Goal: Task Accomplishment & Management: Complete application form

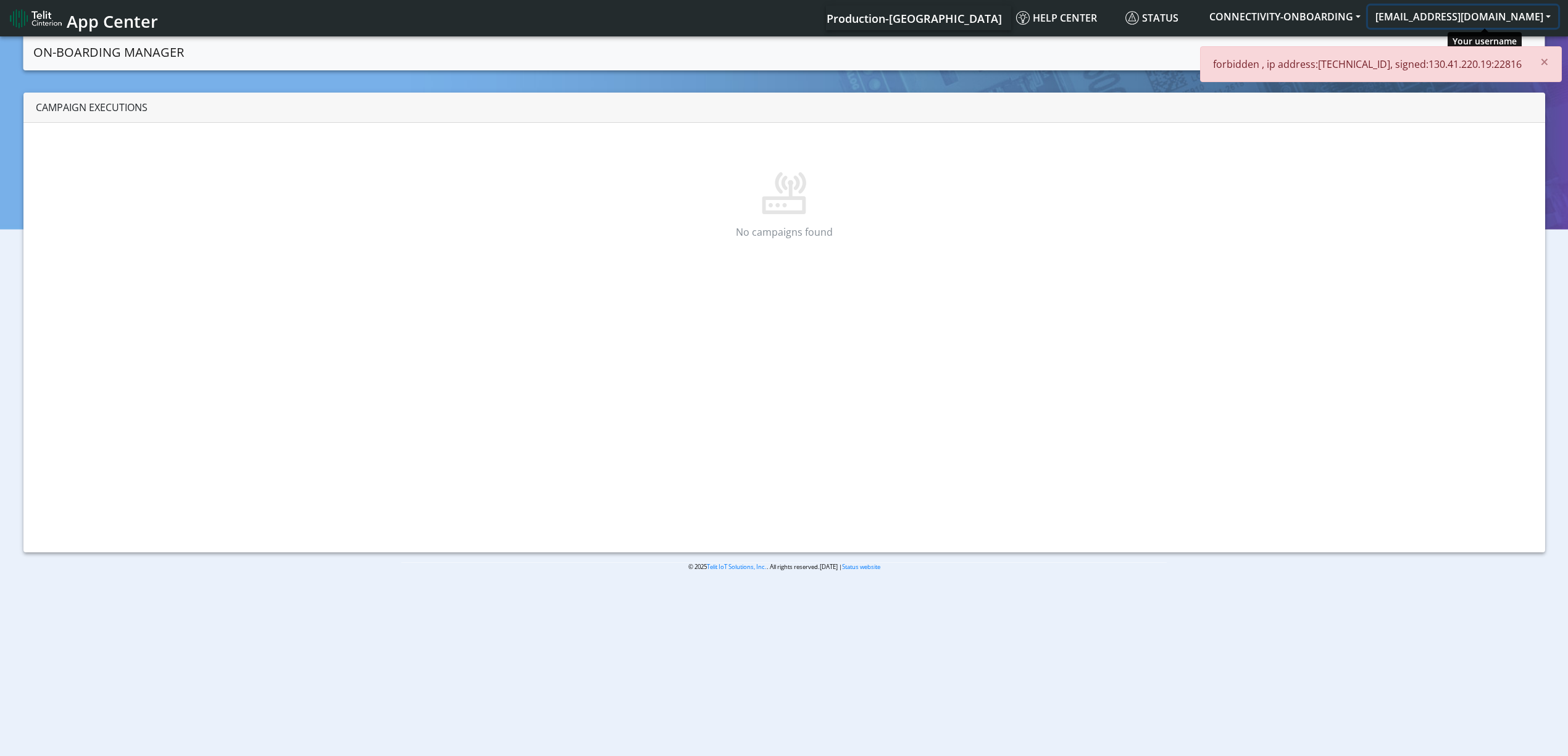
click at [1516, 16] on button "[EMAIL_ADDRESS][DOMAIN_NAME]" at bounding box center [1463, 16] width 190 height 22
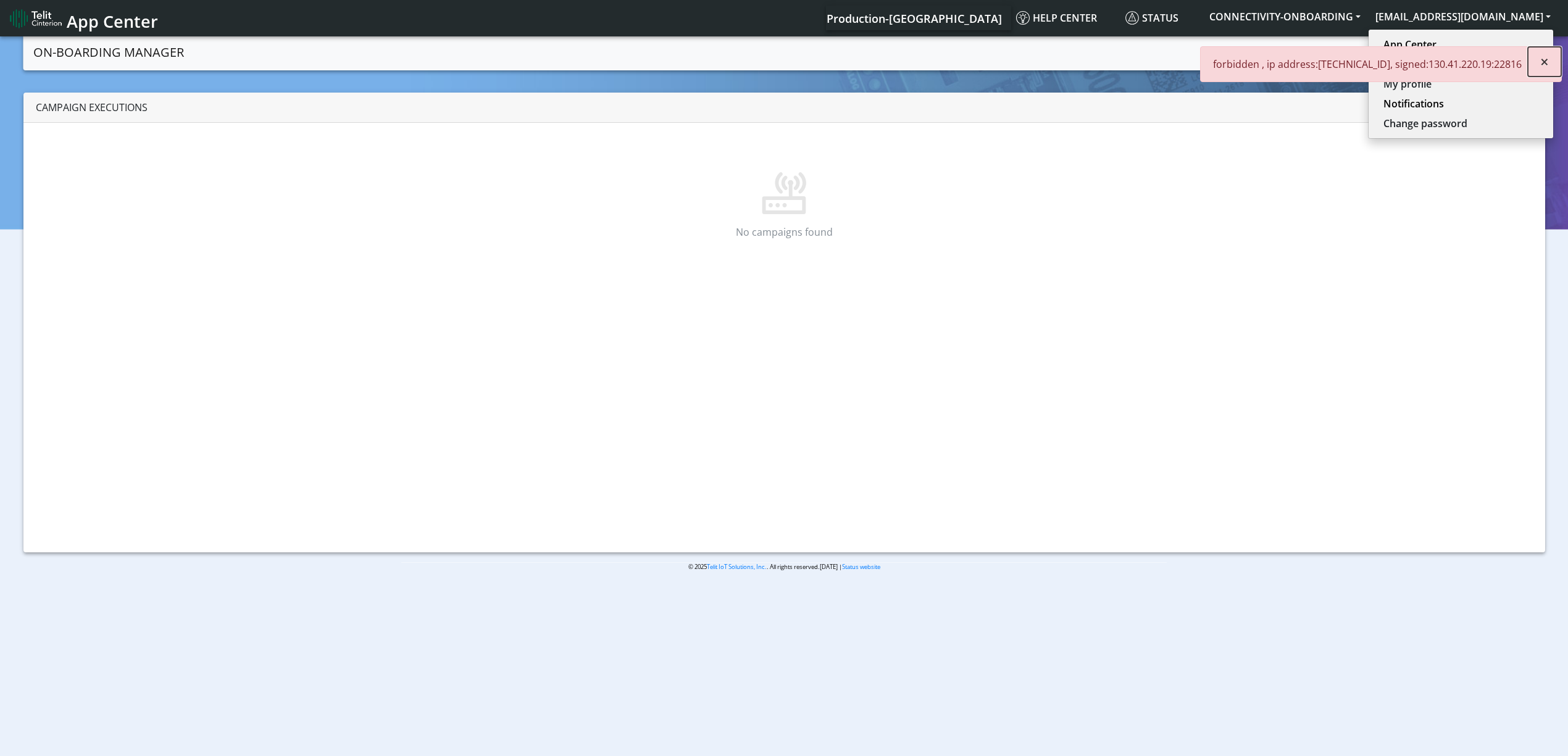
click at [1546, 62] on span "×" at bounding box center [1544, 62] width 9 height 20
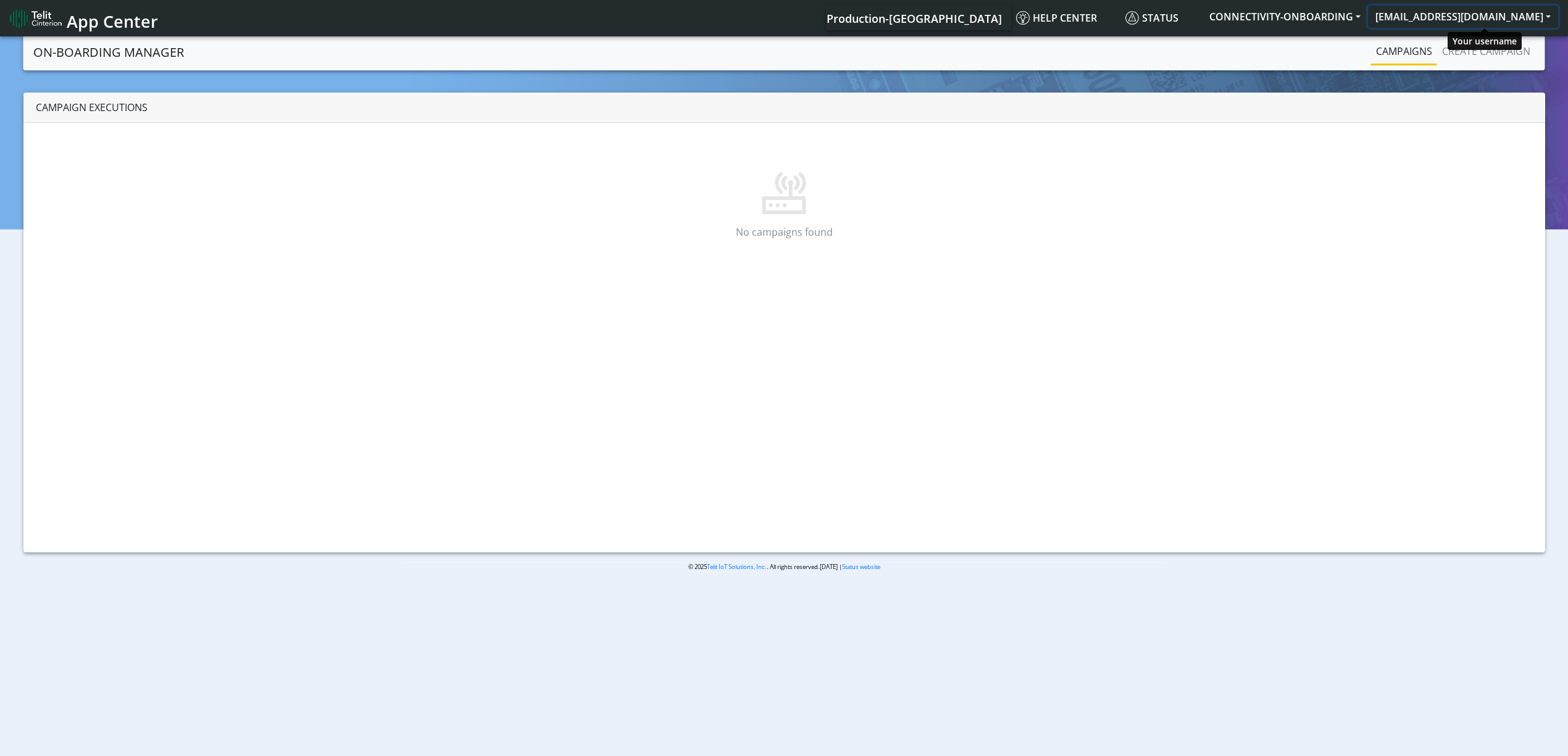
click at [1527, 20] on button "[EMAIL_ADDRESS][DOMAIN_NAME]" at bounding box center [1463, 16] width 190 height 22
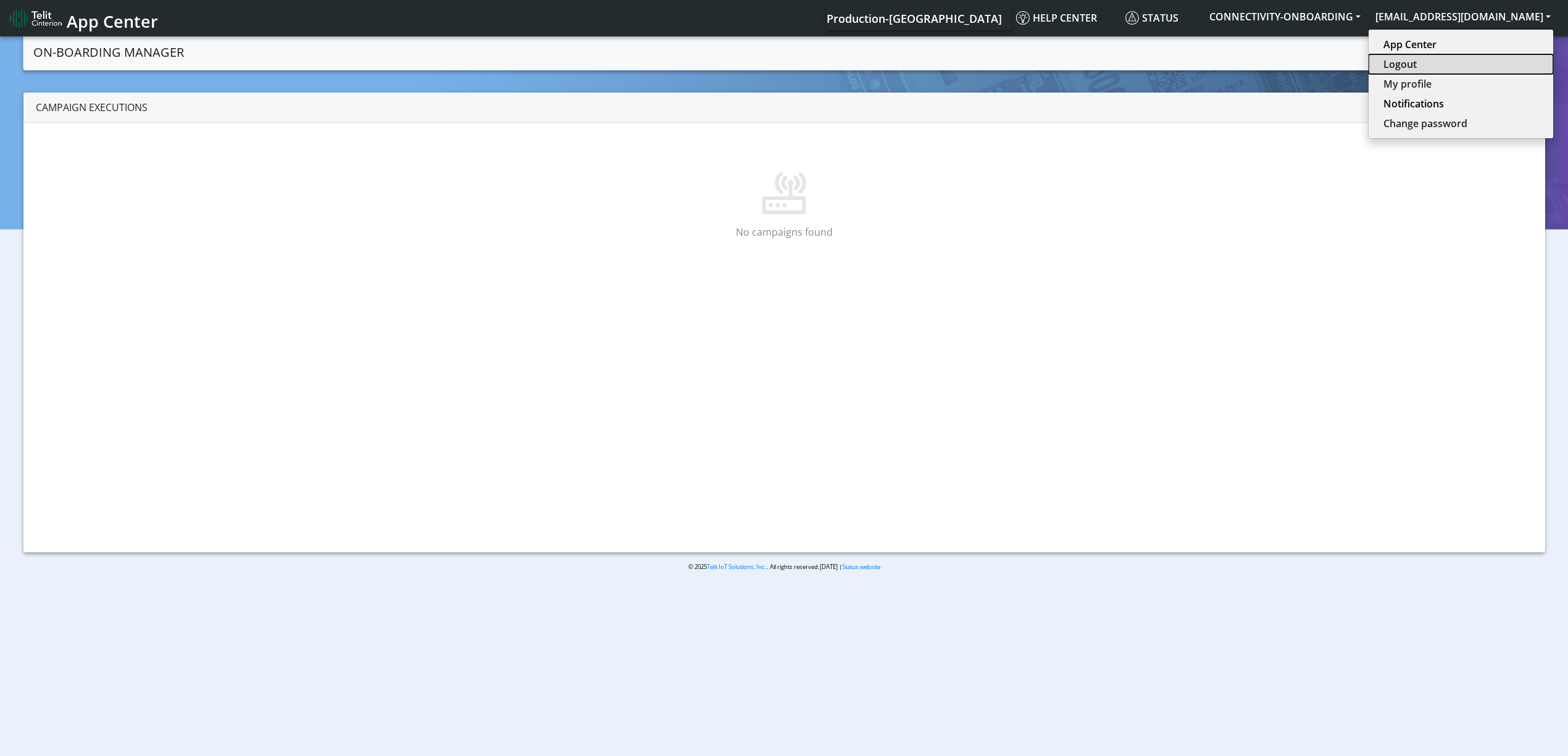
click at [1495, 62] on button "Logout" at bounding box center [1461, 64] width 185 height 20
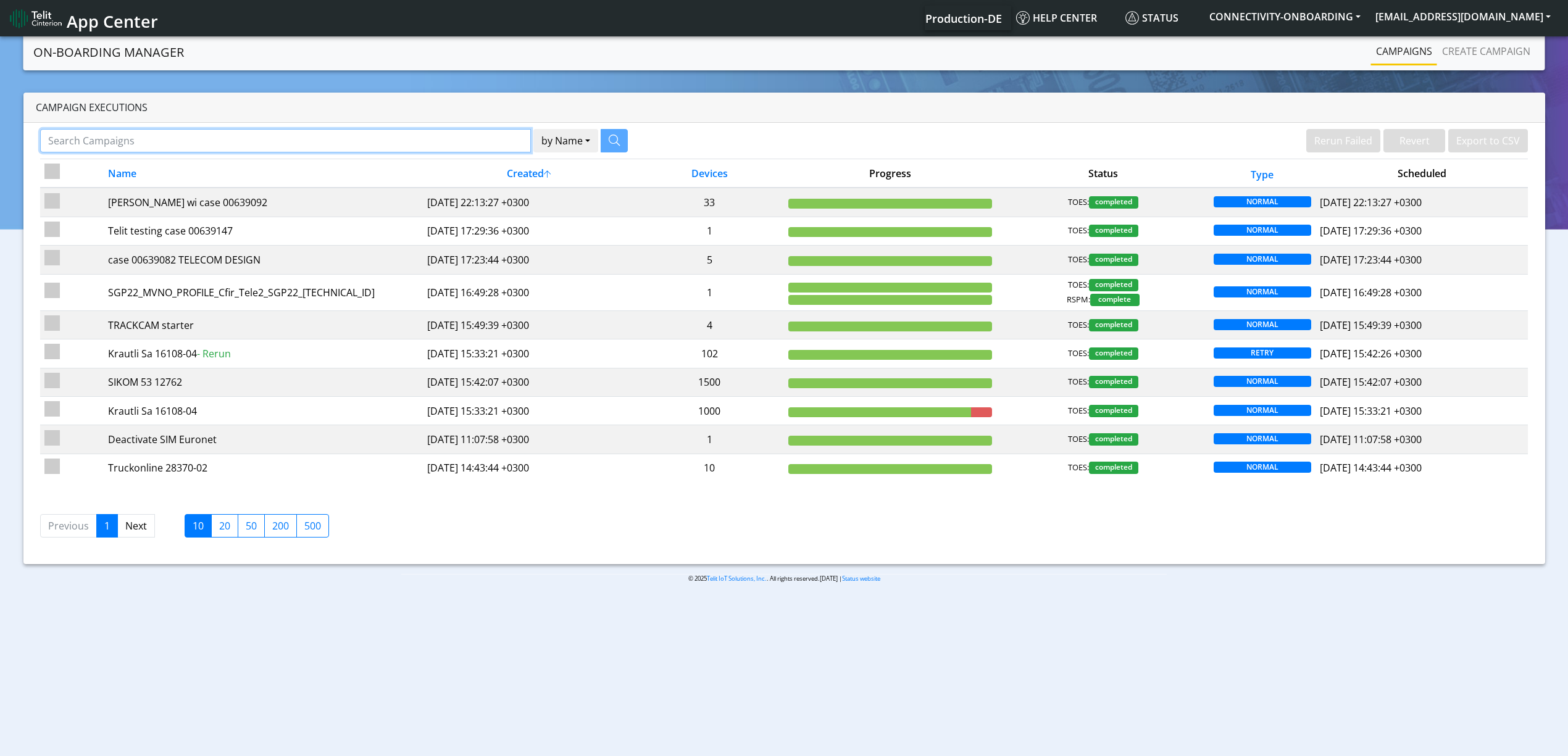
click at [375, 137] on input "Search Campaigns" at bounding box center [285, 140] width 490 height 24
paste input "14793"
type input "14793"
click at [581, 141] on button "by Name" at bounding box center [550, 140] width 65 height 24
click at [601, 145] on icon "button" at bounding box center [599, 140] width 11 height 11
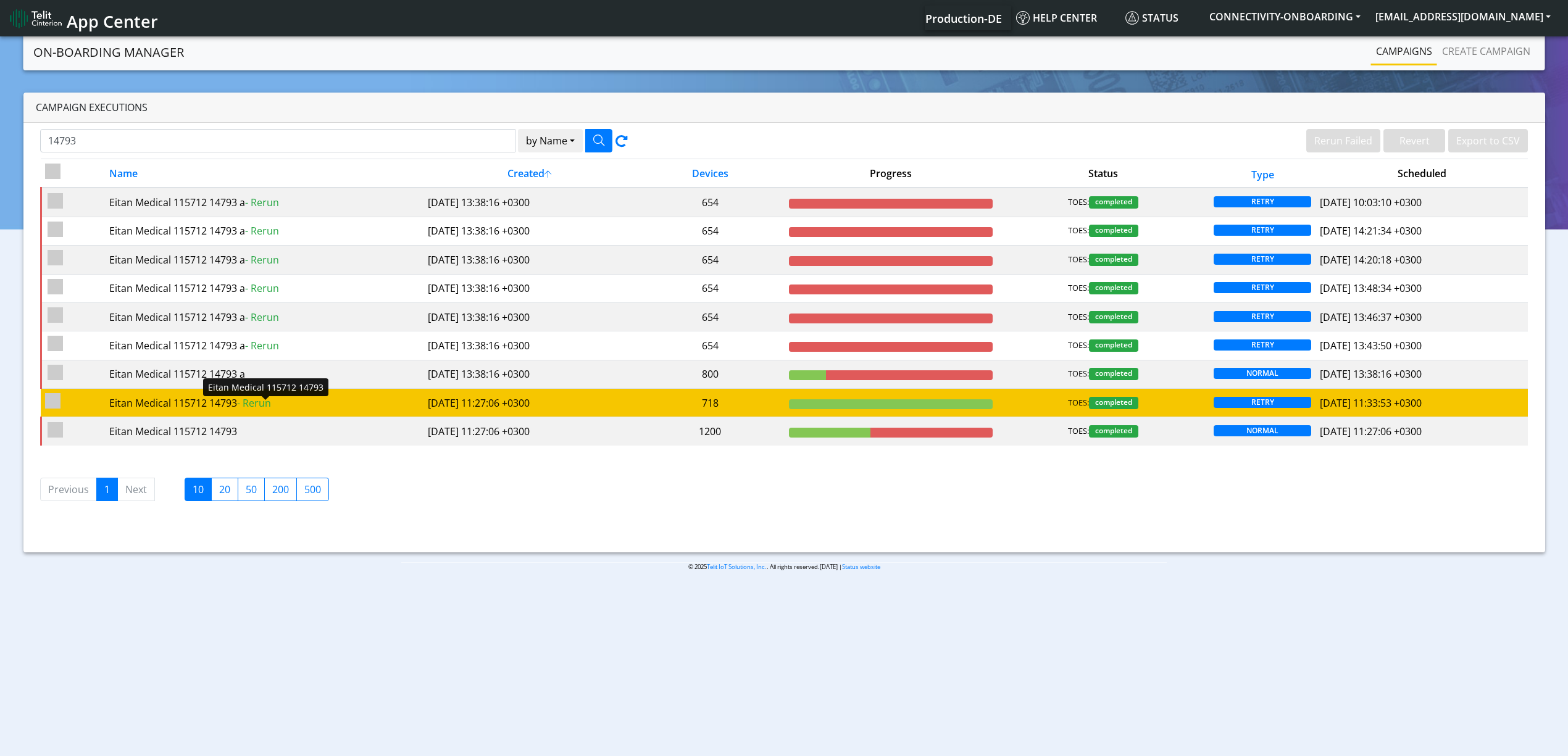
click at [331, 410] on div "Eitan Medical 115712 14793 - Rerun" at bounding box center [264, 403] width 310 height 15
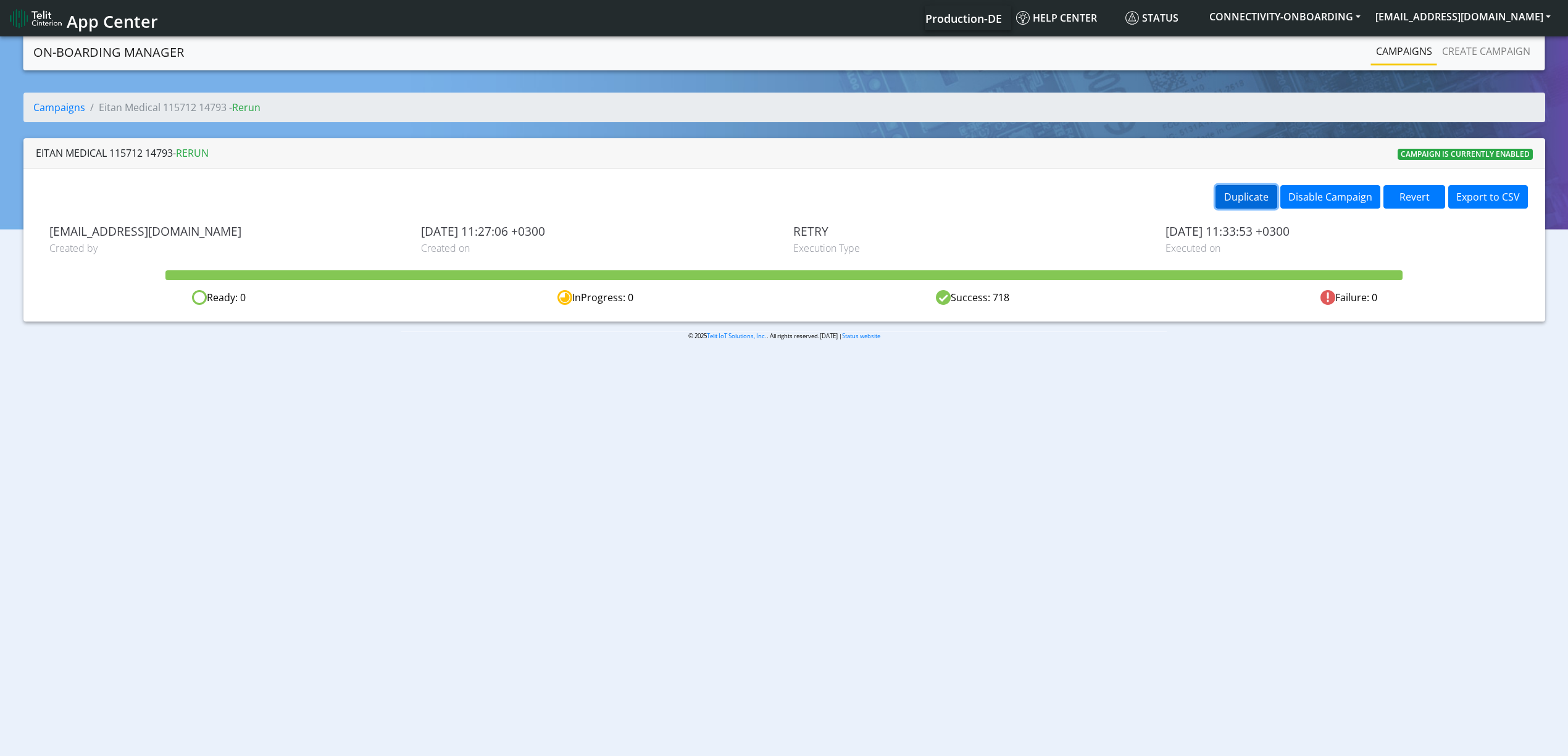
click at [1221, 186] on button "Duplicate" at bounding box center [1246, 197] width 62 height 24
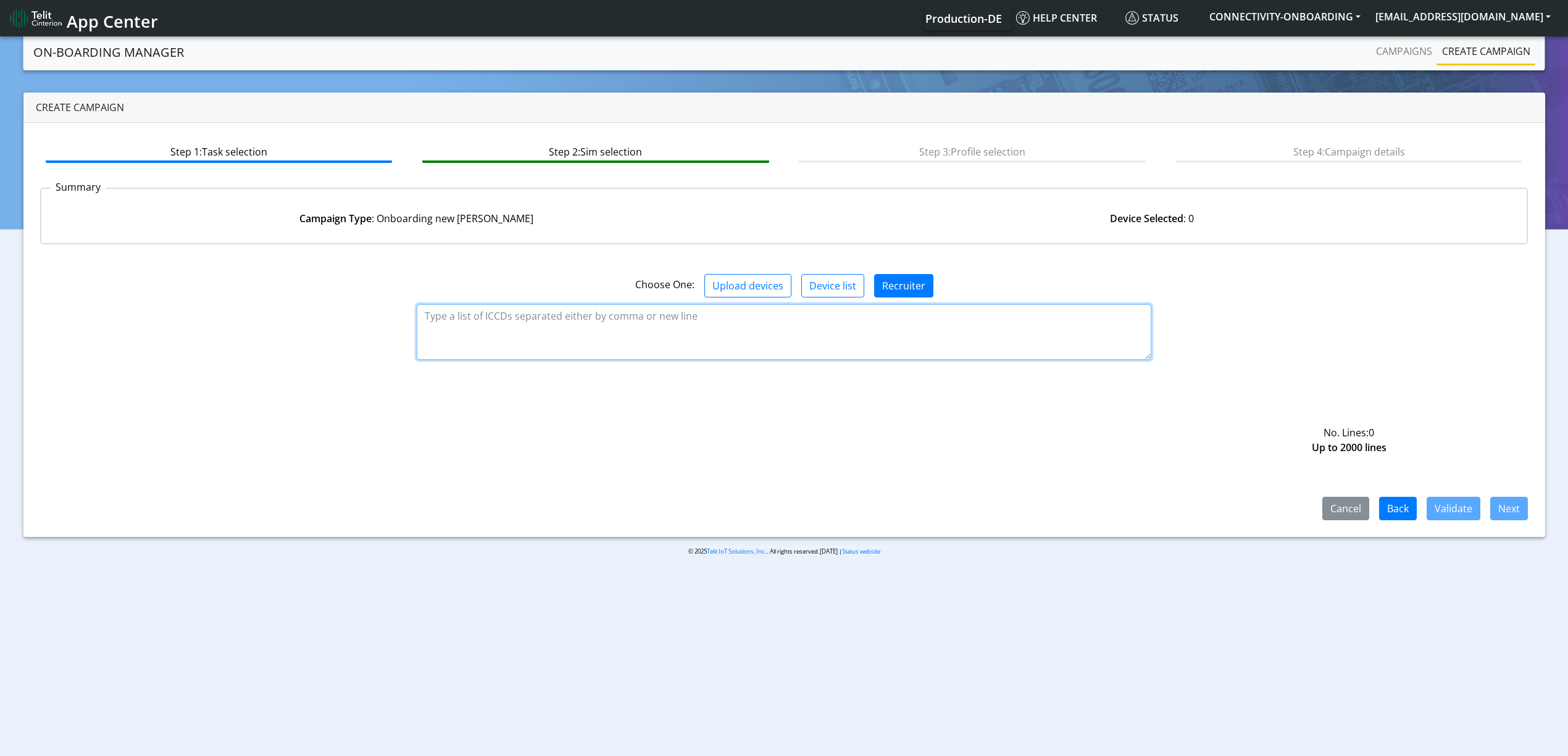
drag, startPoint x: 680, startPoint y: 358, endPoint x: 682, endPoint y: 352, distance: 6.3
click at [680, 358] on textarea at bounding box center [784, 332] width 735 height 56
paste textarea "89358151000004623107 89358151000004623115 89358151000004623123 8935815100000462…"
type textarea "89358151000004623107 89358151000004623115 89358151000004623123 8935815100000462…"
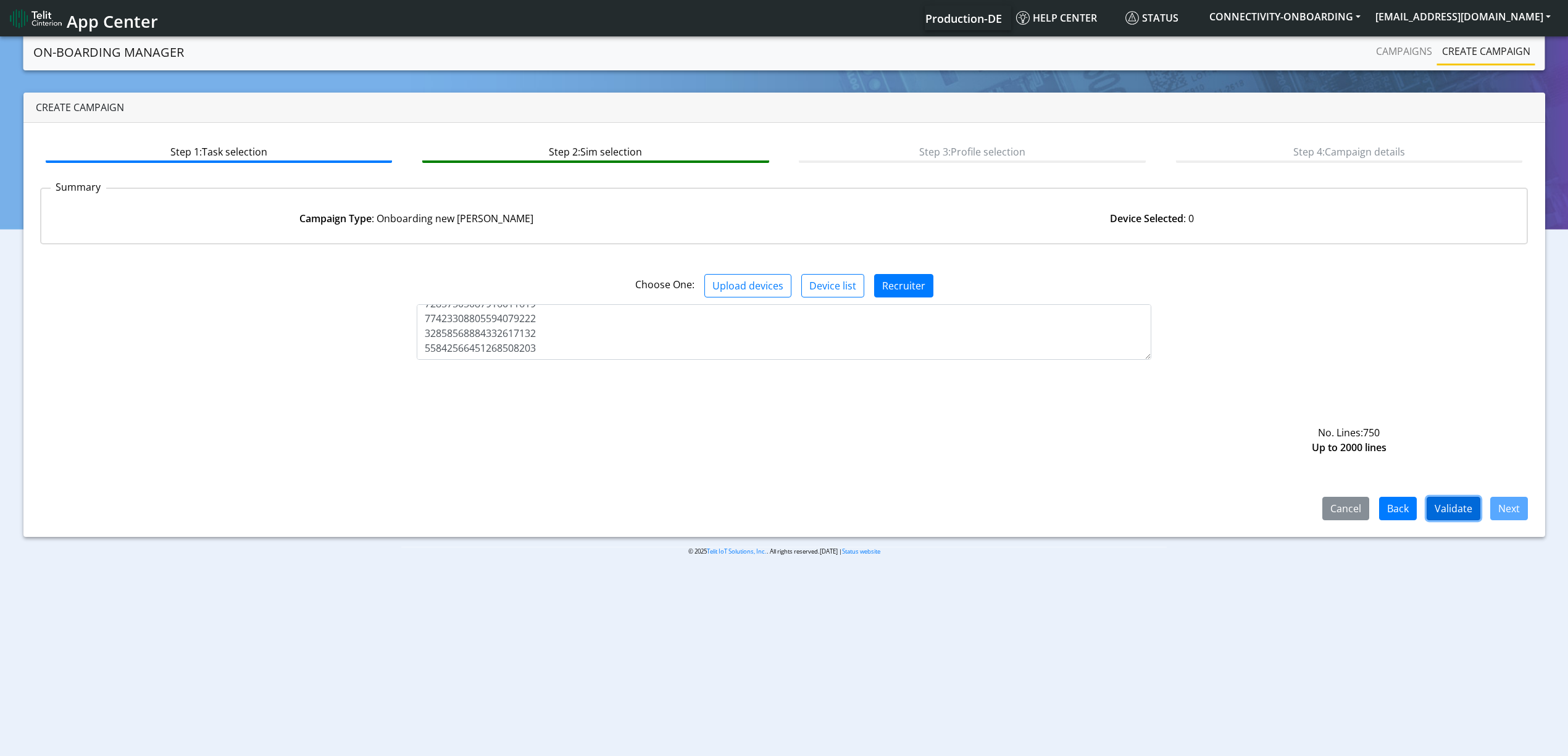
click at [1451, 508] on button "Validate" at bounding box center [1453, 508] width 54 height 24
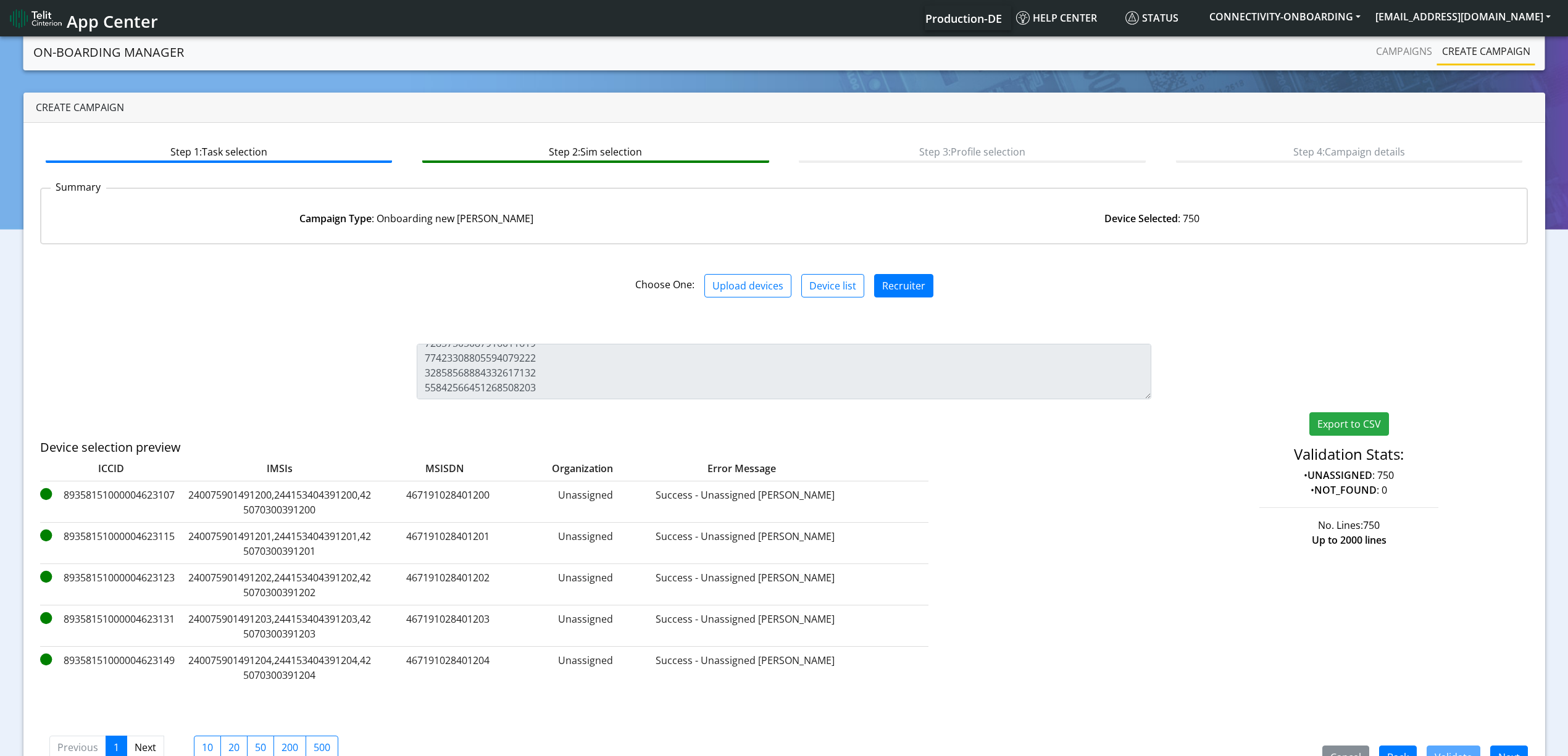
scroll to position [35, 0]
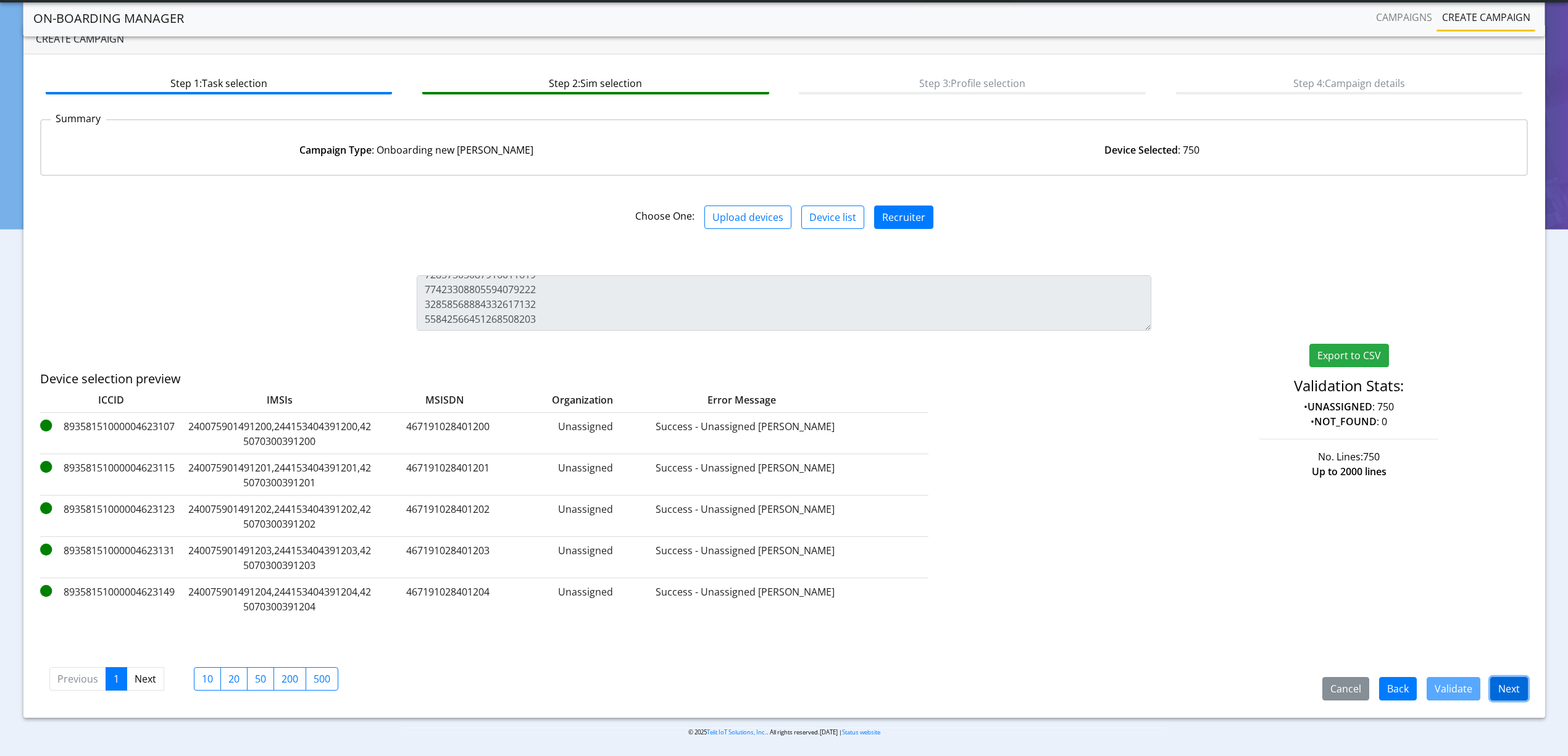
click at [1519, 682] on button "Next" at bounding box center [1509, 689] width 38 height 24
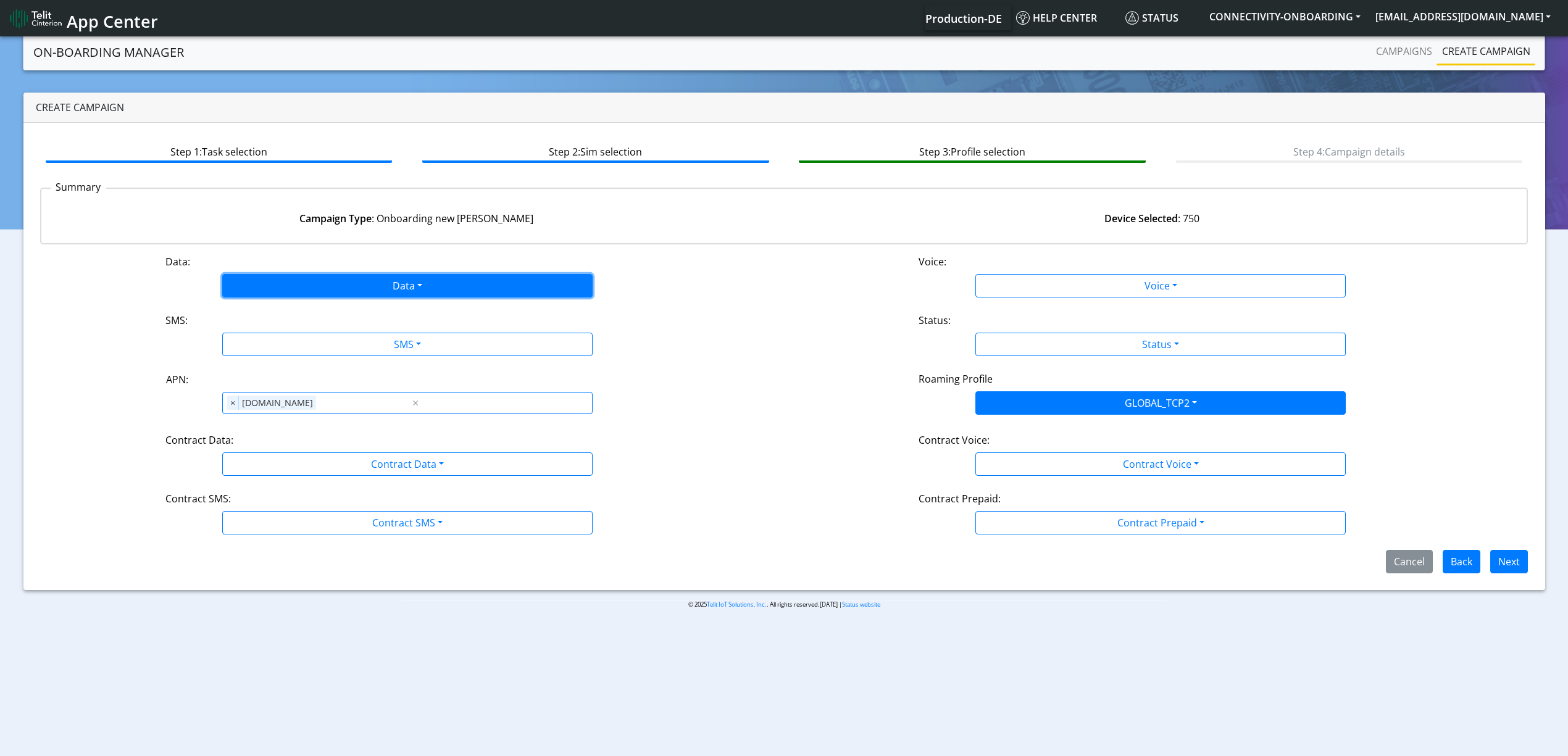
click at [354, 276] on button "Data" at bounding box center [407, 286] width 370 height 24
click at [291, 334] on button "Enabled" at bounding box center [407, 334] width 369 height 20
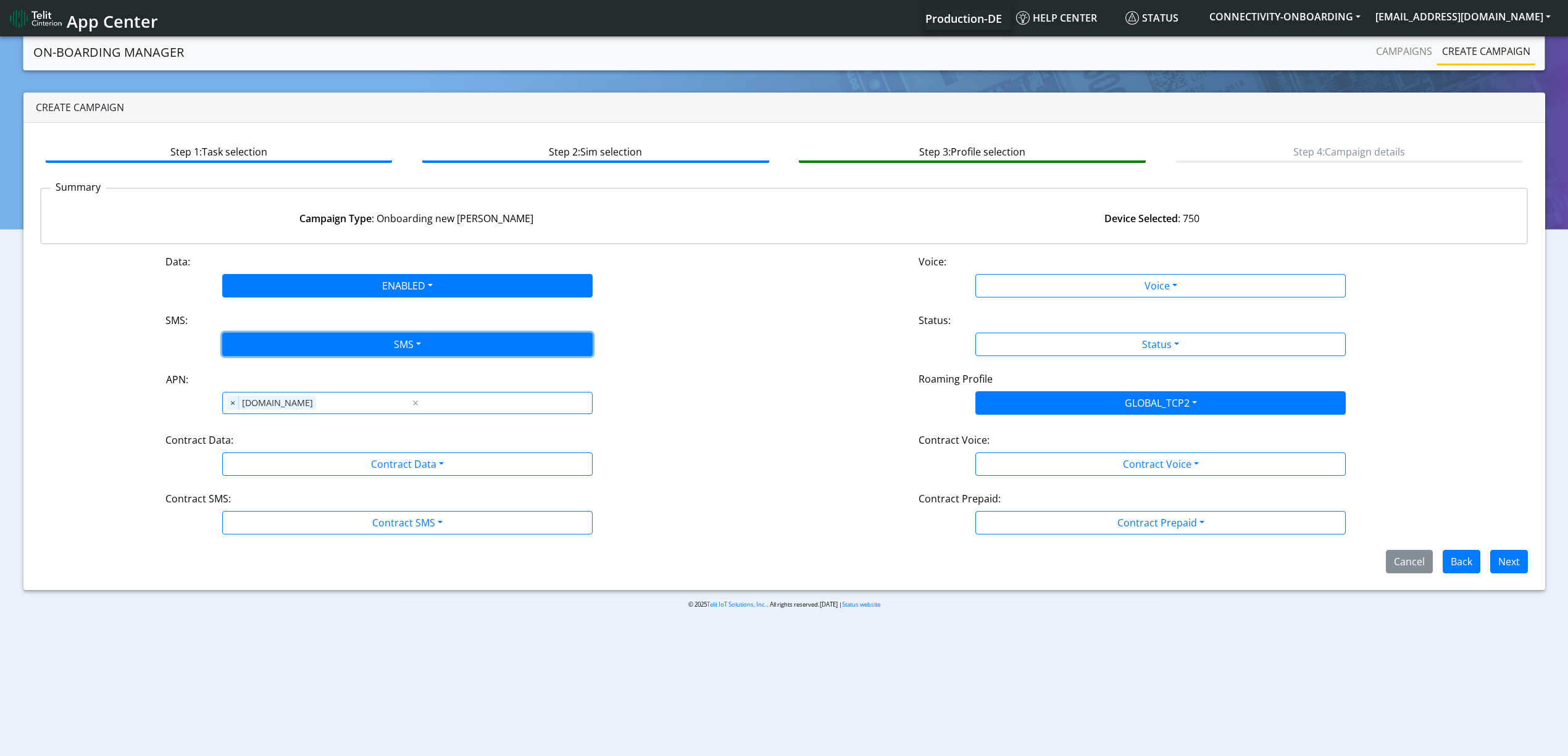
click at [299, 351] on button "SMS" at bounding box center [407, 344] width 370 height 24
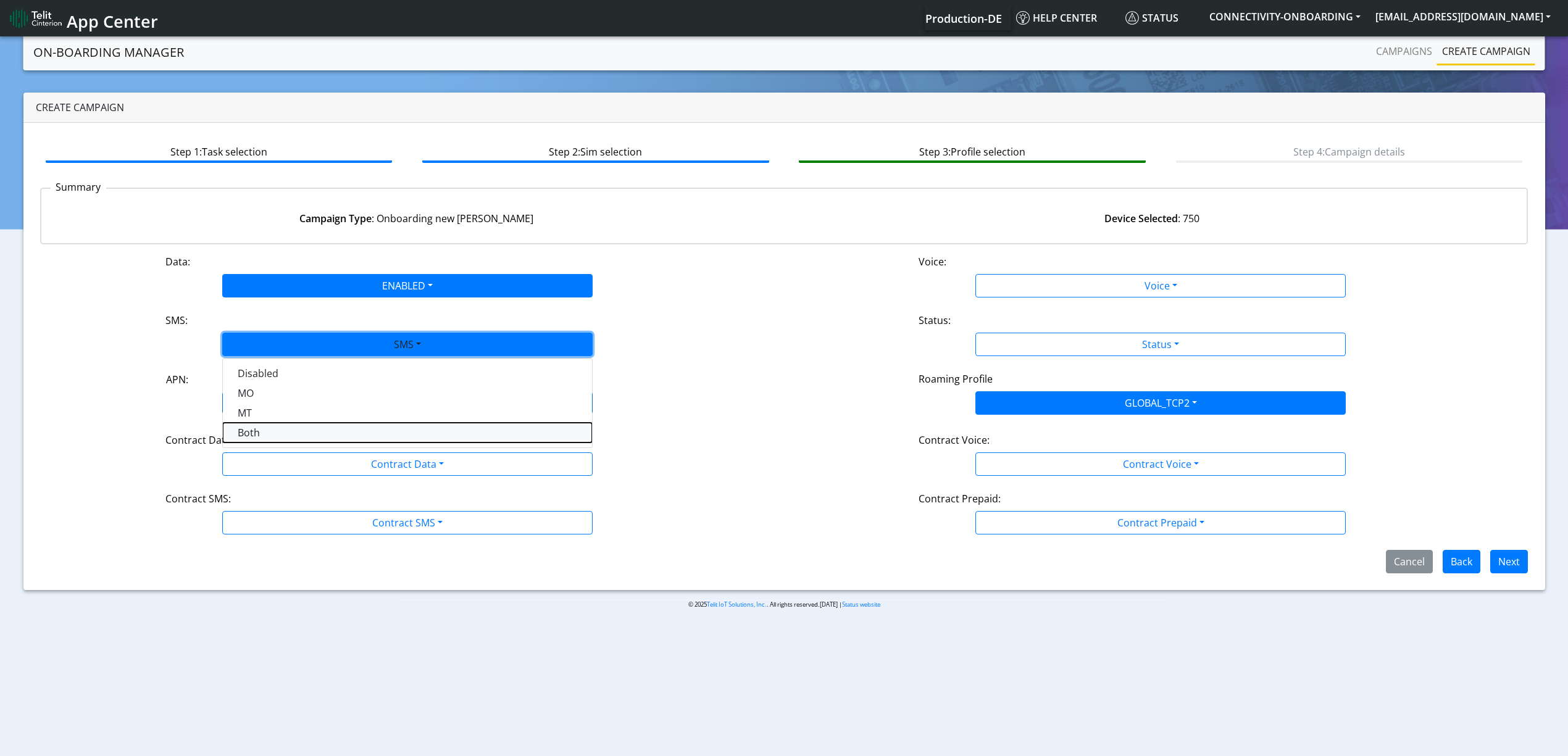
click at [309, 437] on button "Both" at bounding box center [407, 433] width 369 height 20
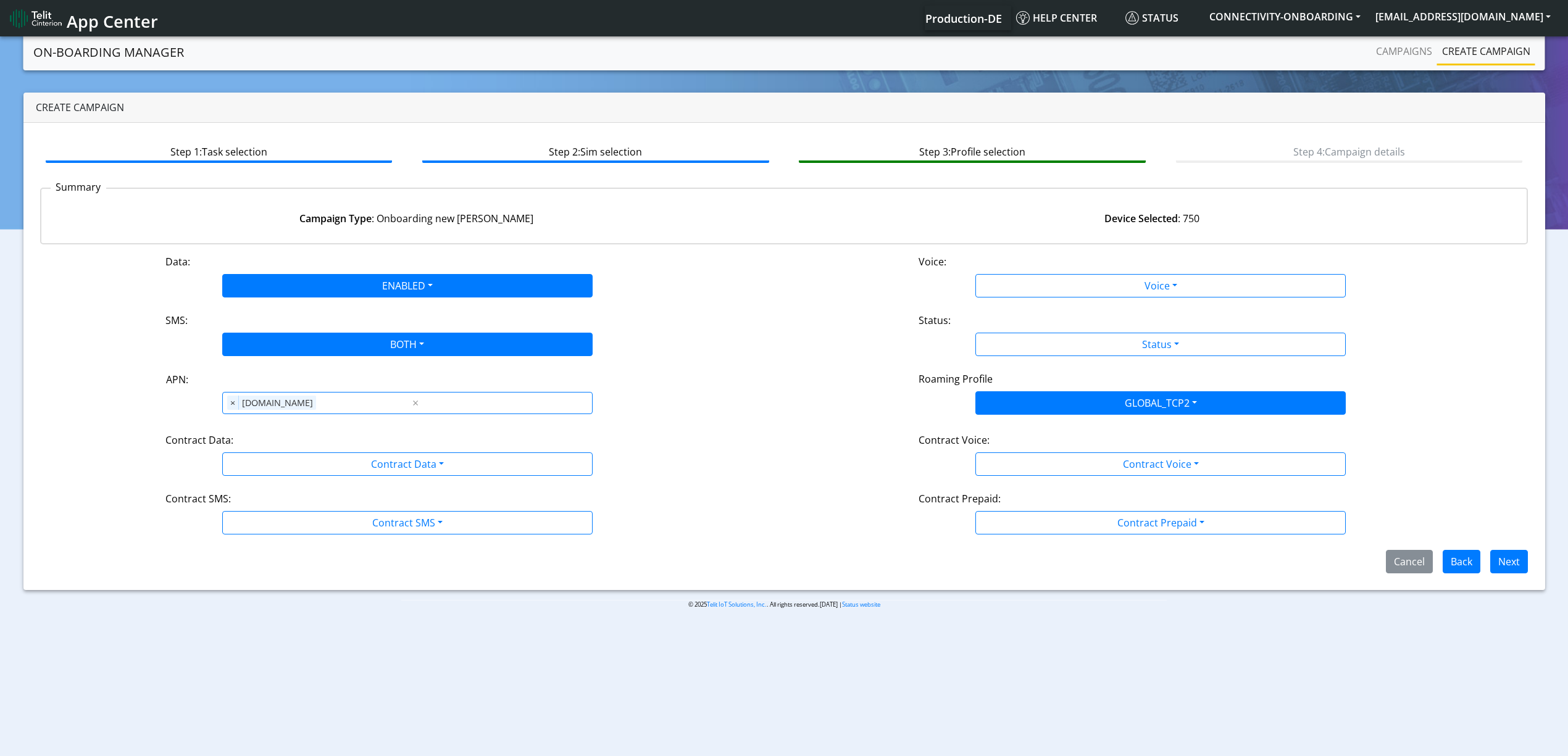
click at [315, 450] on div "Contract Data:" at bounding box center [407, 442] width 503 height 20
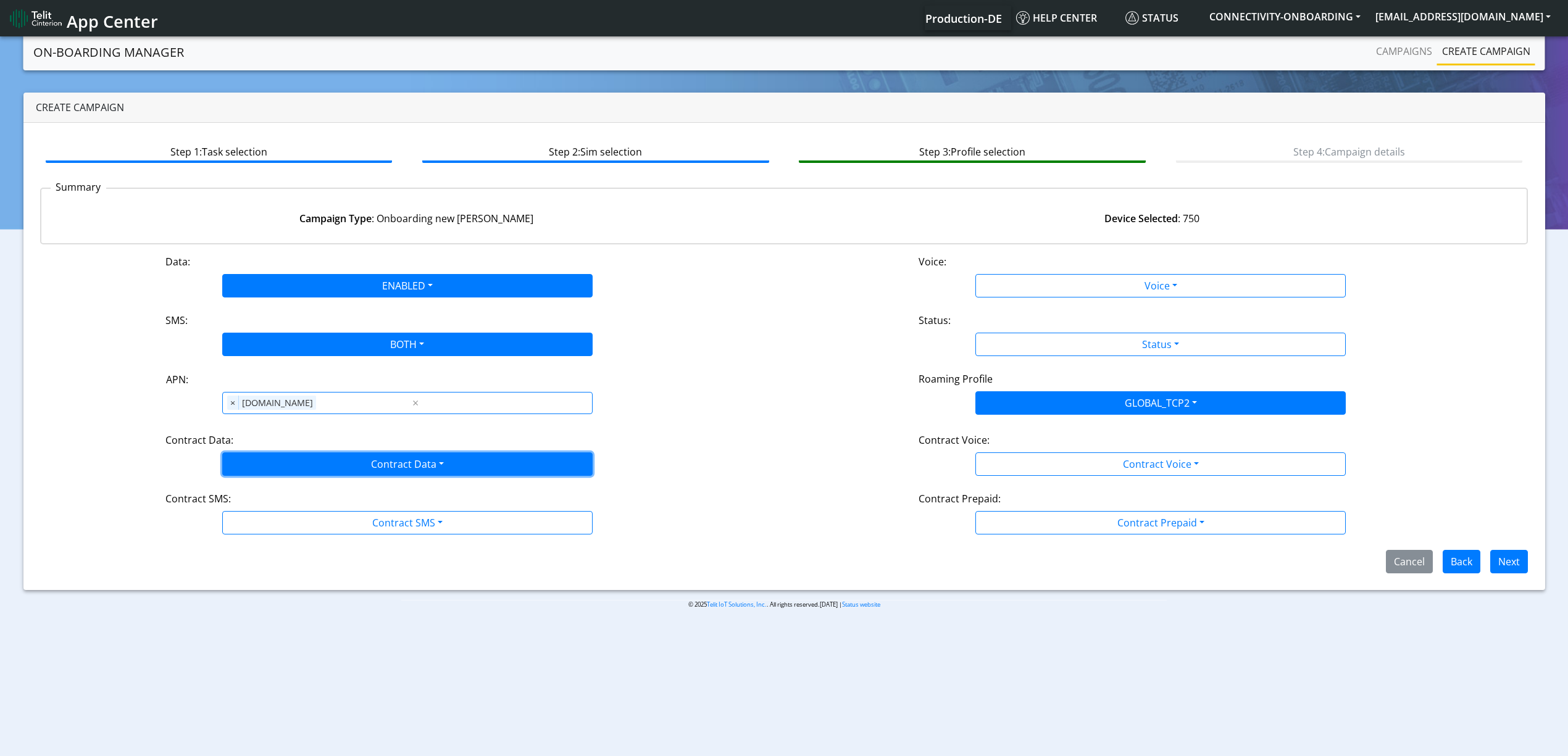
click at [315, 454] on button "Contract Data" at bounding box center [407, 464] width 370 height 24
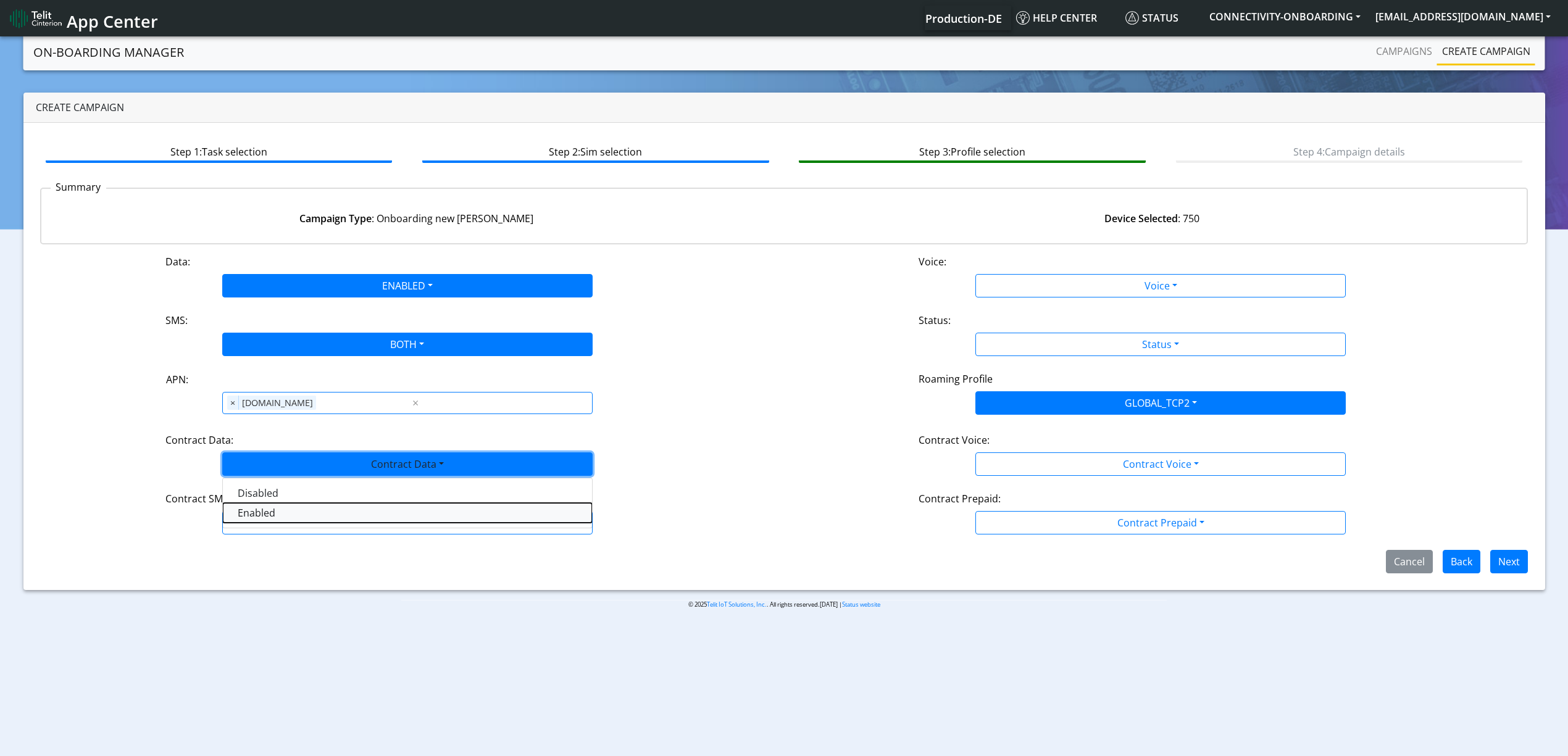
click at [299, 511] on Dataenabled-dropdown "Enabled" at bounding box center [407, 513] width 369 height 20
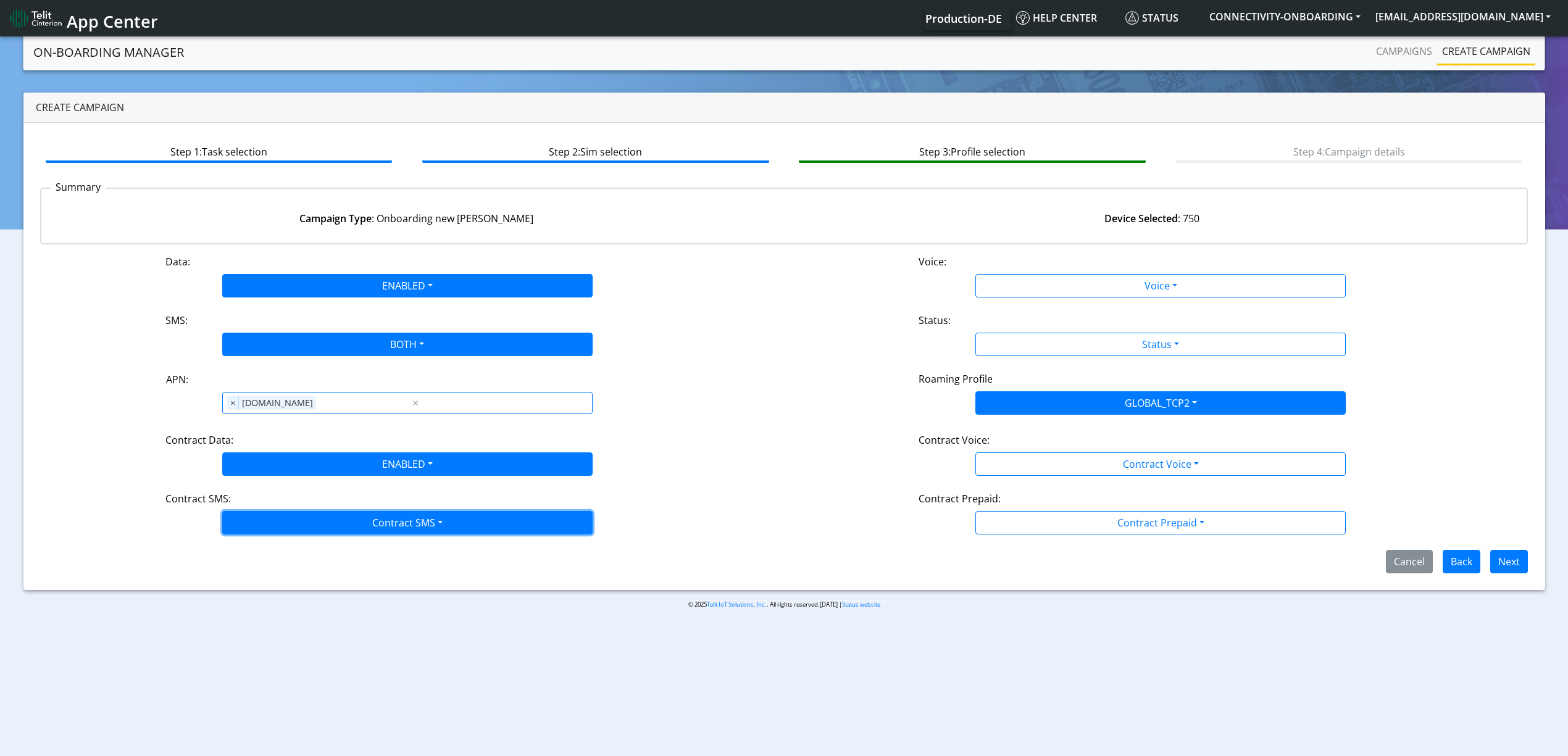
click at [306, 517] on button "Contract SMS" at bounding box center [407, 523] width 370 height 24
click at [277, 613] on SMSboth-dropdown "Both" at bounding box center [407, 611] width 369 height 20
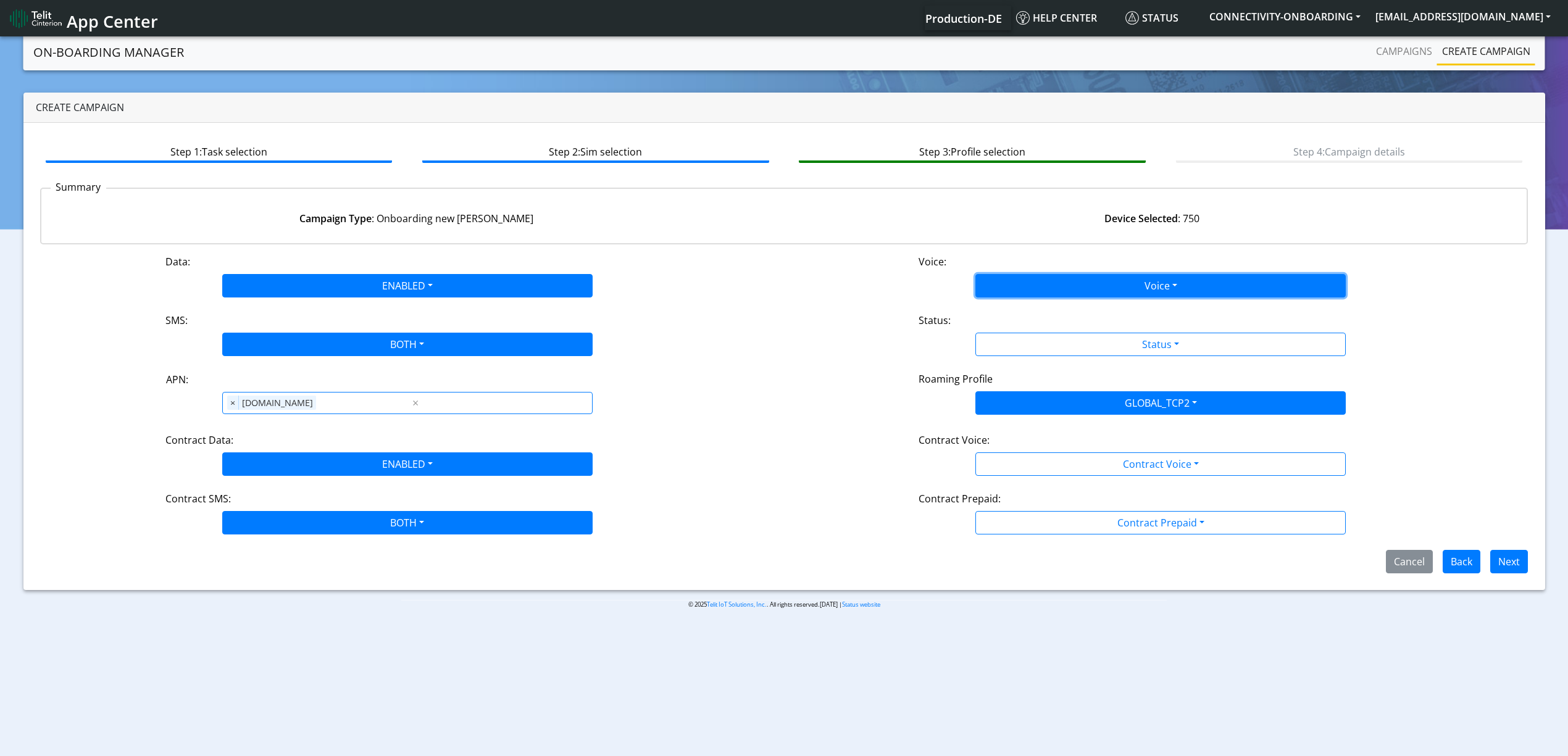
click at [1052, 296] on button "Voice" at bounding box center [1160, 286] width 370 height 24
click at [1026, 316] on button "Disabled" at bounding box center [1161, 315] width 369 height 20
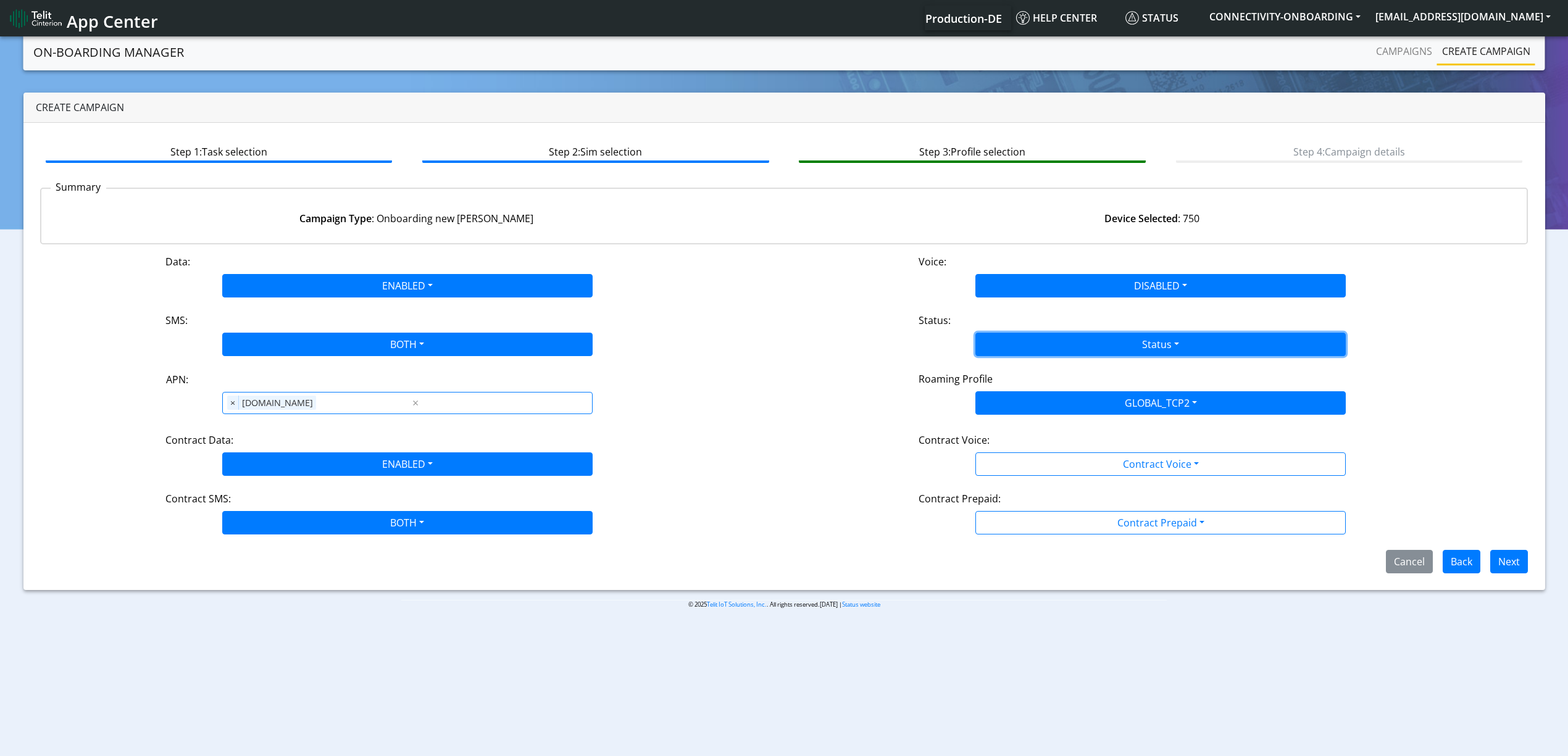
click at [1026, 334] on button "Status" at bounding box center [1160, 344] width 370 height 24
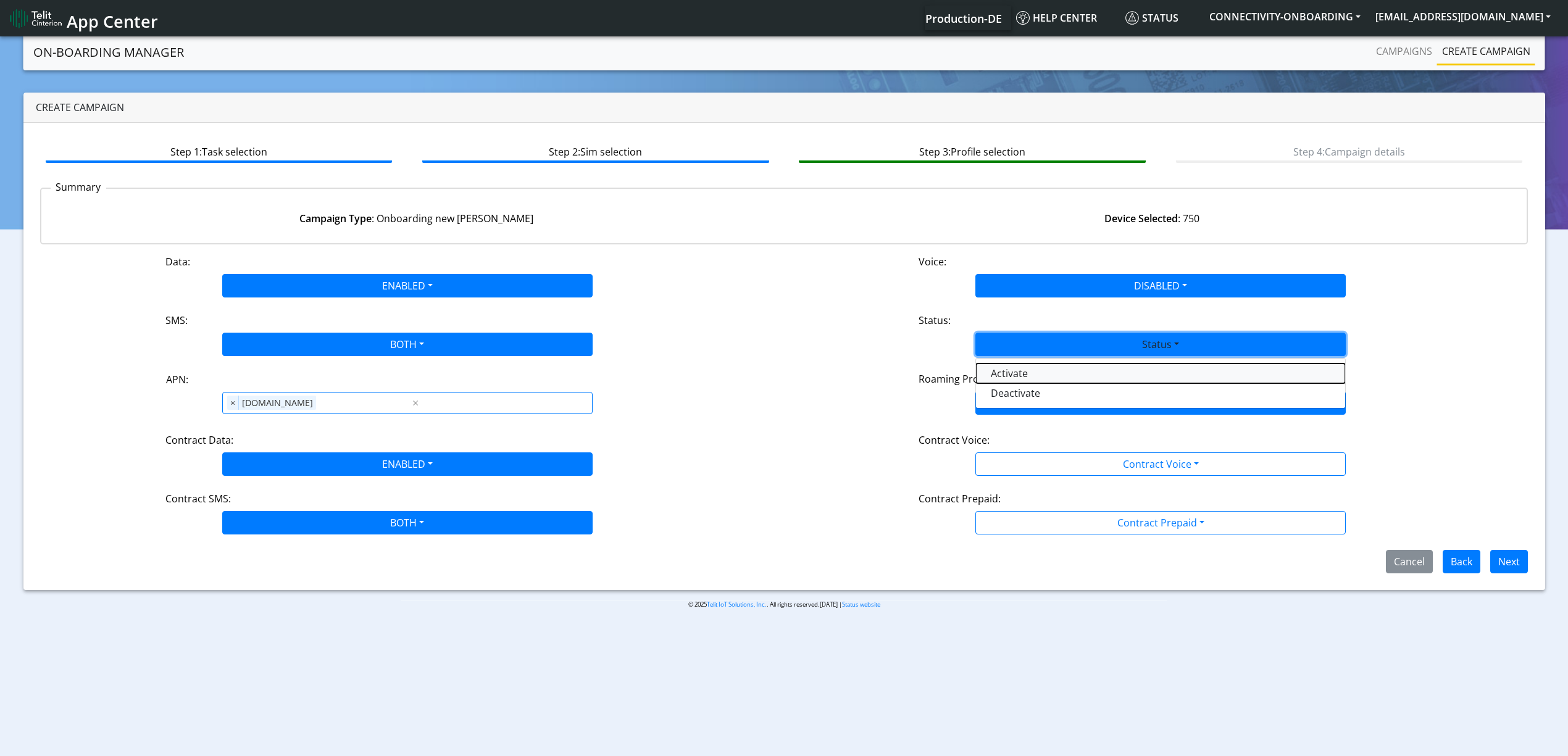
click at [1017, 378] on button "Activate" at bounding box center [1161, 374] width 369 height 20
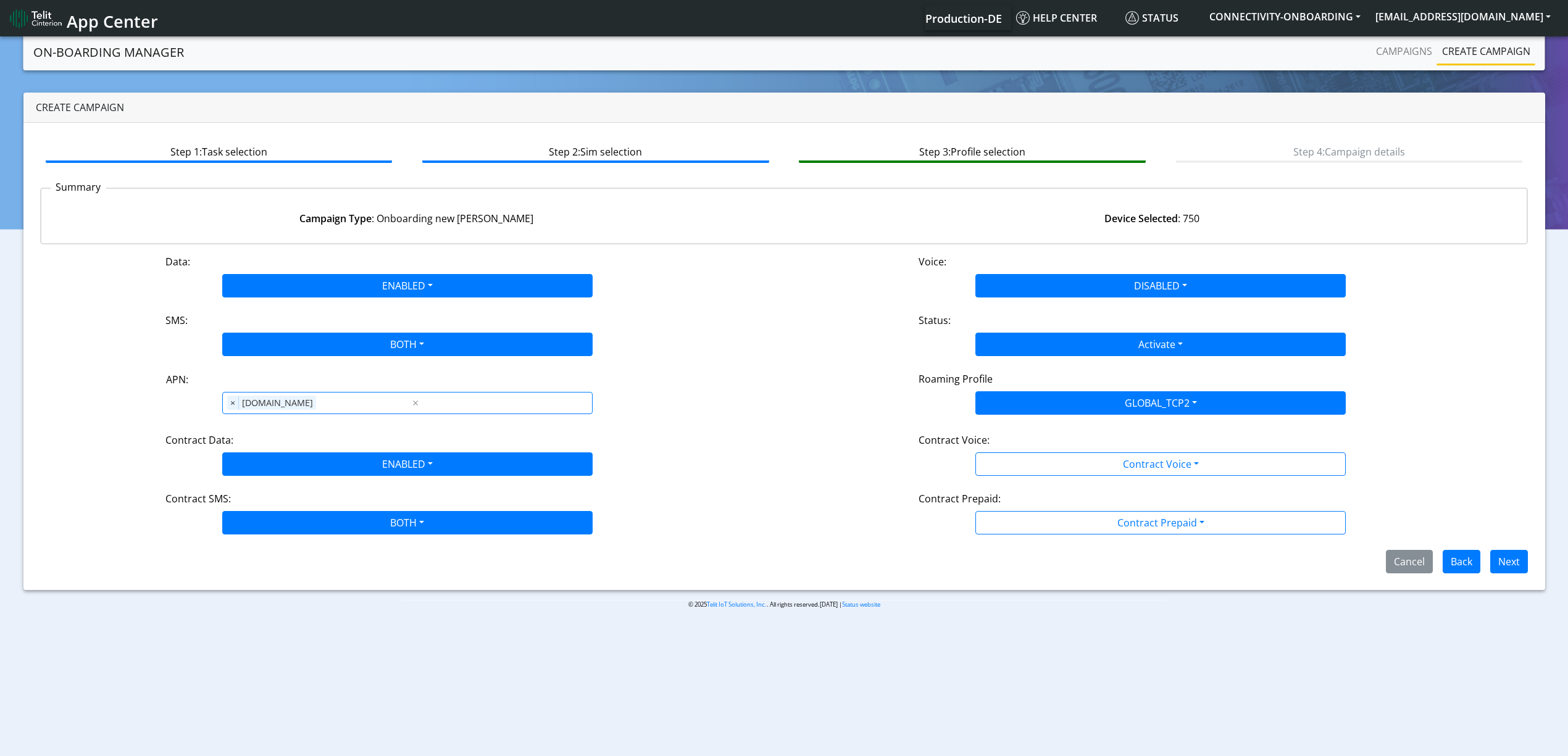
click at [1017, 450] on div "Contract Voice:" at bounding box center [1161, 442] width 503 height 20
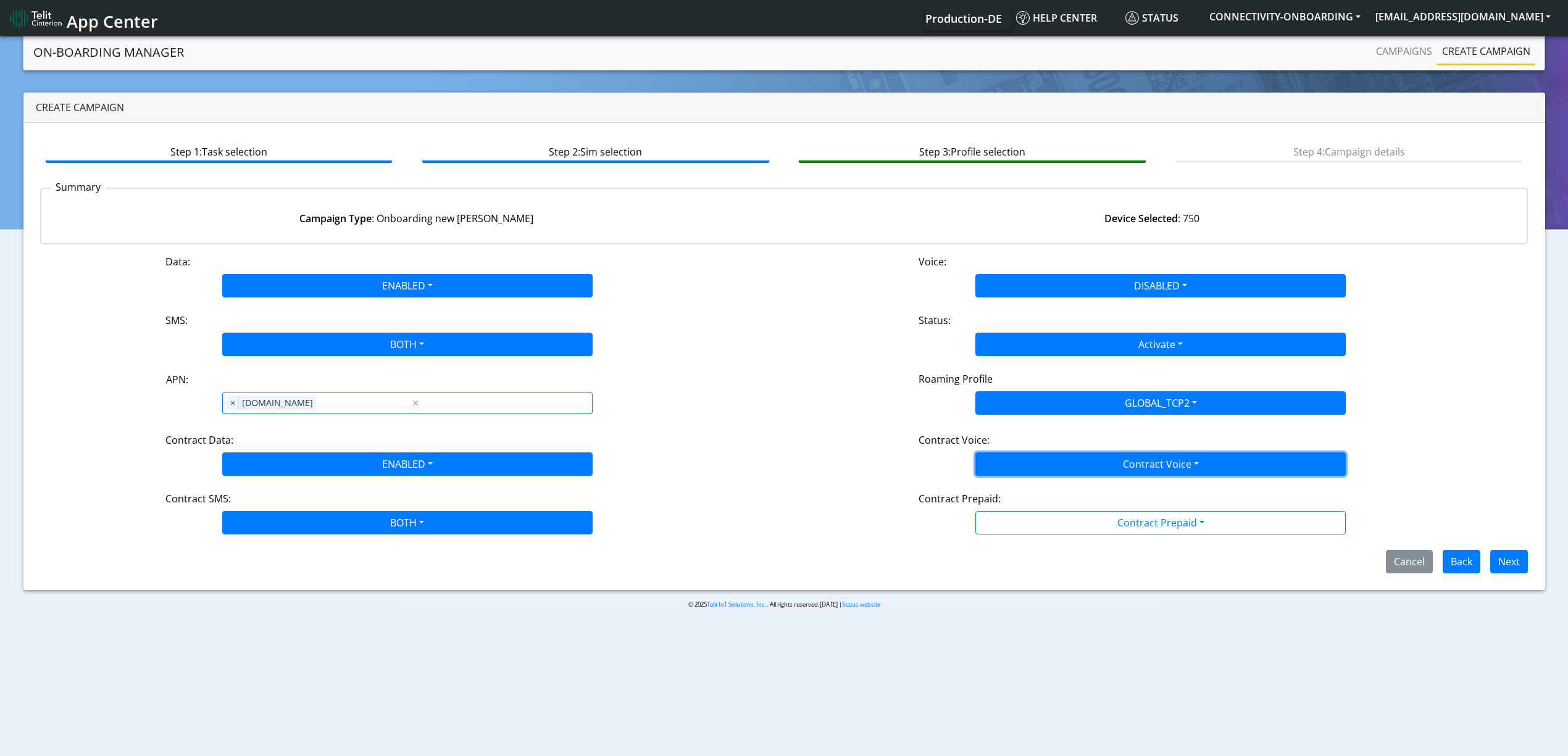
click at [1017, 457] on button "Contract Voice" at bounding box center [1160, 464] width 370 height 24
click at [1016, 490] on Voicedisabled-dropdown "Disabled" at bounding box center [1161, 493] width 369 height 20
click at [1020, 525] on button "Contract Prepaid" at bounding box center [1160, 523] width 370 height 24
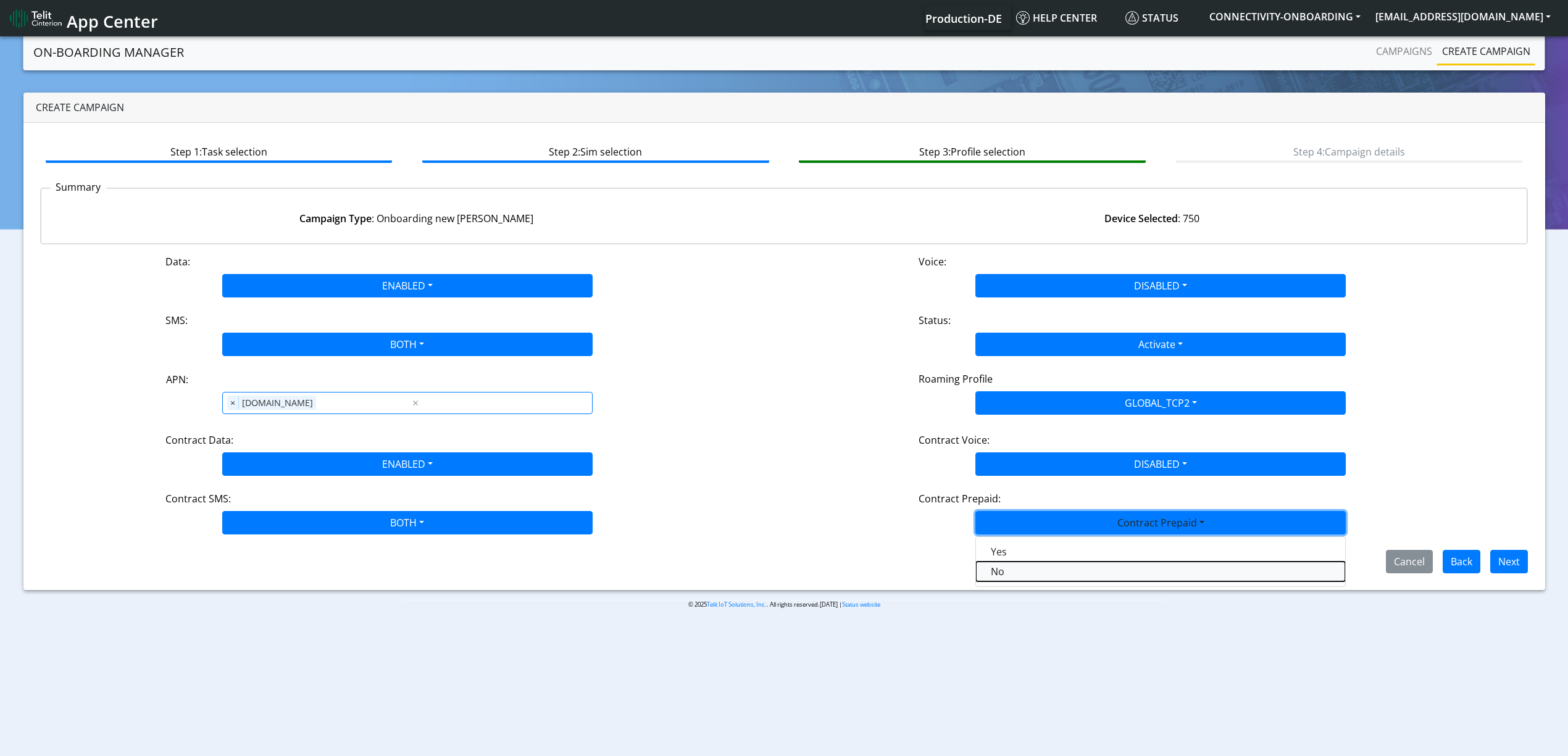
click at [1017, 566] on Prepaidnotprepaid-dropdown "No" at bounding box center [1161, 571] width 369 height 20
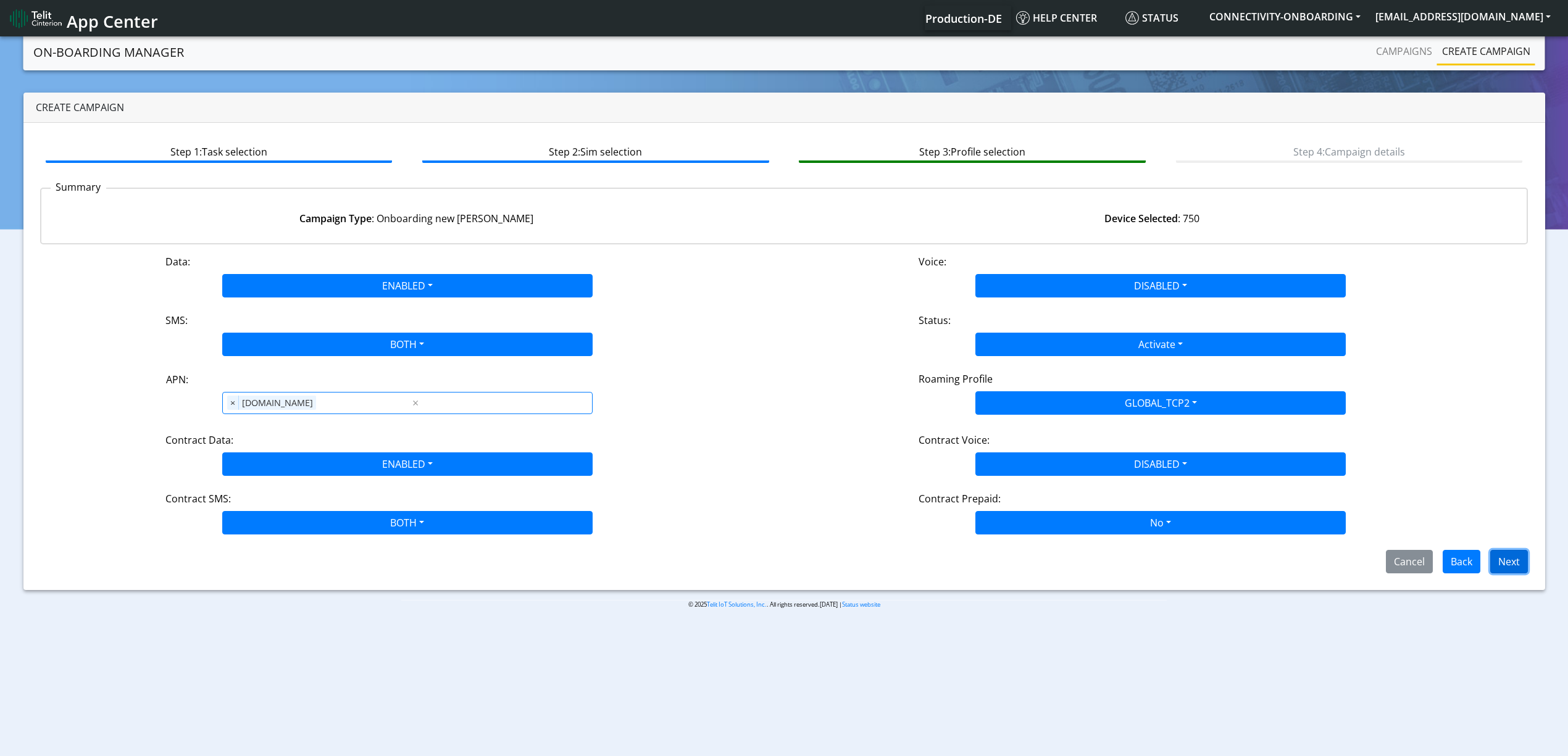
click at [1519, 561] on button "Next" at bounding box center [1509, 561] width 38 height 24
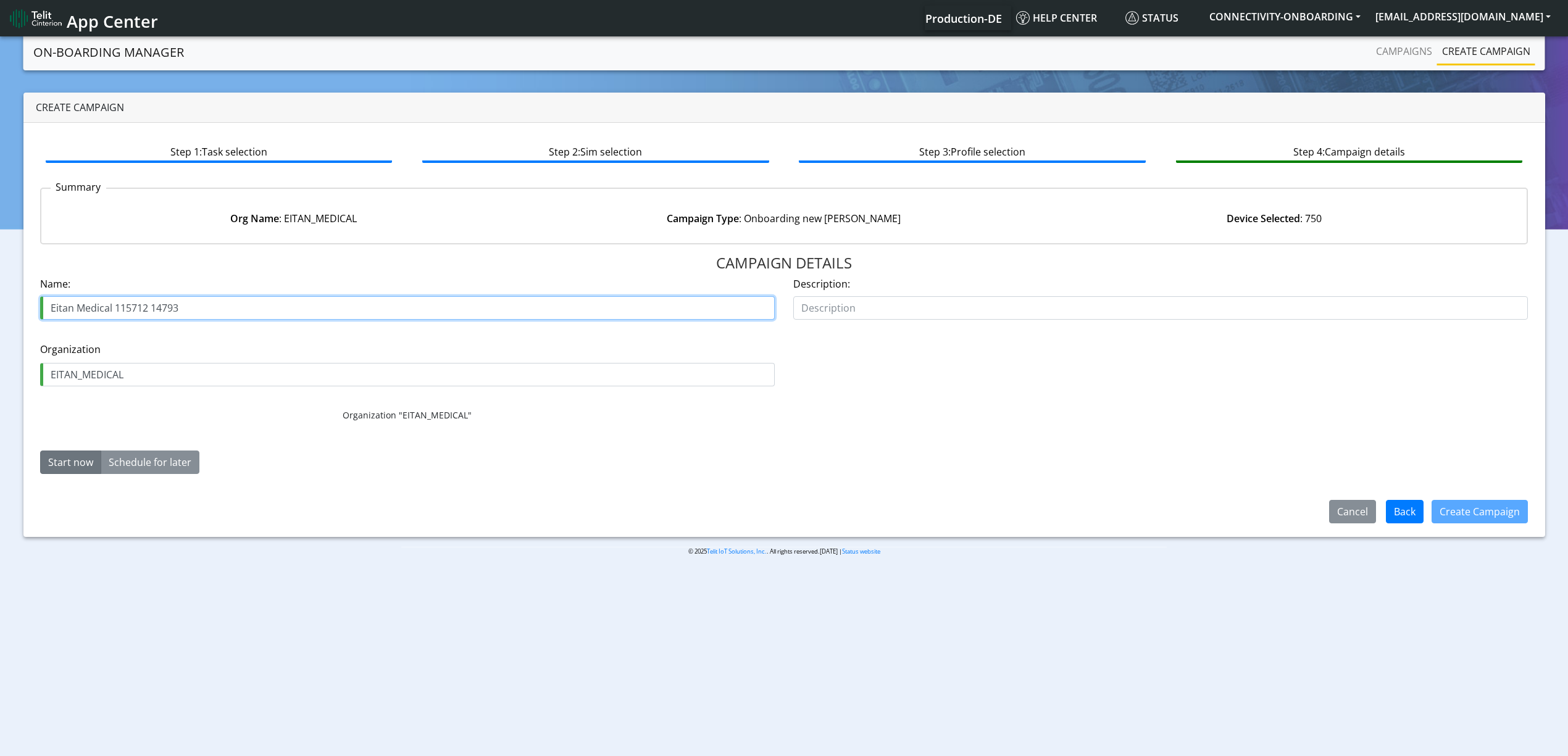
click at [134, 297] on input "Eitan Medical 115712 14793" at bounding box center [407, 308] width 735 height 24
paste input "6573"
type input "Eitan Medical 116573 14793"
click at [1461, 505] on button "Create Campaign" at bounding box center [1479, 511] width 96 height 24
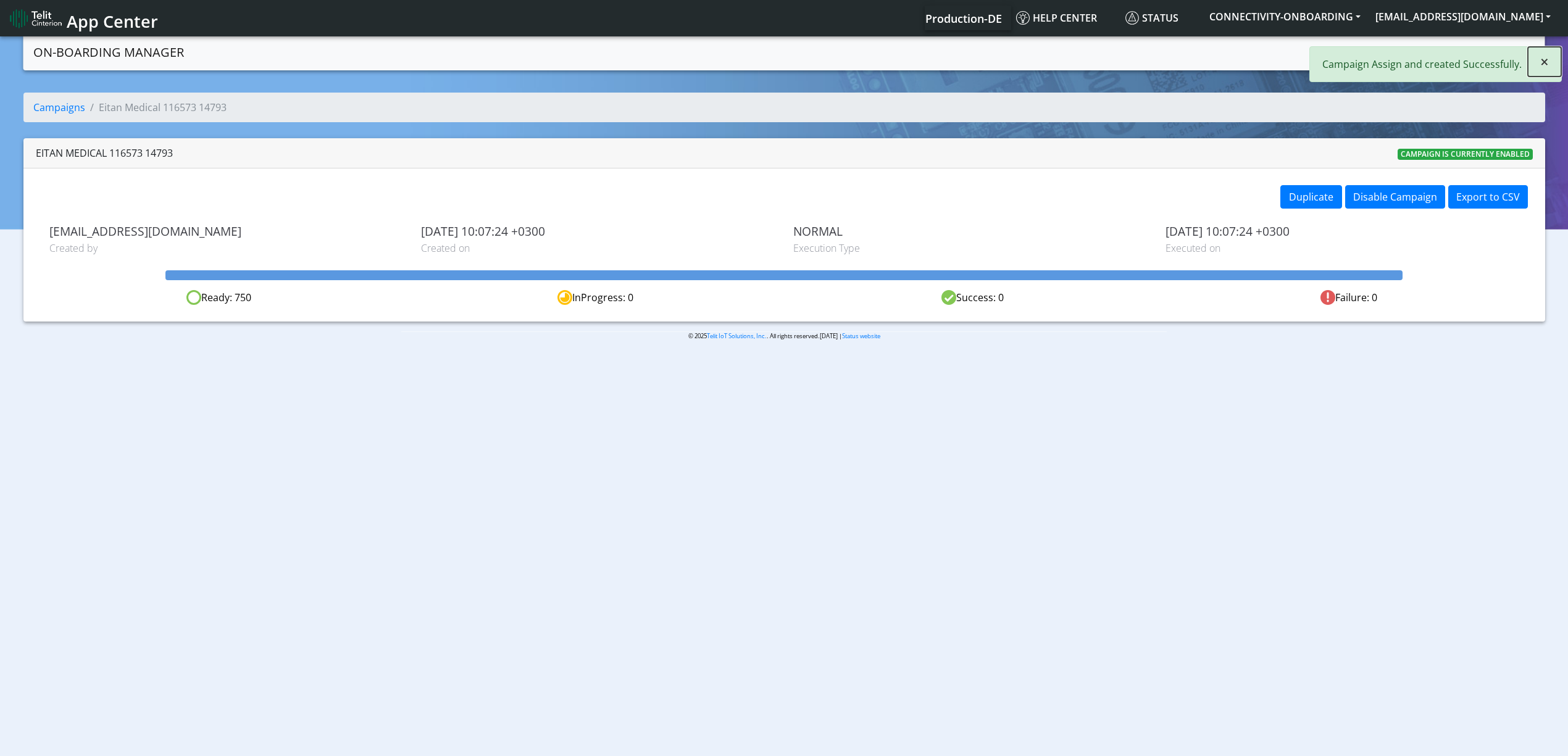
click at [1529, 57] on button "×" at bounding box center [1544, 62] width 34 height 29
click at [1408, 53] on link "Campaigns" at bounding box center [1404, 51] width 66 height 24
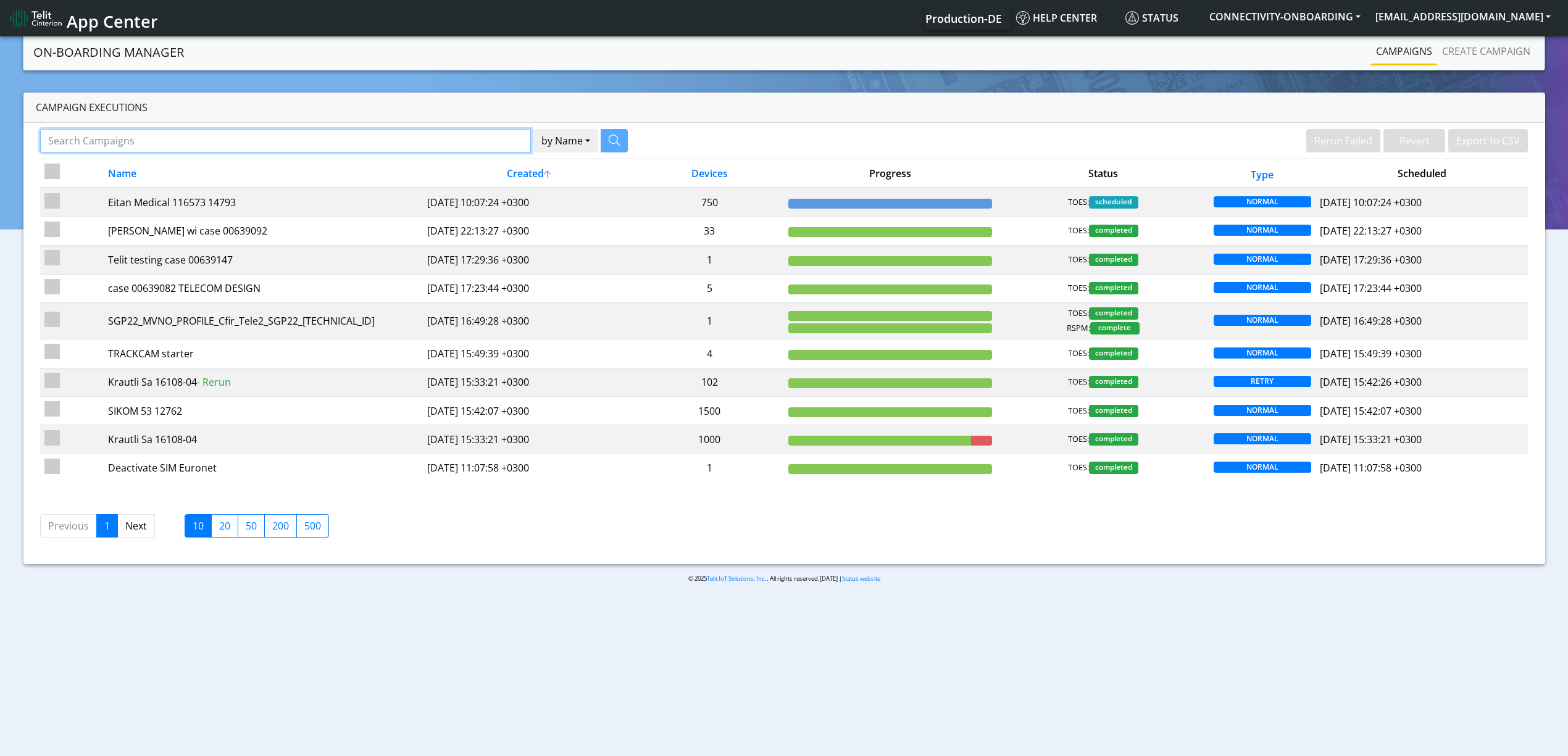
click at [468, 132] on input "Search Campaigns" at bounding box center [285, 140] width 490 height 24
paste input "15824"
type input "15824"
click at [593, 140] on icon "button" at bounding box center [599, 140] width 11 height 11
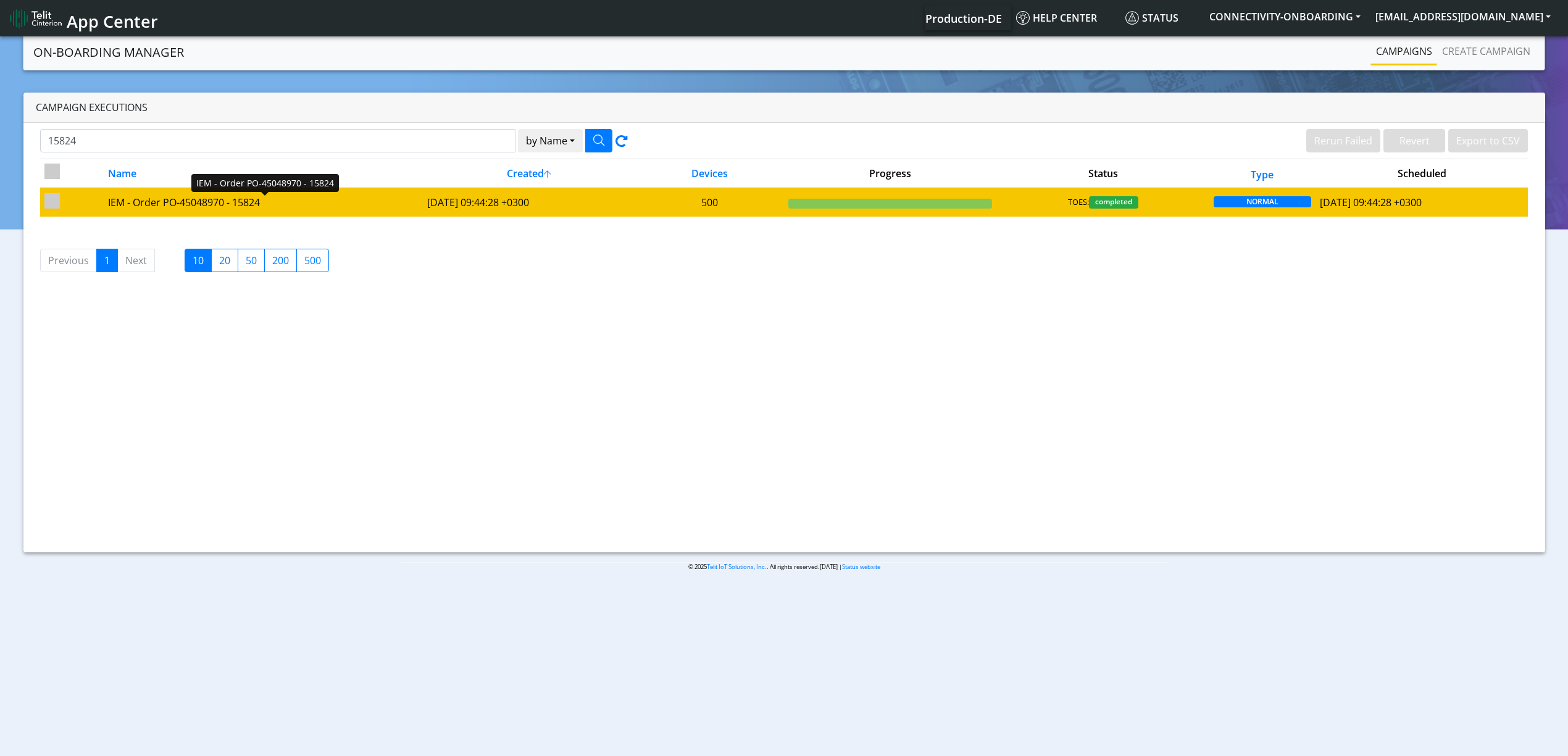
click at [375, 201] on div "IEM - Order PO-45048970 - 15824" at bounding box center [263, 202] width 310 height 15
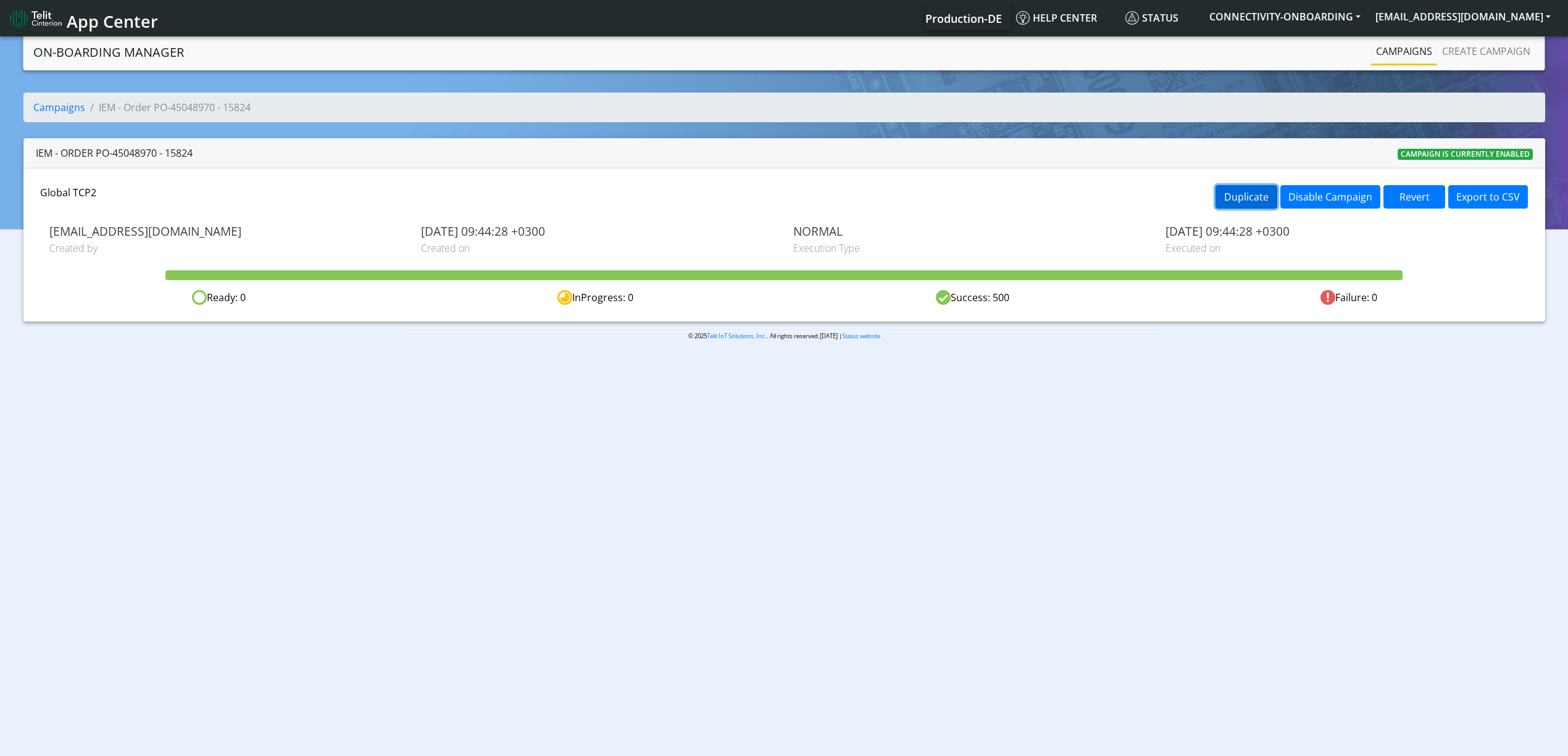
click at [1229, 188] on button "Duplicate" at bounding box center [1246, 197] width 62 height 24
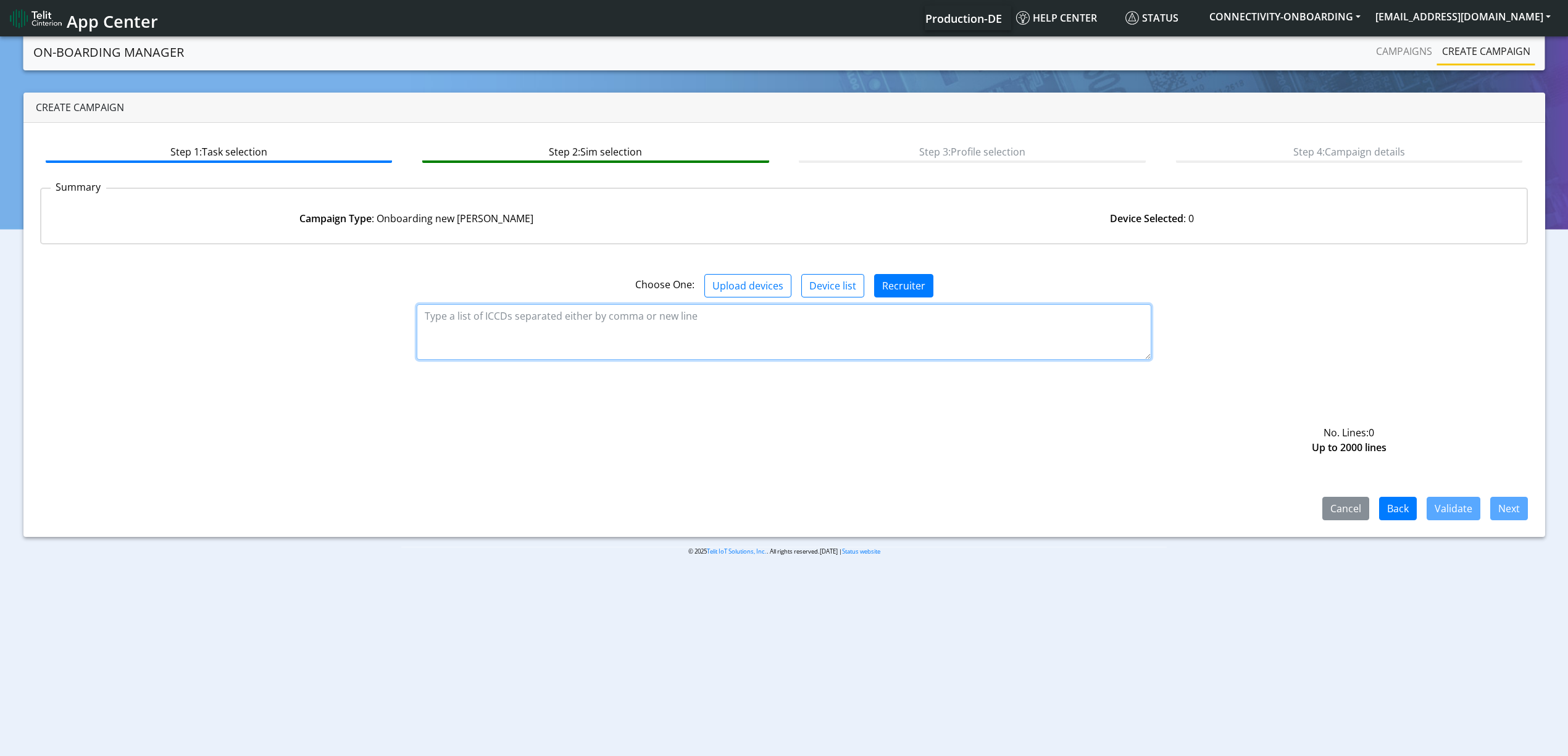
click at [554, 324] on textarea at bounding box center [784, 332] width 735 height 56
paste textarea "89358151000030651221 89358151000030651239 89358151000030651247 8935815100003065…"
type textarea "89358151000030651221 89358151000030651239 89358151000030651247 8935815100003065…"
click at [1453, 517] on button "Validate" at bounding box center [1453, 508] width 54 height 24
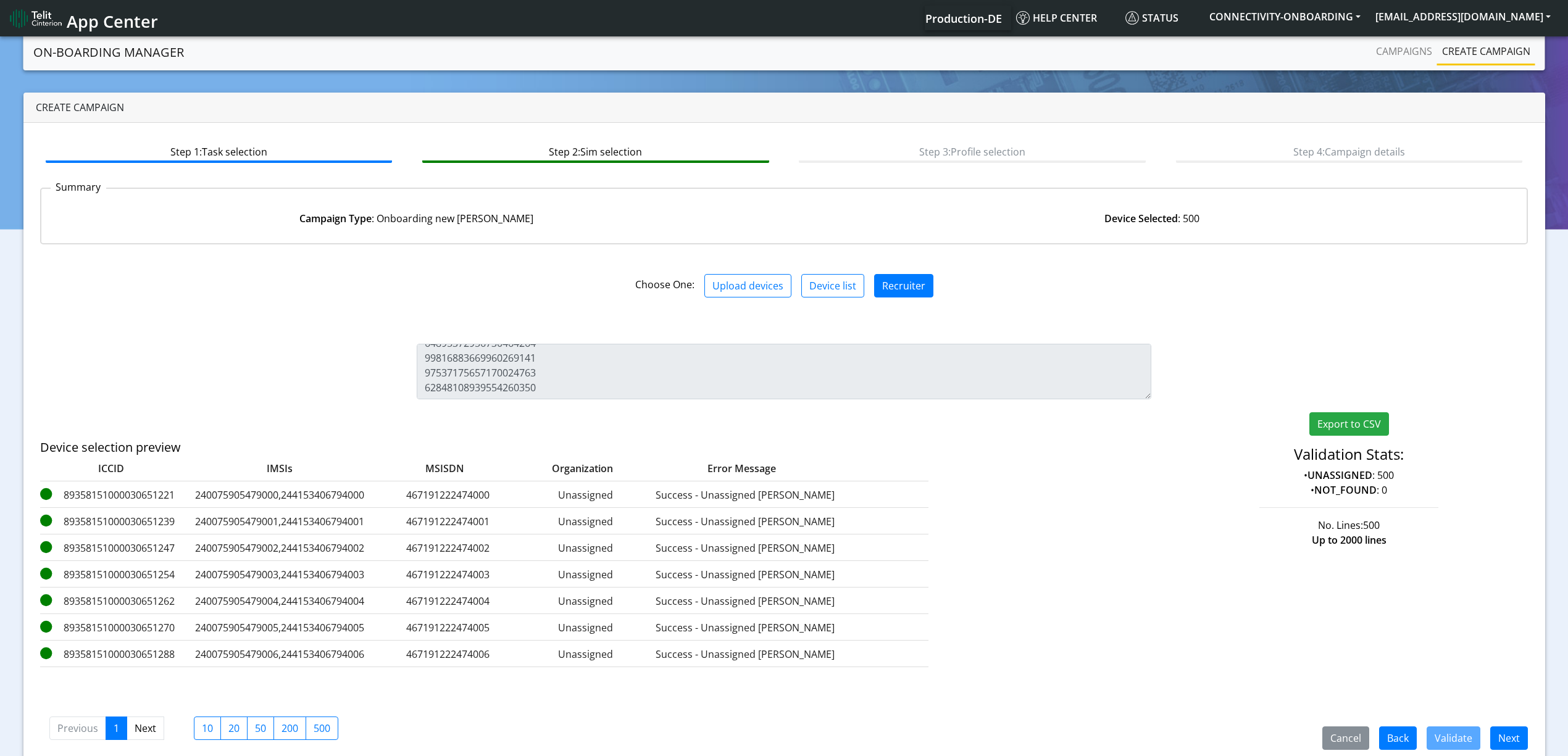
scroll to position [18, 0]
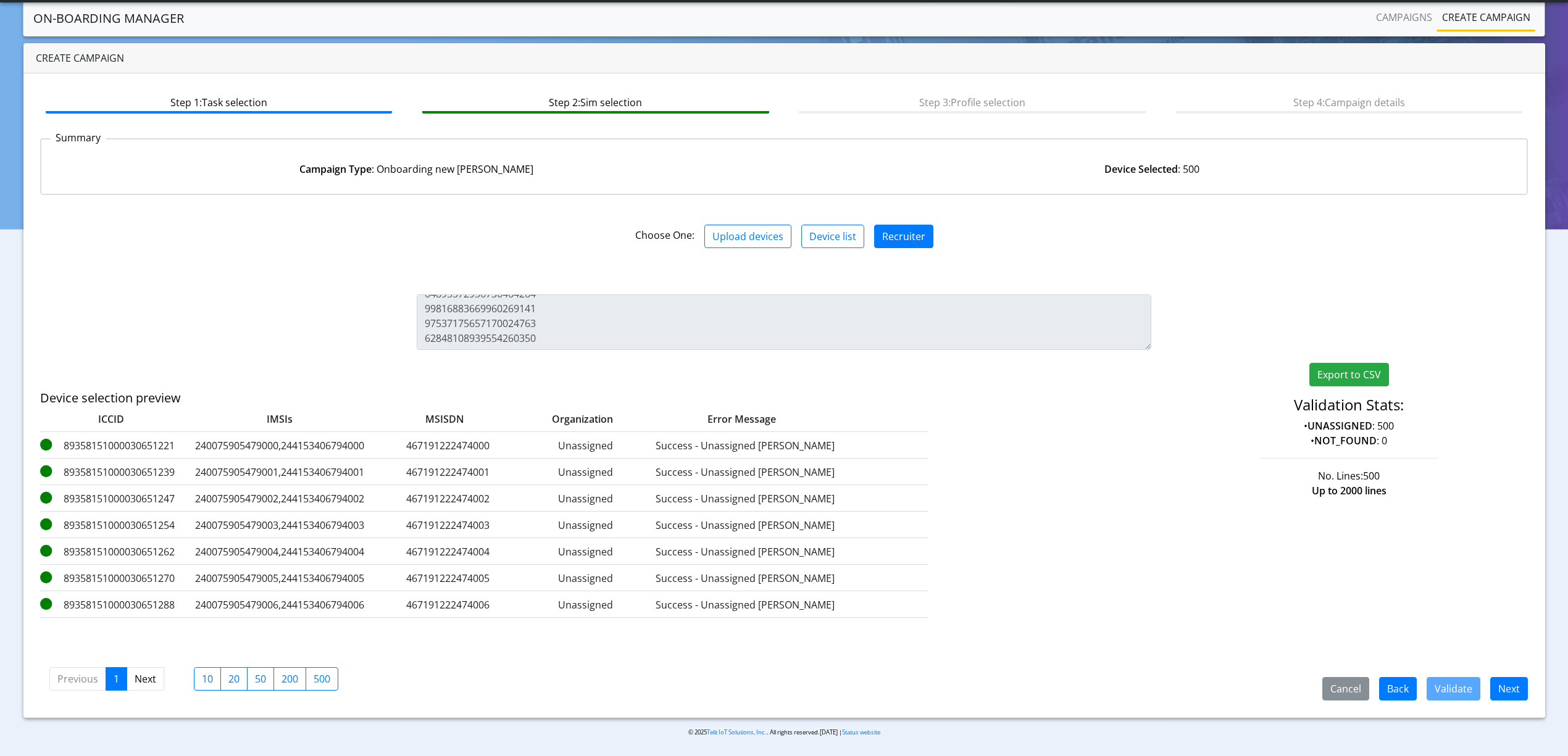
click at [1528, 682] on div "Cancel Back Validate Next" at bounding box center [1420, 689] width 234 height 24
click at [1512, 682] on button "Next" at bounding box center [1509, 689] width 38 height 24
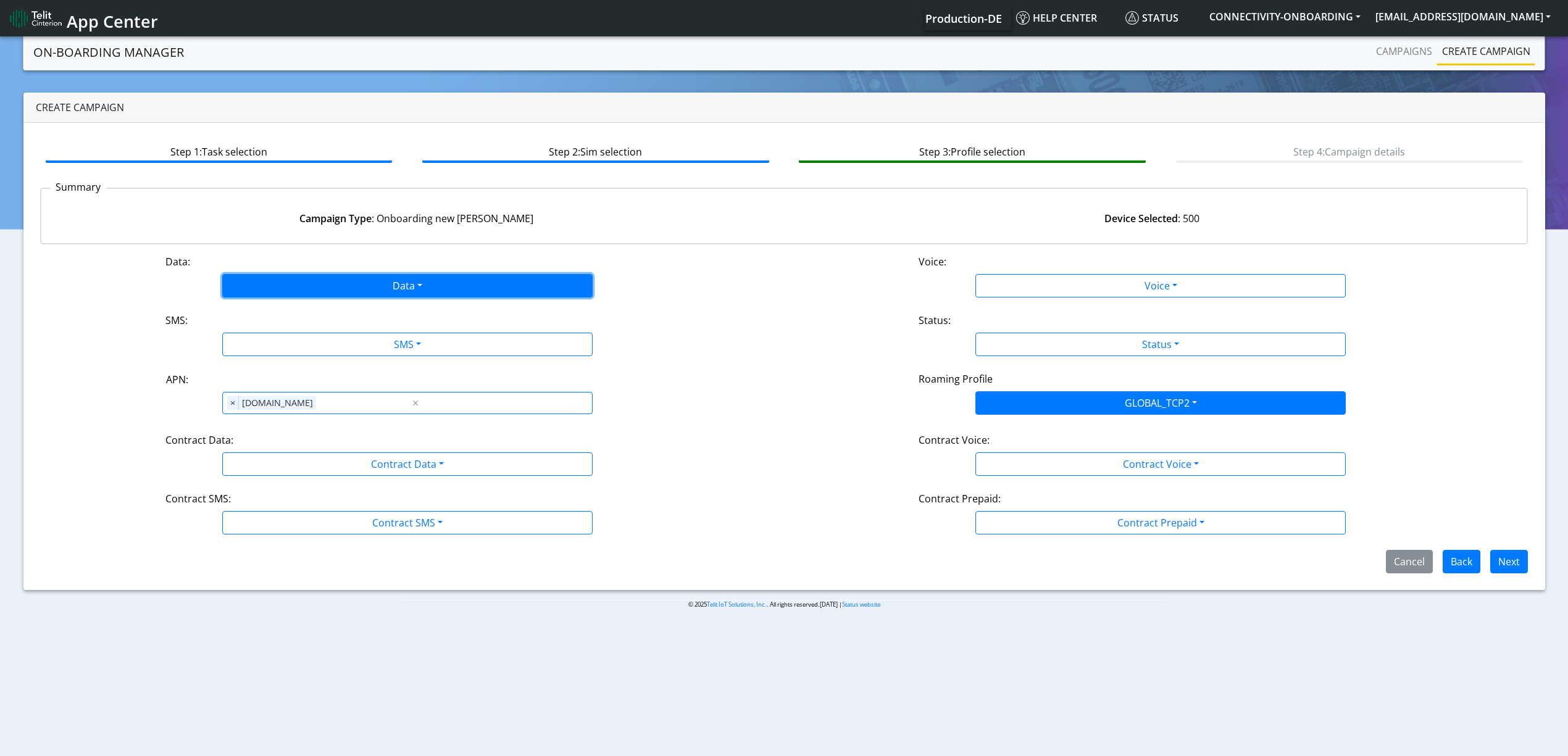
click at [334, 282] on button "Data" at bounding box center [407, 286] width 370 height 24
click at [292, 326] on button "Enabled" at bounding box center [407, 334] width 369 height 20
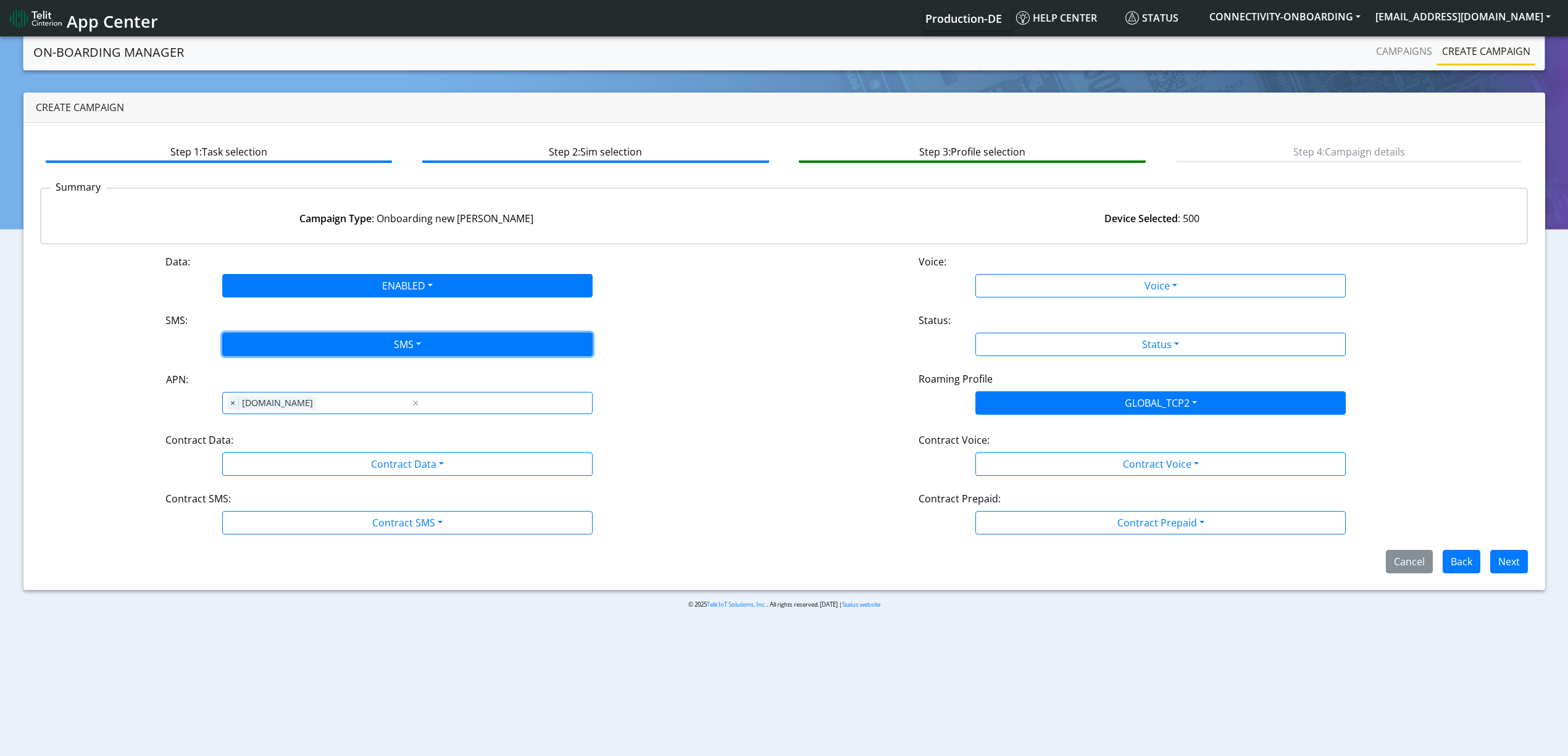
click at [295, 334] on button "SMS" at bounding box center [407, 344] width 370 height 24
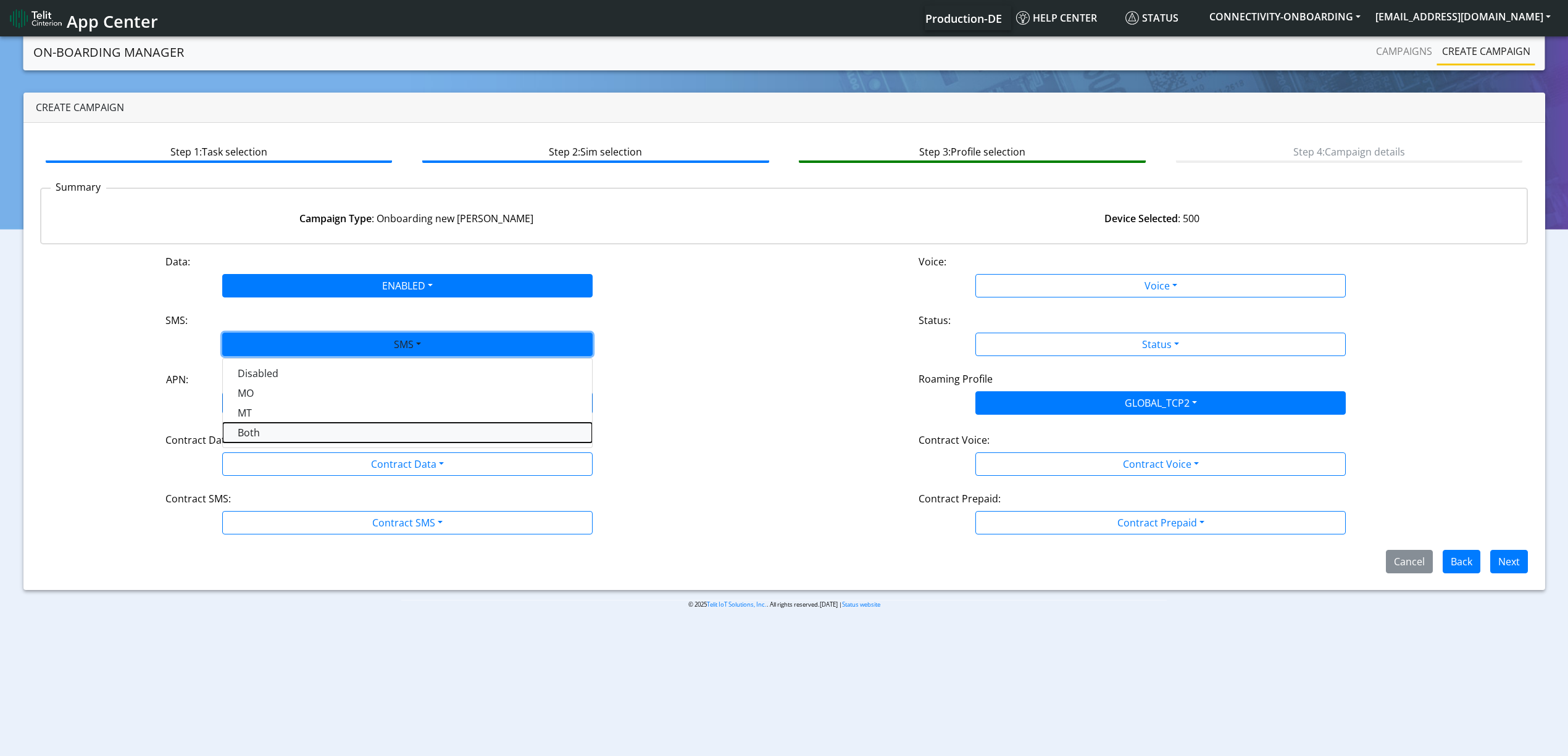
click at [282, 433] on button "Both" at bounding box center [407, 433] width 369 height 20
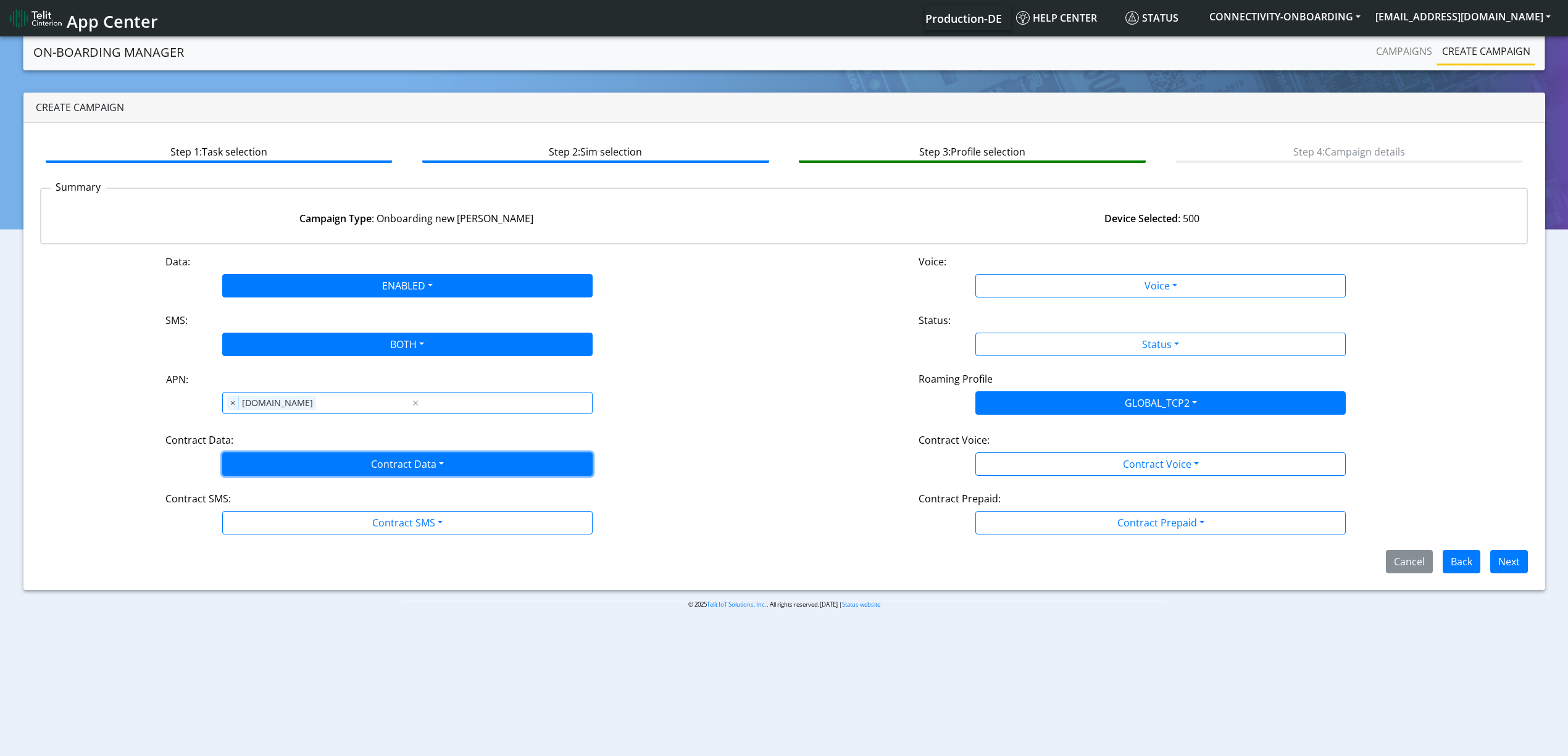
click at [281, 463] on button "Contract Data" at bounding box center [407, 464] width 370 height 24
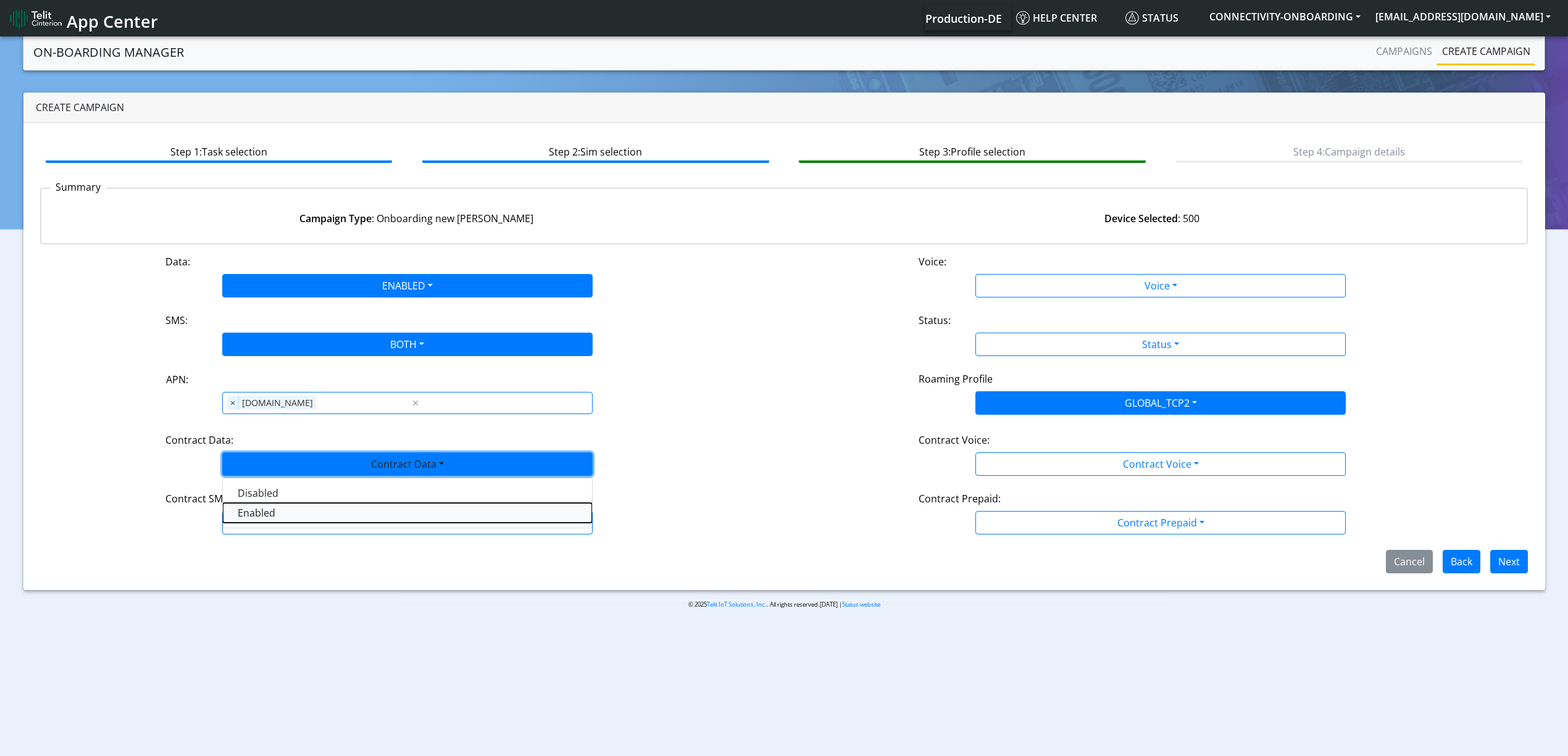
click at [280, 518] on Dataenabled-dropdown "Enabled" at bounding box center [407, 513] width 369 height 20
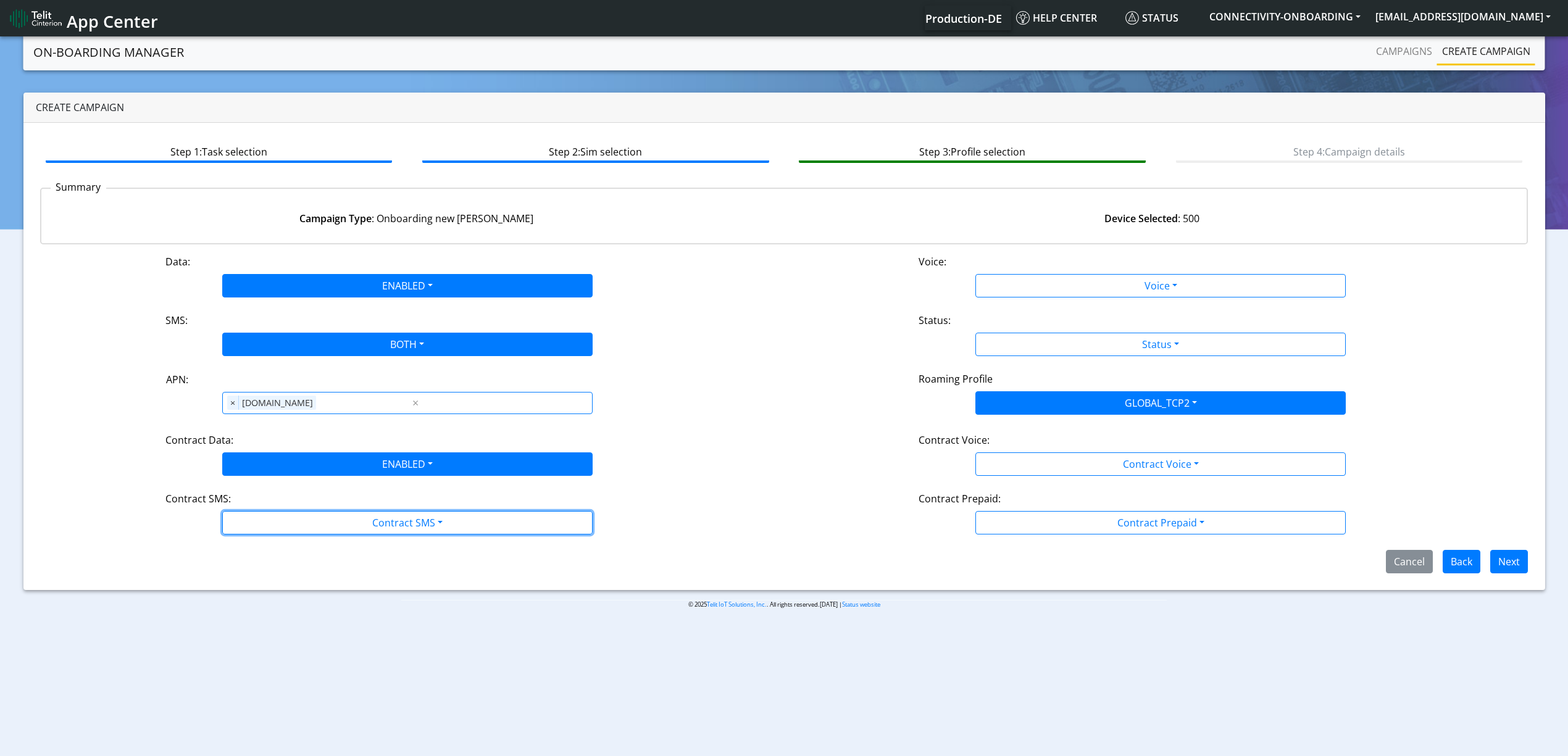
drag, startPoint x: 289, startPoint y: 531, endPoint x: 278, endPoint y: 563, distance: 33.8
click at [288, 531] on button "Contract SMS" at bounding box center [407, 523] width 370 height 24
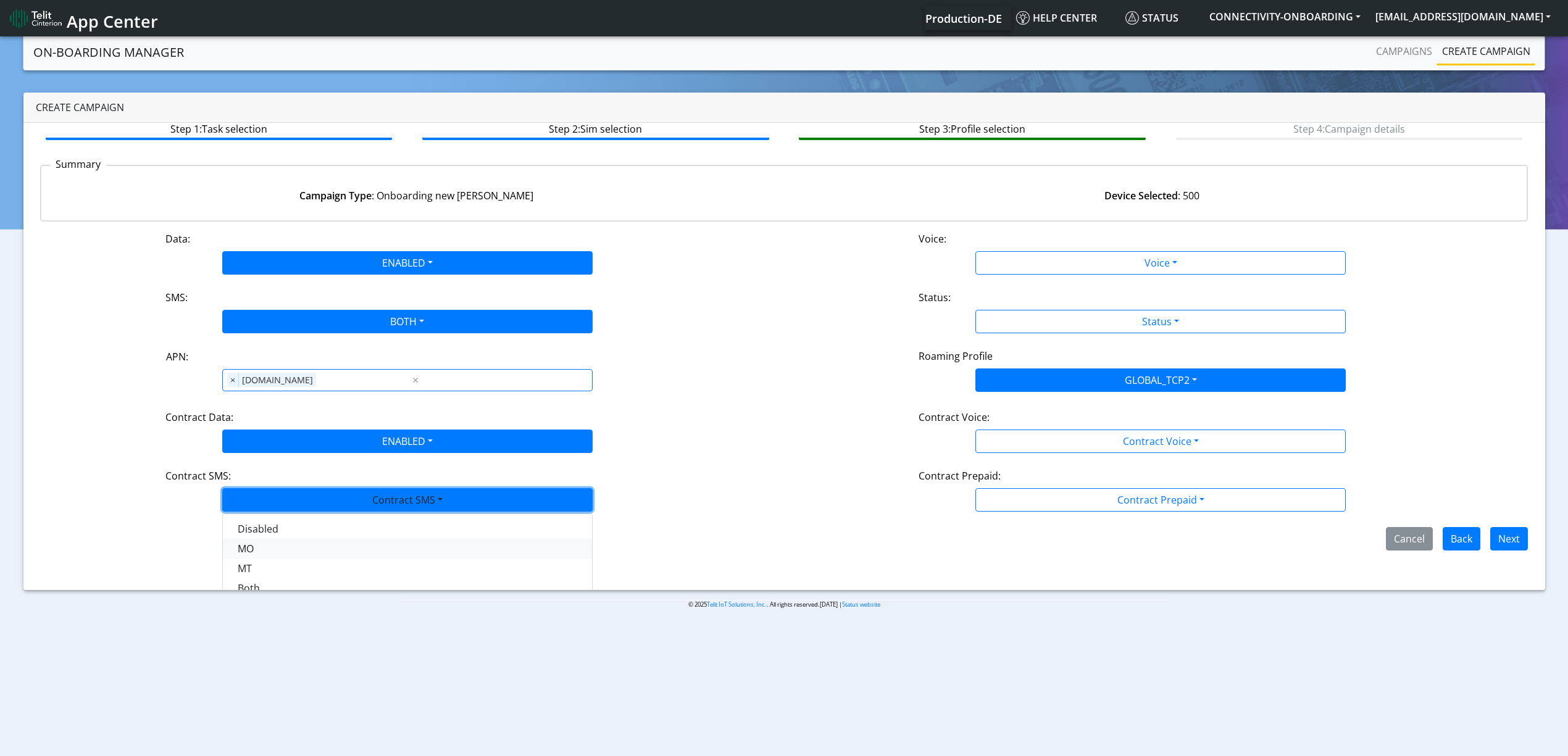
scroll to position [35, 0]
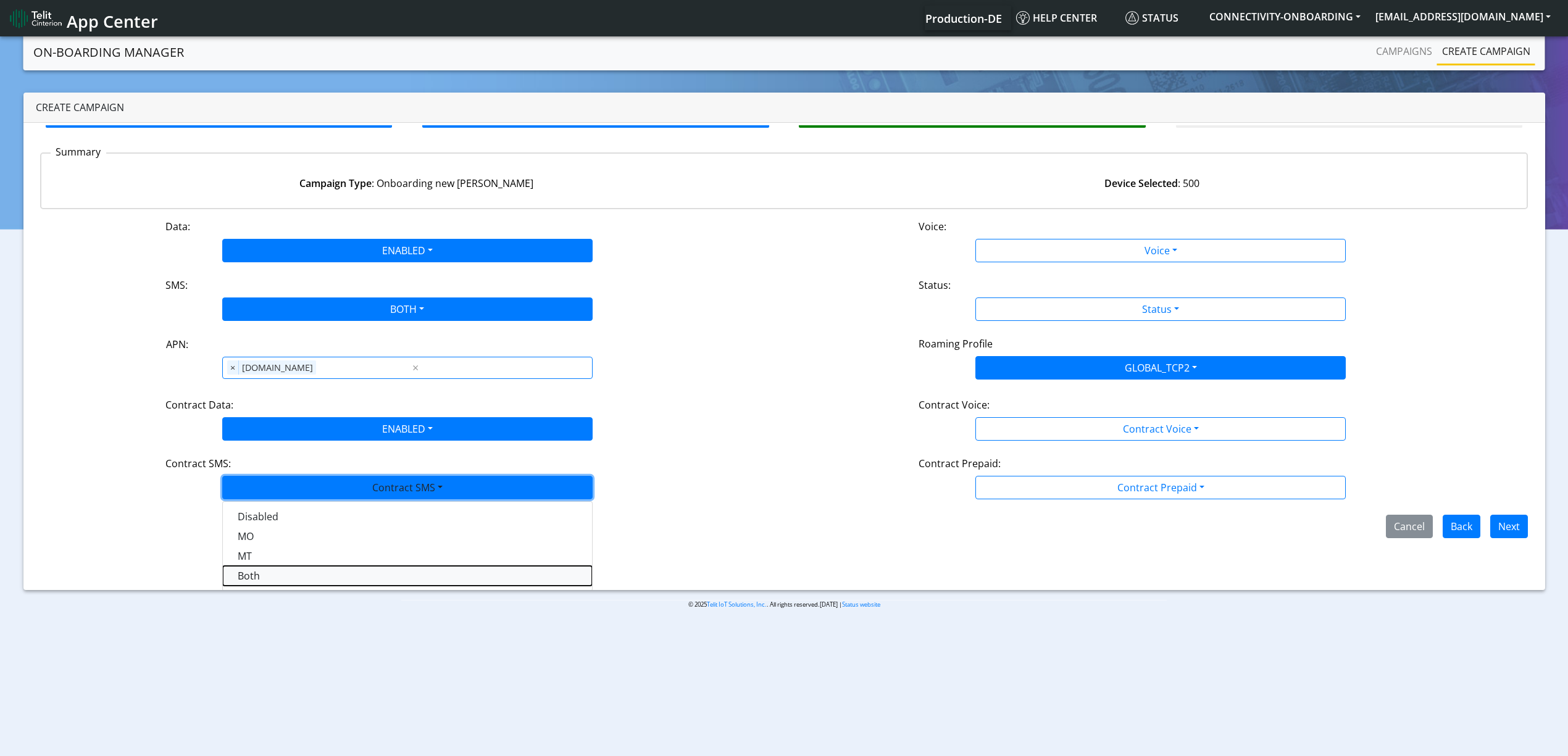
click at [262, 579] on SMSboth-dropdown "Both" at bounding box center [407, 576] width 369 height 20
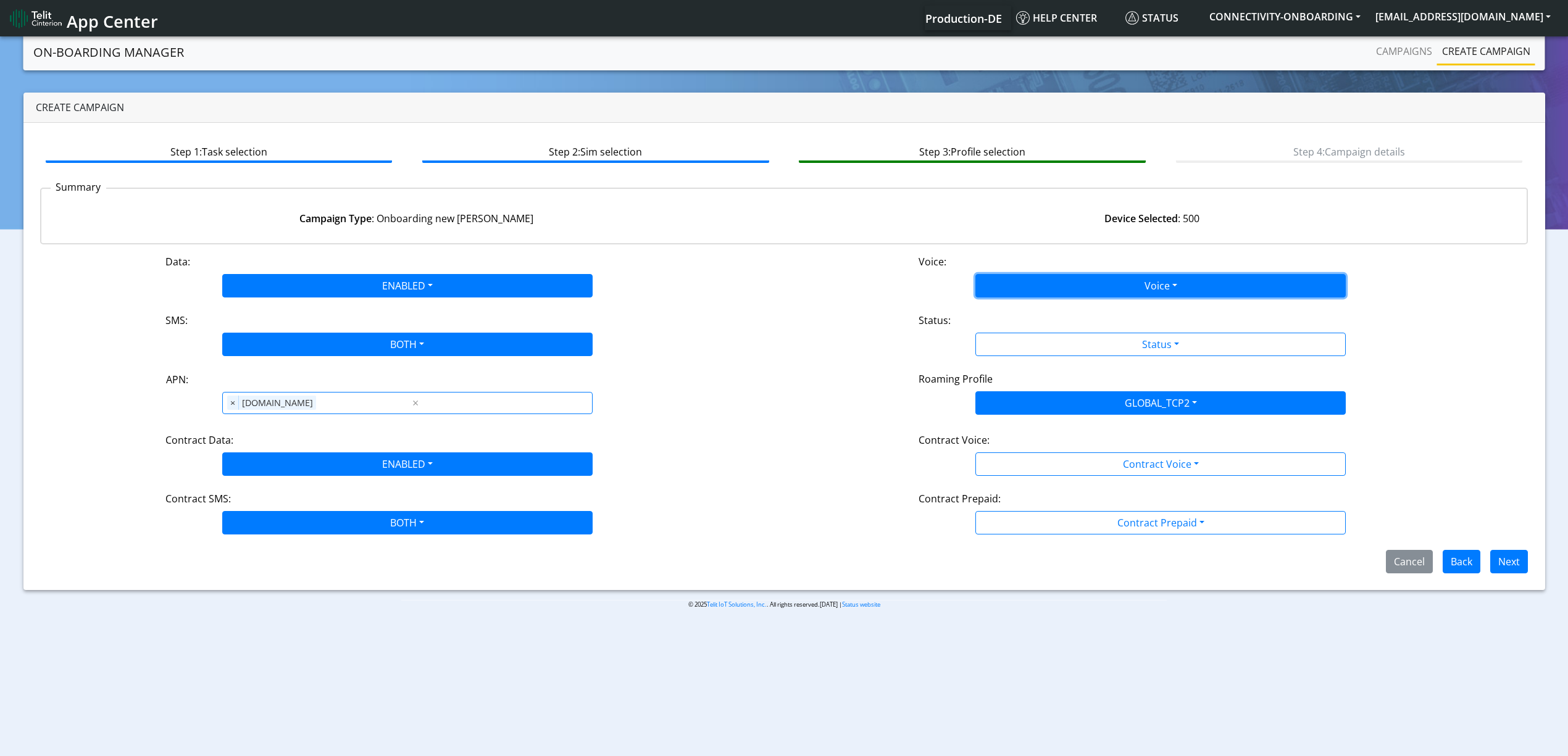
click at [1068, 274] on button "Voice" at bounding box center [1160, 286] width 370 height 24
click at [1045, 299] on div "Disabled Enabled" at bounding box center [1160, 324] width 370 height 51
click at [1042, 316] on button "Disabled" at bounding box center [1161, 315] width 369 height 20
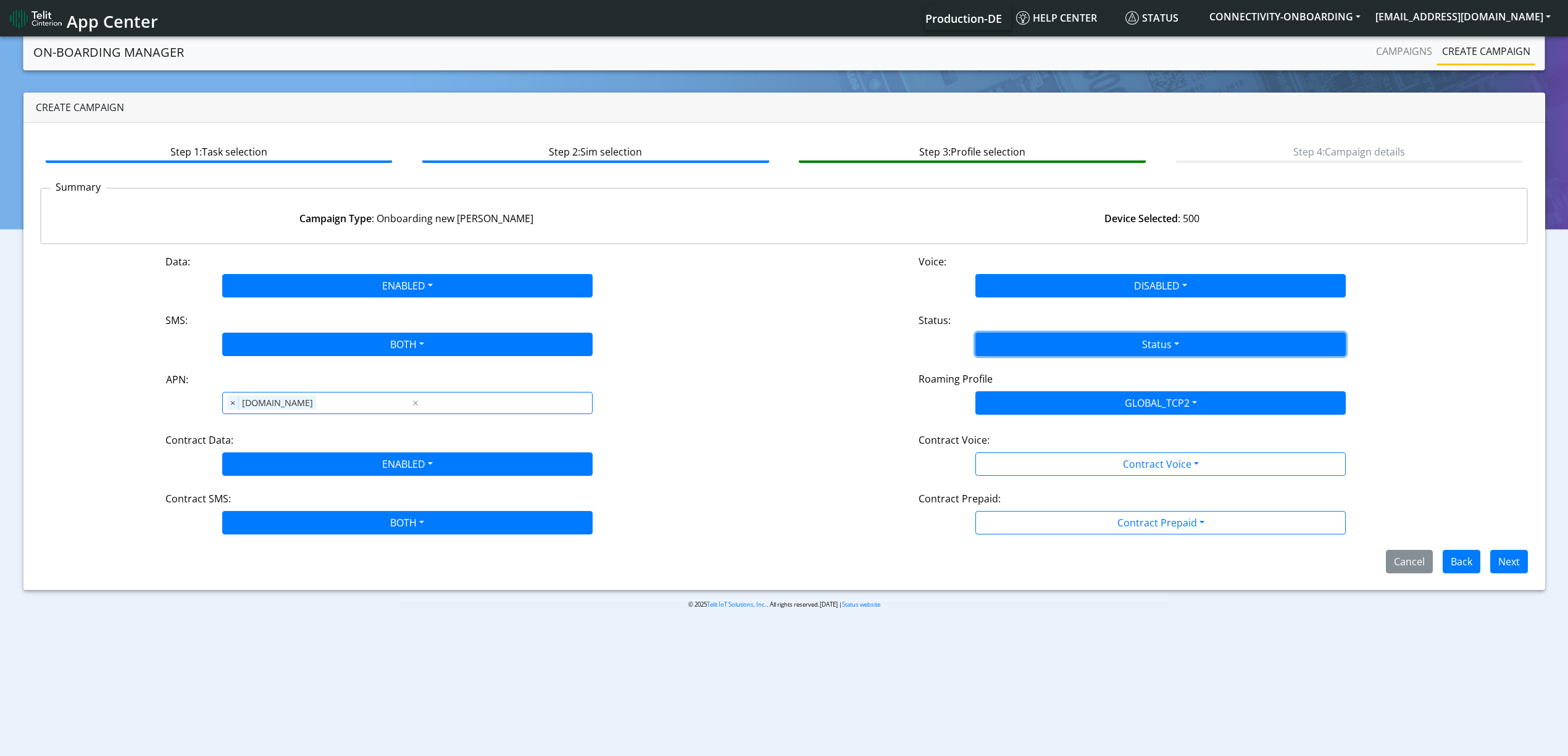
click at [1036, 346] on button "Status" at bounding box center [1160, 344] width 370 height 24
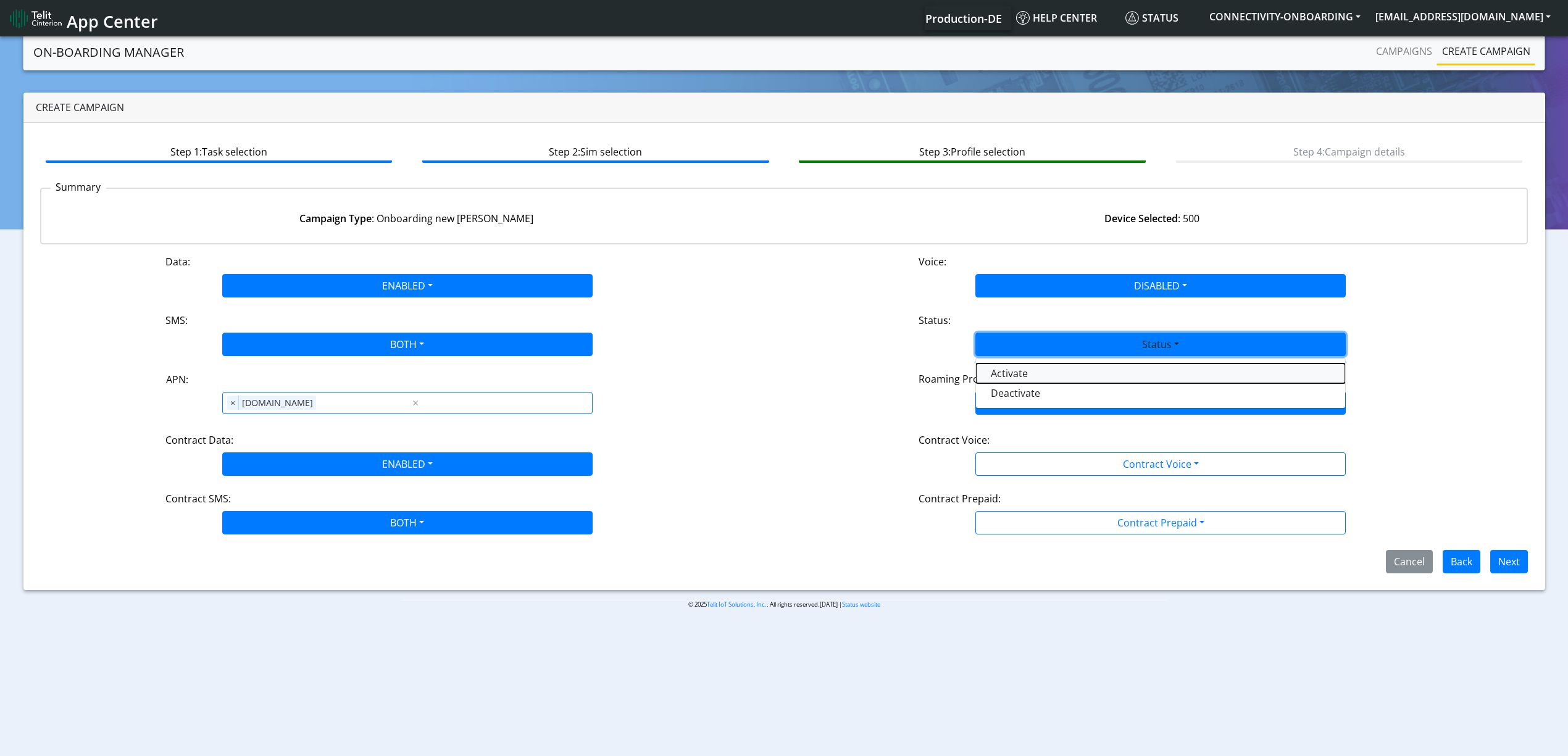
click at [1014, 374] on button "Activate" at bounding box center [1161, 374] width 369 height 20
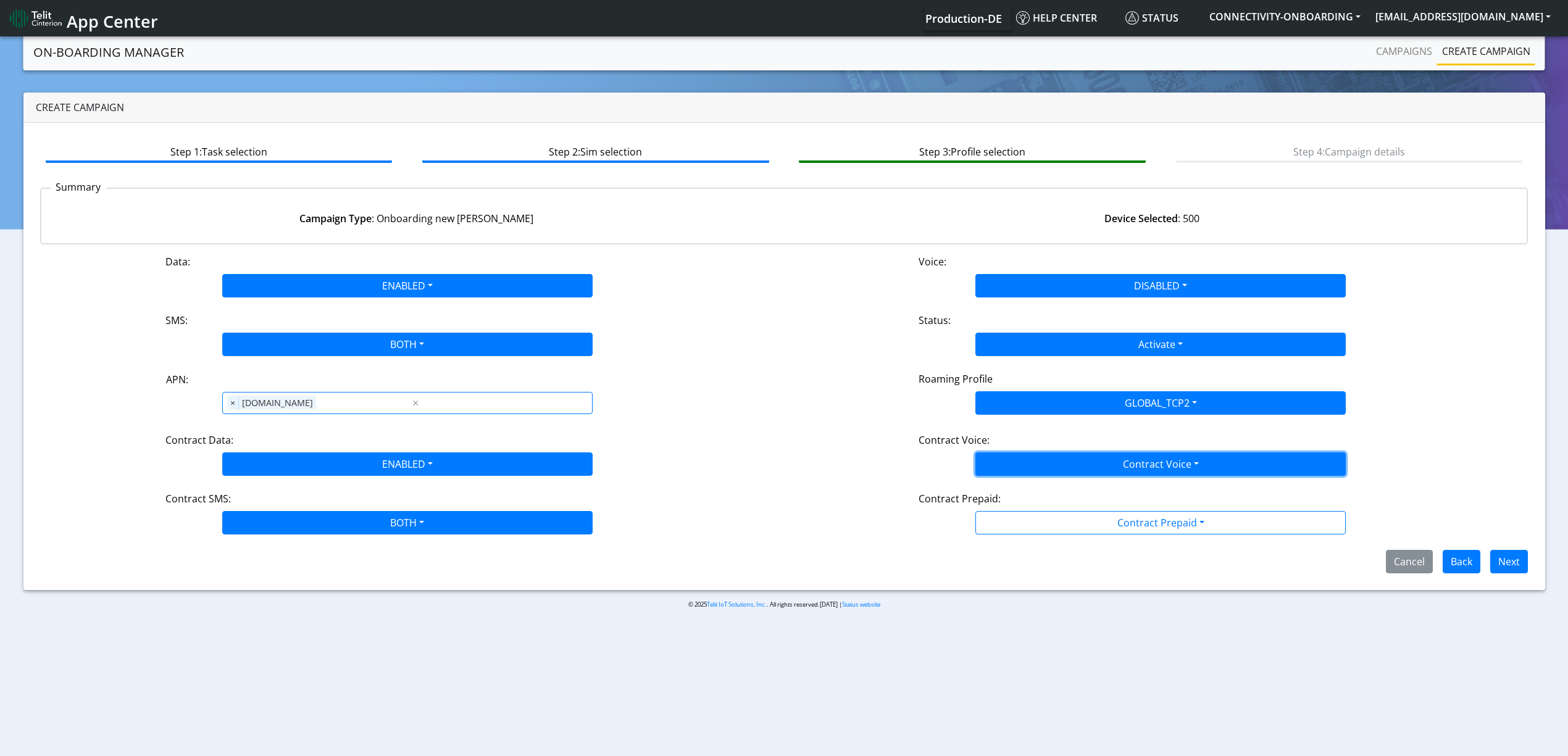
click at [1022, 454] on button "Contract Voice" at bounding box center [1160, 464] width 370 height 24
click at [1015, 489] on Voicedisabled-dropdown "Disabled" at bounding box center [1161, 493] width 369 height 20
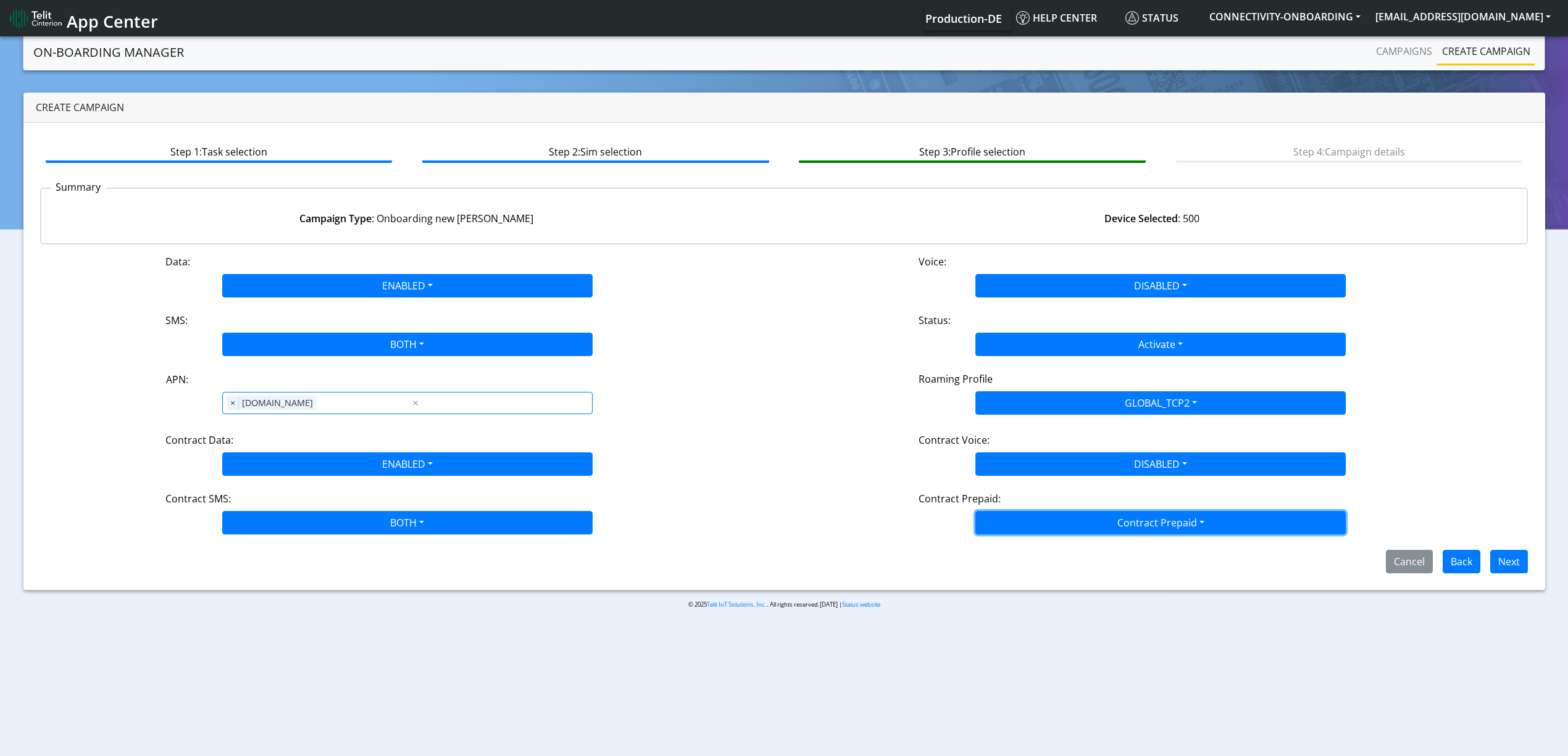
click at [1015, 519] on button "Contract Prepaid" at bounding box center [1160, 523] width 370 height 24
click at [1002, 566] on Prepaidnotprepaid-dropdown "No" at bounding box center [1161, 571] width 369 height 20
click at [1501, 564] on button "Next" at bounding box center [1509, 561] width 38 height 24
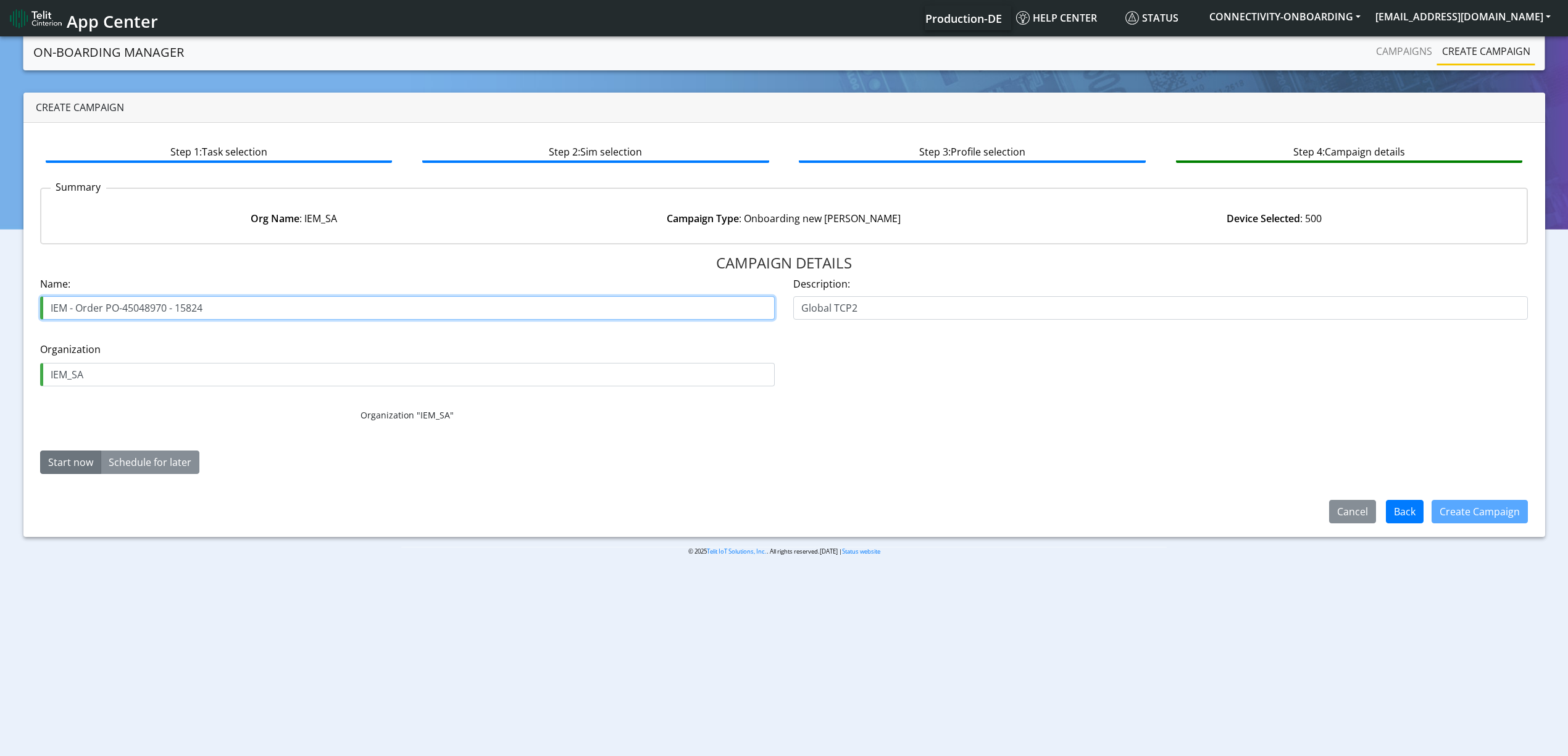
click at [114, 304] on input "IEM - Order PO-45048970 - 15824" at bounding box center [407, 308] width 735 height 24
drag, startPoint x: 114, startPoint y: 304, endPoint x: 129, endPoint y: 304, distance: 15.0
click at [129, 304] on input "IEM - Order PO-45048970 - 15824" at bounding box center [407, 308] width 735 height 24
paste input "9816"
type input "IEM - Order PO-45049816 - 15824"
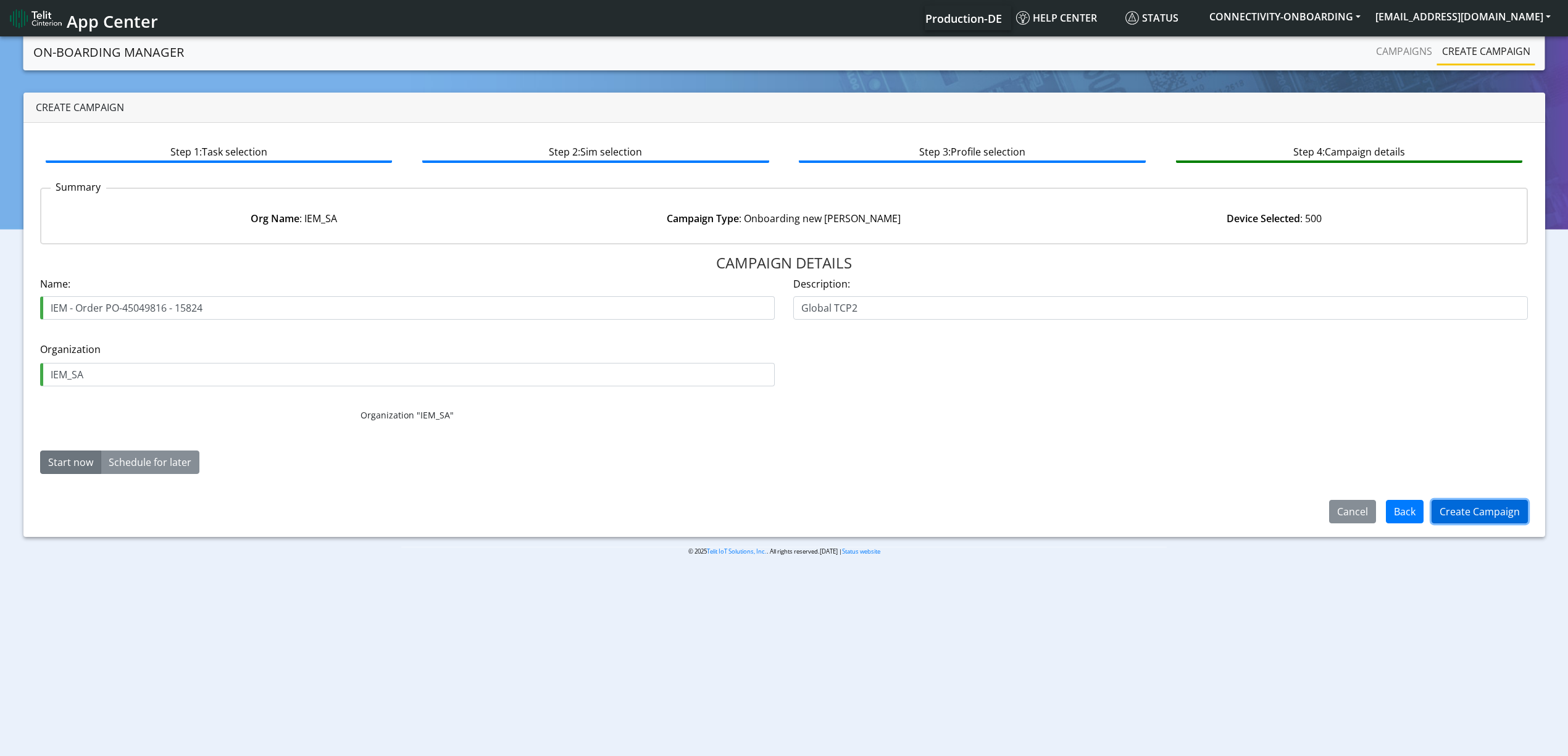
click at [1467, 517] on button "Create Campaign" at bounding box center [1479, 511] width 96 height 24
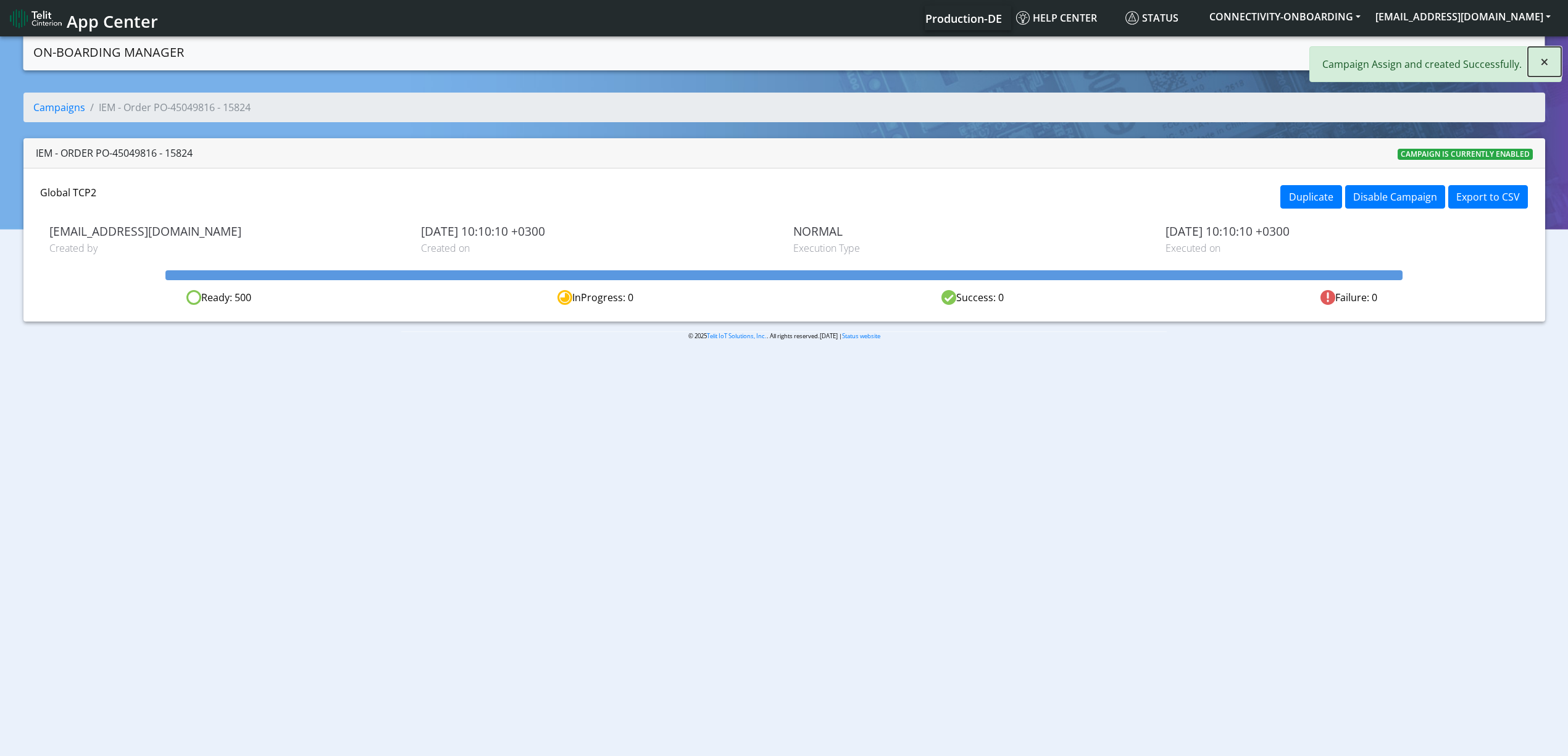
click at [1541, 55] on span "×" at bounding box center [1544, 62] width 9 height 20
click at [1412, 52] on link "Campaigns" at bounding box center [1404, 51] width 66 height 24
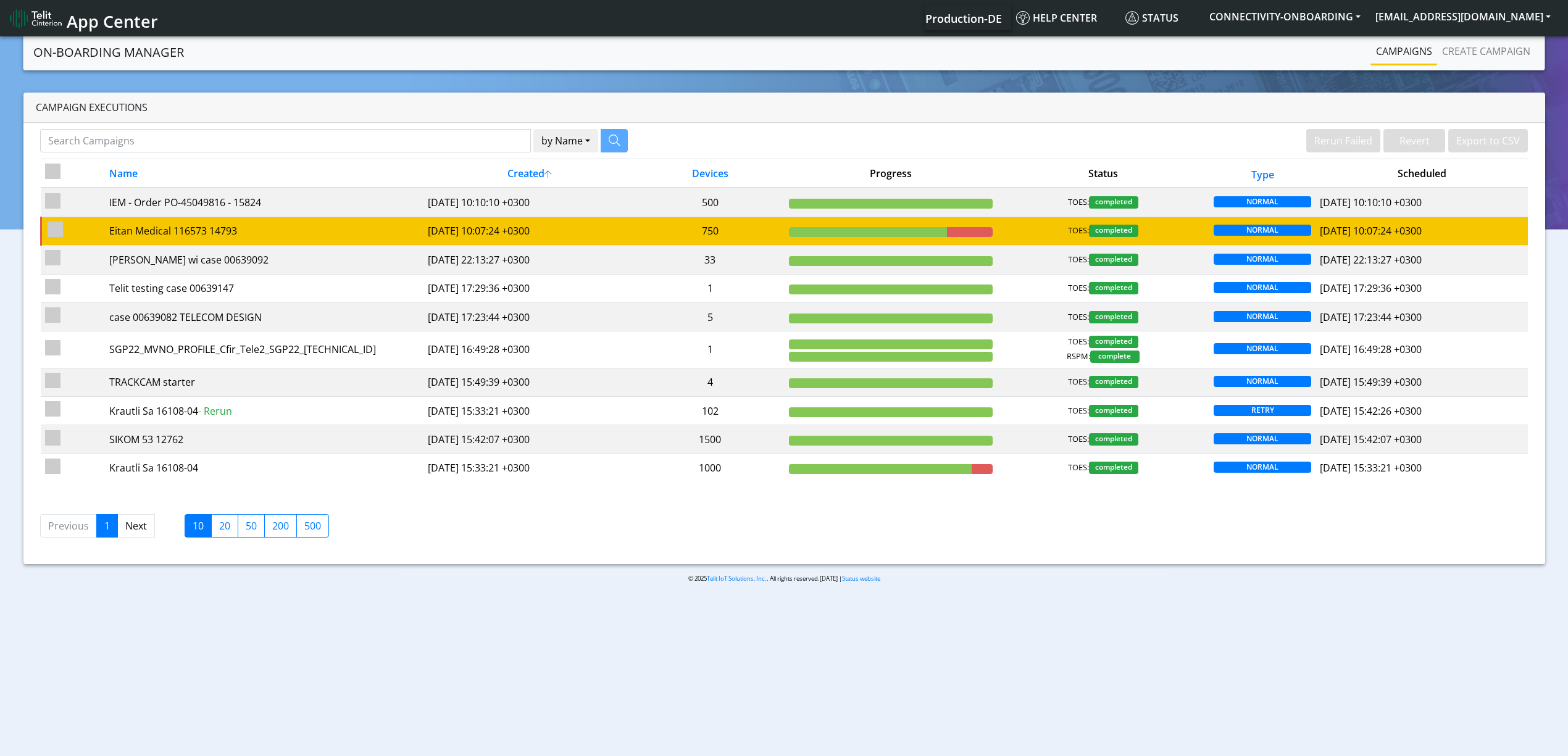
click at [645, 240] on td "750" at bounding box center [710, 231] width 149 height 29
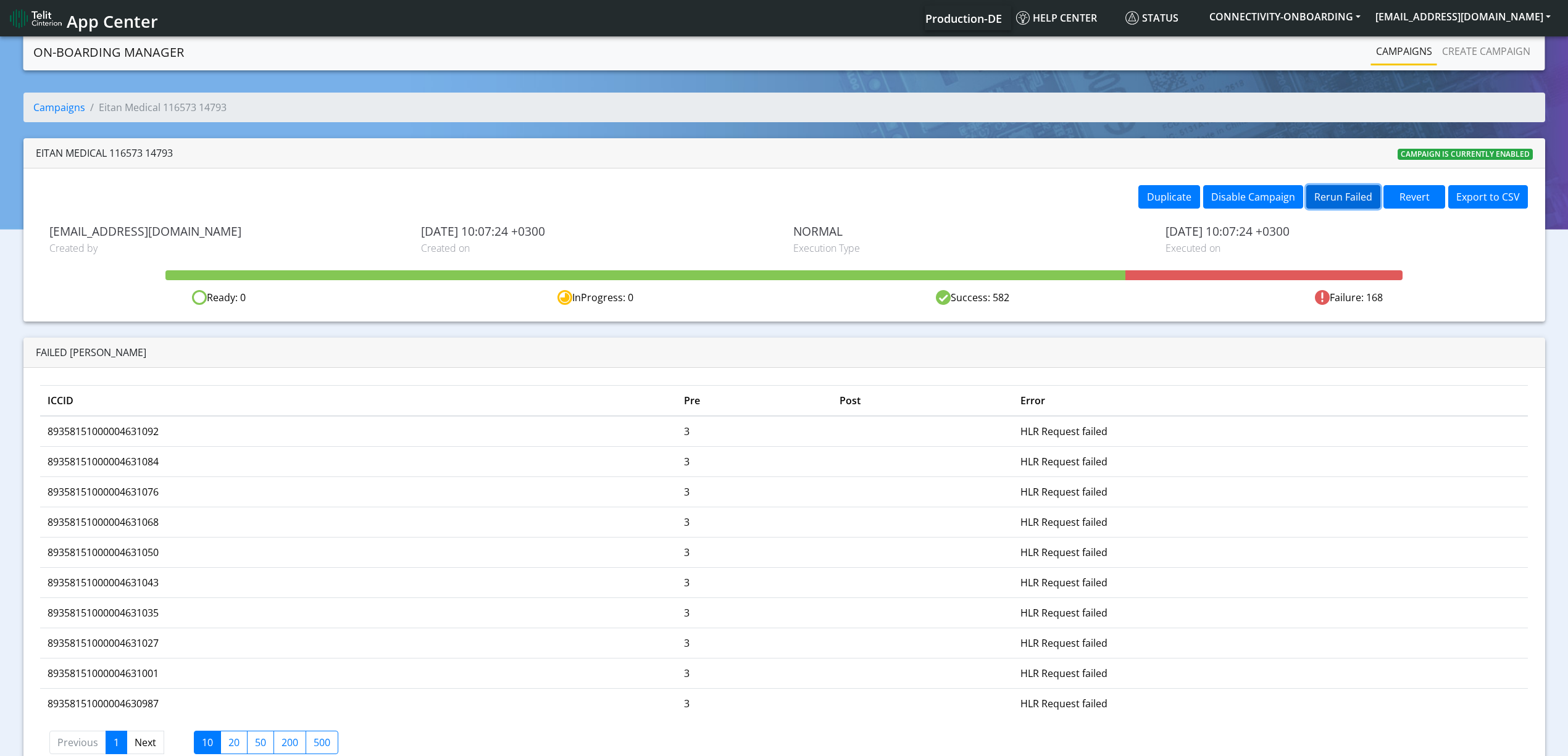
click at [1325, 198] on button "Rerun Failed" at bounding box center [1342, 197] width 74 height 24
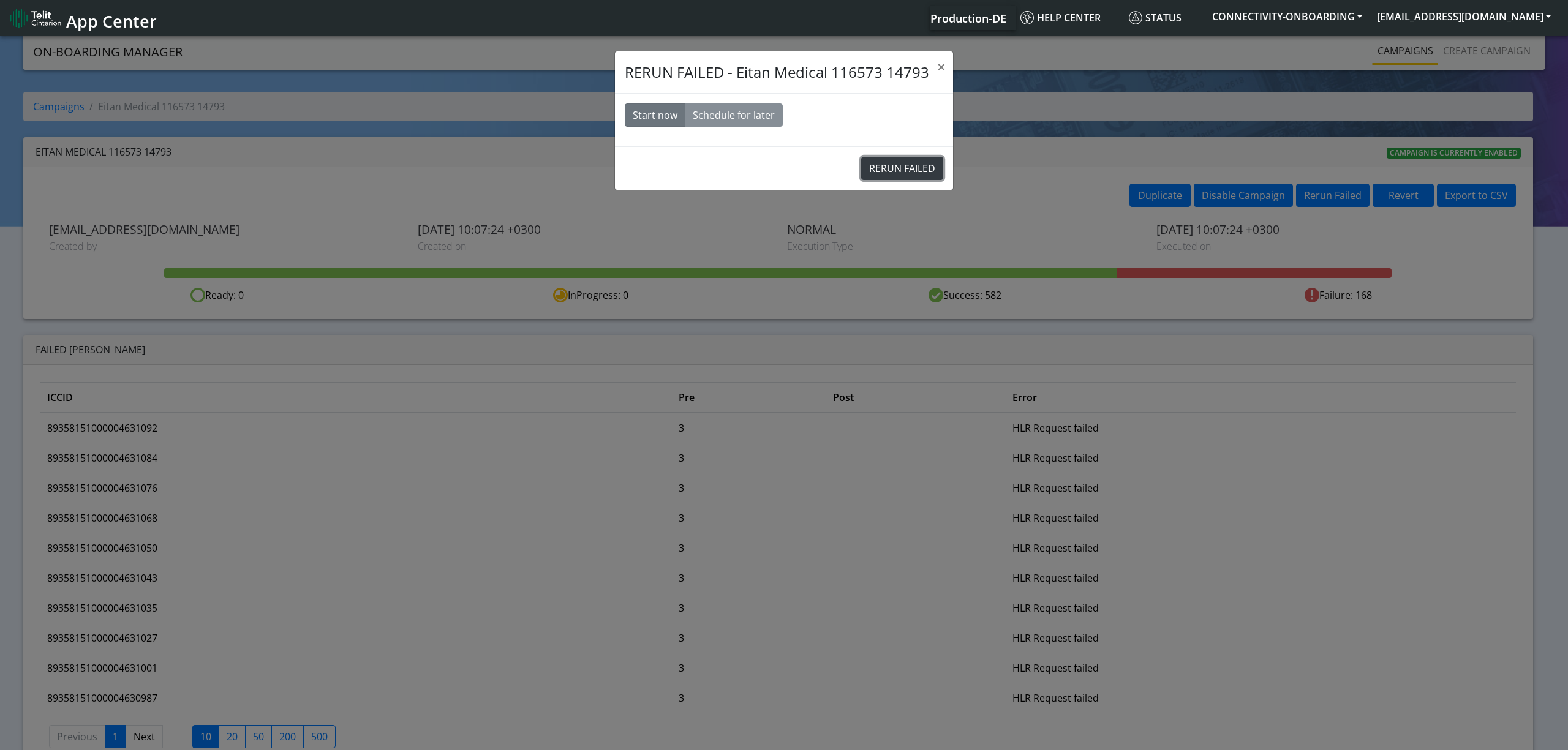
click at [927, 176] on button "RERUN FAILED" at bounding box center [902, 168] width 82 height 23
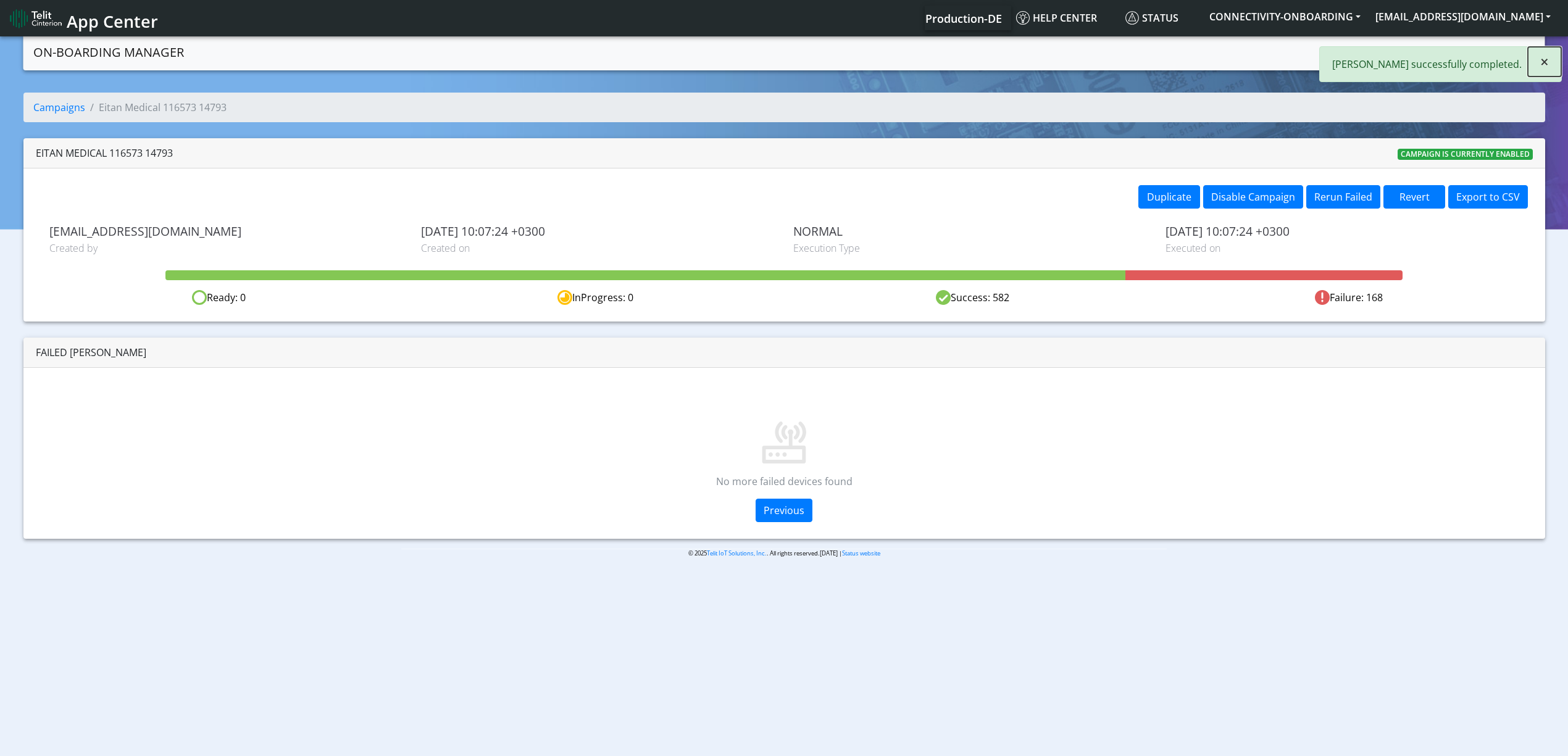
click at [1555, 58] on button "×" at bounding box center [1544, 62] width 34 height 29
click at [1426, 56] on link "Campaigns" at bounding box center [1404, 51] width 66 height 24
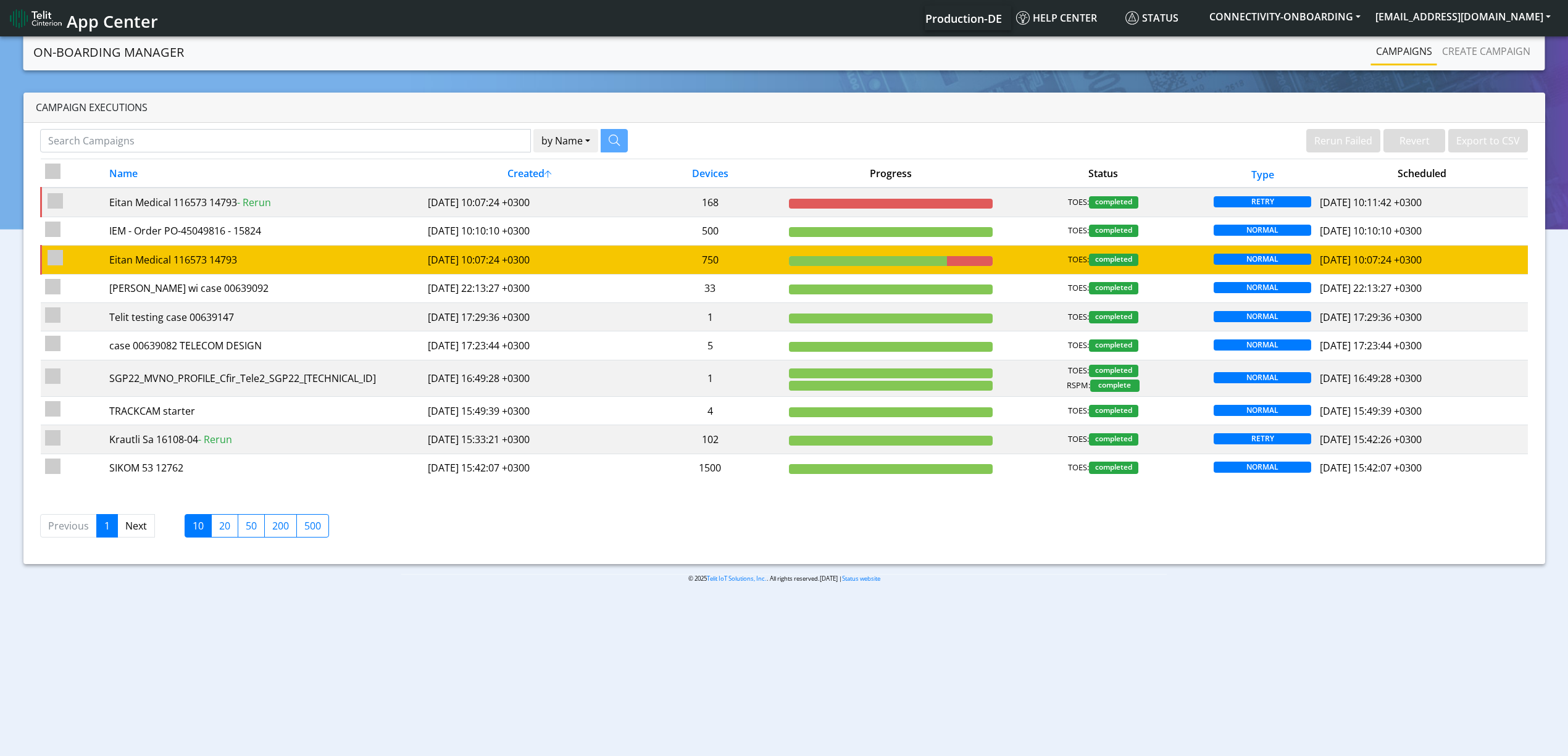
click at [766, 272] on td "750" at bounding box center [710, 260] width 149 height 29
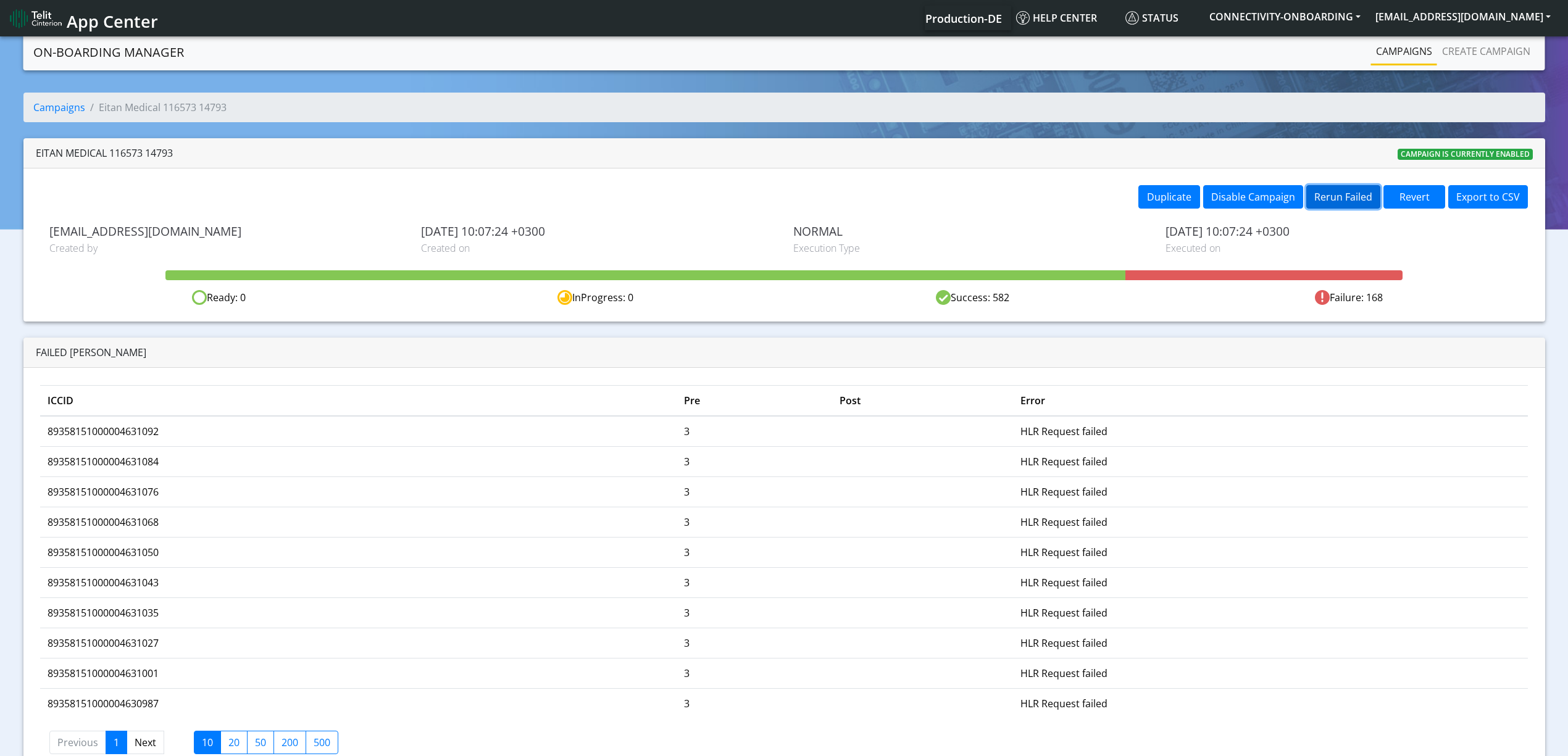
click at [1352, 200] on button "Rerun Failed" at bounding box center [1342, 197] width 74 height 24
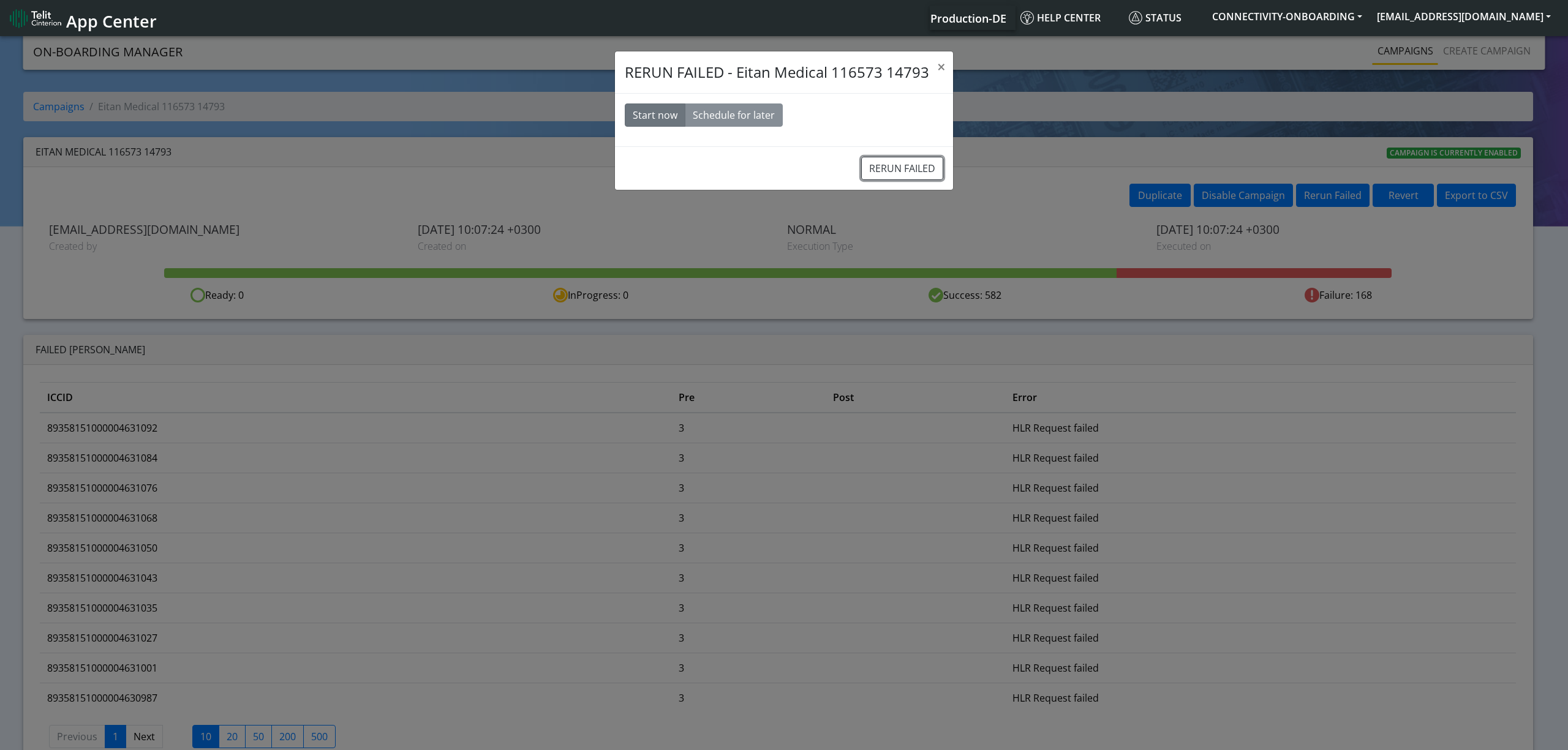
click at [861, 172] on button "RERUN FAILED" at bounding box center [902, 168] width 82 height 23
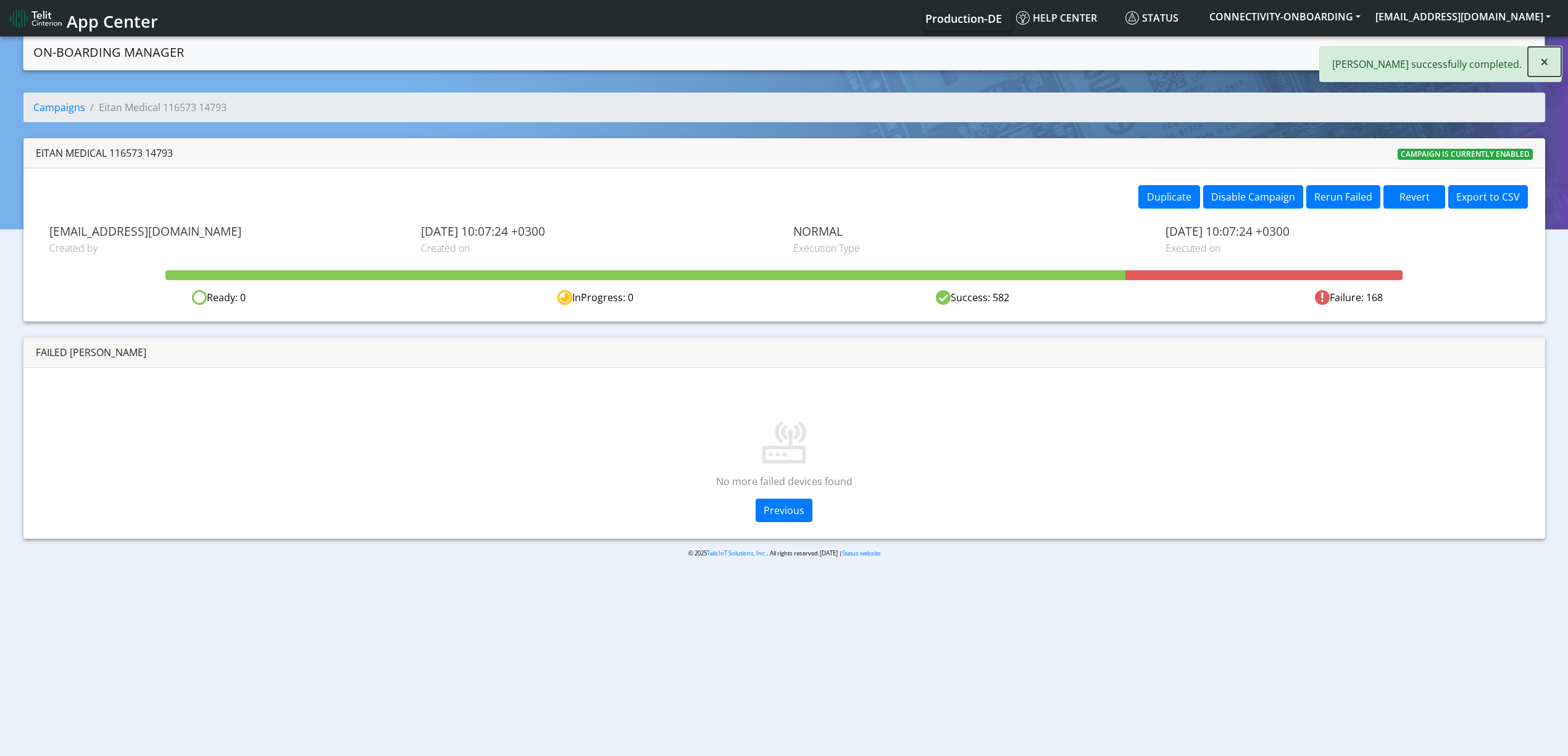
click at [1544, 62] on span "×" at bounding box center [1544, 62] width 9 height 20
click at [1413, 52] on link "Campaigns" at bounding box center [1404, 51] width 66 height 24
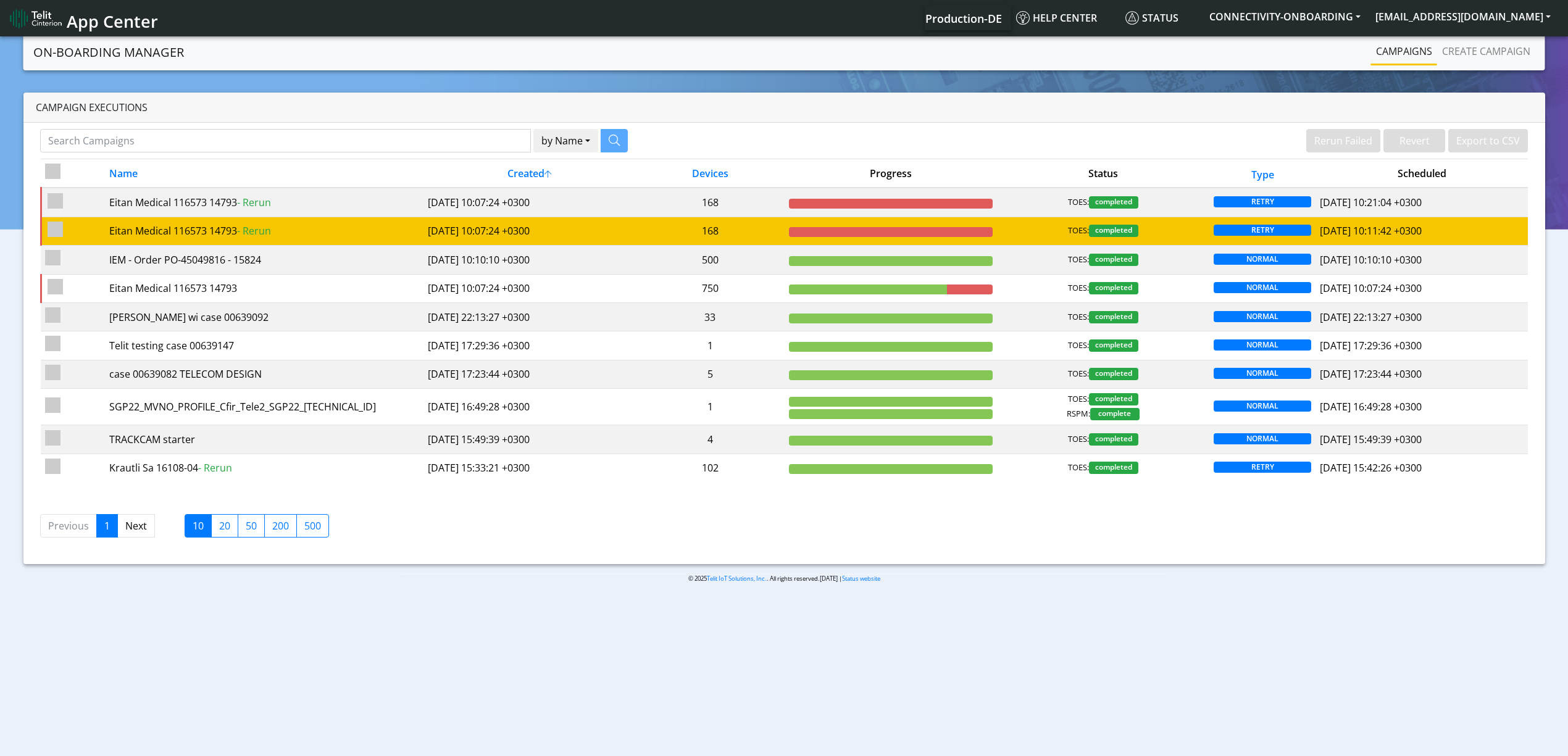
click at [745, 236] on td "168" at bounding box center [710, 231] width 149 height 29
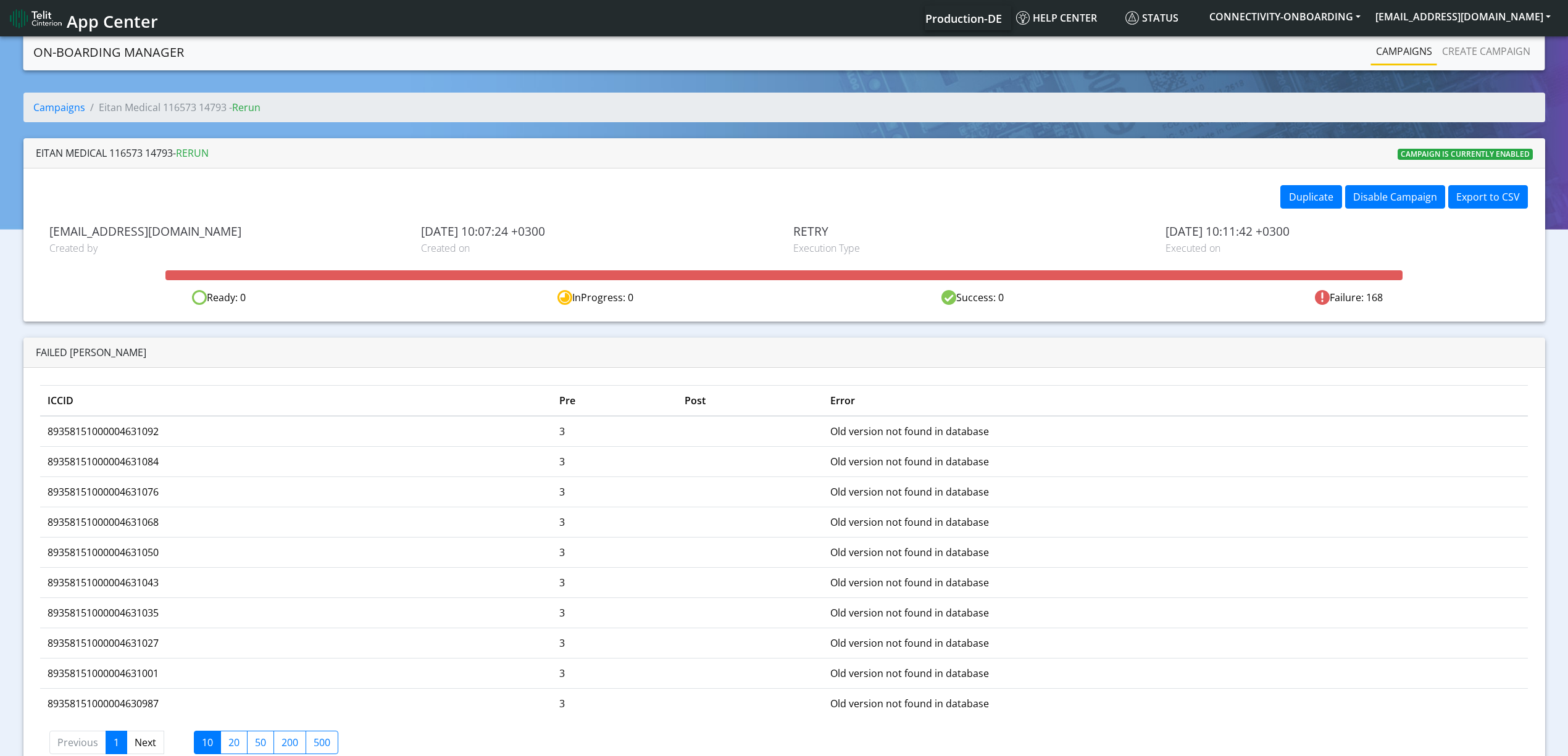
click at [1395, 55] on link "Campaigns" at bounding box center [1404, 51] width 66 height 24
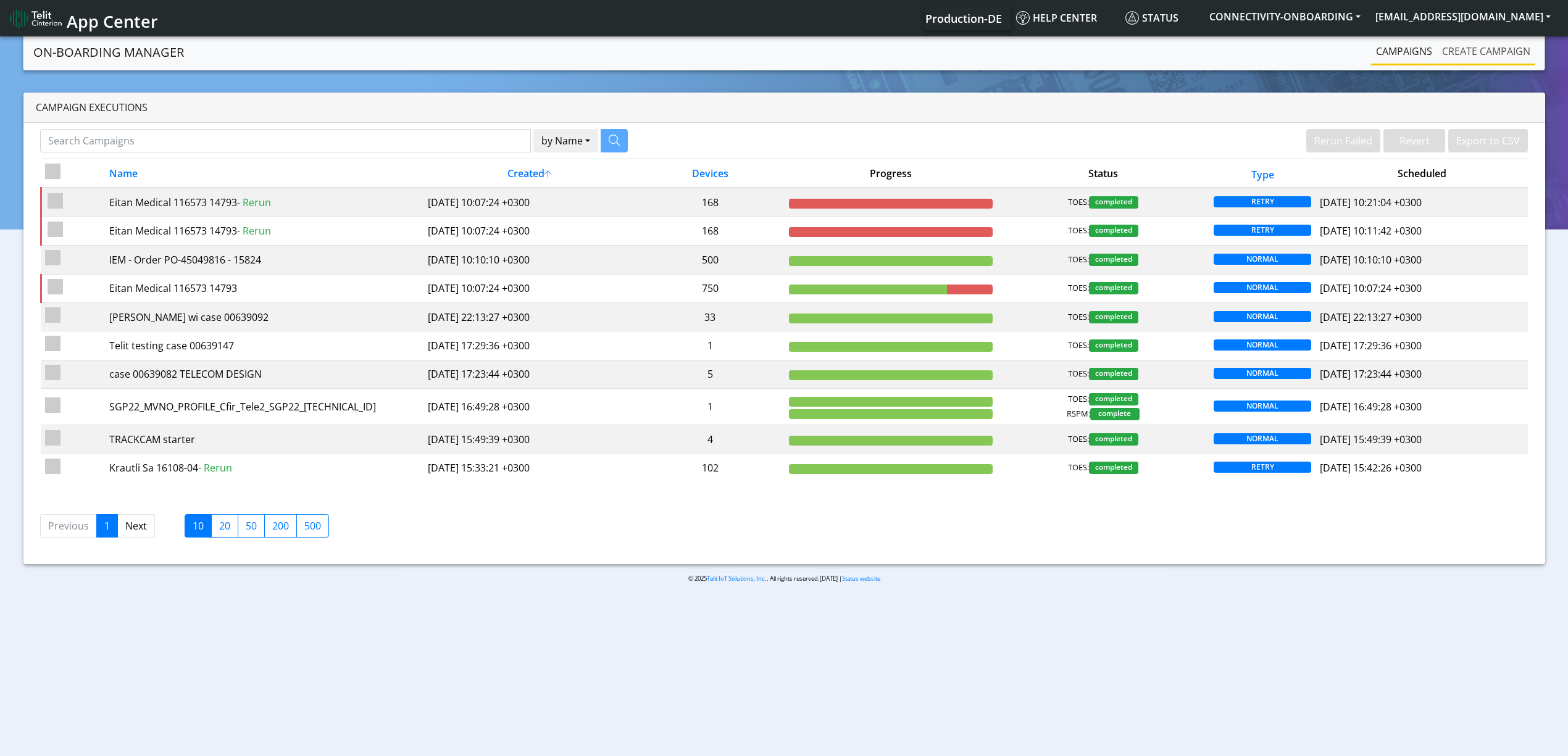
click at [1469, 44] on link "Create campaign" at bounding box center [1486, 51] width 98 height 24
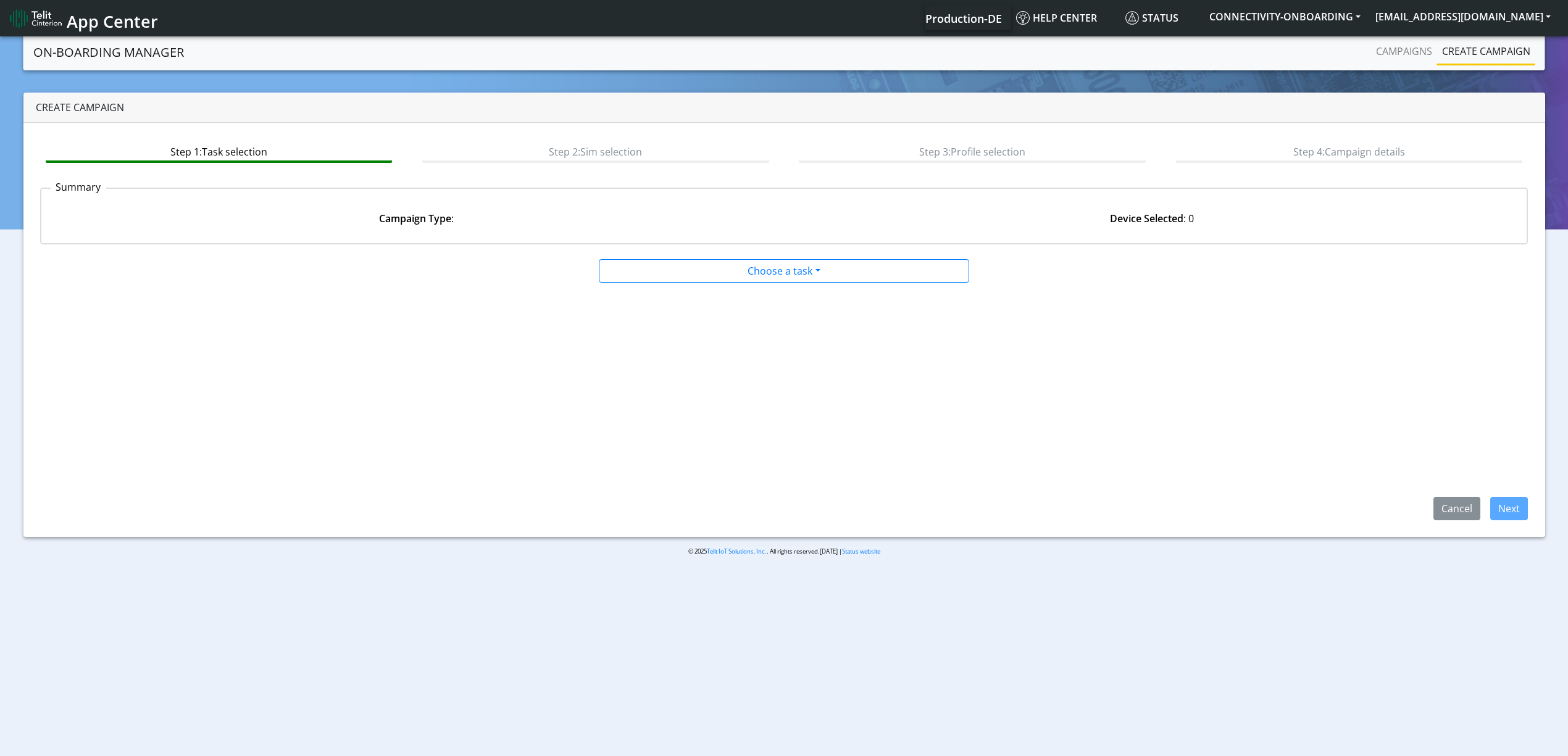
click at [760, 284] on app-paging-btns "Cancel Next" at bounding box center [784, 402] width 1488 height 237
click at [731, 284] on div "Choose a task Onboarding new SIMs Onboarding SGP.22 eUICCs Onboarding SGP.22 Do…" at bounding box center [784, 387] width 1488 height 266
click at [725, 281] on div "Choose a task Onboarding new SIMs Onboarding SGP.22 eUICCs Onboarding SGP.22 Do…" at bounding box center [784, 387] width 1488 height 266
click at [726, 304] on app-paging-btns "Cancel Next" at bounding box center [784, 402] width 1488 height 237
click at [726, 283] on div at bounding box center [784, 283] width 753 height 1
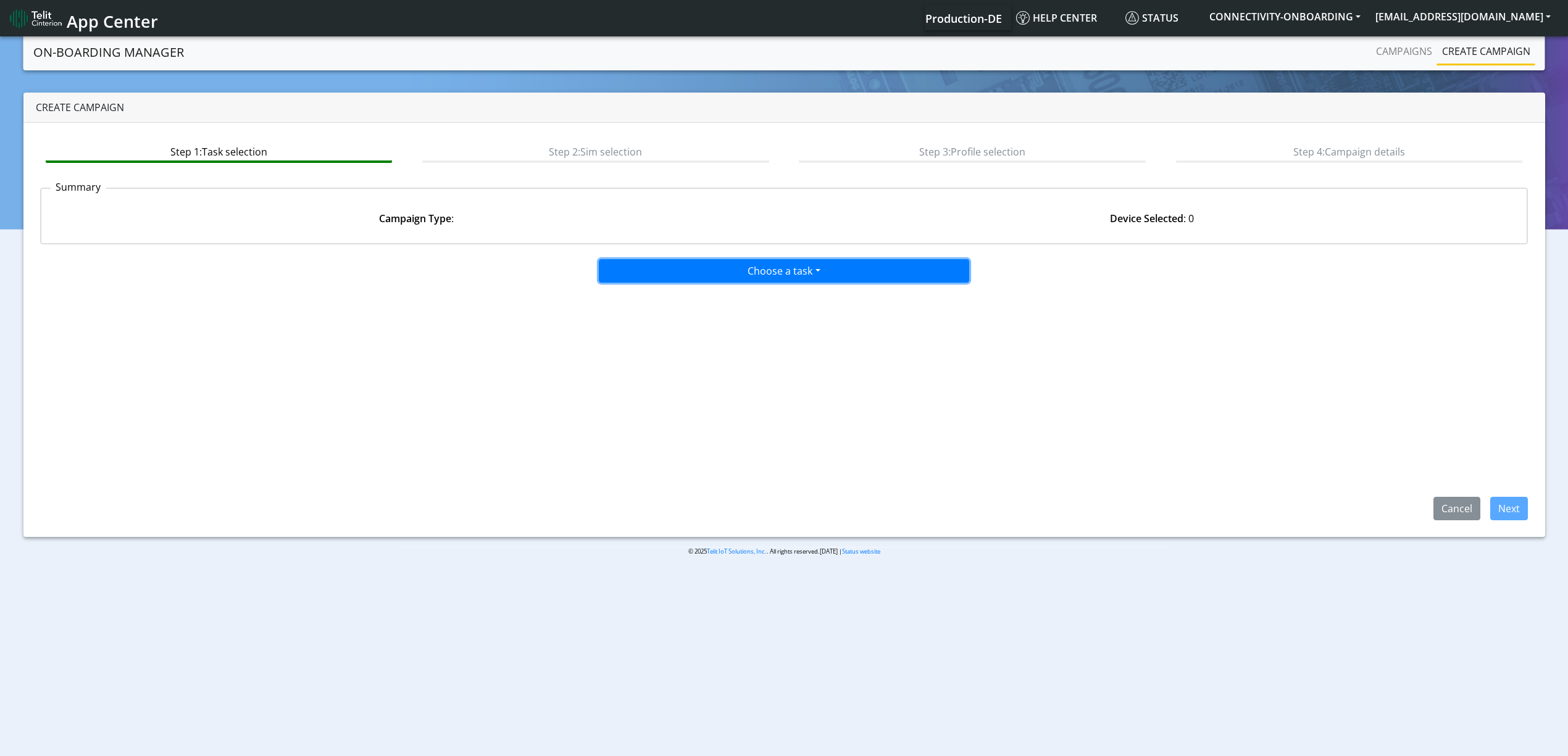
click at [726, 267] on button "Choose a task" at bounding box center [783, 271] width 370 height 24
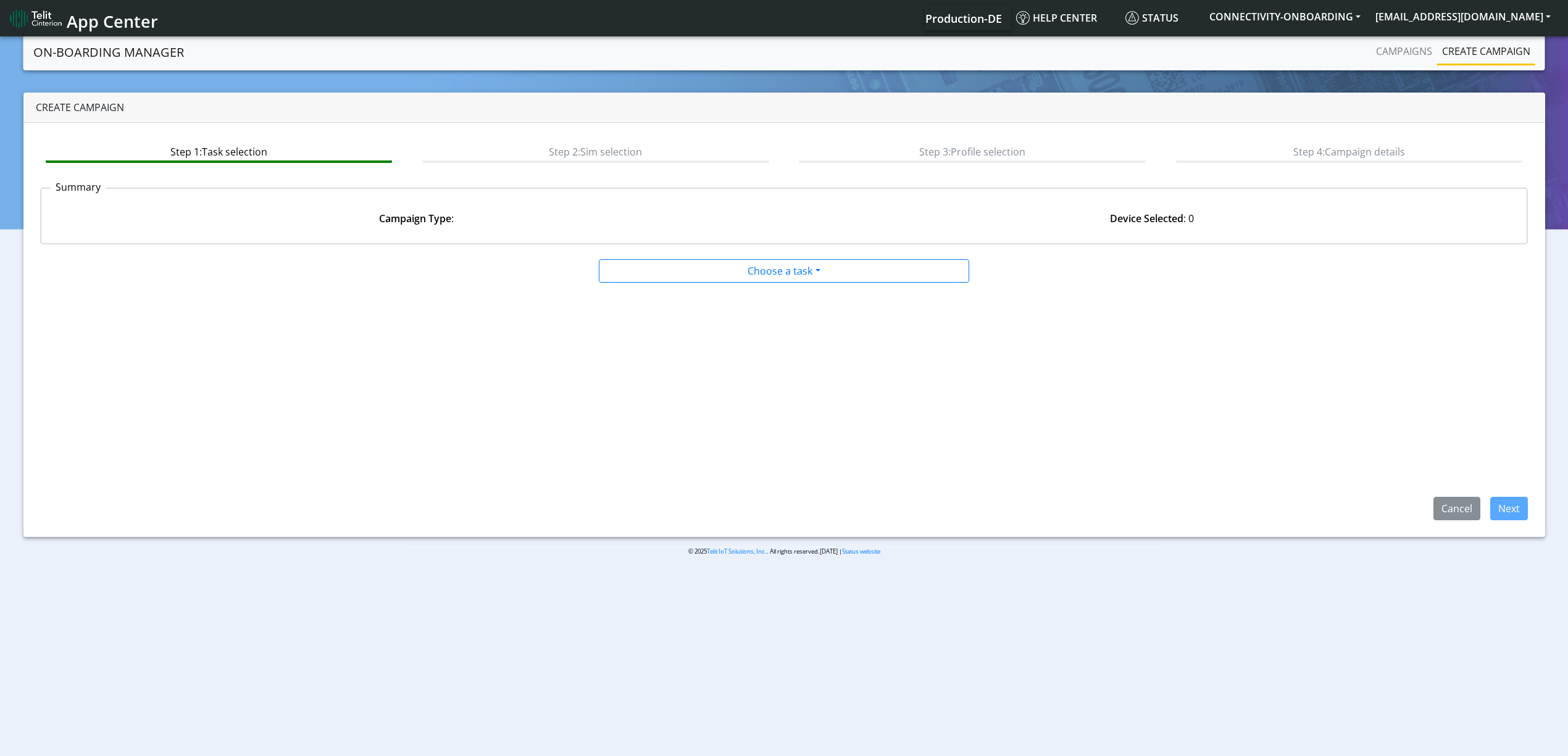
click at [0, 0] on tasktoes-dropdown "Onboarding new [PERSON_NAME]" at bounding box center [0, 0] width 0 height 0
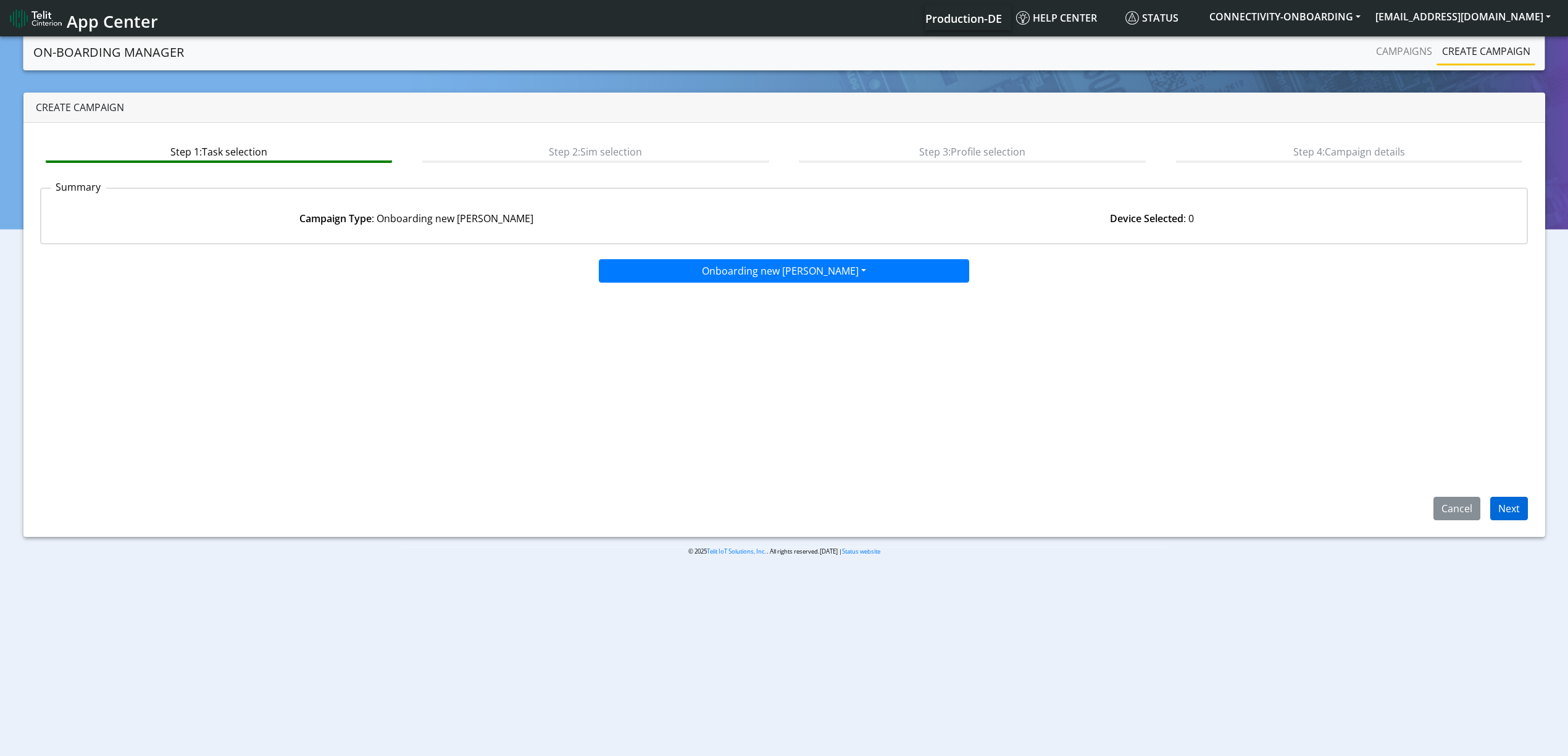
click at [1541, 517] on div "Step 1: Task selection Step 2: Sim selection Step 3: Profile selection Step 4: …" at bounding box center [784, 330] width 1521 height 414
click at [1519, 513] on button "Next" at bounding box center [1509, 508] width 38 height 24
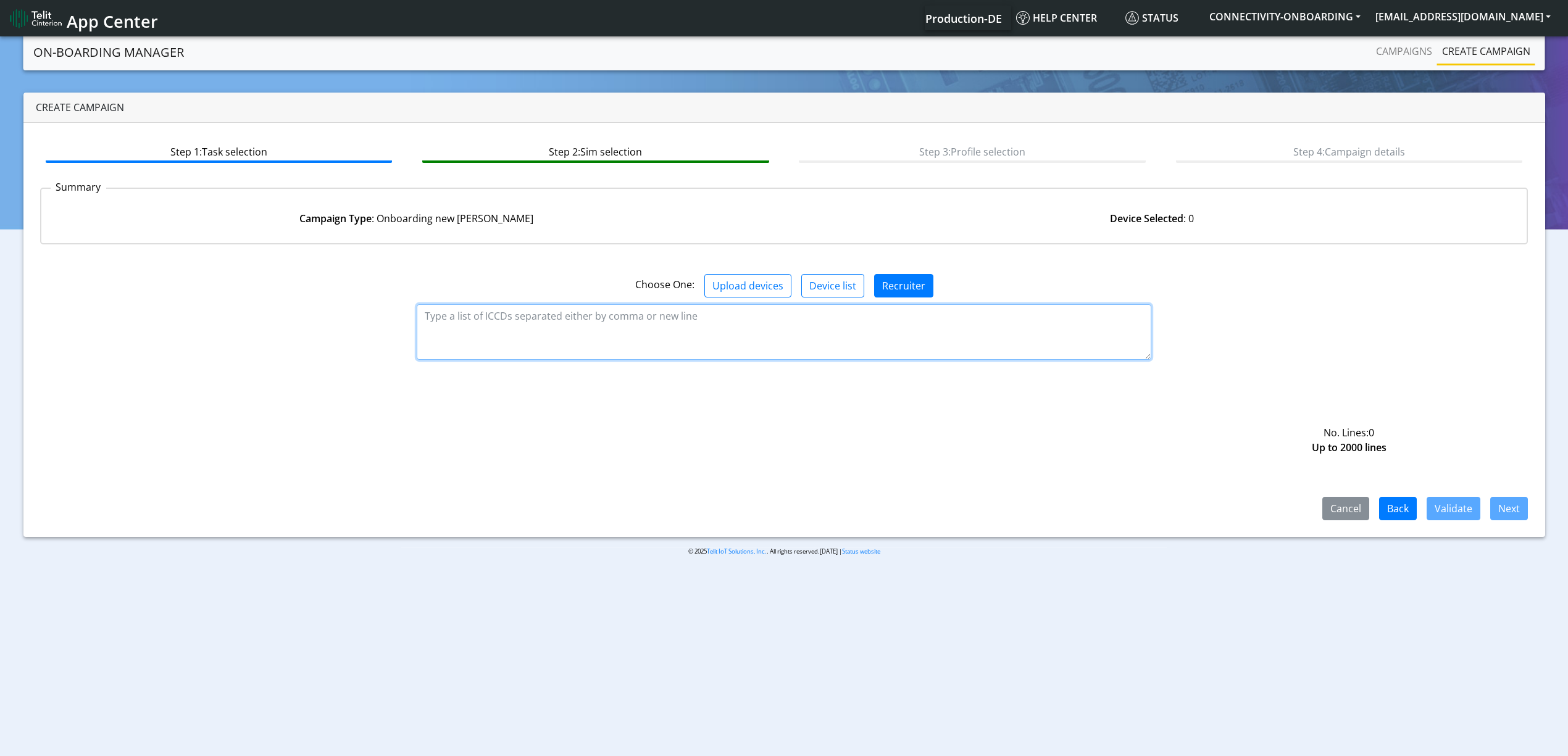
click at [622, 339] on textarea at bounding box center [784, 332] width 735 height 56
paste textarea "89358151000026950652 89358151000026950645"
type textarea "89358151000026950652 89358151000026950645"
click at [1453, 507] on button "Validate" at bounding box center [1453, 508] width 54 height 24
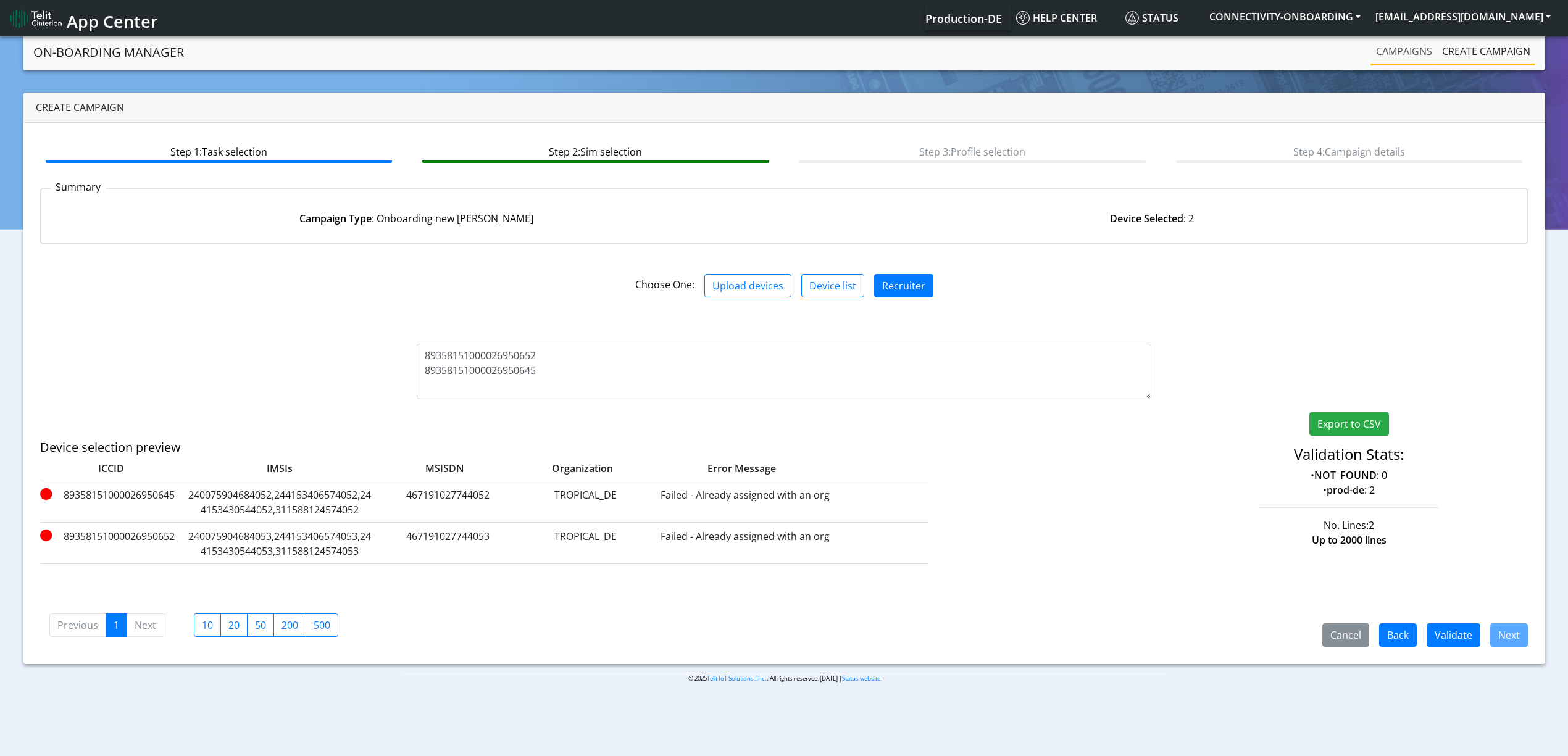
click at [1395, 62] on link "Campaigns" at bounding box center [1404, 51] width 66 height 24
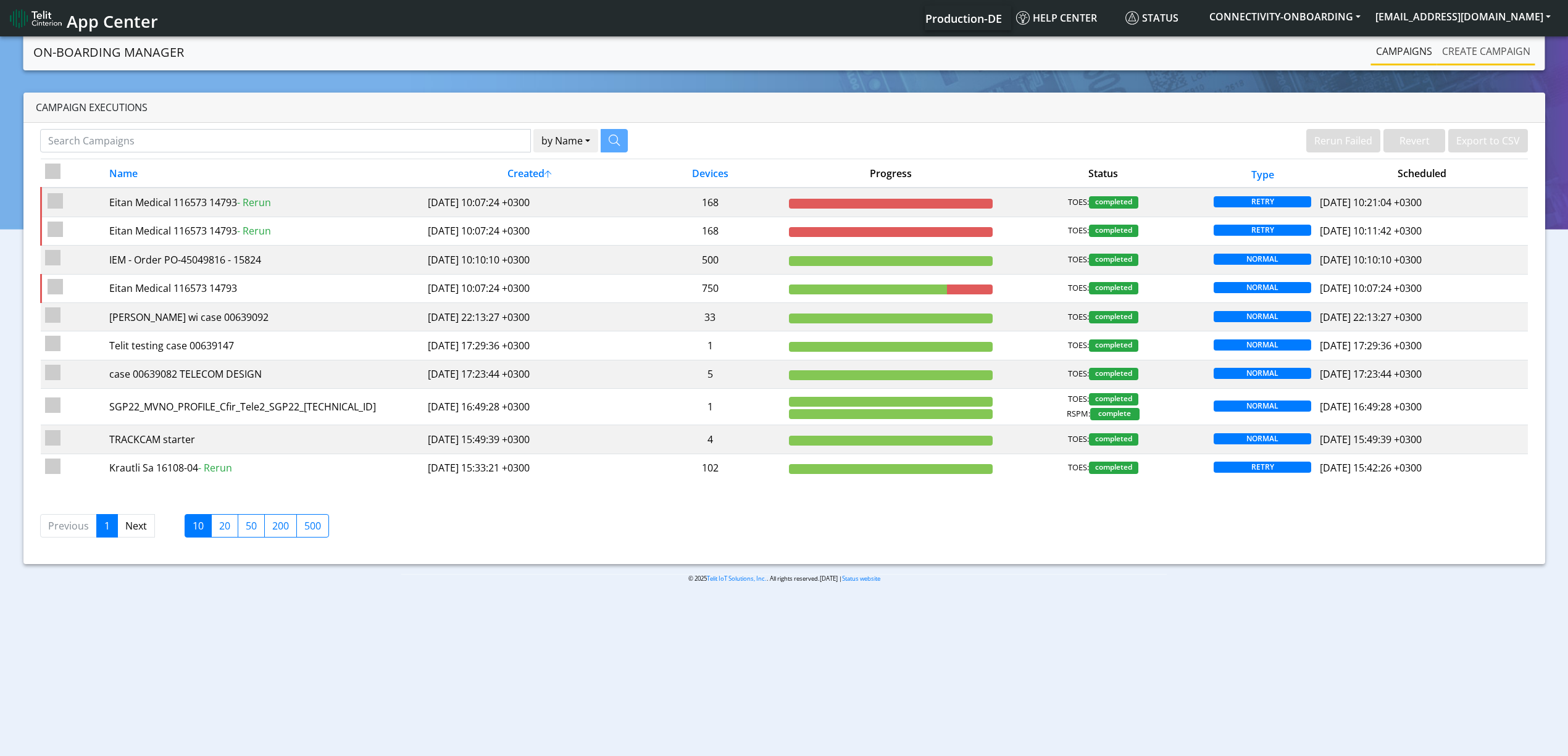
click at [1509, 41] on link "Create campaign" at bounding box center [1486, 51] width 98 height 24
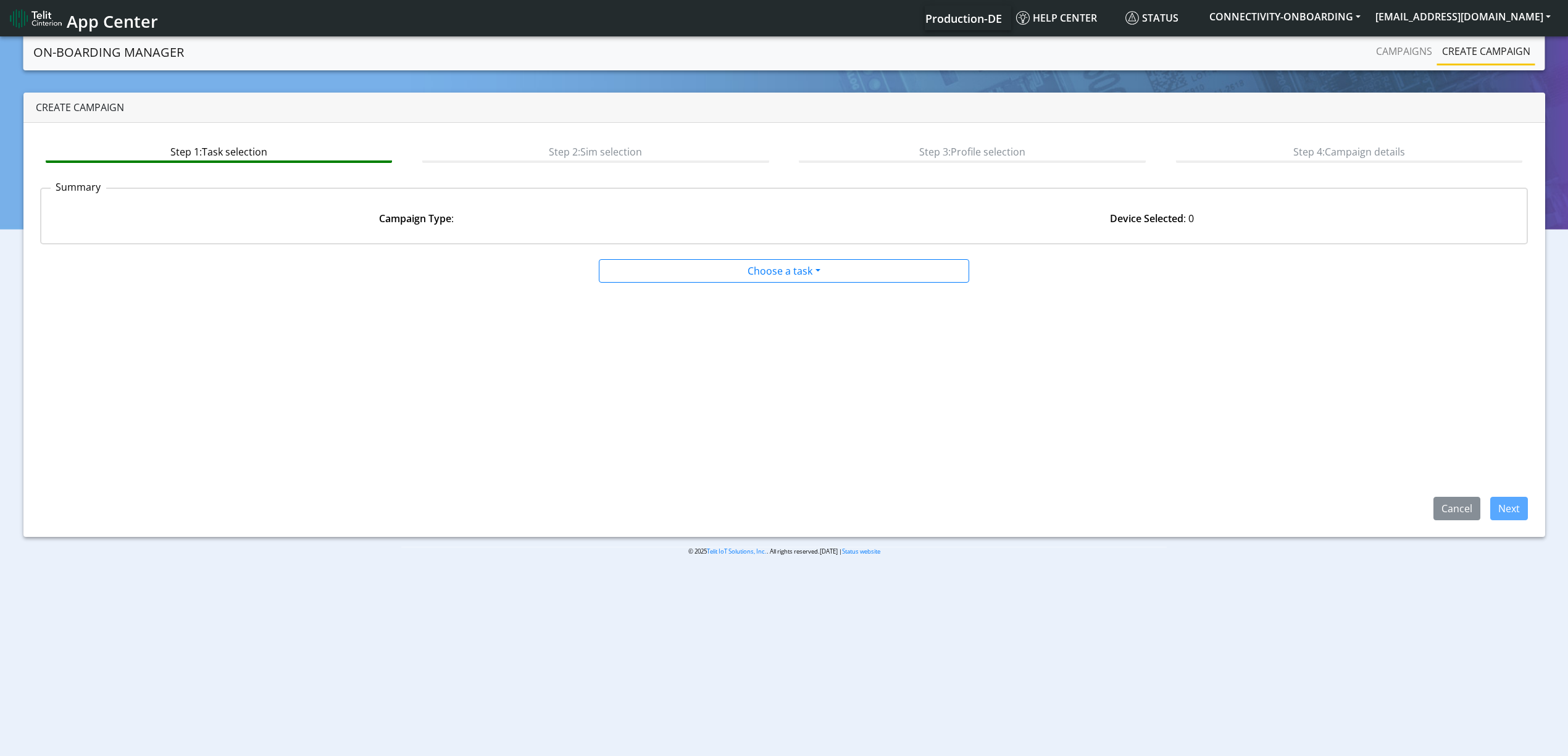
click at [773, 256] on div at bounding box center [783, 256] width 1005 height 5
click at [773, 259] on div "Choose a task Onboarding new SIMs Onboarding SGP.22 eUICCs Onboarding SGP.22 Do…" at bounding box center [783, 271] width 370 height 24
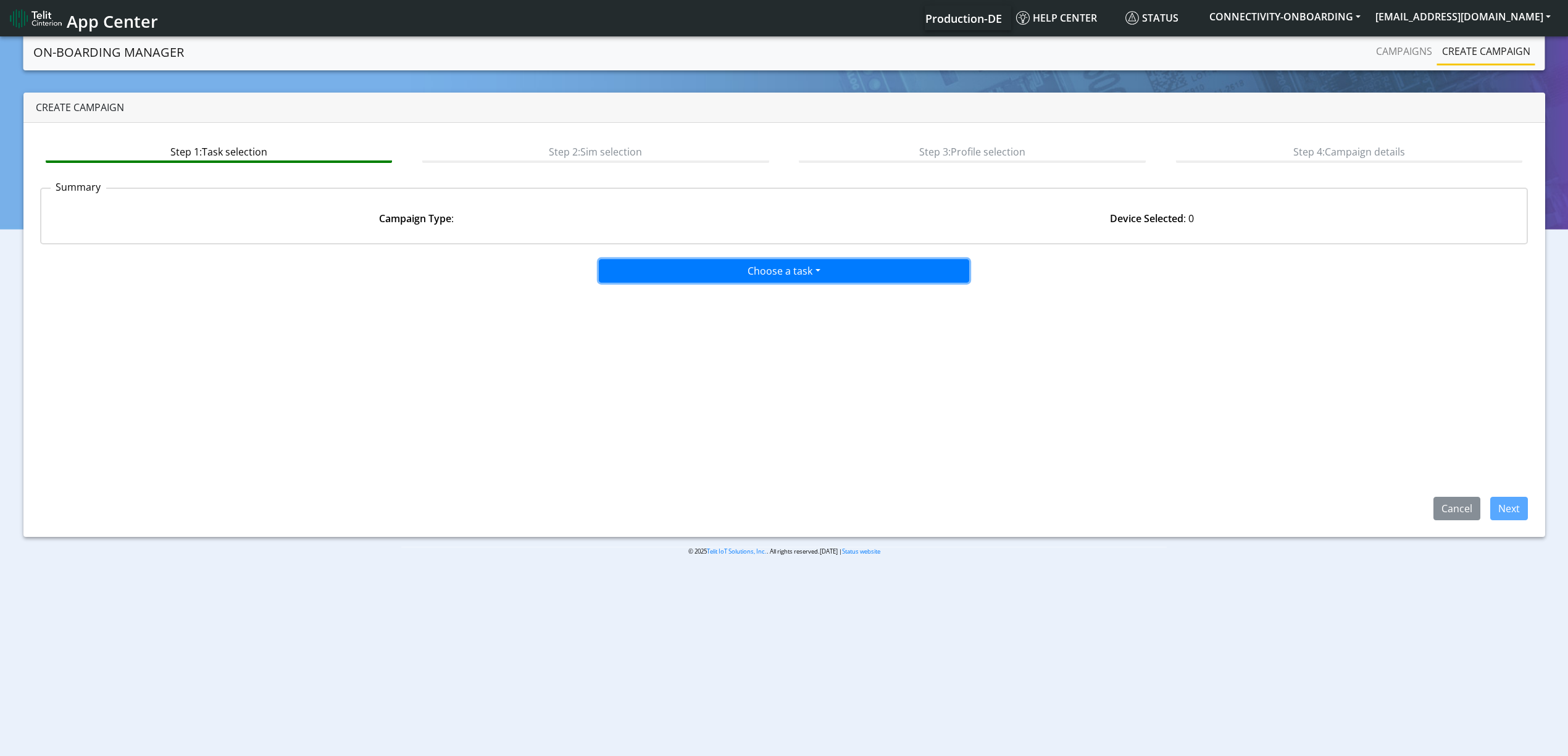
click at [772, 262] on button "Choose a task" at bounding box center [783, 271] width 370 height 24
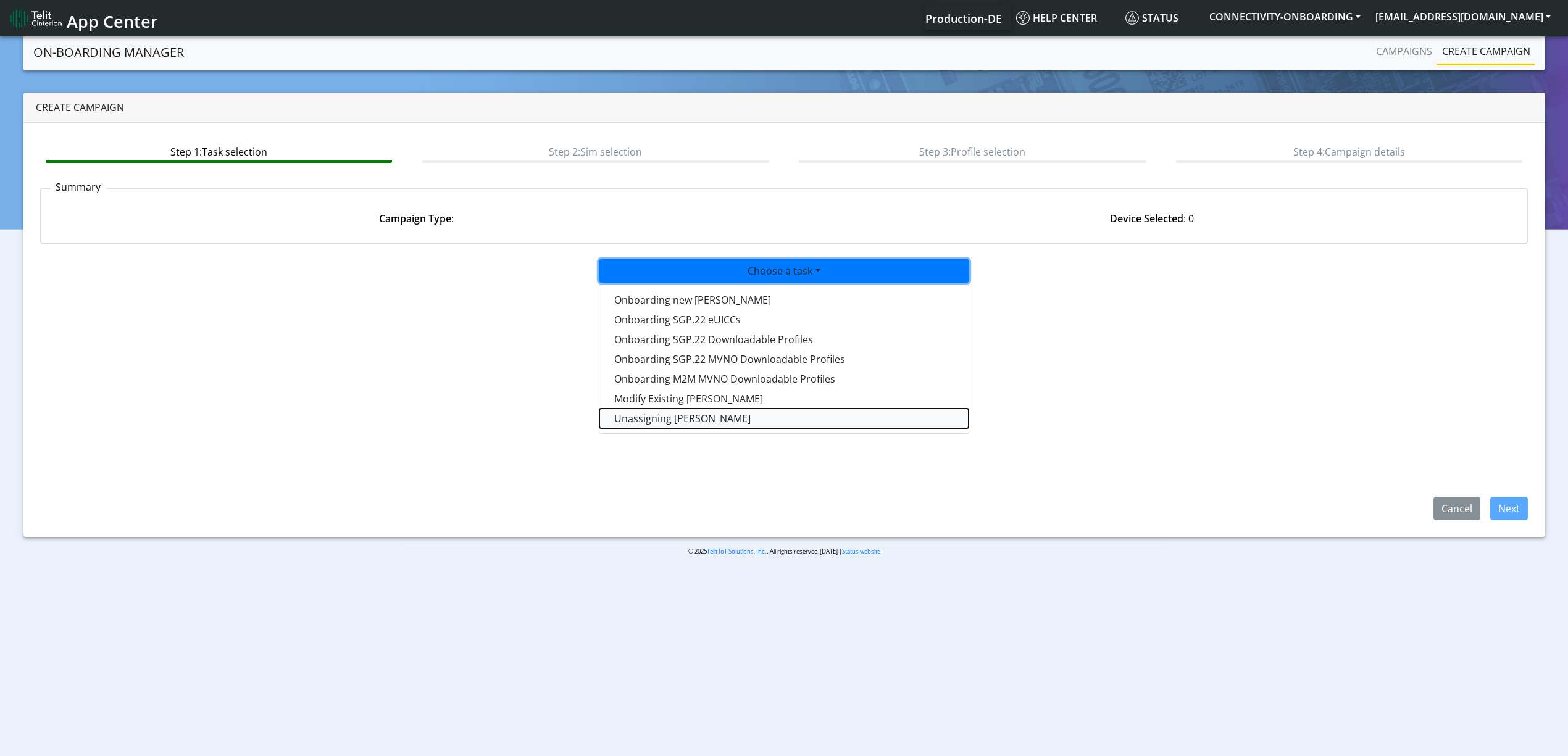
click at [643, 412] on taskunassign-dropdown "Unassigning [PERSON_NAME]" at bounding box center [784, 419] width 369 height 20
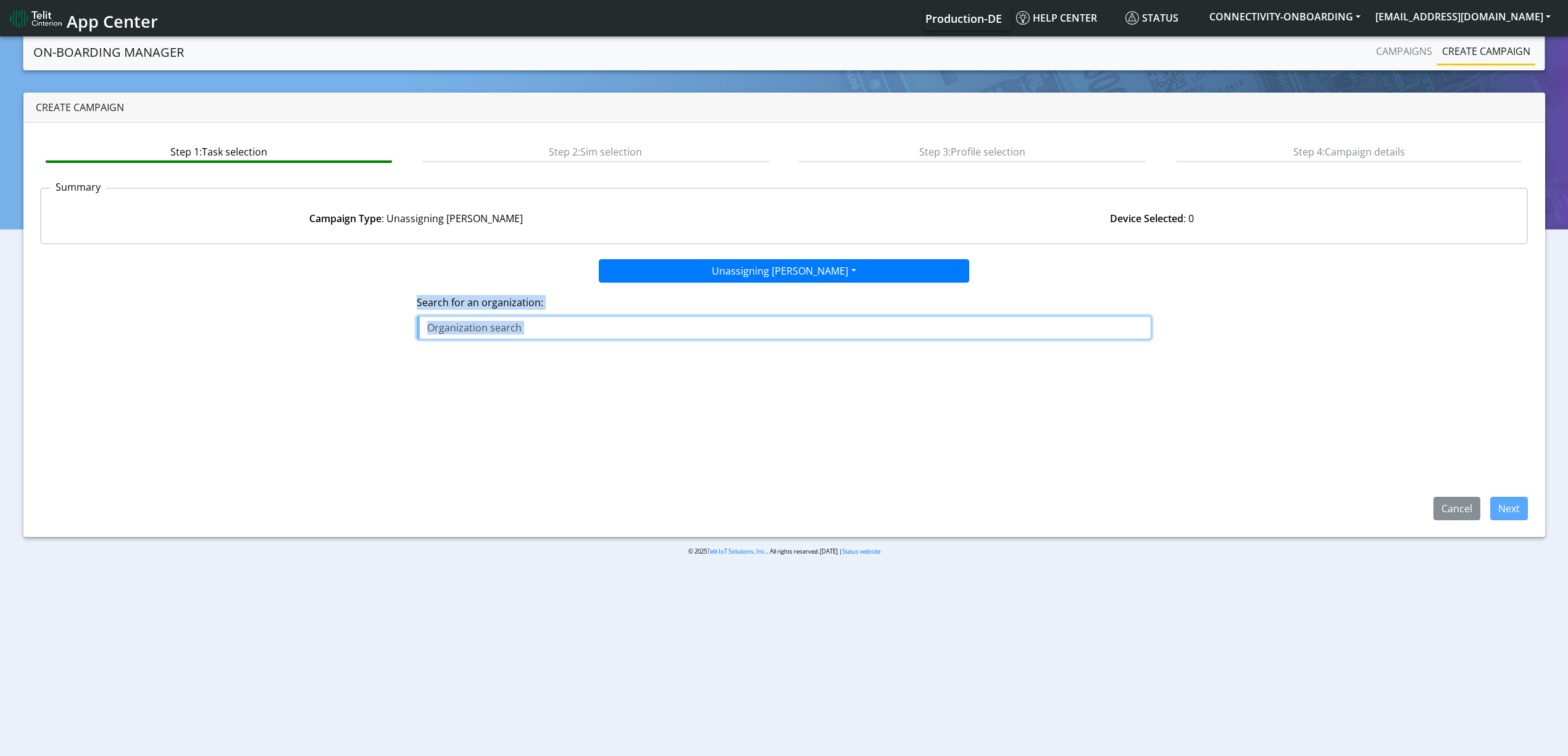
click at [591, 329] on input "text" at bounding box center [784, 327] width 735 height 24
click at [591, 331] on input "text" at bounding box center [784, 327] width 735 height 24
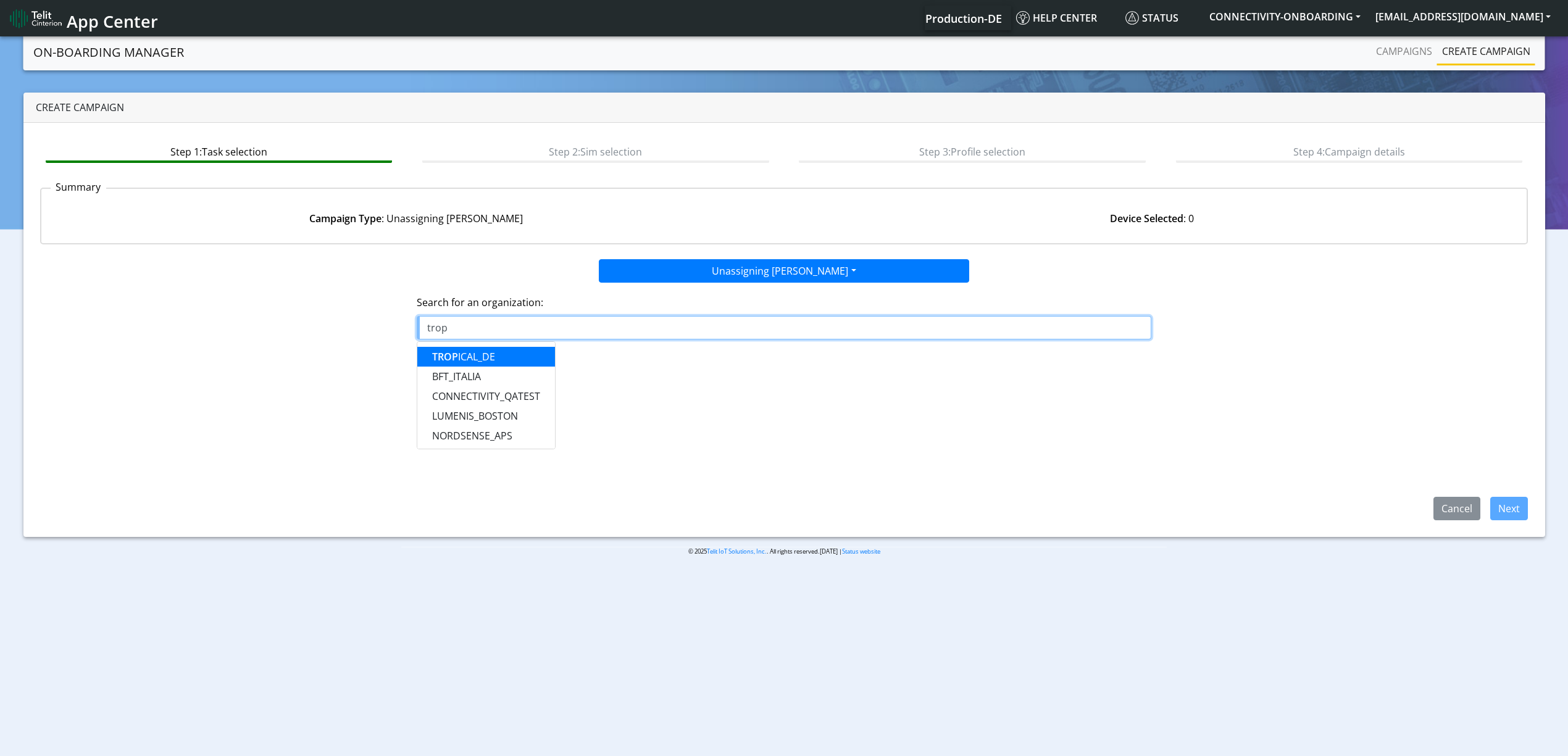
click at [543, 354] on button "TROP ICAL_DE" at bounding box center [486, 357] width 137 height 20
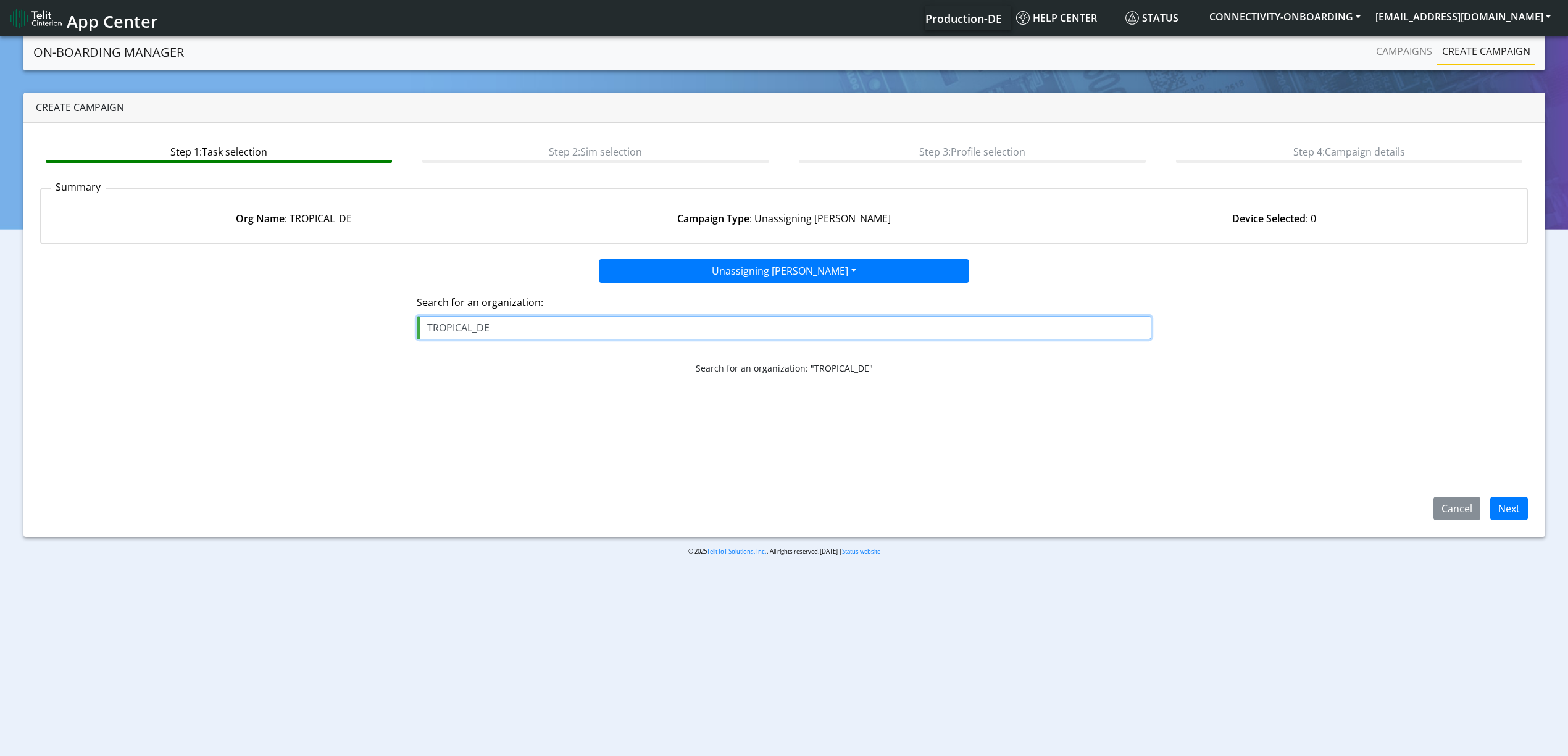
type input "TROPICAL_DE"
click at [1482, 507] on span "Next" at bounding box center [1504, 507] width 47 height 14
click at [1500, 508] on button "Next" at bounding box center [1509, 508] width 38 height 24
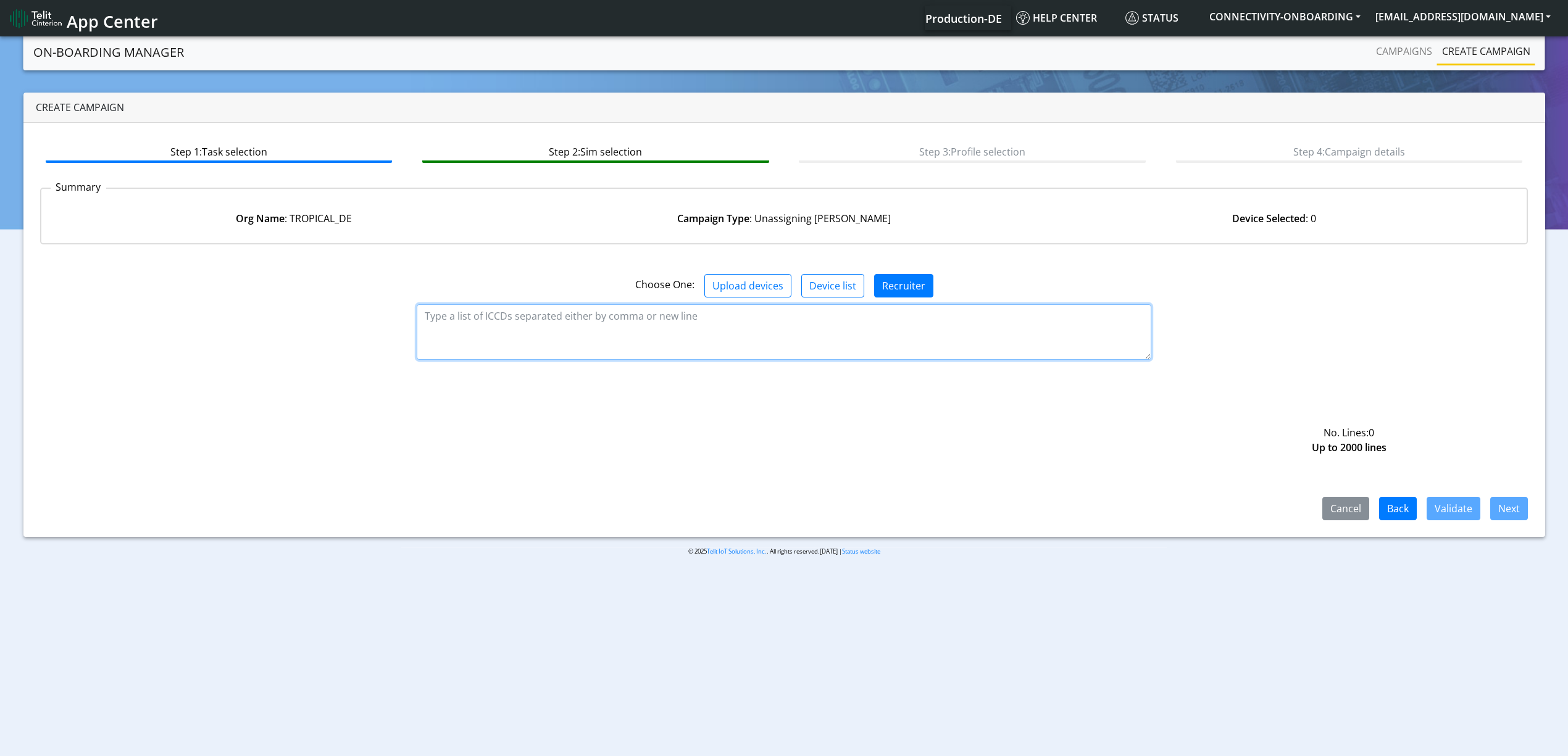
click at [568, 334] on textarea at bounding box center [784, 332] width 735 height 56
paste textarea "89358151000026950652 89358151000026950645"
type textarea "89358151000026950652 89358151000026950645"
click at [1448, 516] on button "Validate" at bounding box center [1453, 508] width 54 height 24
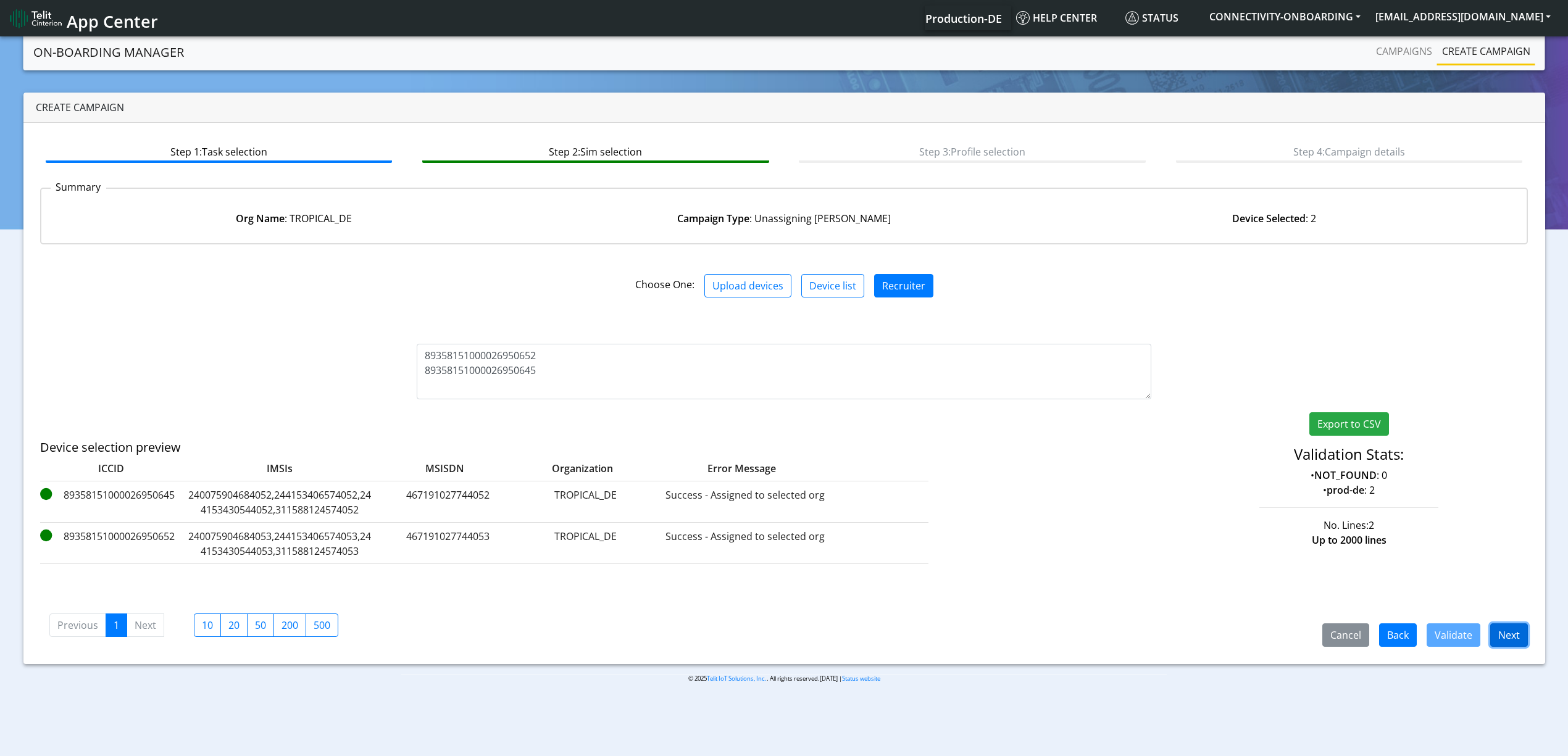
click at [1519, 640] on button "Next" at bounding box center [1509, 635] width 38 height 24
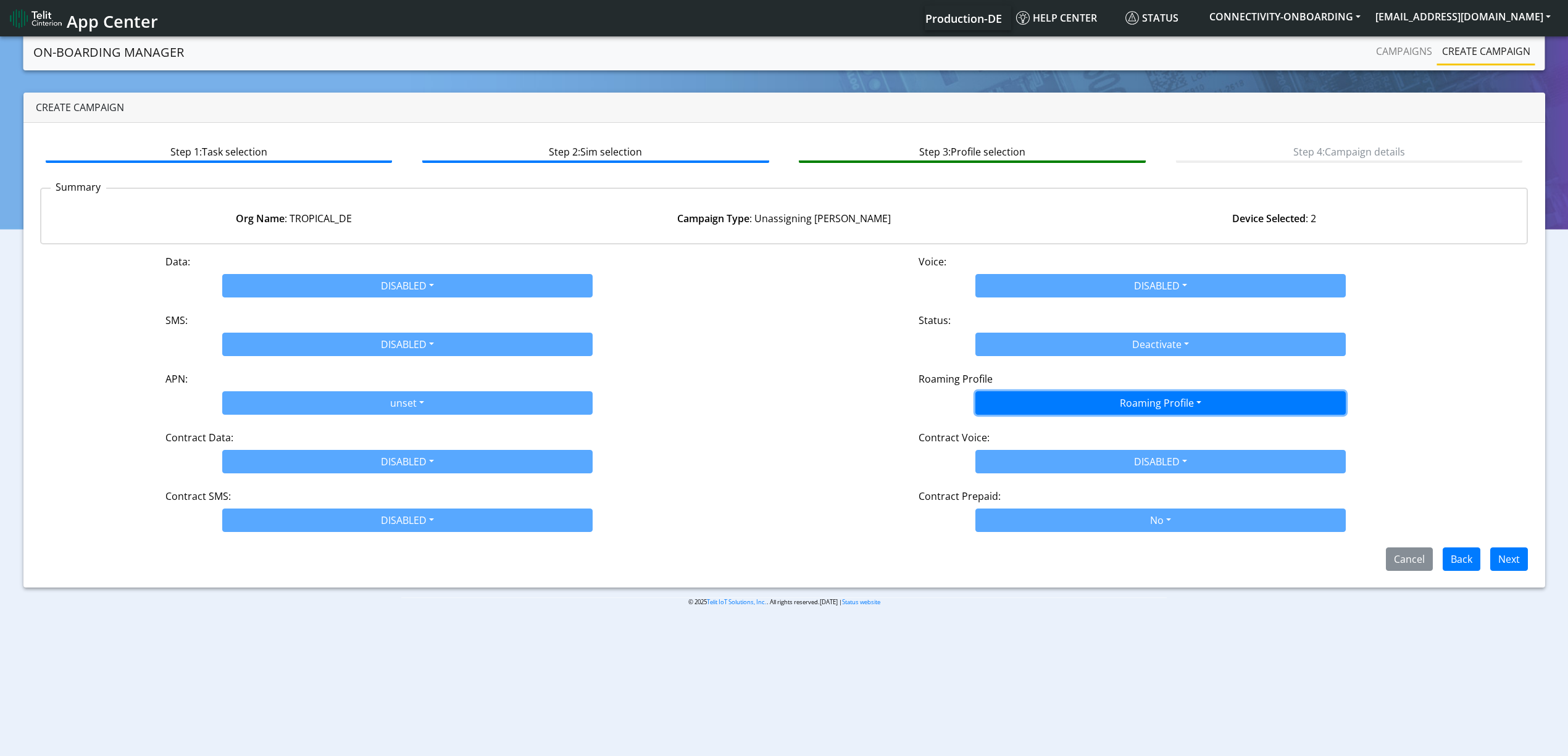
click at [1129, 396] on button "Roaming Profile" at bounding box center [1160, 403] width 370 height 24
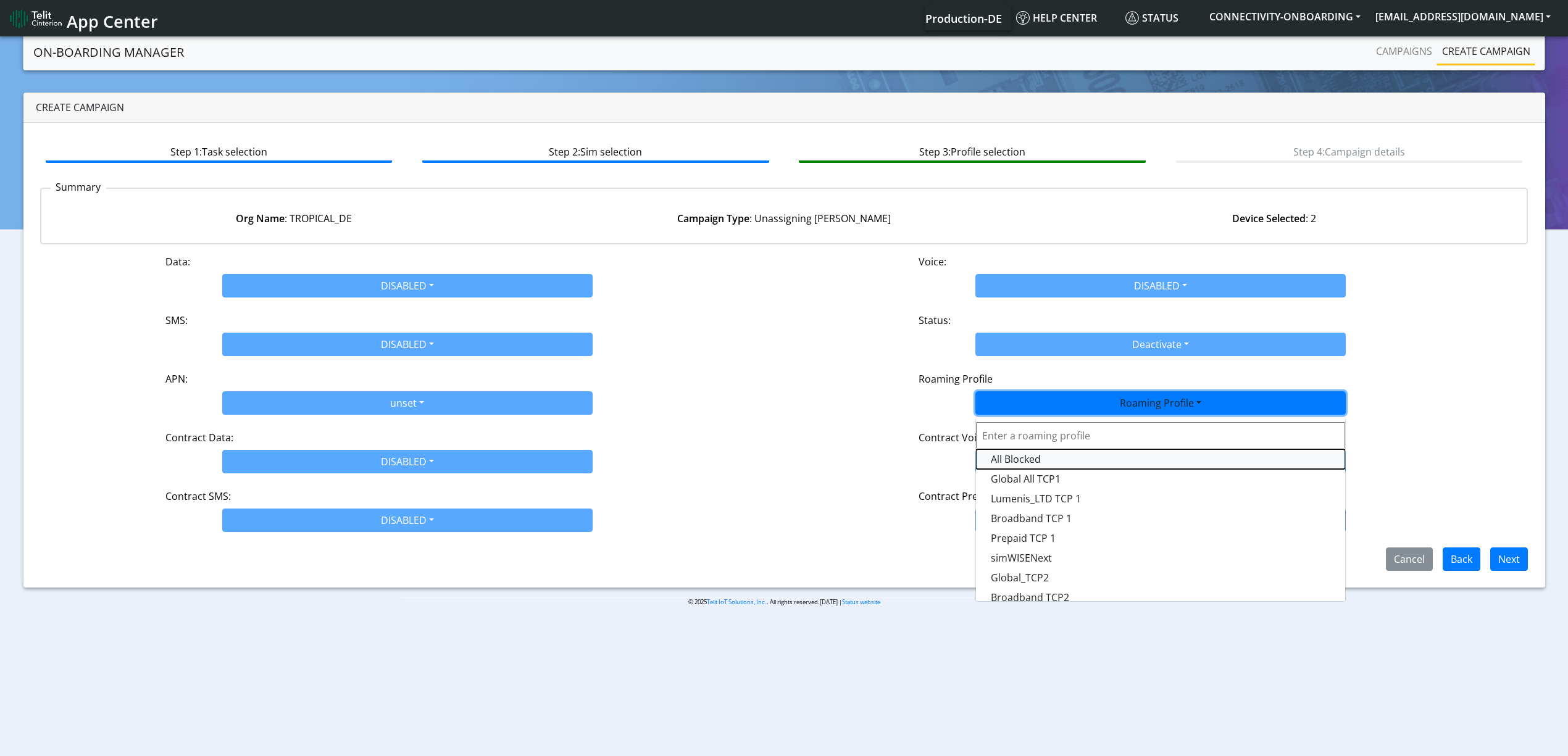
click at [1052, 454] on Profile-dropdown "All Blocked" at bounding box center [1161, 460] width 369 height 20
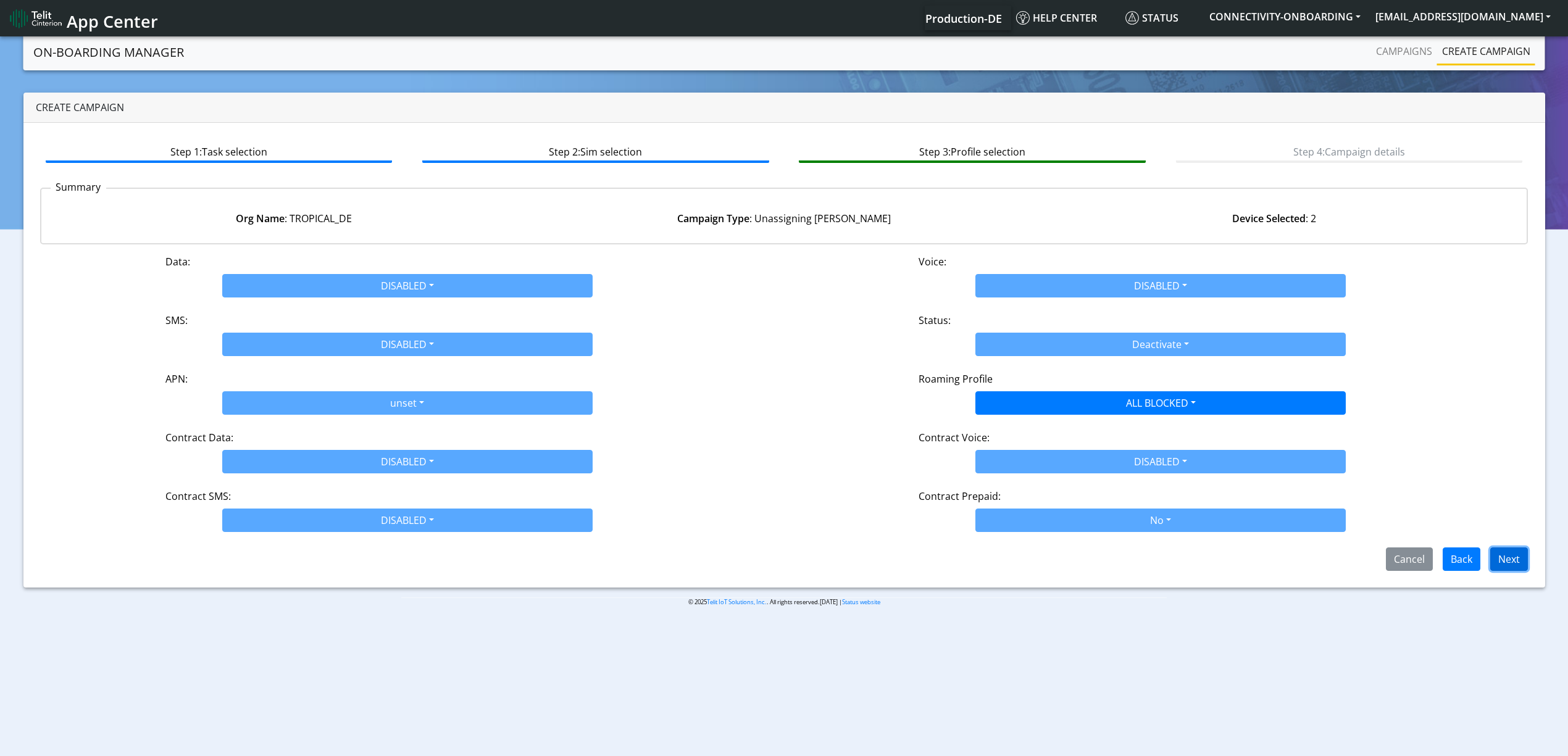
click at [1519, 564] on button "Next" at bounding box center [1509, 559] width 38 height 24
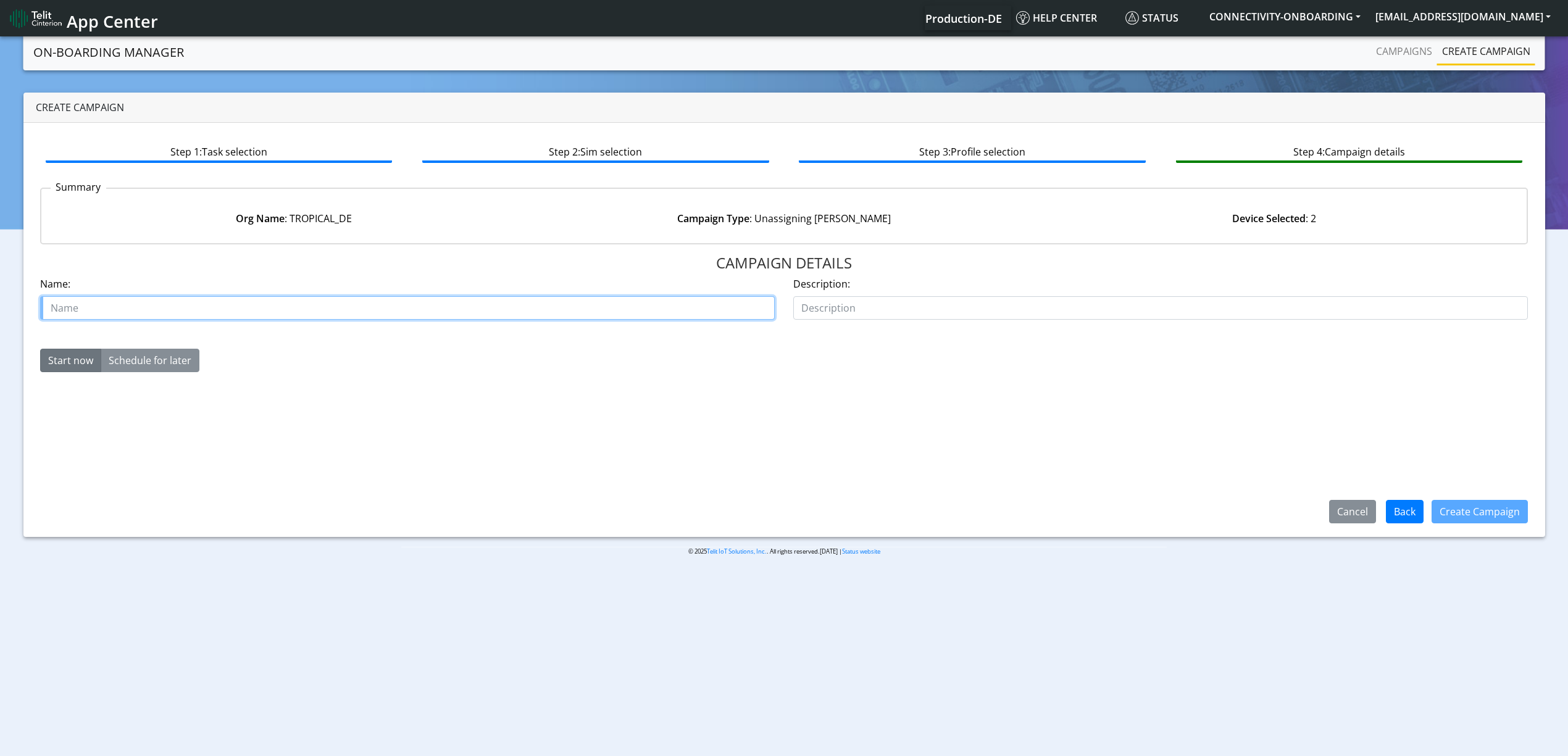
click at [327, 309] on input "text" at bounding box center [407, 308] width 735 height 24
paste input "DYNACOLOR"
type input "DYNACOLOR starter"
click at [1509, 510] on button "Create Campaign" at bounding box center [1479, 511] width 96 height 24
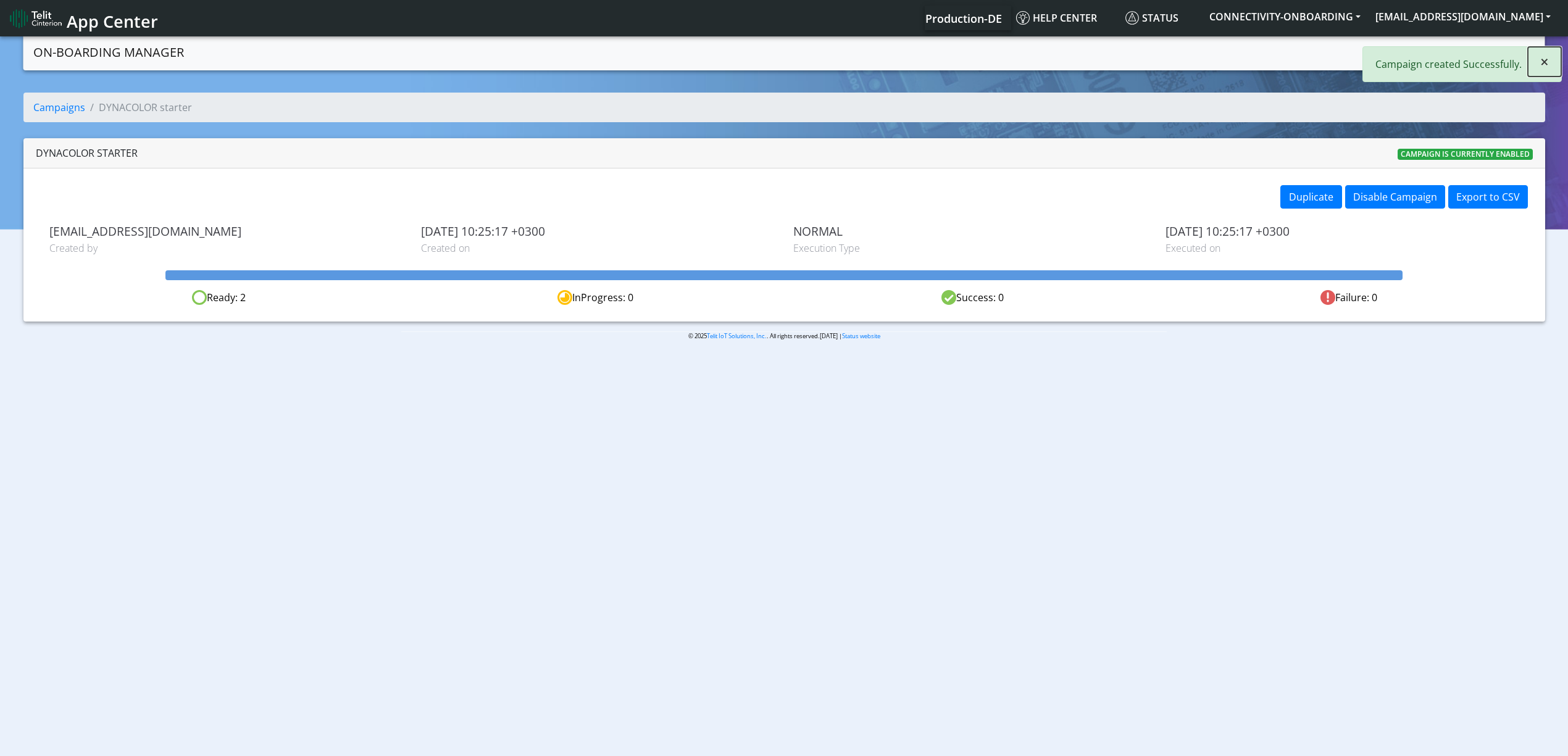
click at [1537, 65] on button "×" at bounding box center [1544, 62] width 34 height 29
click at [1428, 57] on link "Campaigns" at bounding box center [1404, 51] width 66 height 24
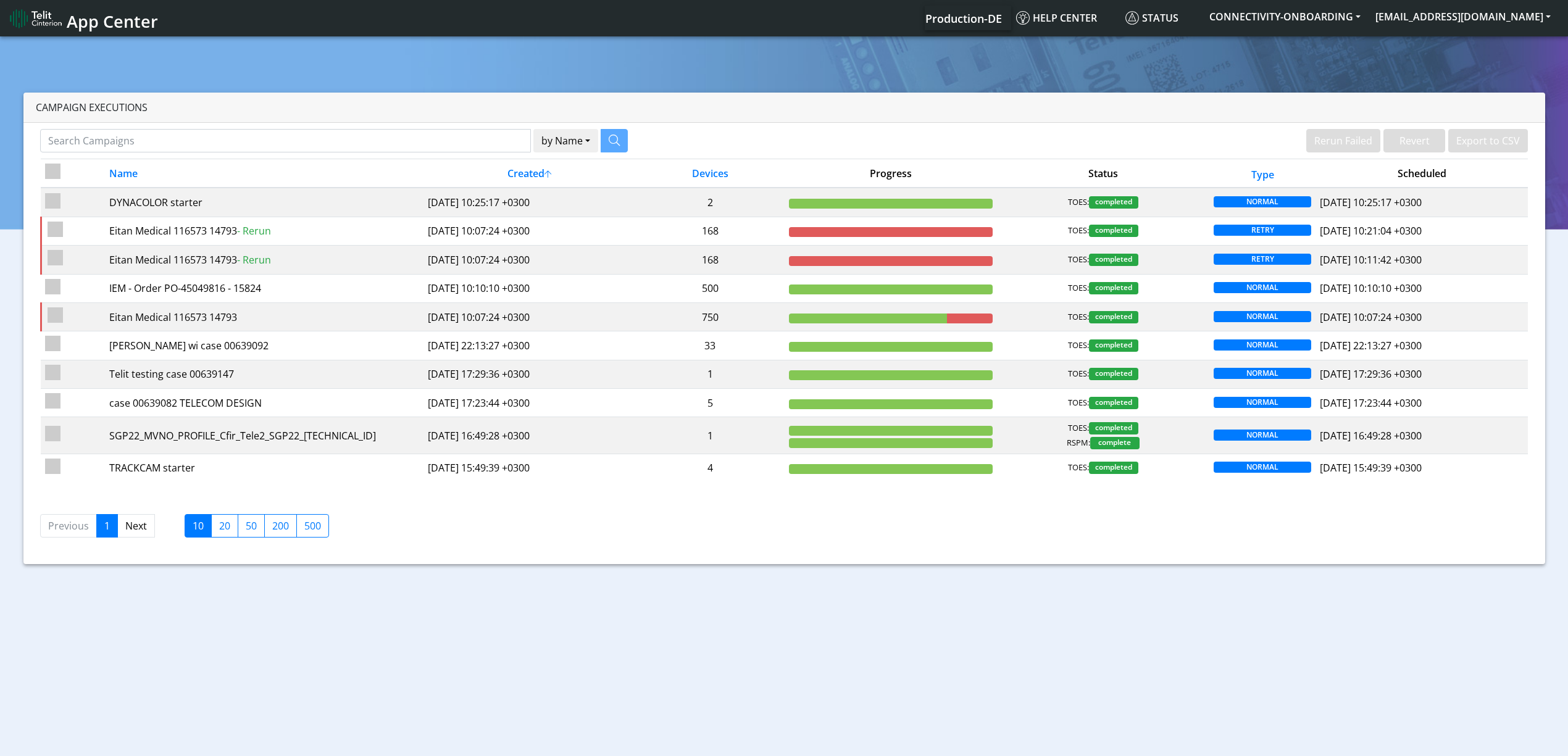
click at [1483, 55] on section "Campaign Executions by Name Name Device Rerun Failed Revert Export to CSV Name …" at bounding box center [784, 303] width 1568 height 539
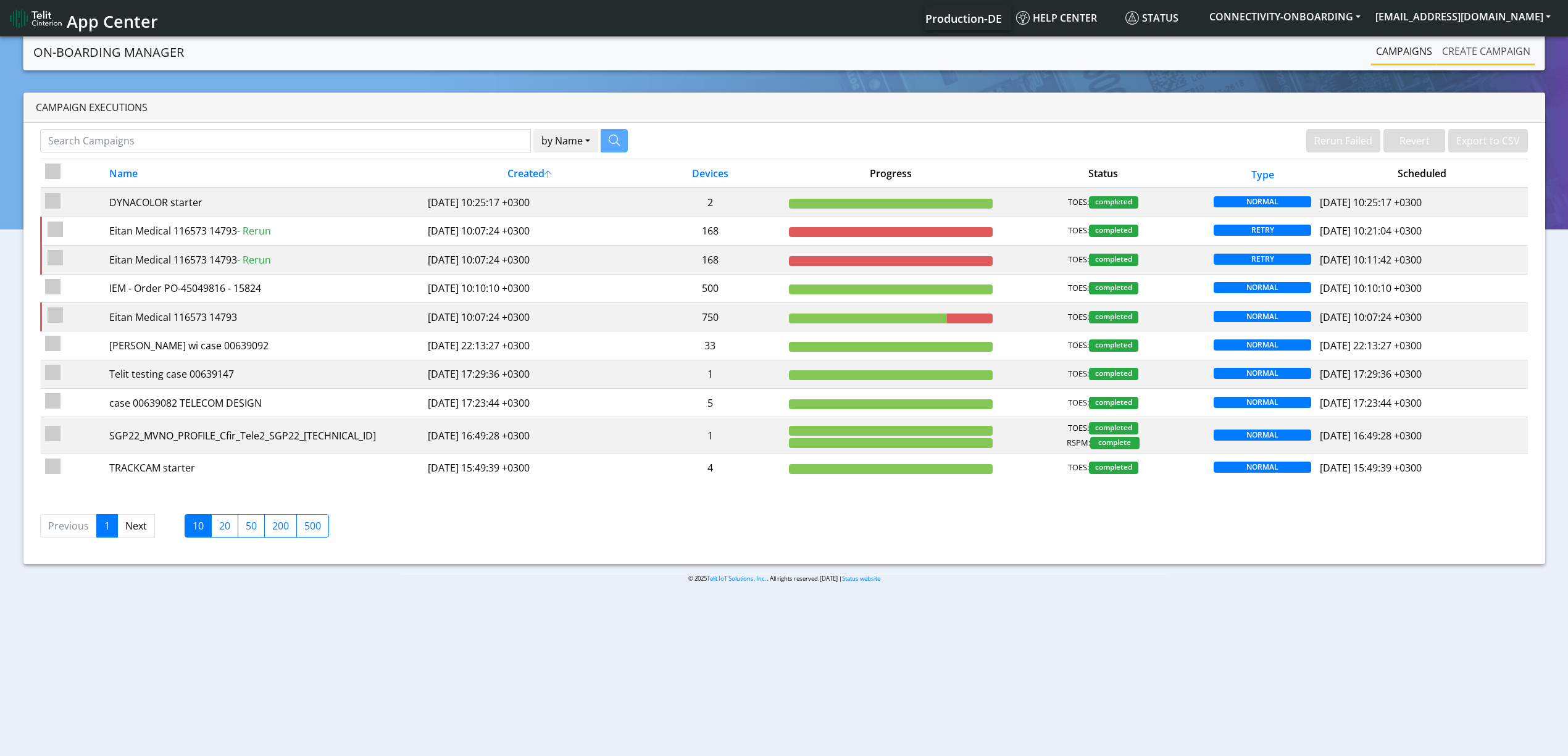
click at [1488, 54] on link "Create campaign" at bounding box center [1486, 51] width 98 height 24
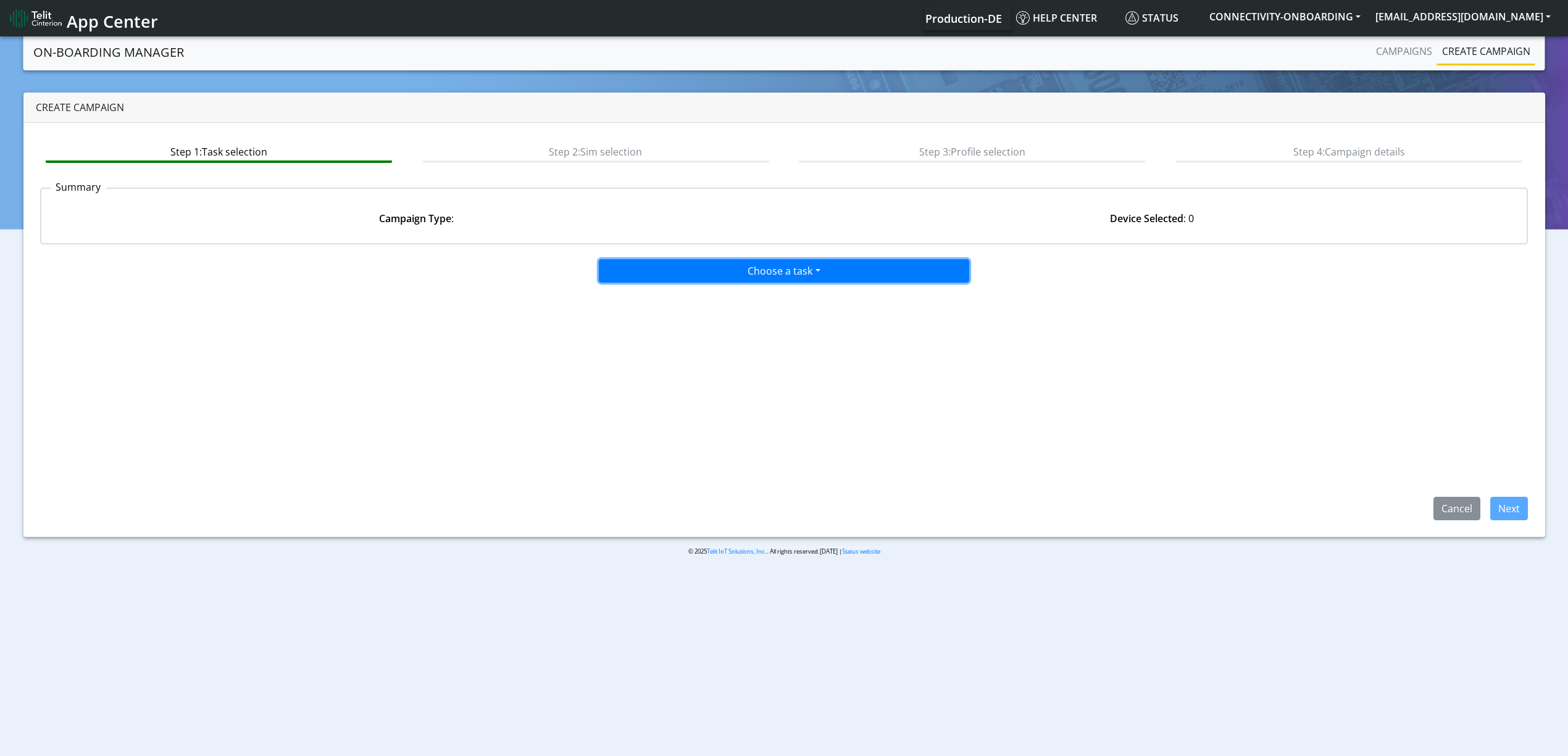
click at [669, 264] on button "Choose a task" at bounding box center [783, 271] width 370 height 24
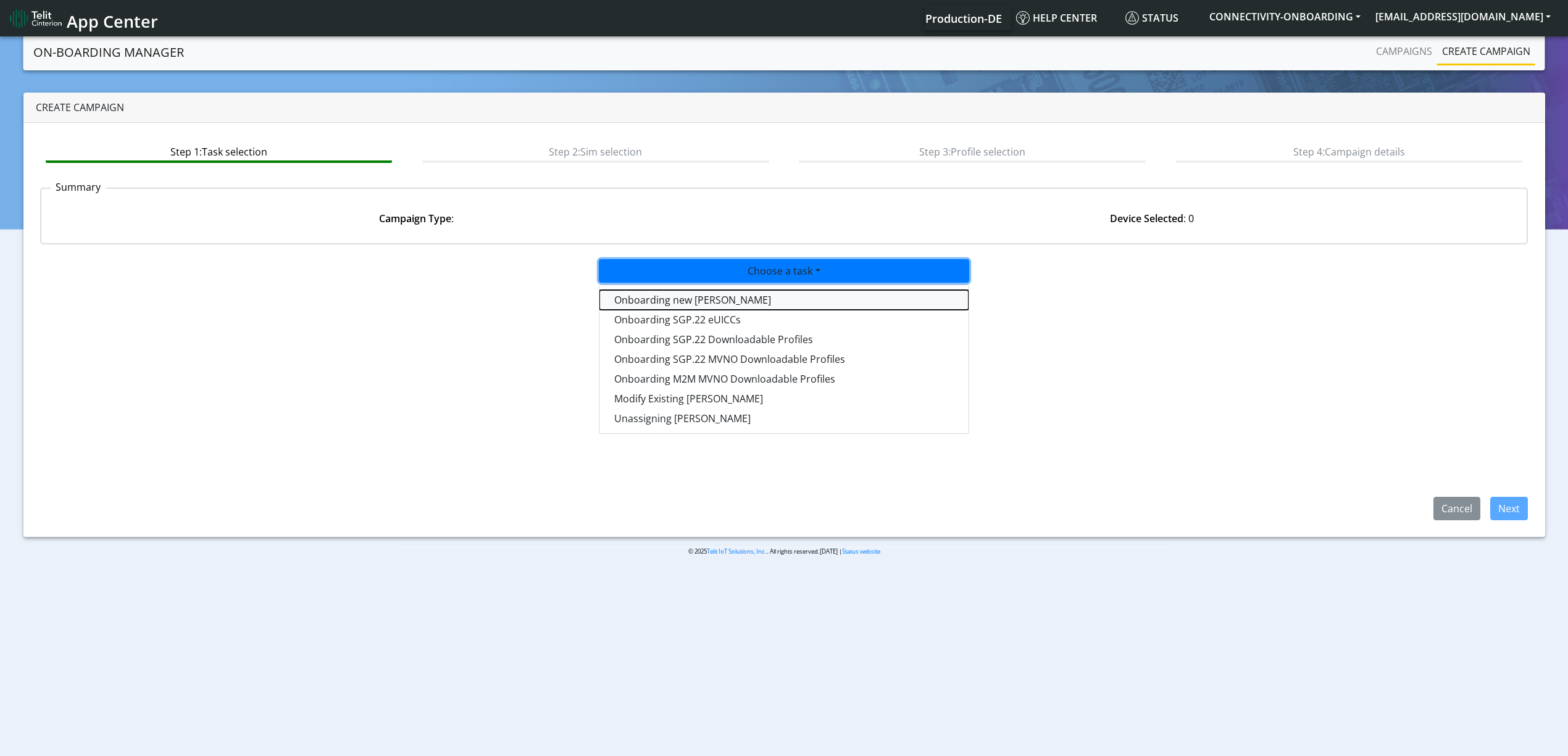
click at [656, 295] on tasktoes-dropdown "Onboarding new [PERSON_NAME]" at bounding box center [784, 300] width 369 height 20
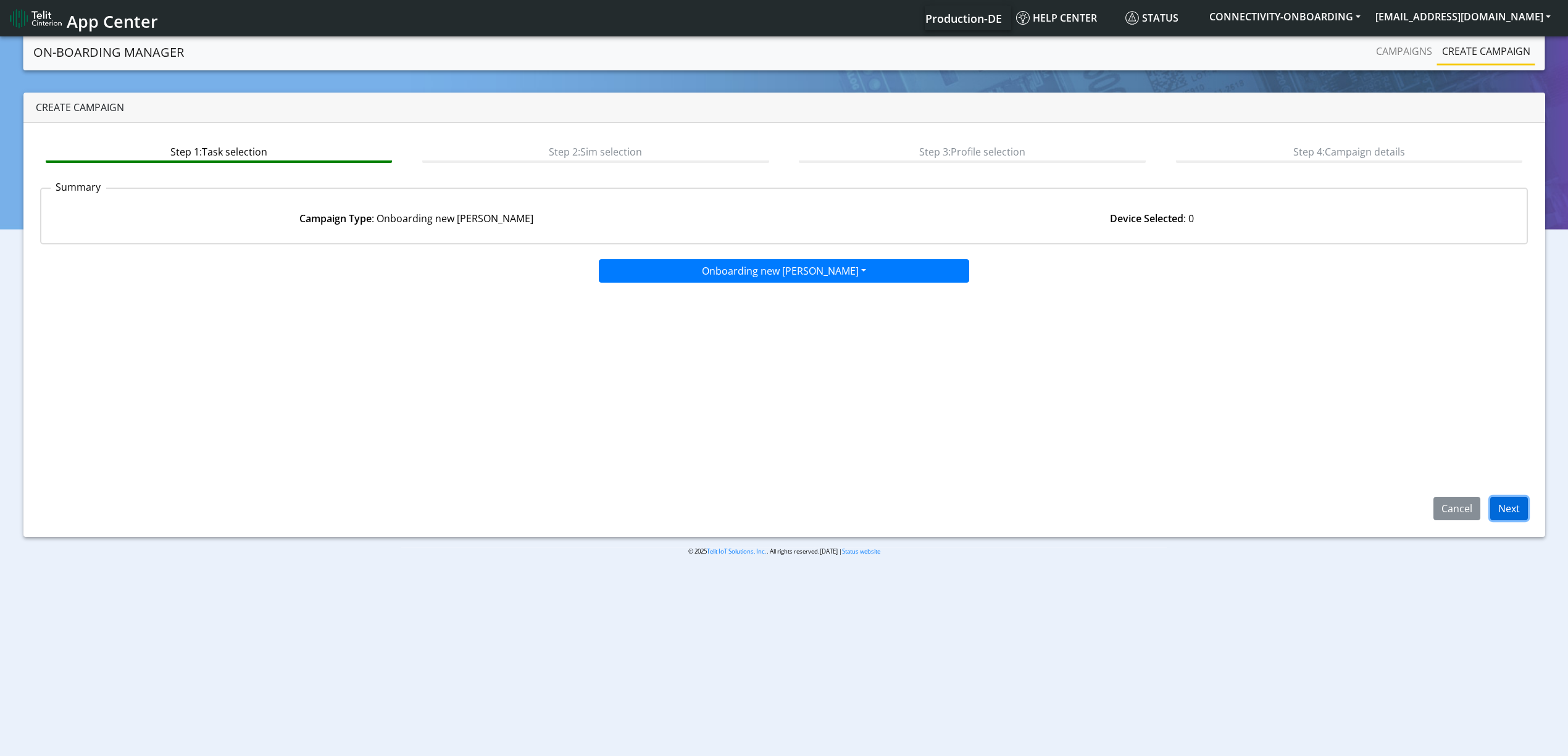
click at [1506, 499] on button "Next" at bounding box center [1509, 508] width 38 height 24
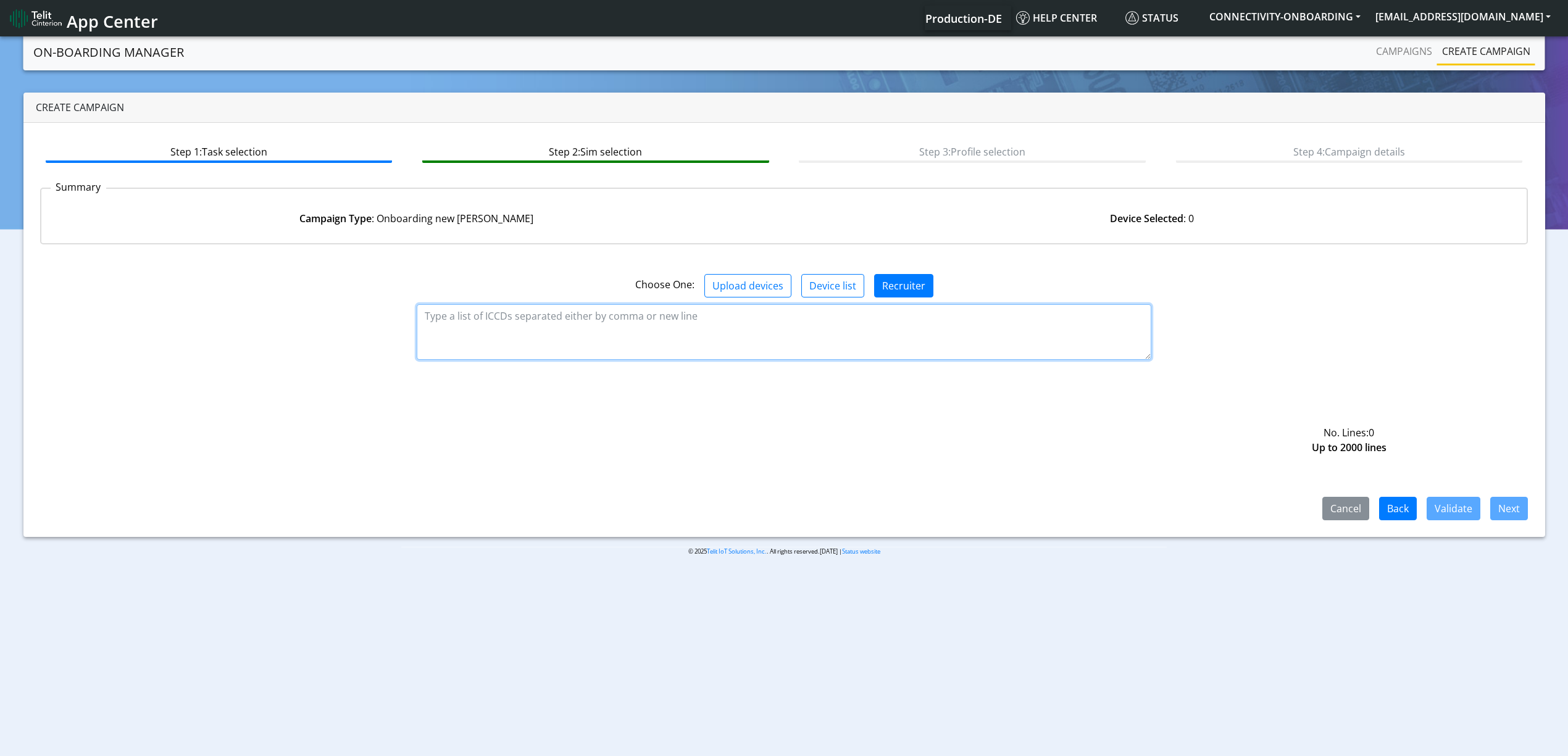
click at [499, 311] on textarea at bounding box center [784, 332] width 735 height 56
paste textarea "DYNACOLOR"
type textarea "DYNACOLOR"
paste textarea "89358151000026950652 89358151000026950645"
type textarea "89358151000026950652 89358151000026950645"
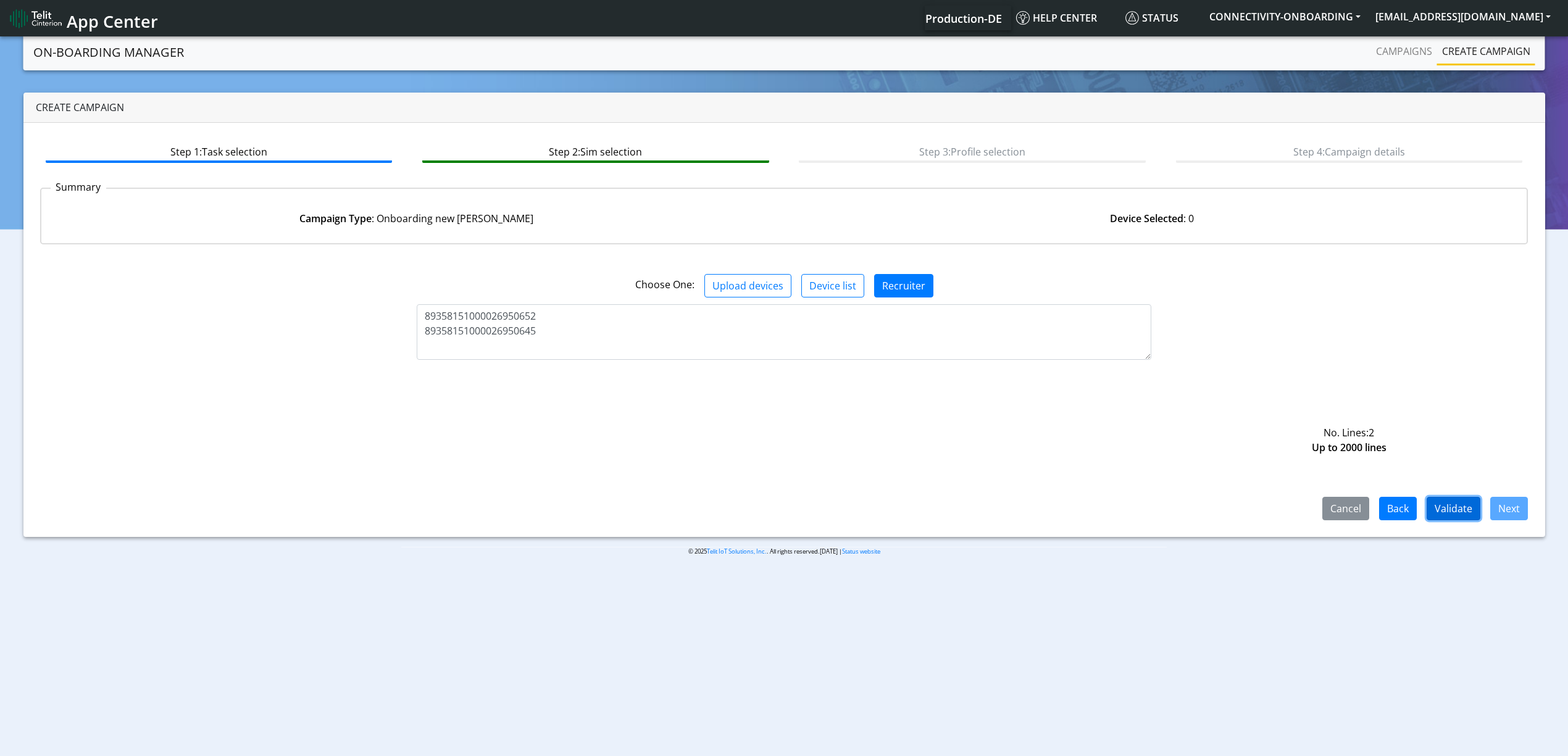
click at [1462, 512] on button "Validate" at bounding box center [1453, 508] width 54 height 24
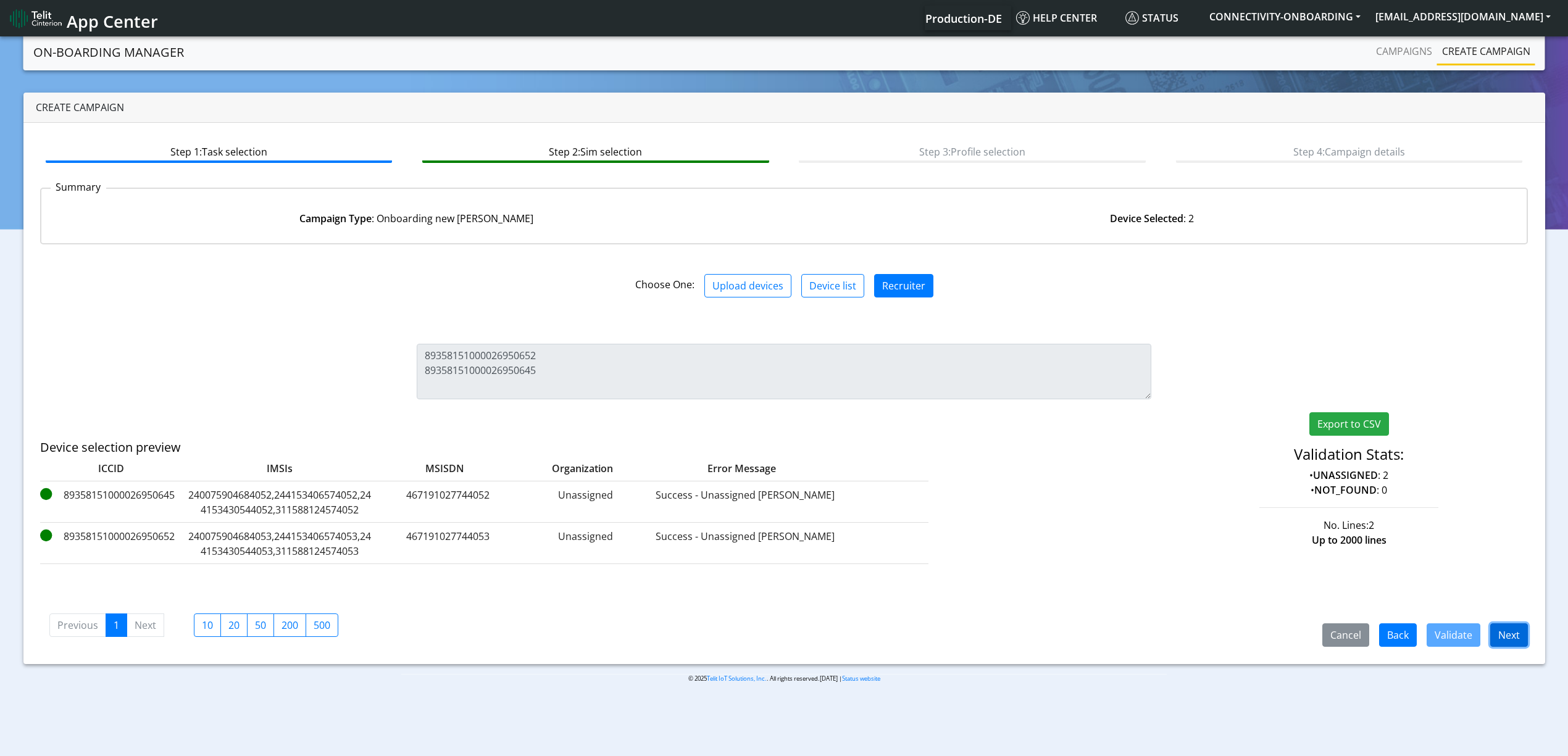
click at [1501, 631] on button "Next" at bounding box center [1509, 635] width 38 height 24
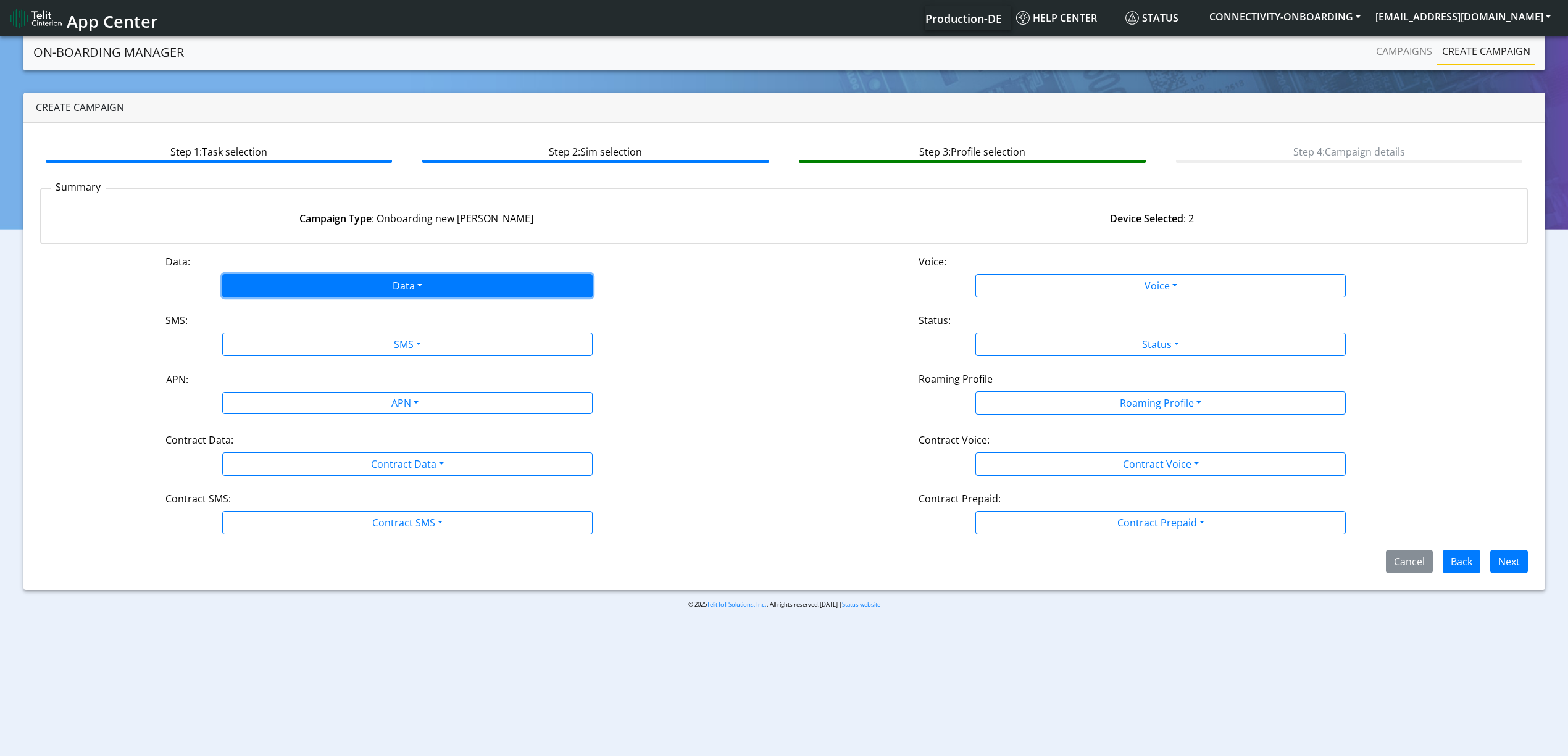
click at [289, 283] on button "Data" at bounding box center [407, 286] width 370 height 24
click at [271, 331] on button "Enabled" at bounding box center [407, 334] width 369 height 20
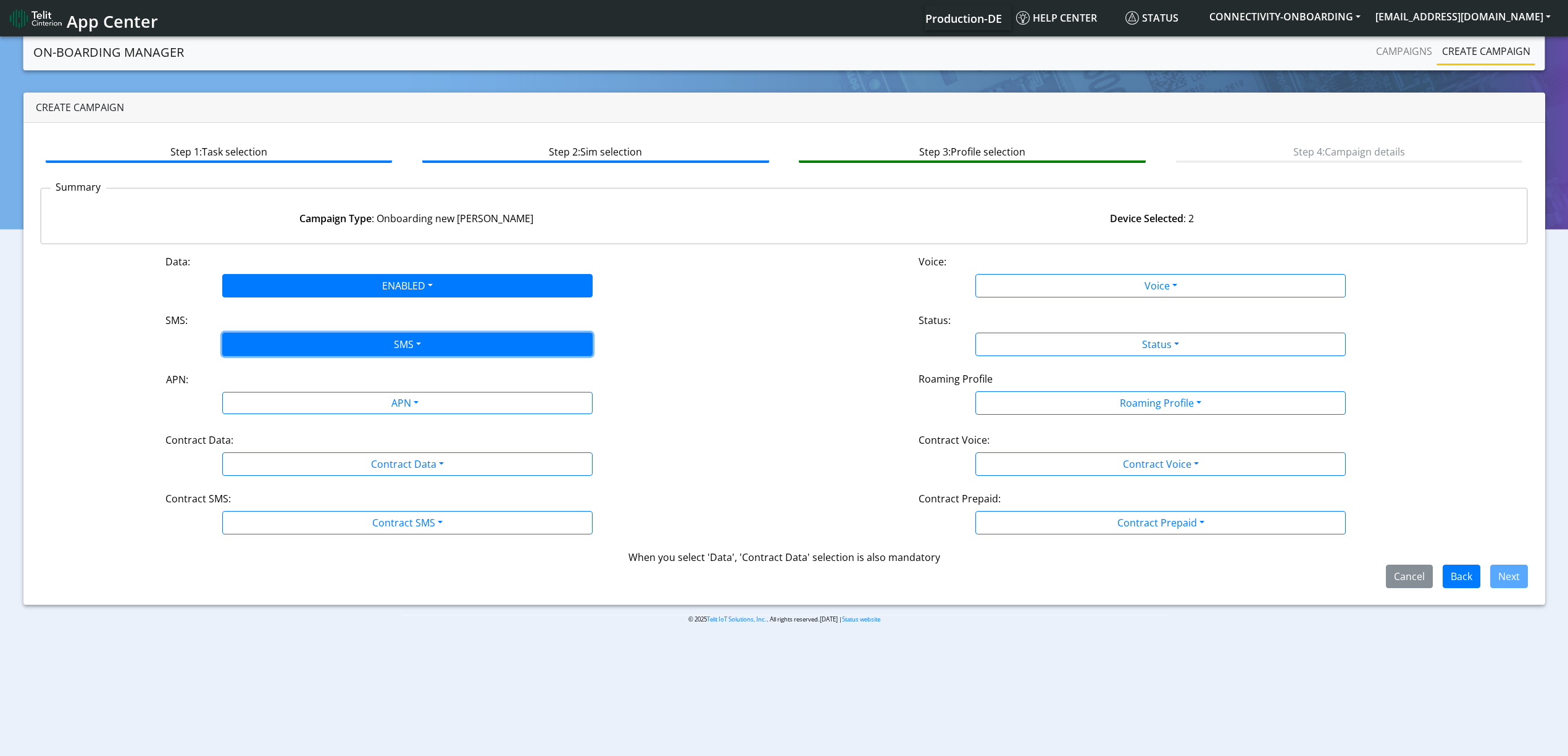
click at [283, 343] on button "SMS" at bounding box center [407, 344] width 370 height 24
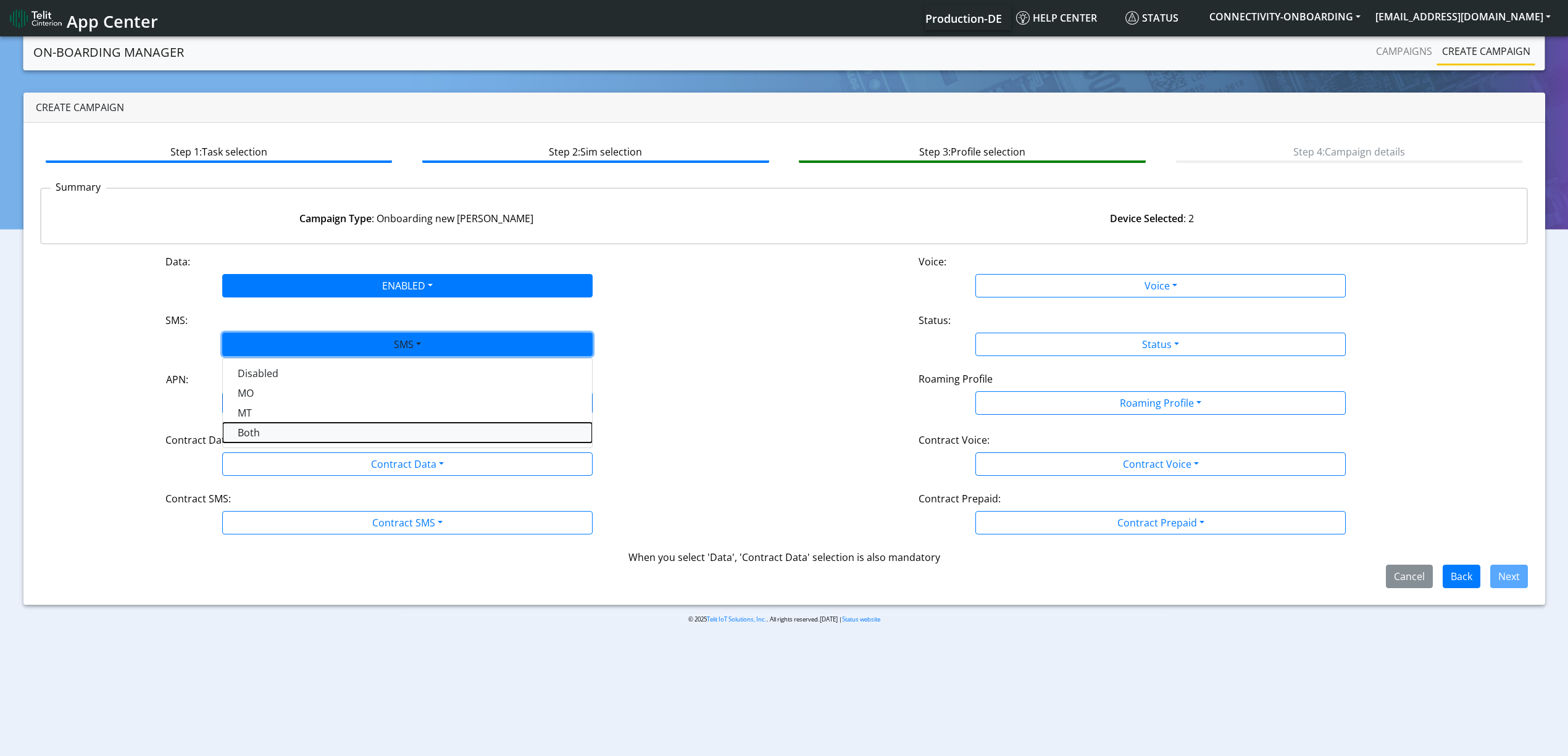
click at [278, 430] on button "Both" at bounding box center [407, 433] width 369 height 20
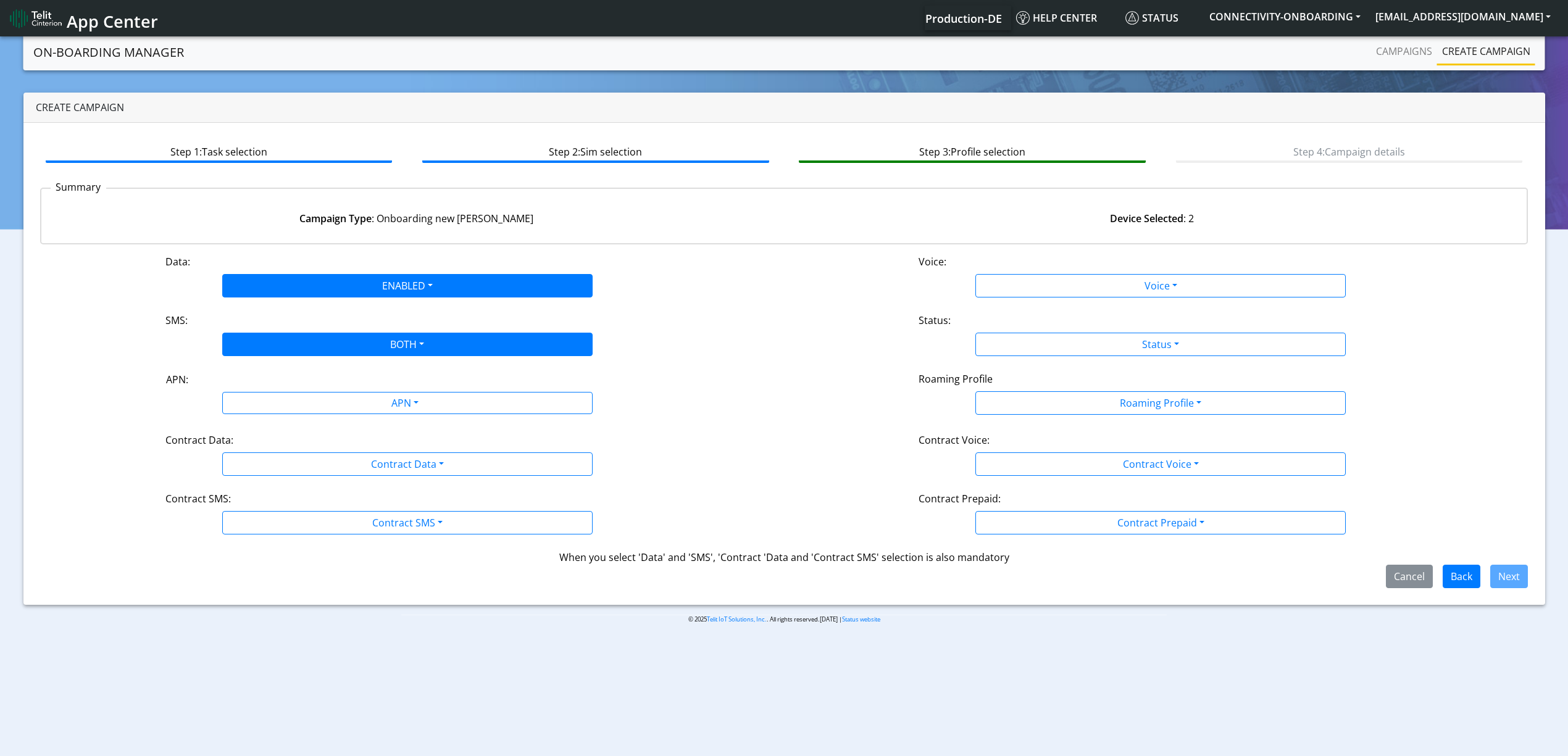
click at [280, 418] on div "Data: ENABLED Disabled Enabled Voice: Voice Disabled Enabled SMS: BOTH Disabled…" at bounding box center [784, 421] width 1488 height 334
click at [281, 415] on div "APN: APN" at bounding box center [407, 394] width 753 height 46
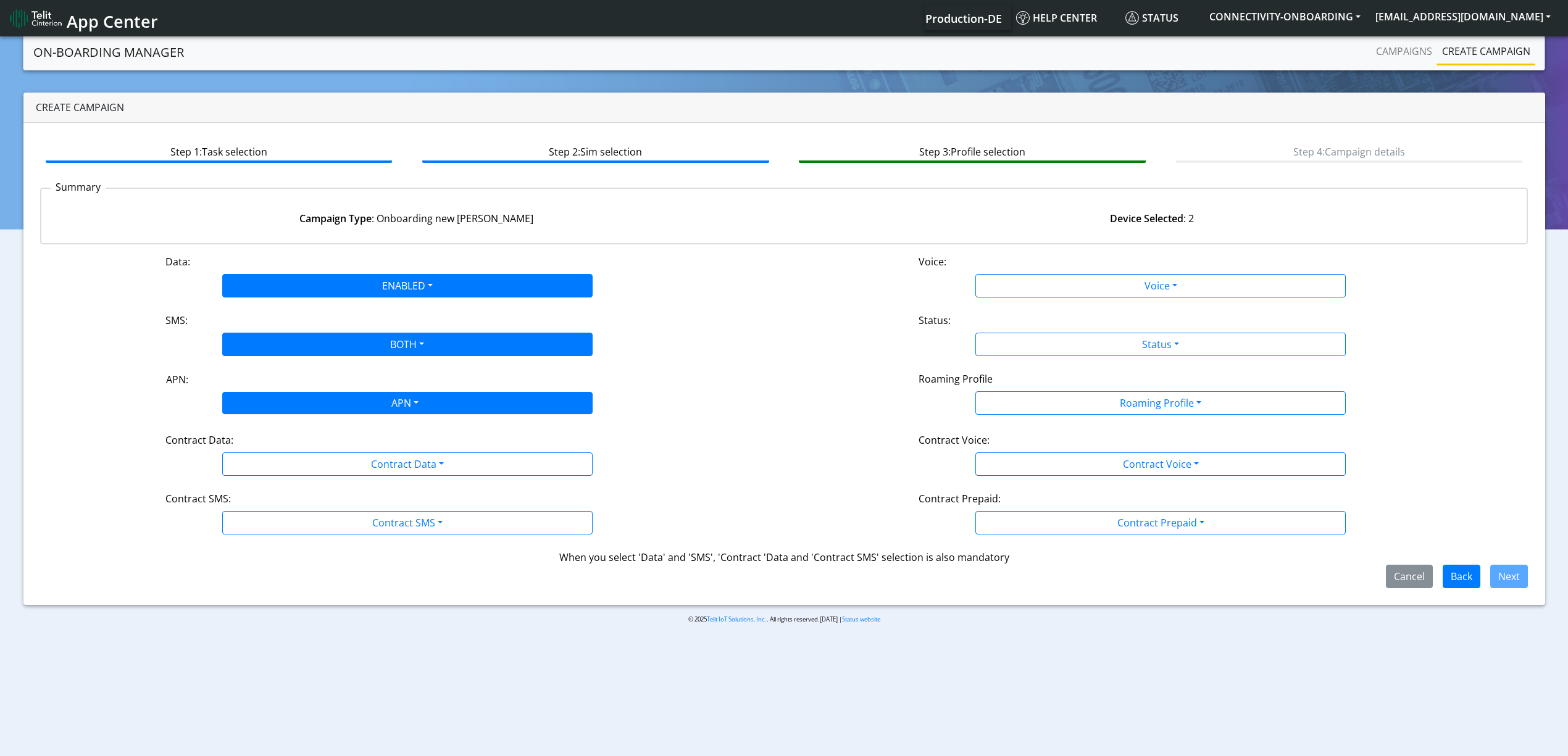
click at [284, 410] on div "APN" at bounding box center [404, 404] width 392 height 24
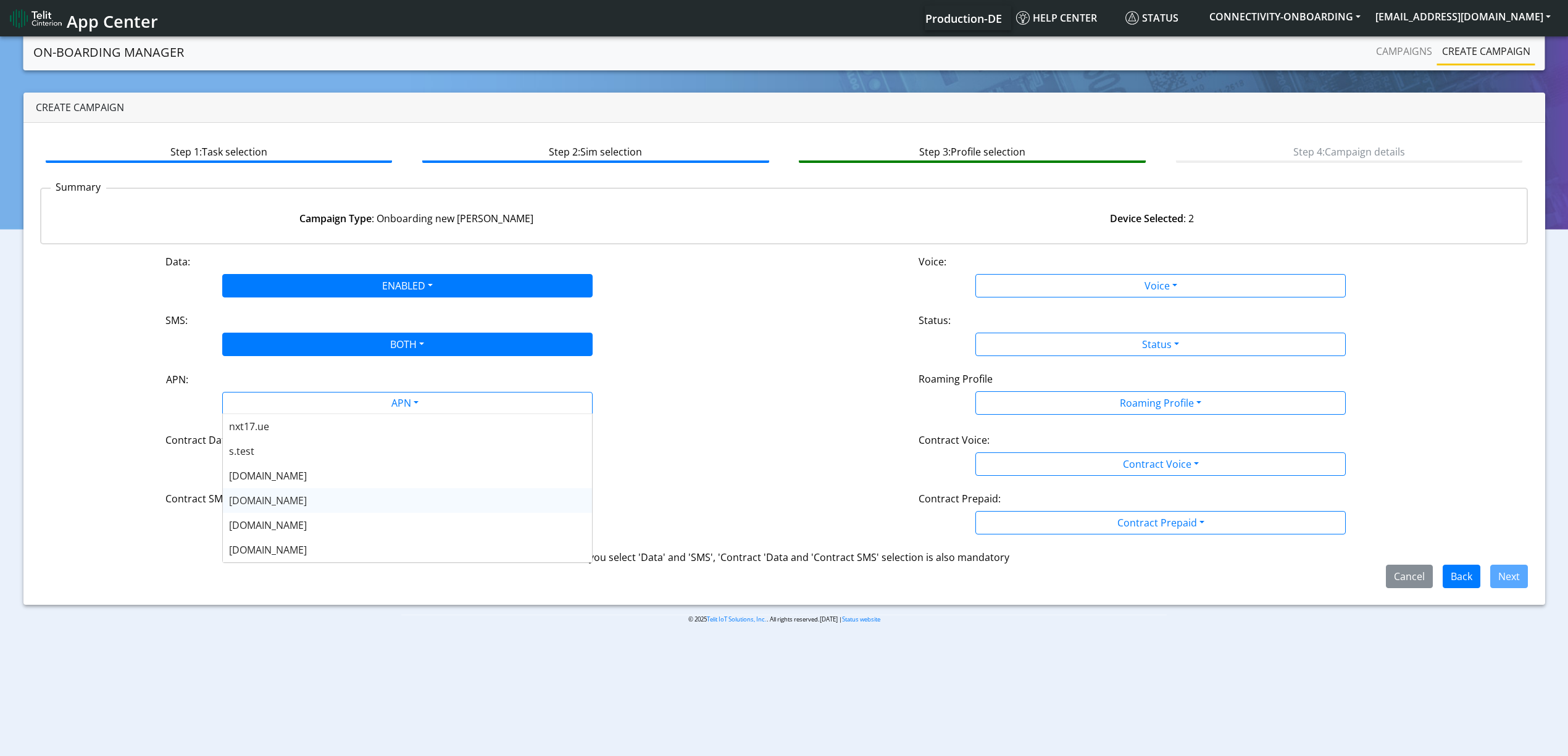
click at [282, 490] on div "[DOMAIN_NAME]" at bounding box center [407, 500] width 369 height 24
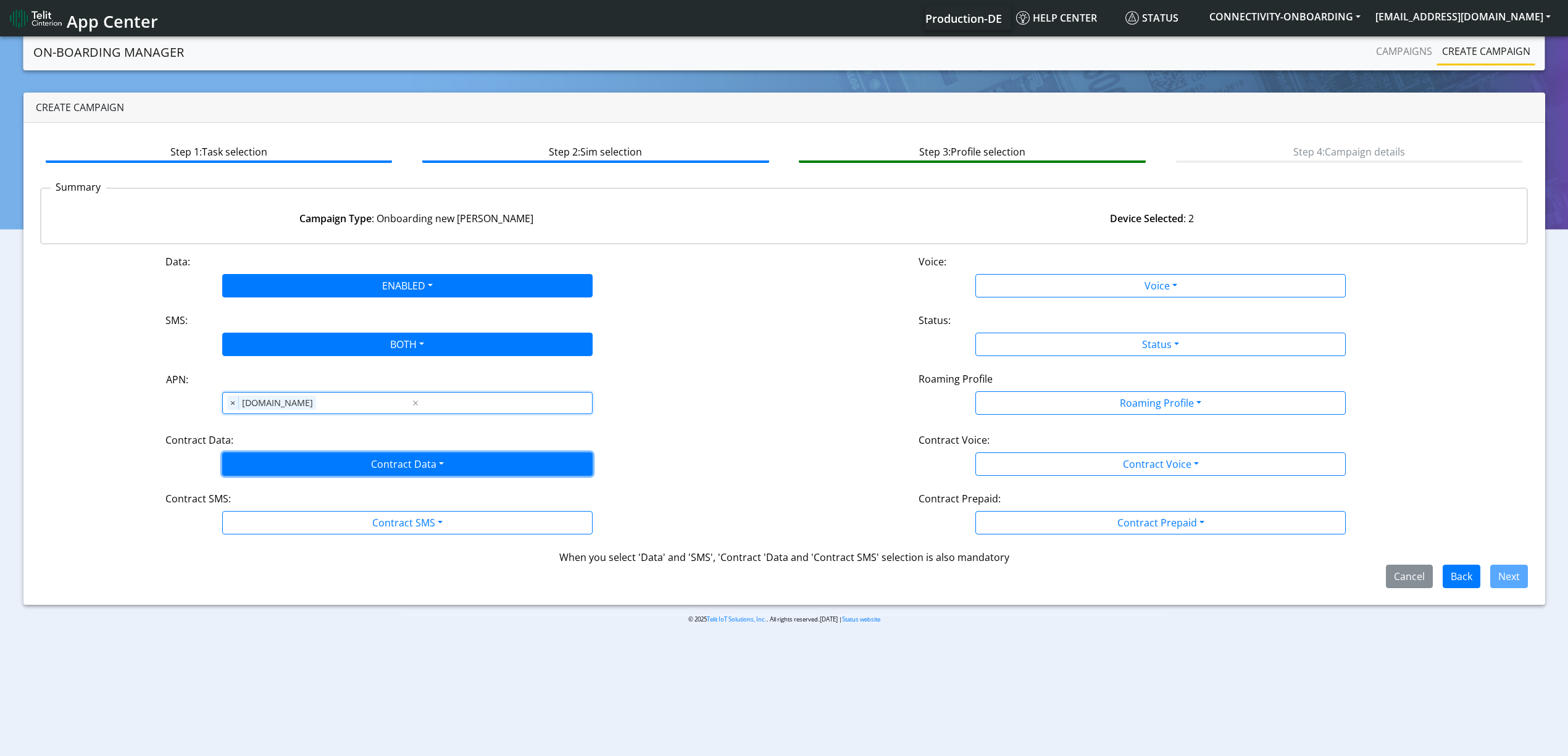
click at [279, 475] on button "Contract Data" at bounding box center [407, 464] width 370 height 24
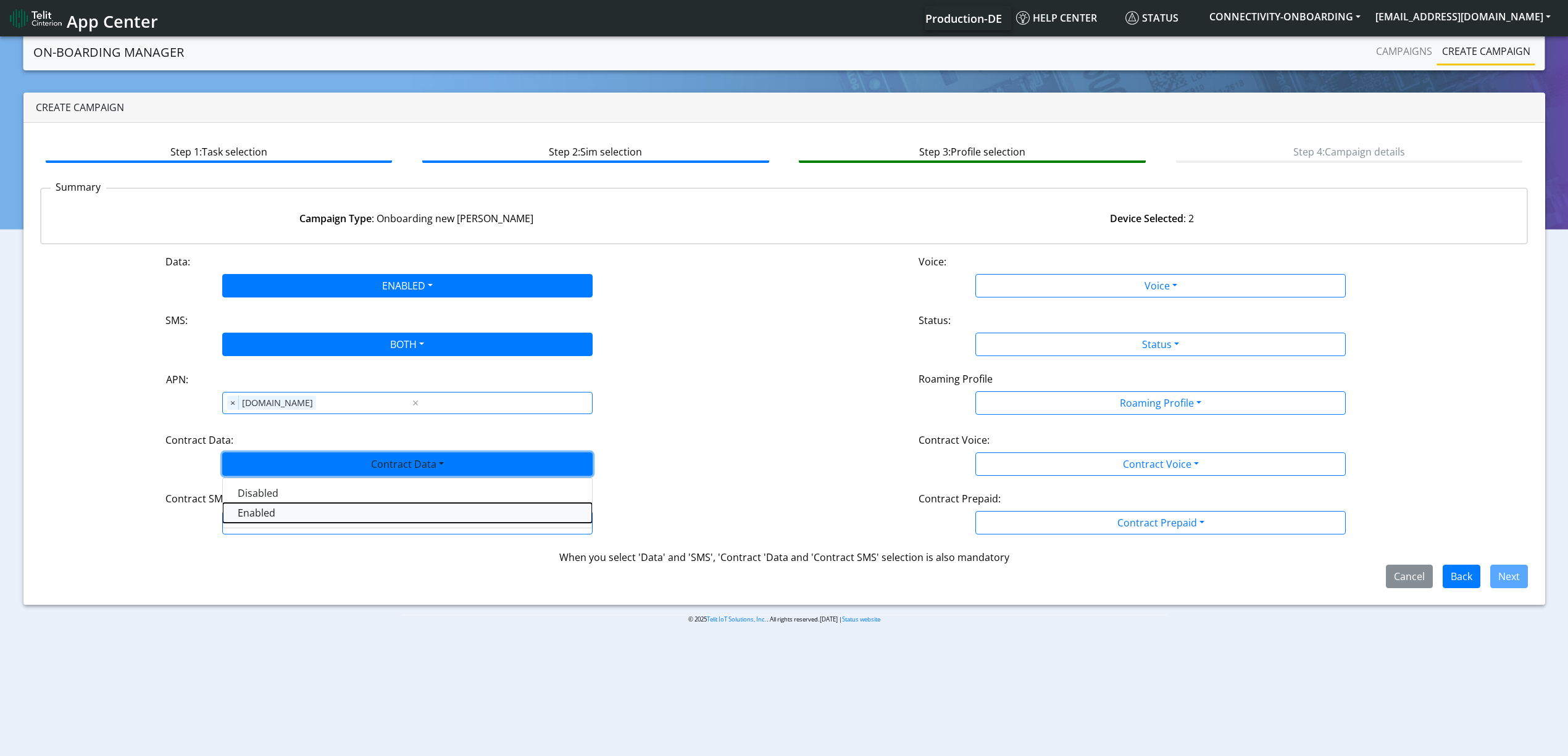
click at [267, 518] on Dataenabled-dropdown "Enabled" at bounding box center [407, 513] width 369 height 20
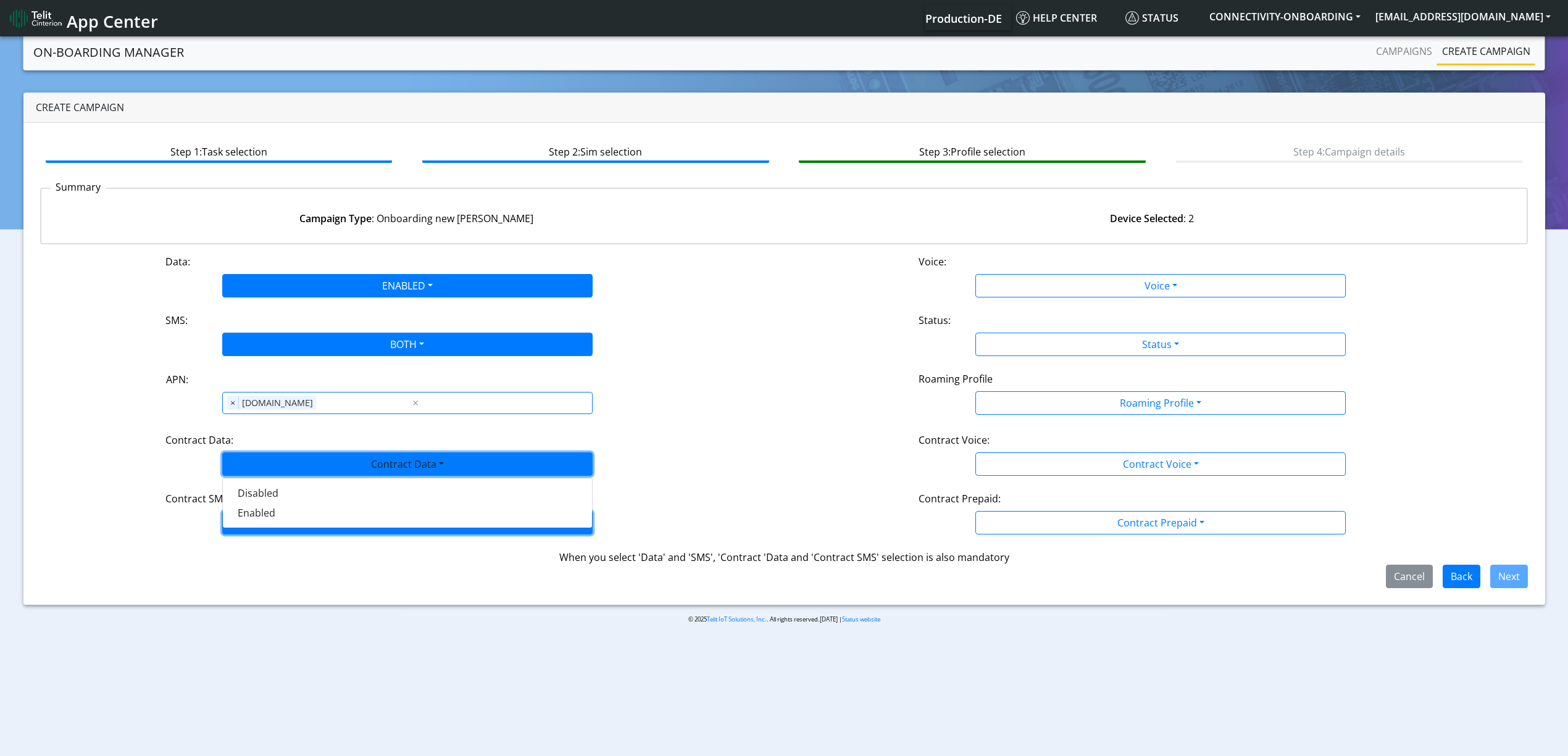
click at [266, 522] on button "Contract SMS" at bounding box center [407, 523] width 370 height 24
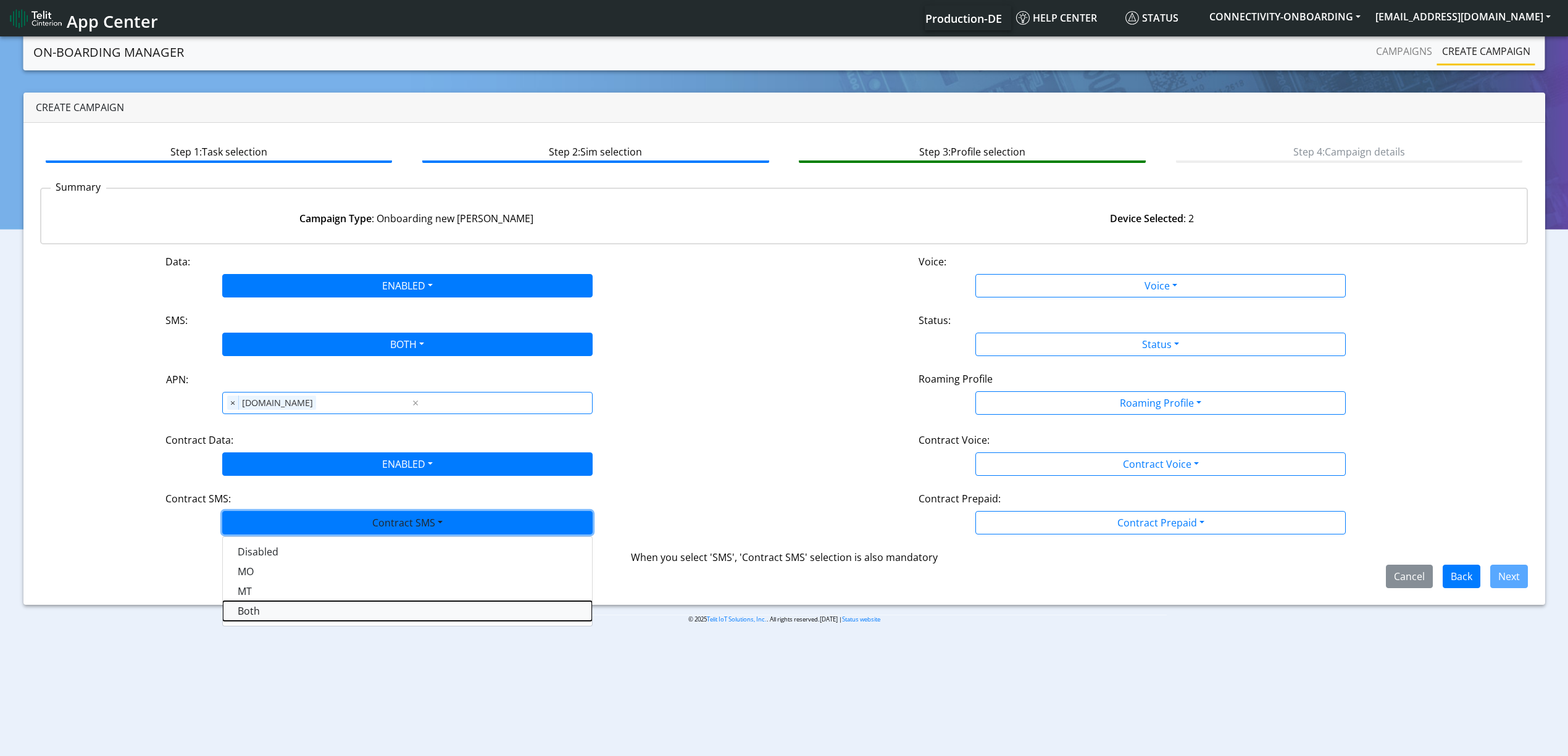
click at [247, 615] on SMSboth-dropdown "Both" at bounding box center [407, 611] width 369 height 20
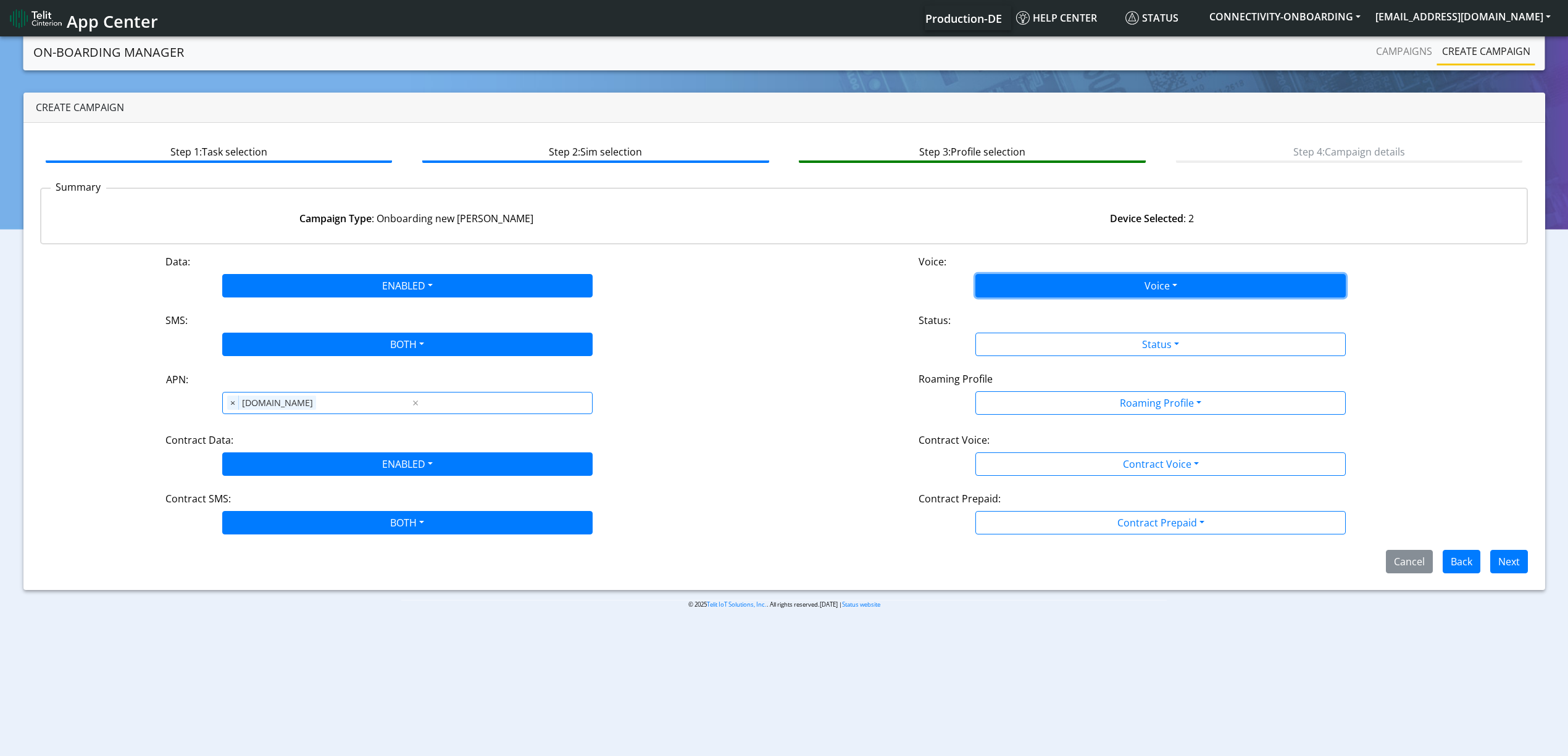
click at [1094, 282] on button "Voice" at bounding box center [1160, 286] width 370 height 24
click at [1085, 316] on button "Disabled" at bounding box center [1161, 315] width 369 height 20
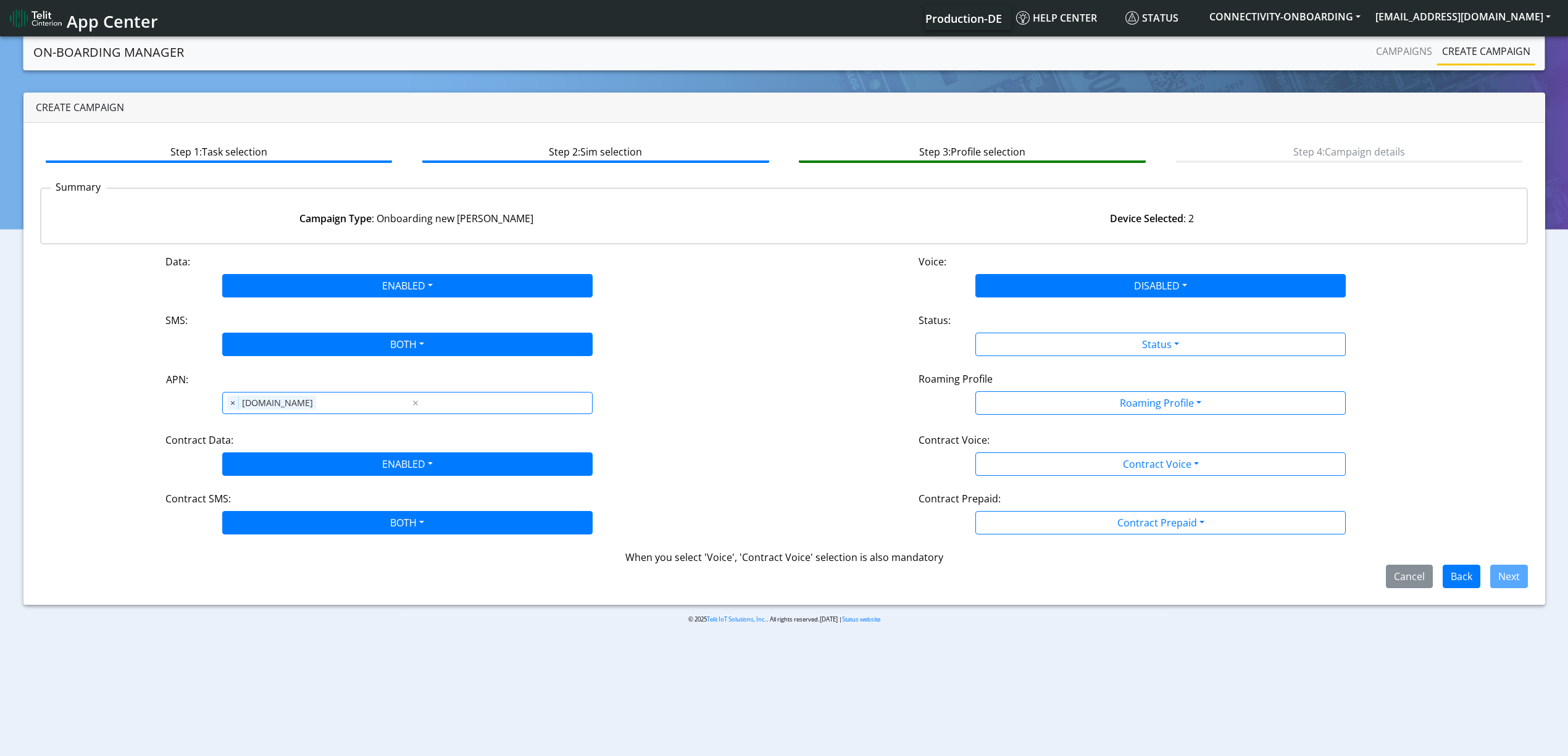
click at [1086, 327] on div "Status:" at bounding box center [1161, 323] width 503 height 20
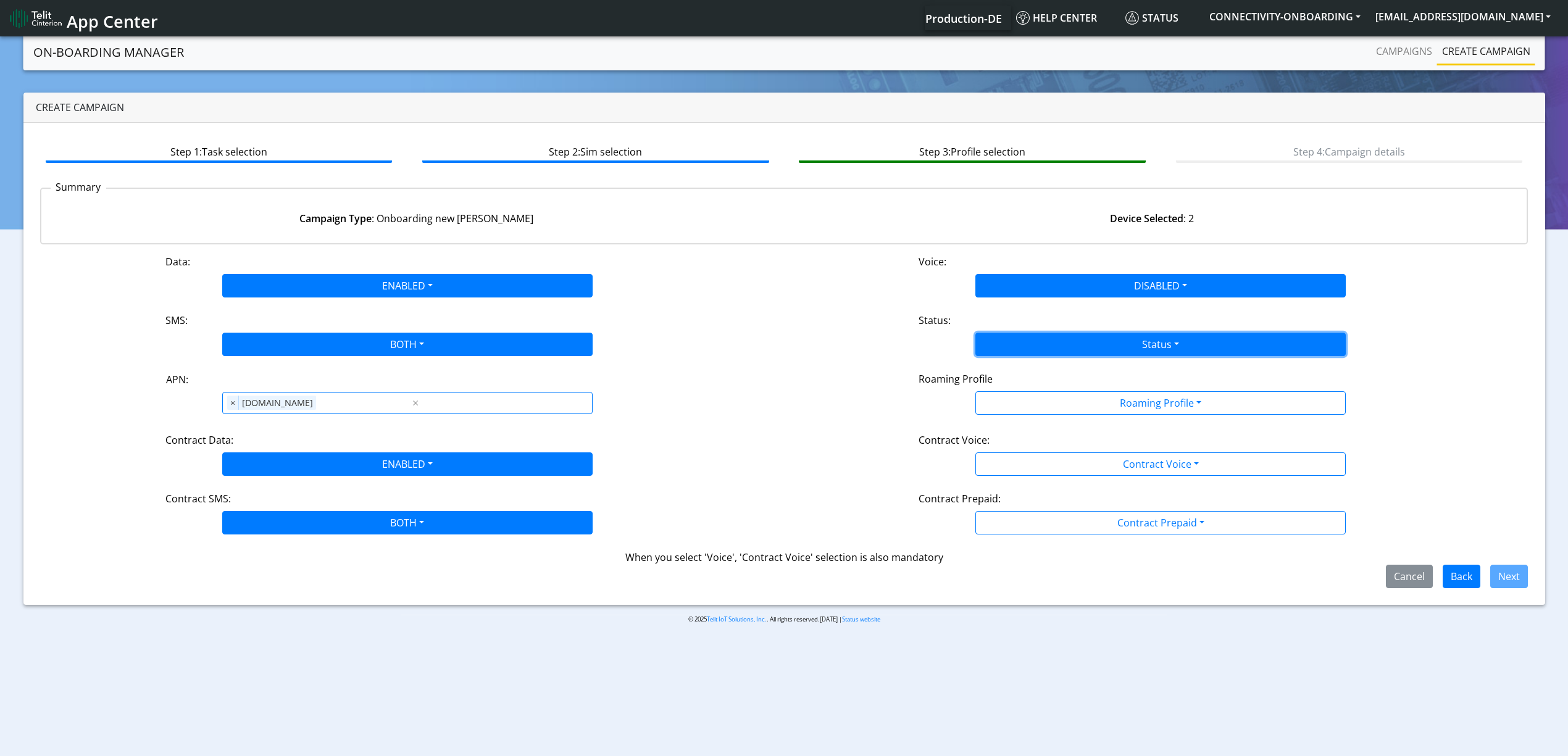
click at [1085, 343] on button "Status" at bounding box center [1160, 344] width 370 height 24
click at [1063, 373] on button "Activate" at bounding box center [1161, 374] width 369 height 20
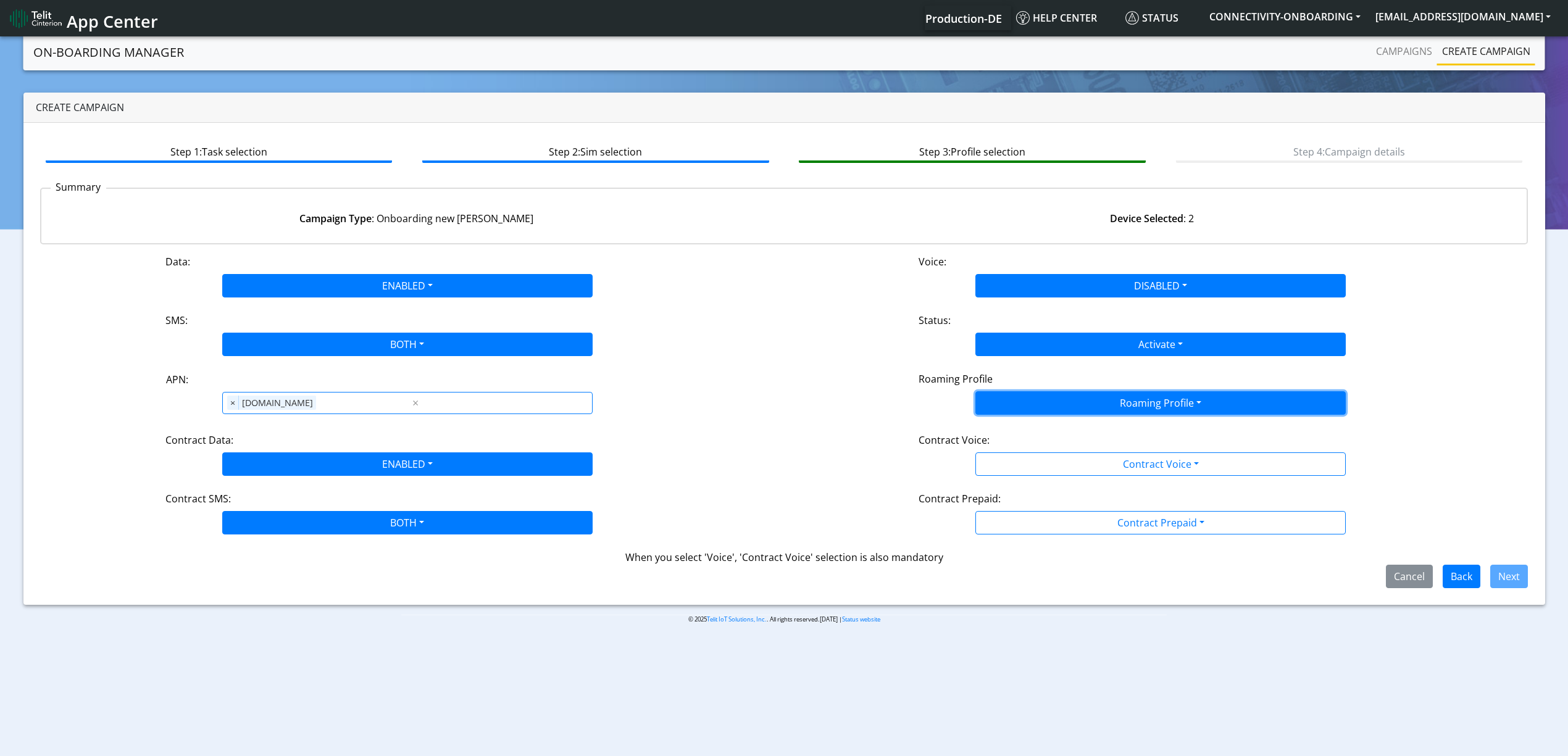
click at [1069, 396] on button "Roaming Profile" at bounding box center [1160, 403] width 370 height 24
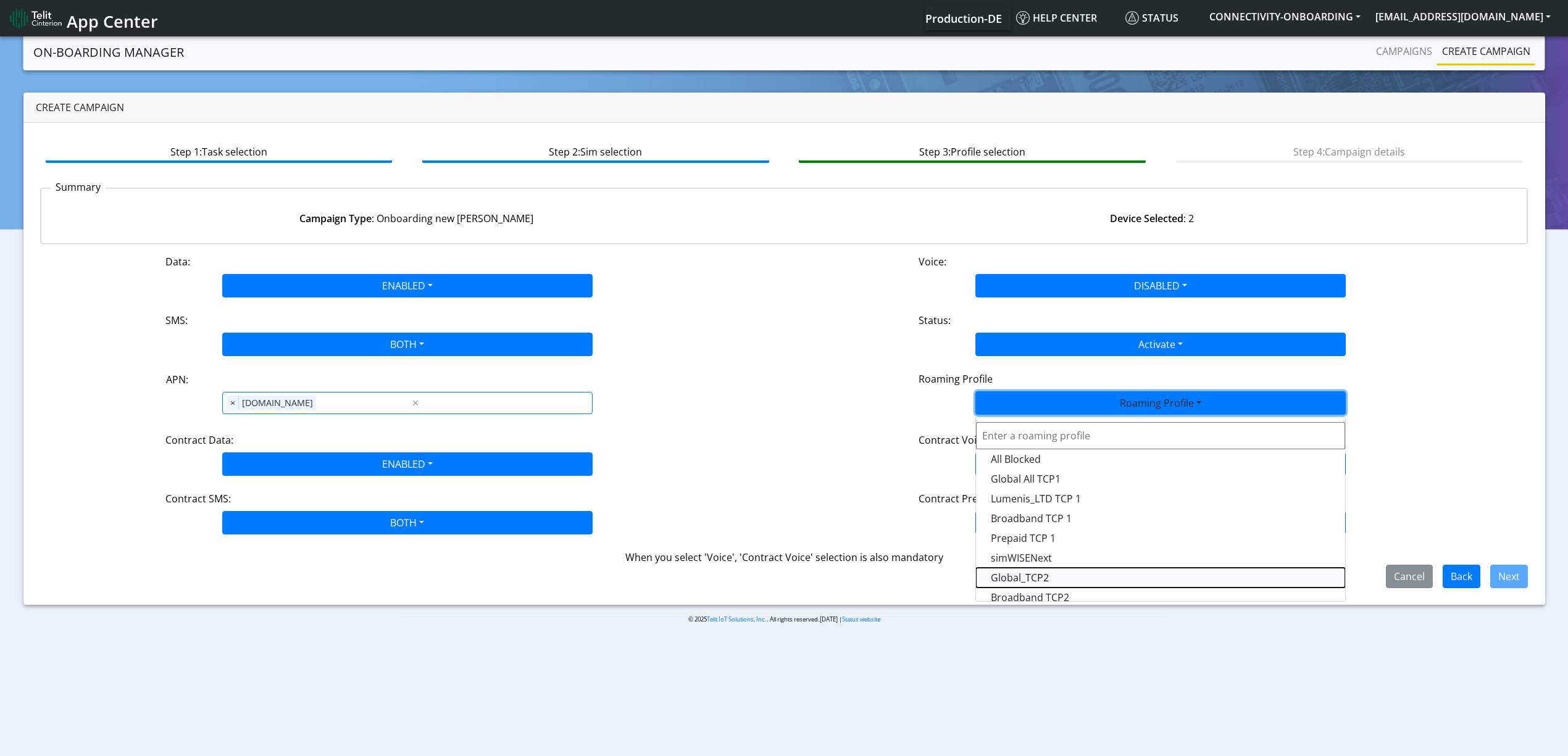
click at [1037, 569] on Profile-dropdown "Global_TCP2" at bounding box center [1161, 578] width 369 height 20
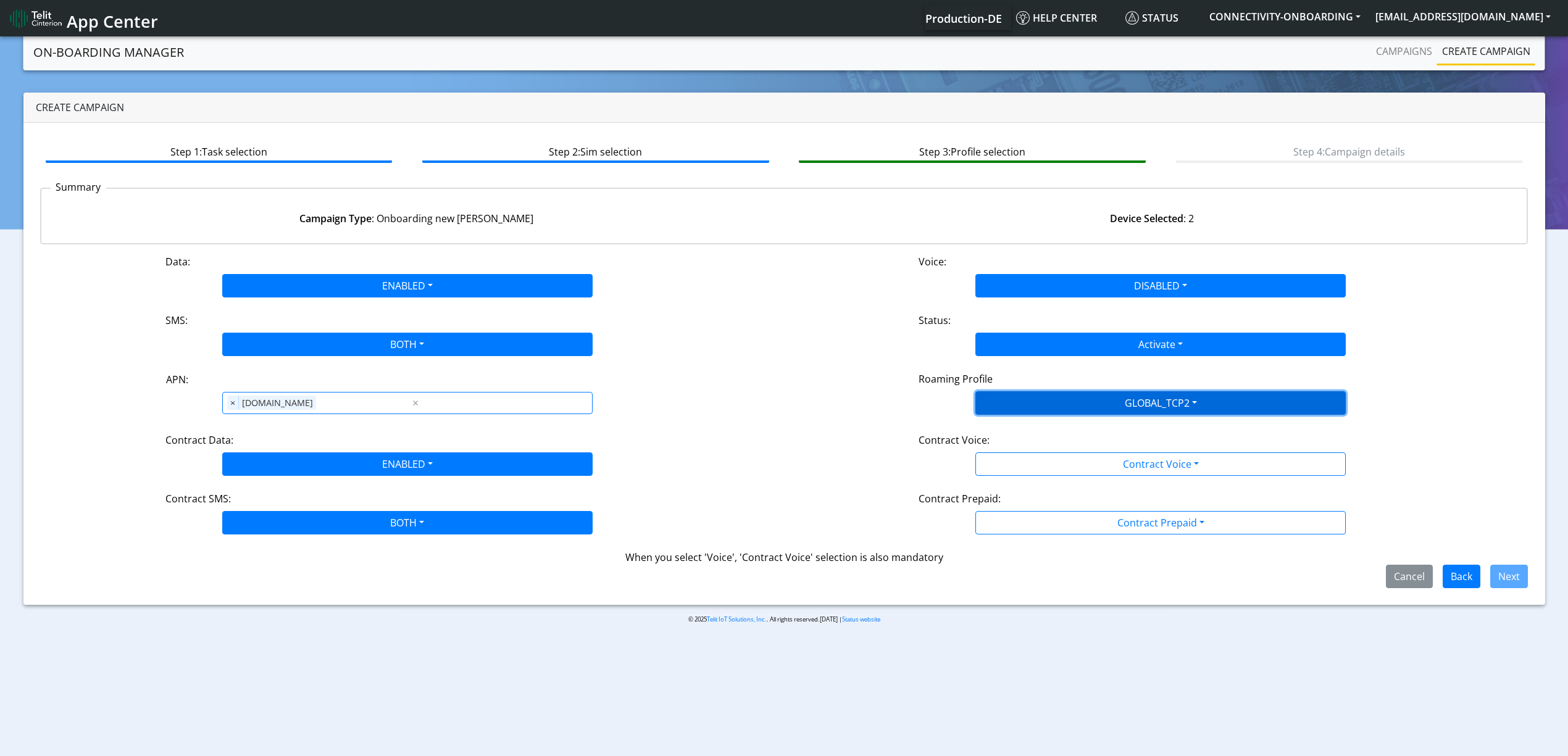
click at [1180, 413] on button "GLOBAL_TCP2" at bounding box center [1160, 403] width 370 height 24
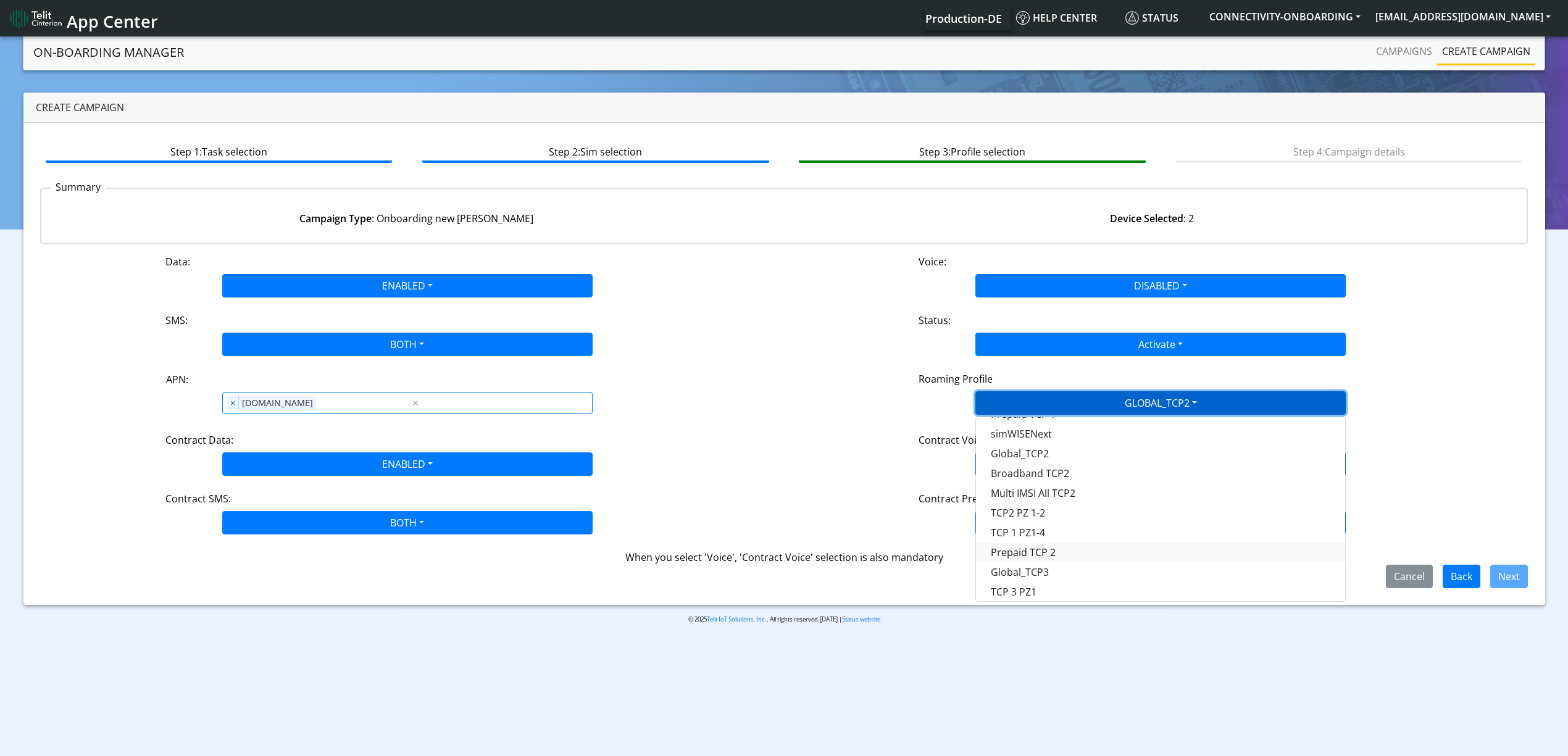
scroll to position [164, 0]
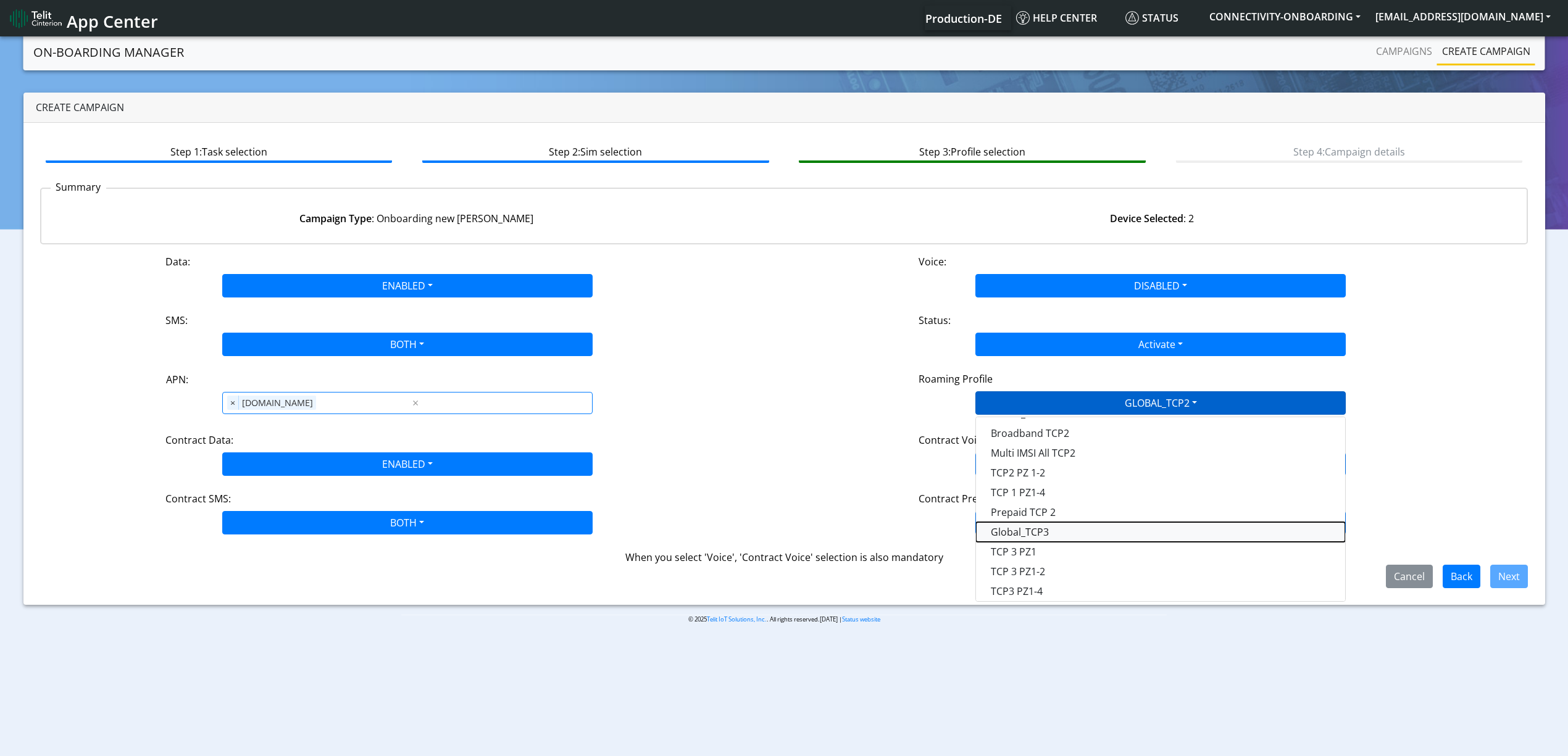
click at [1055, 529] on Profile-dropdown "Global_TCP3" at bounding box center [1161, 532] width 369 height 20
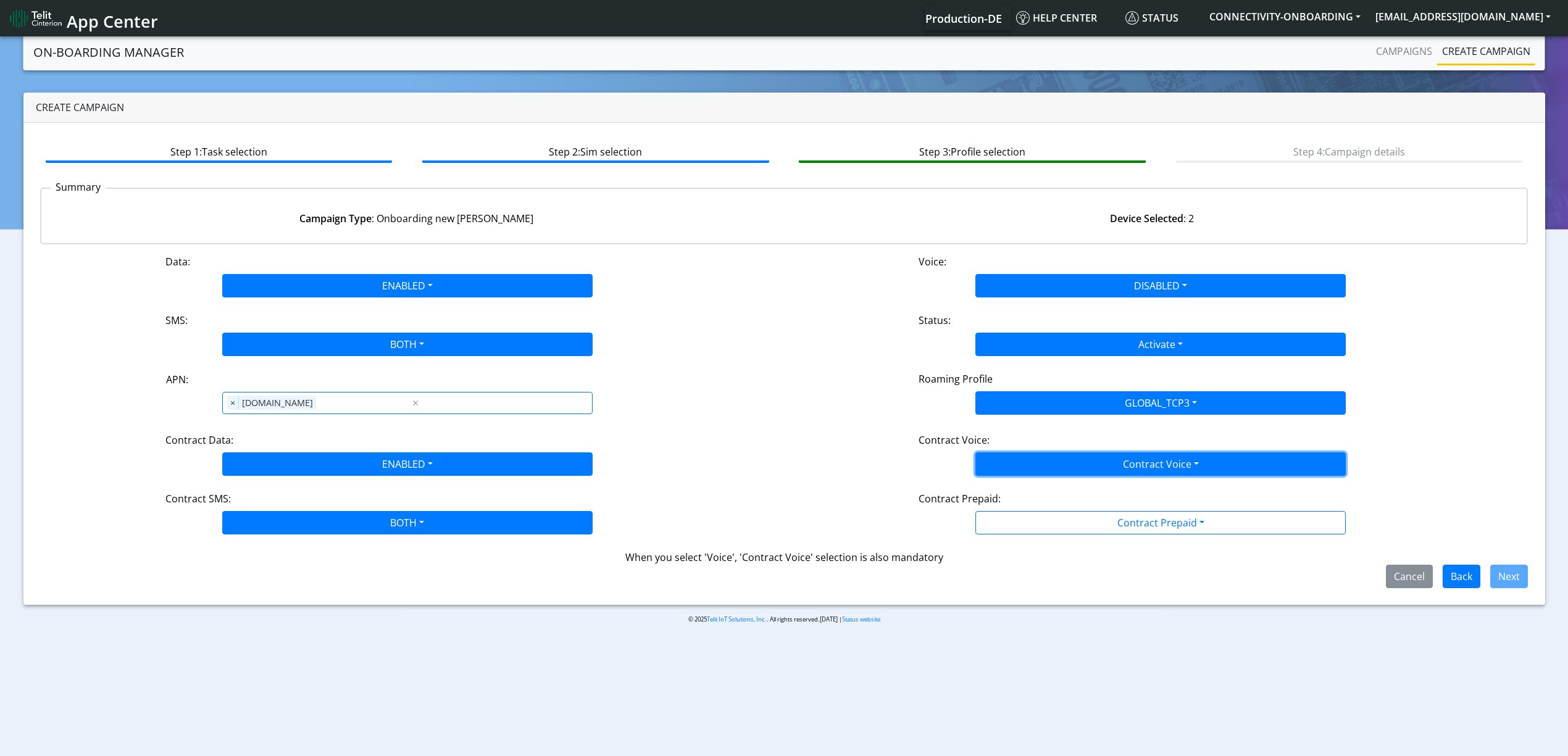
click at [1035, 464] on button "Contract Voice" at bounding box center [1160, 464] width 370 height 24
click at [1021, 486] on Voicedisabled-dropdown "Disabled" at bounding box center [1161, 493] width 369 height 20
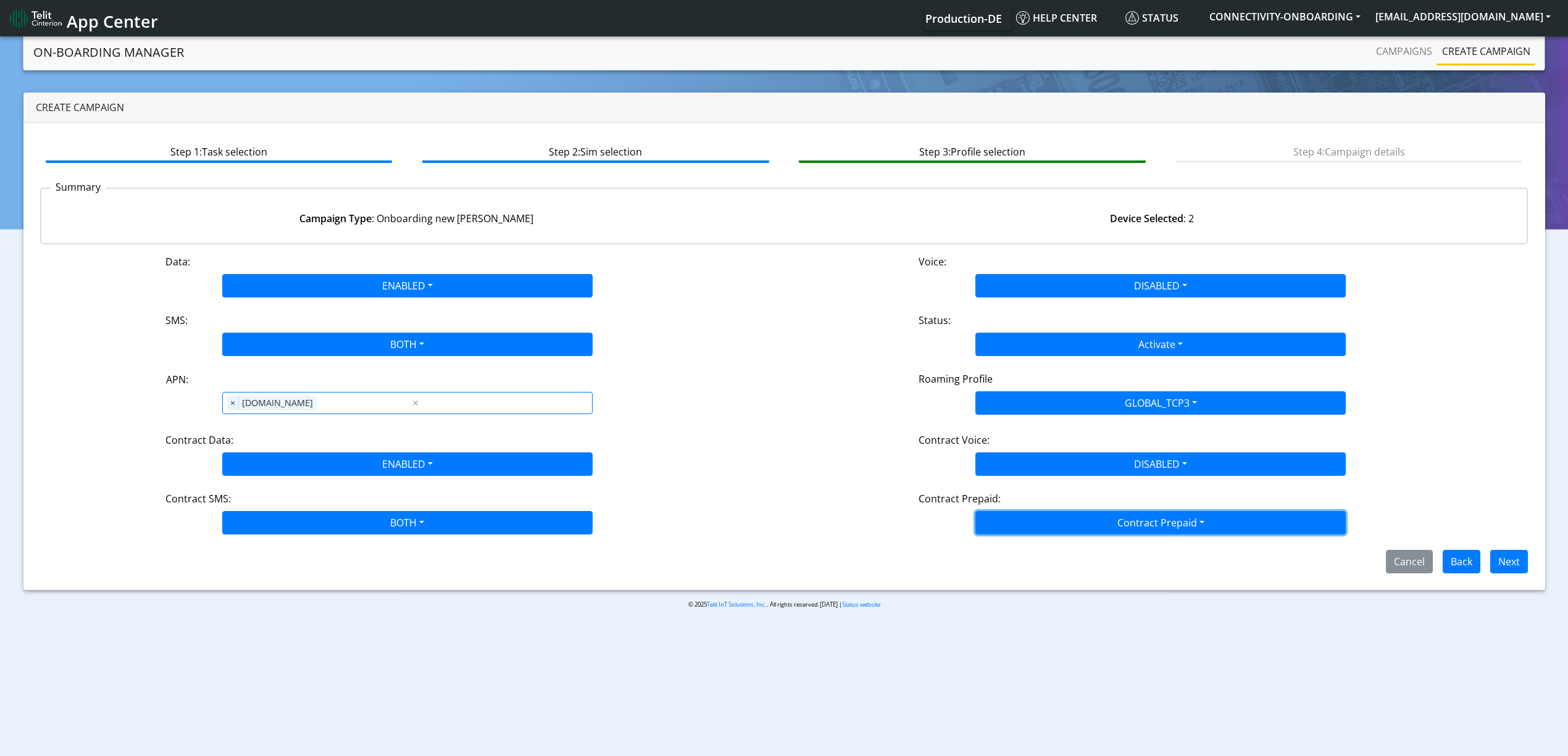
click at [1027, 515] on button "Contract Prepaid" at bounding box center [1160, 523] width 370 height 24
click at [1028, 574] on Prepaidnotprepaid-dropdown "No" at bounding box center [1161, 571] width 369 height 20
click at [1504, 566] on button "Next" at bounding box center [1509, 561] width 38 height 24
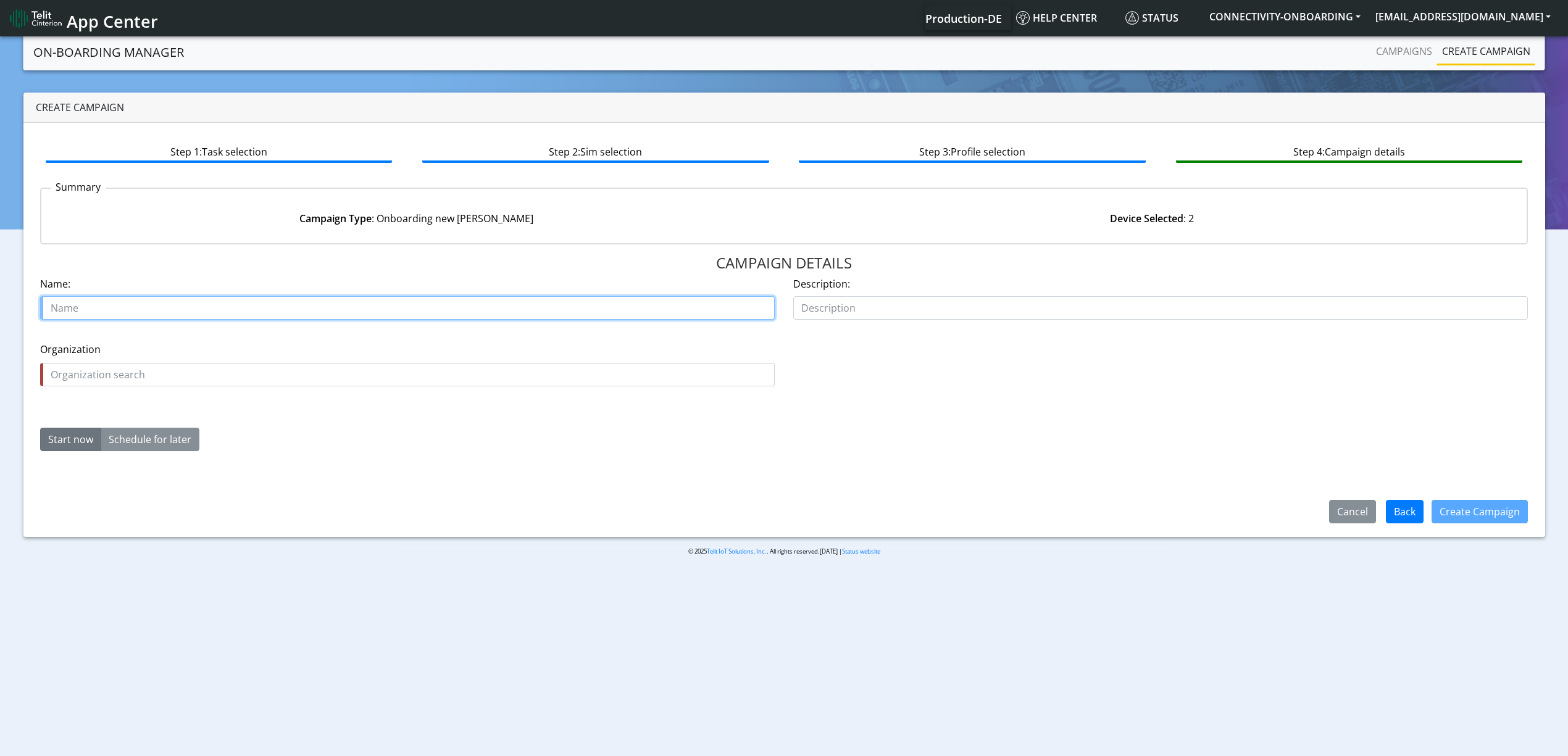
click at [250, 309] on input "text" at bounding box center [407, 308] width 735 height 24
paste input "DynaColor, Inc."
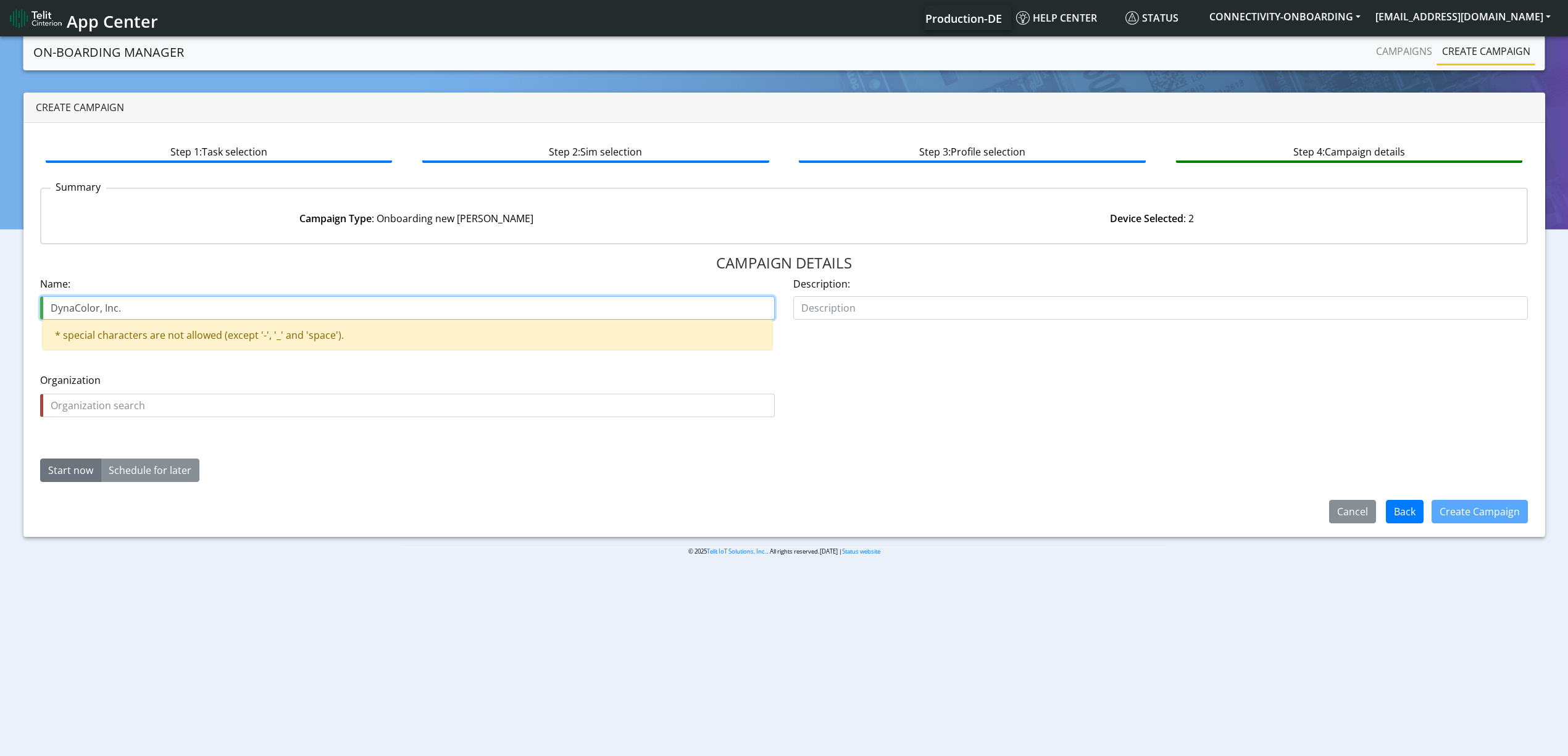
drag, startPoint x: 95, startPoint y: 306, endPoint x: 200, endPoint y: 316, distance: 105.5
click at [200, 316] on input "DynaColor, Inc." at bounding box center [407, 308] width 735 height 24
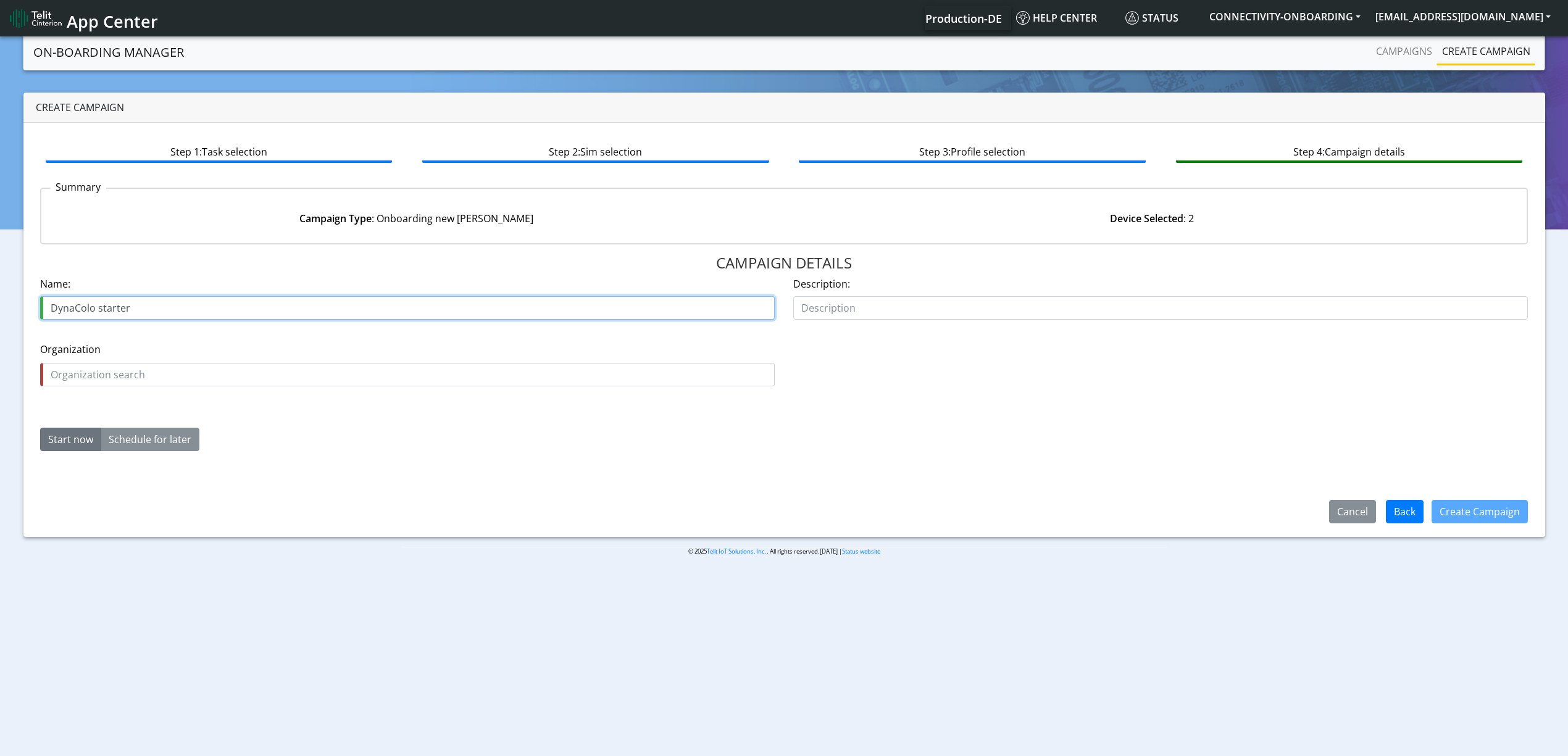
type input "DynaColo starter"
click at [145, 389] on fieldset "Organization is required Organization" at bounding box center [407, 369] width 735 height 54
click at [73, 324] on div "Name: DynaColo starter" at bounding box center [407, 303] width 753 height 53
click at [74, 311] on input "DynaColo starter" at bounding box center [407, 308] width 735 height 24
drag, startPoint x: 74, startPoint y: 311, endPoint x: 65, endPoint y: 311, distance: 9.0
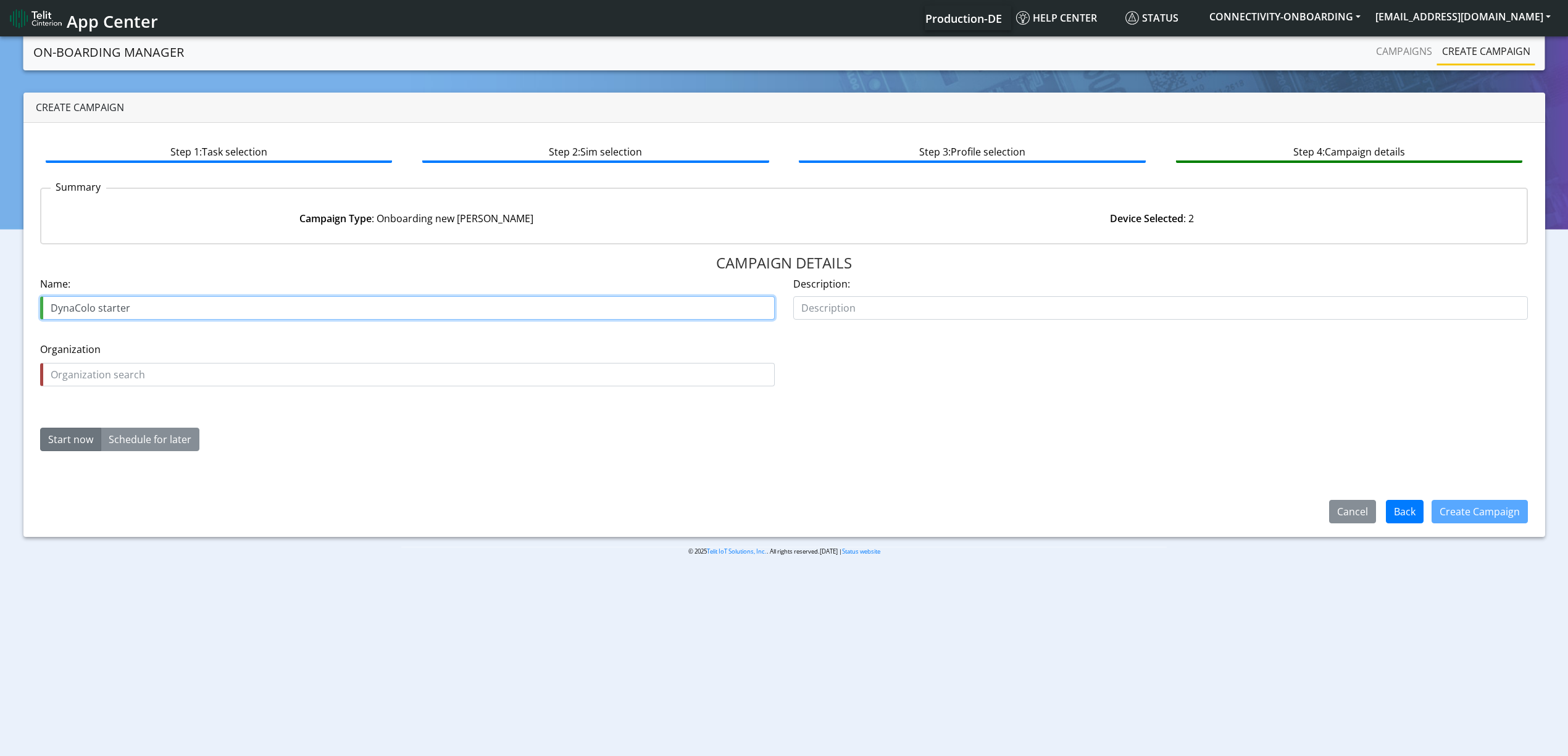
click at [65, 311] on input "DynaColo starter" at bounding box center [407, 308] width 735 height 24
click at [104, 378] on input "text" at bounding box center [407, 374] width 735 height 24
paste input "DynaColo"
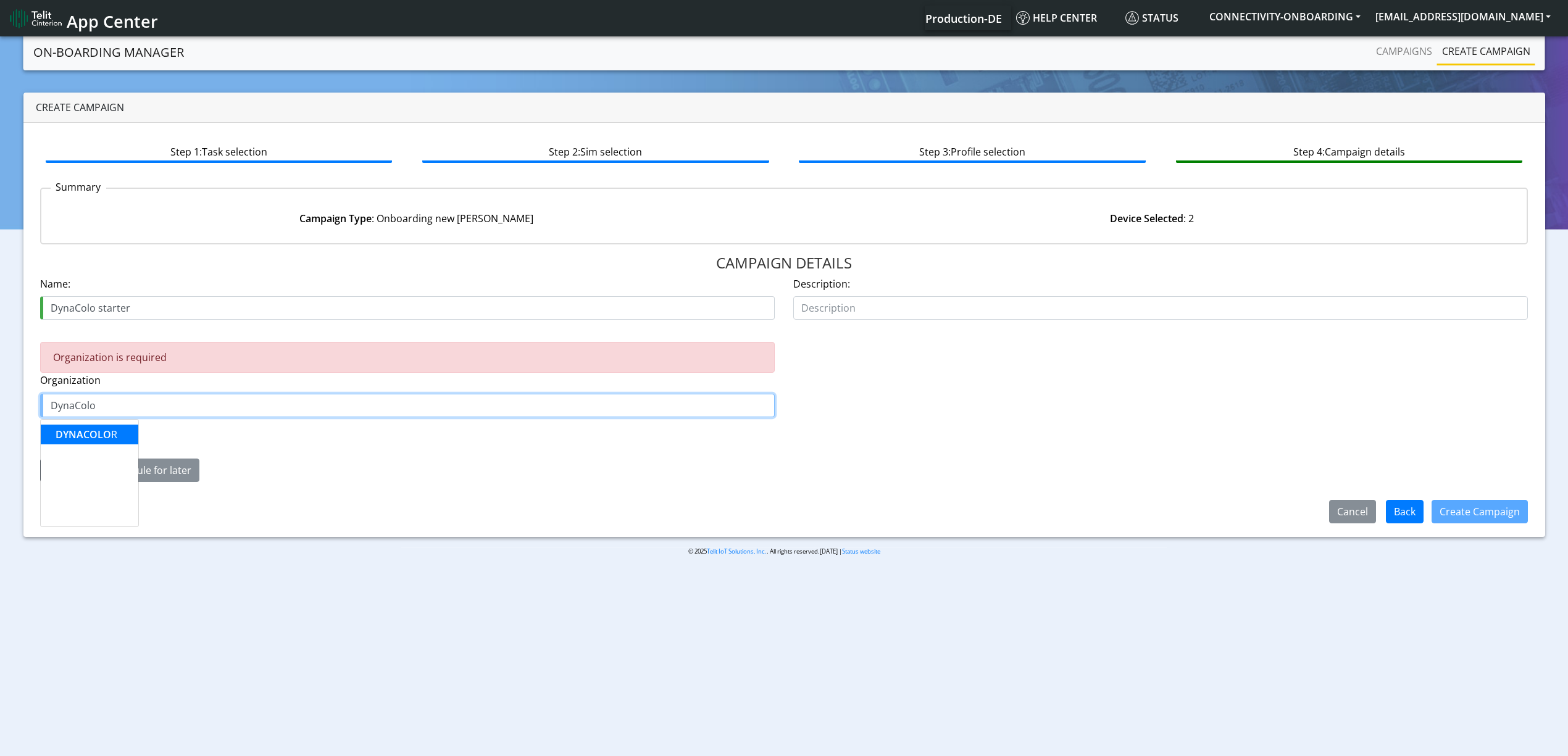
drag, startPoint x: 89, startPoint y: 437, endPoint x: 111, endPoint y: 447, distance: 24.2
click at [89, 437] on span "DYNACOLO" at bounding box center [84, 434] width 56 height 14
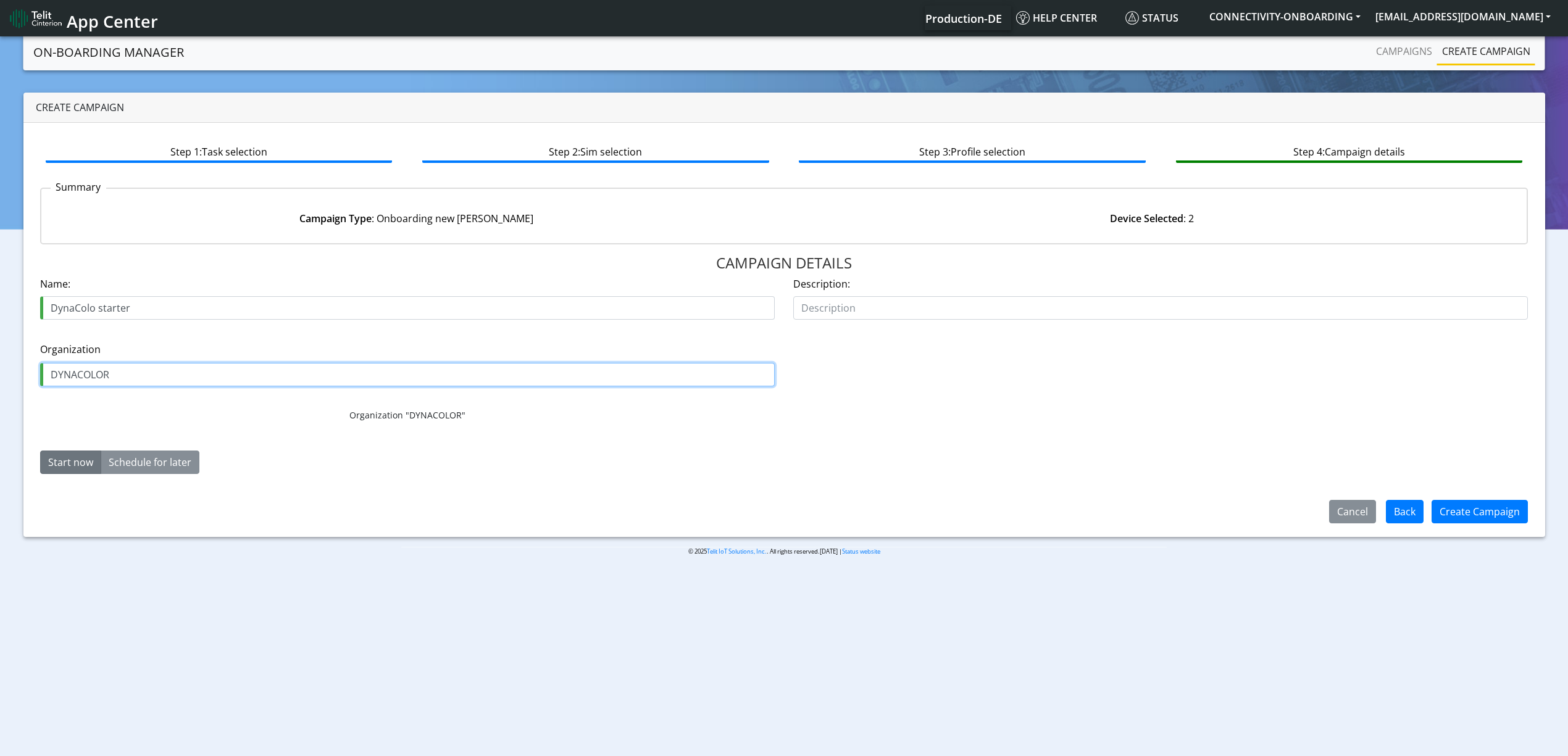
type input "DYNACOLOR"
click at [911, 558] on div "© 2025 Telit IoT Solutions, Inc. . All rights reserved.01.08.00 | Status website" at bounding box center [783, 556] width 784 height 19
click at [1452, 523] on div "Create Campaign" at bounding box center [1479, 511] width 112 height 32
click at [1452, 514] on button "Create Campaign" at bounding box center [1479, 511] width 96 height 24
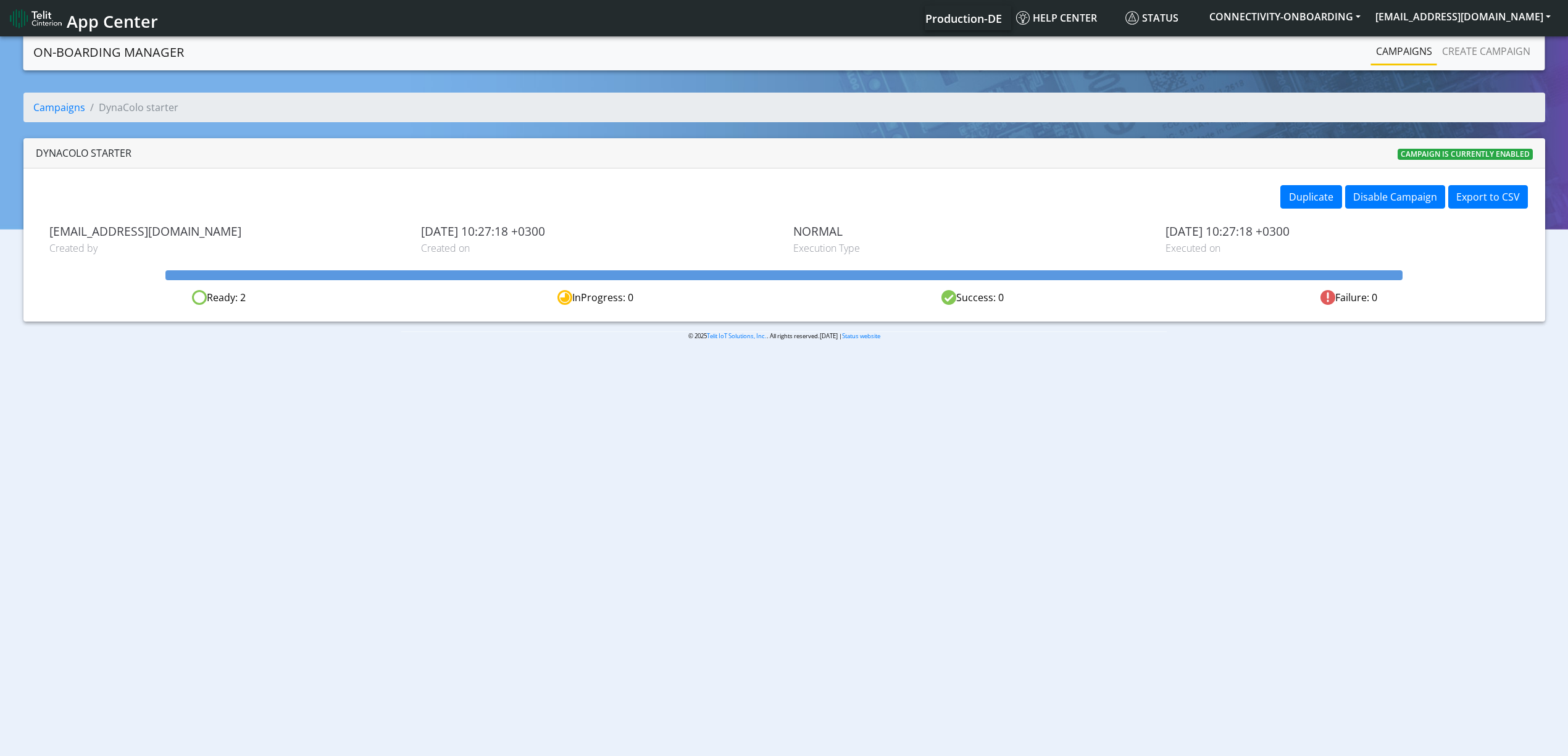
click at [1398, 57] on link "Campaigns" at bounding box center [1404, 51] width 66 height 24
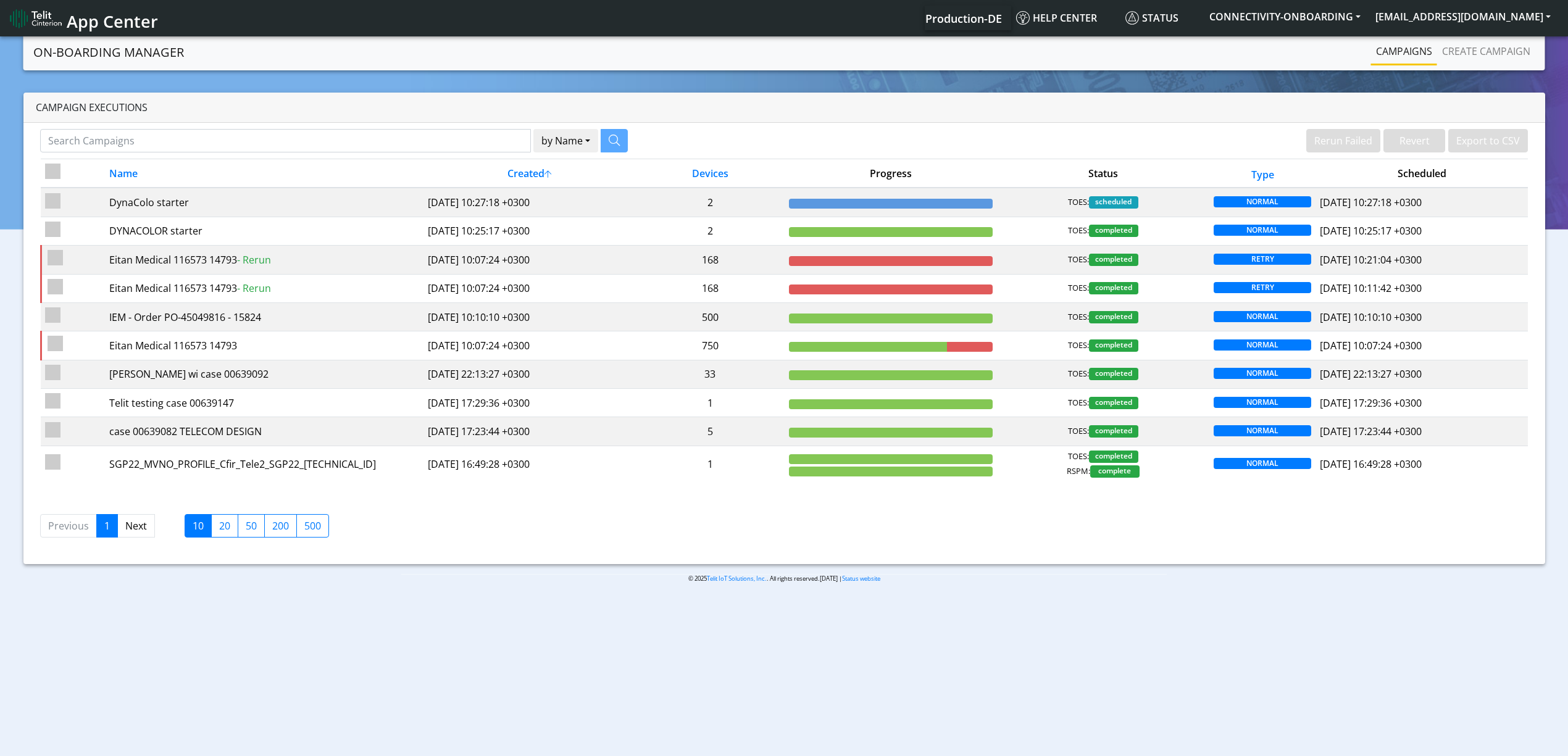
click at [554, 684] on body "App Center Production-DE Help center Status CONNECTIVITY-ONBOARDING yaniv.avrah…" at bounding box center [784, 397] width 1568 height 727
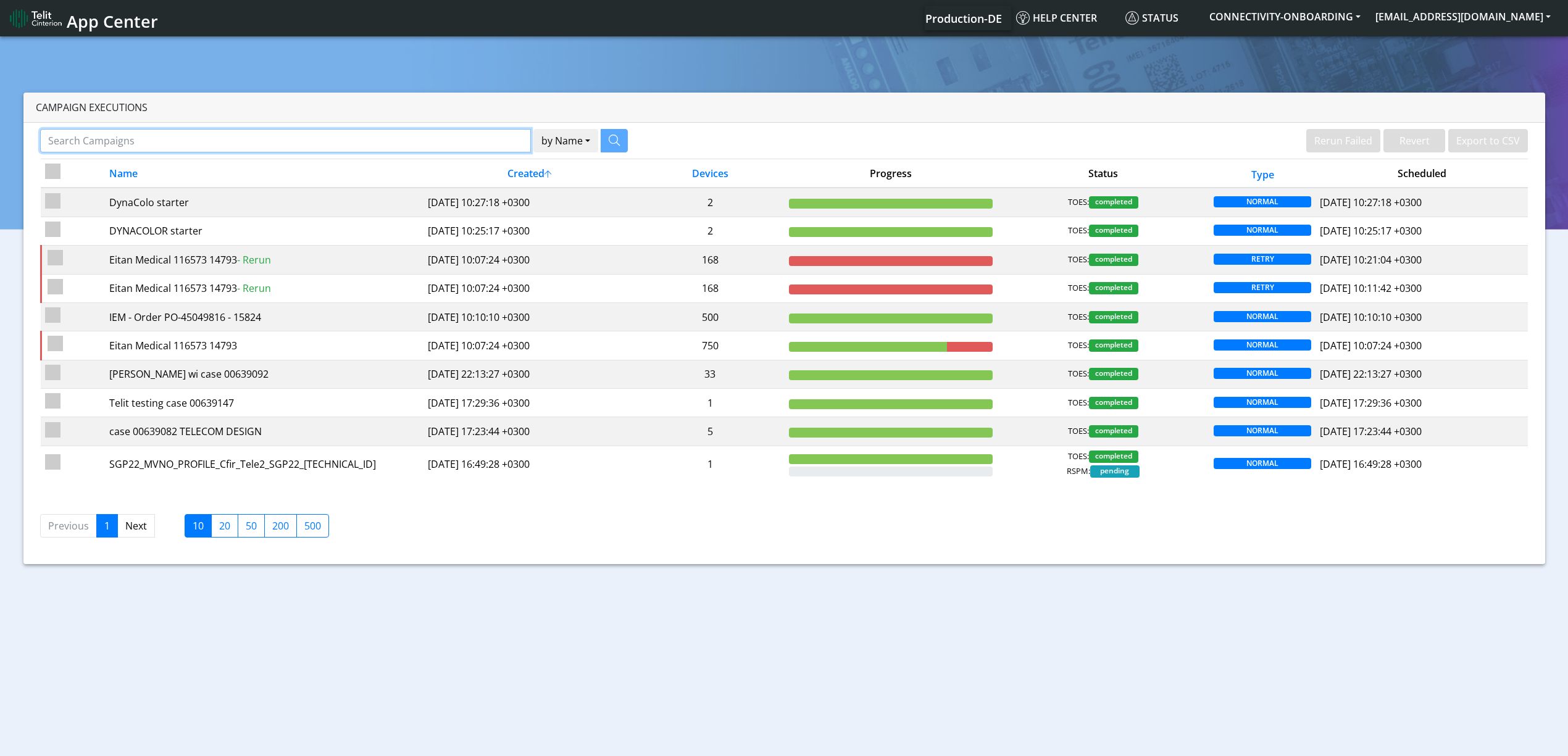
click at [290, 137] on input "Search Campaigns" at bounding box center [285, 140] width 490 height 24
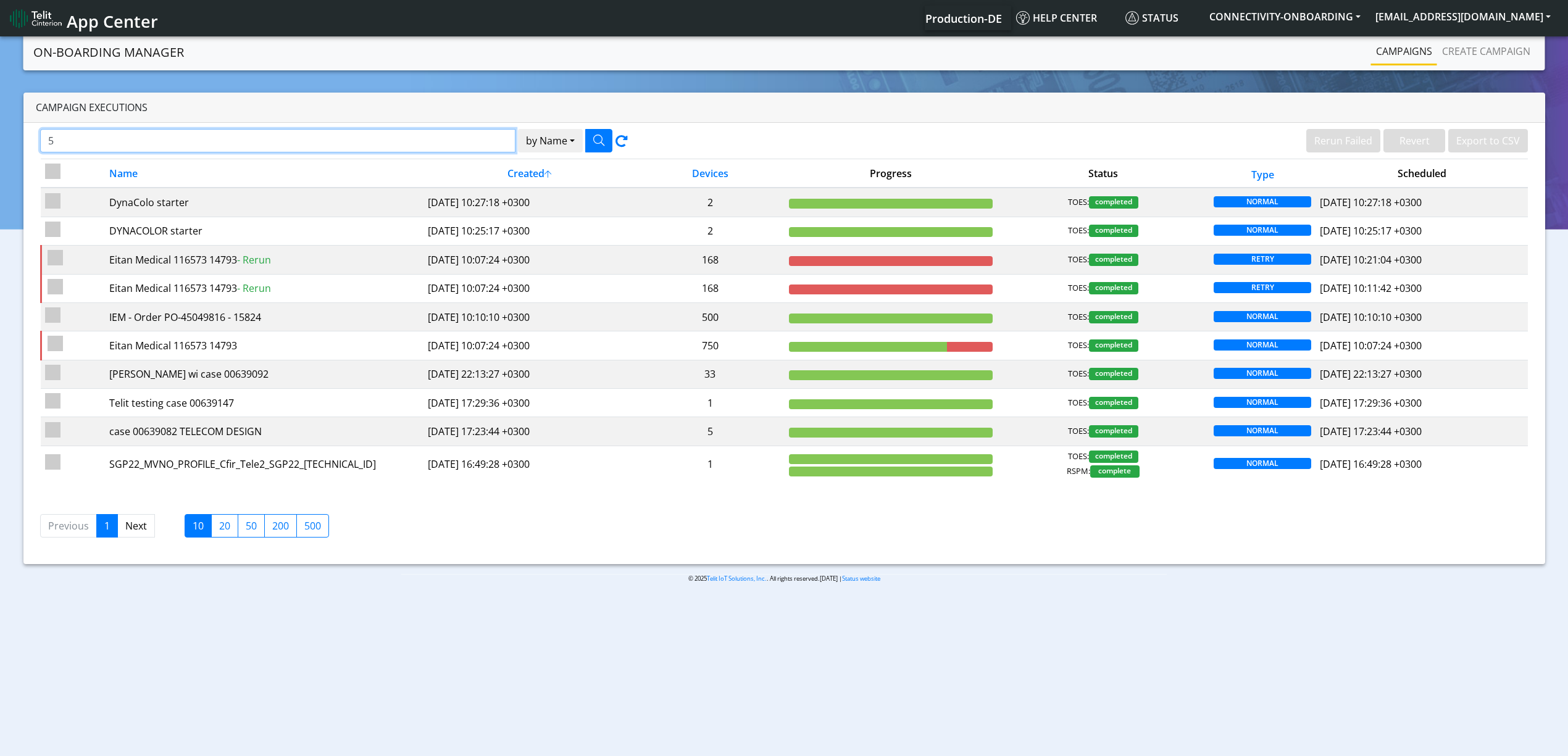
paste input "900137762"
type input "5900137762"
click at [518, 129] on button "by Name" at bounding box center [550, 140] width 65 height 24
click at [601, 143] on icon "button" at bounding box center [599, 140] width 11 height 11
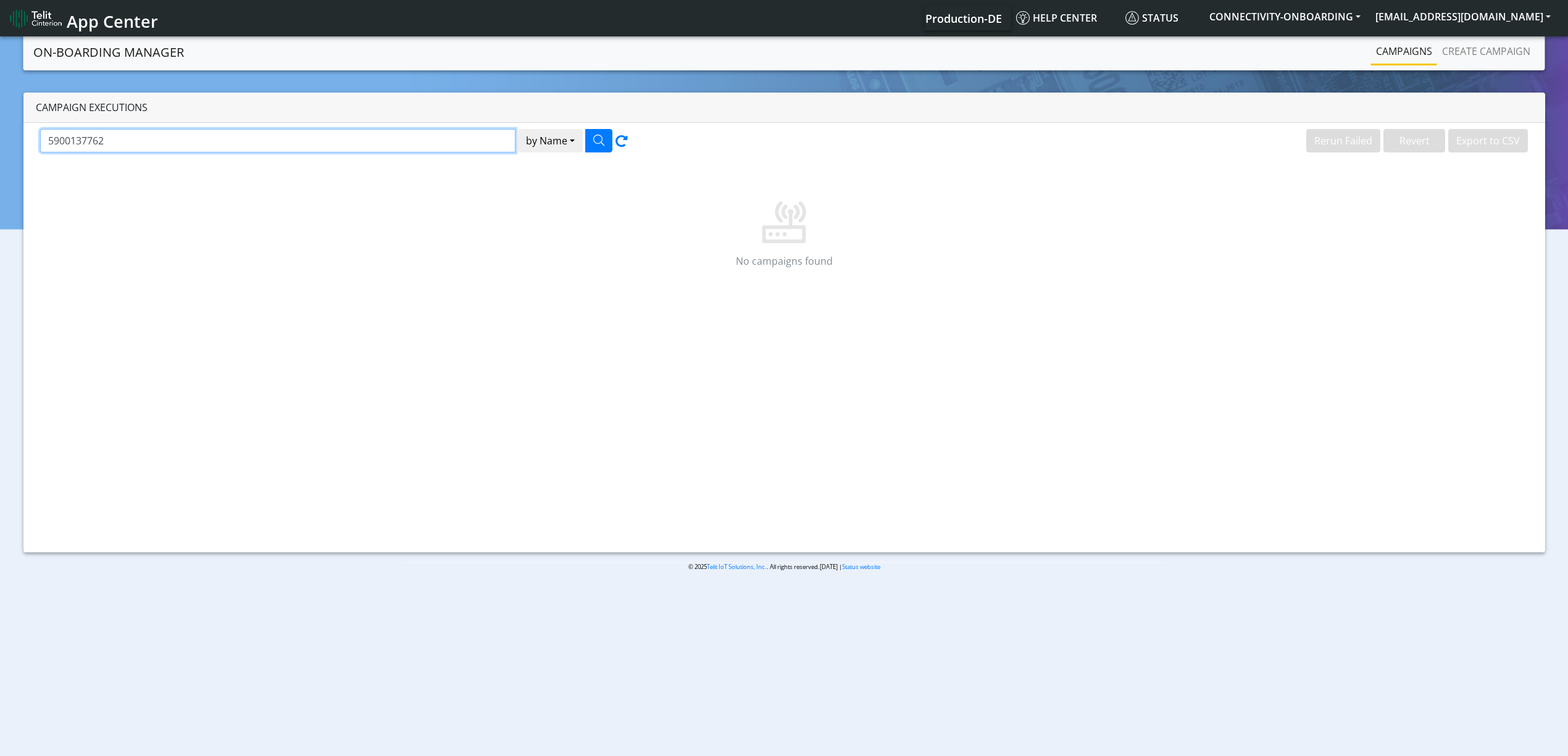
click at [472, 138] on input "5900137762" at bounding box center [278, 140] width 475 height 24
paste input "1623"
type input "16232"
click at [518, 129] on button "by Name" at bounding box center [550, 140] width 65 height 24
click at [590, 137] on button "button" at bounding box center [599, 140] width 27 height 24
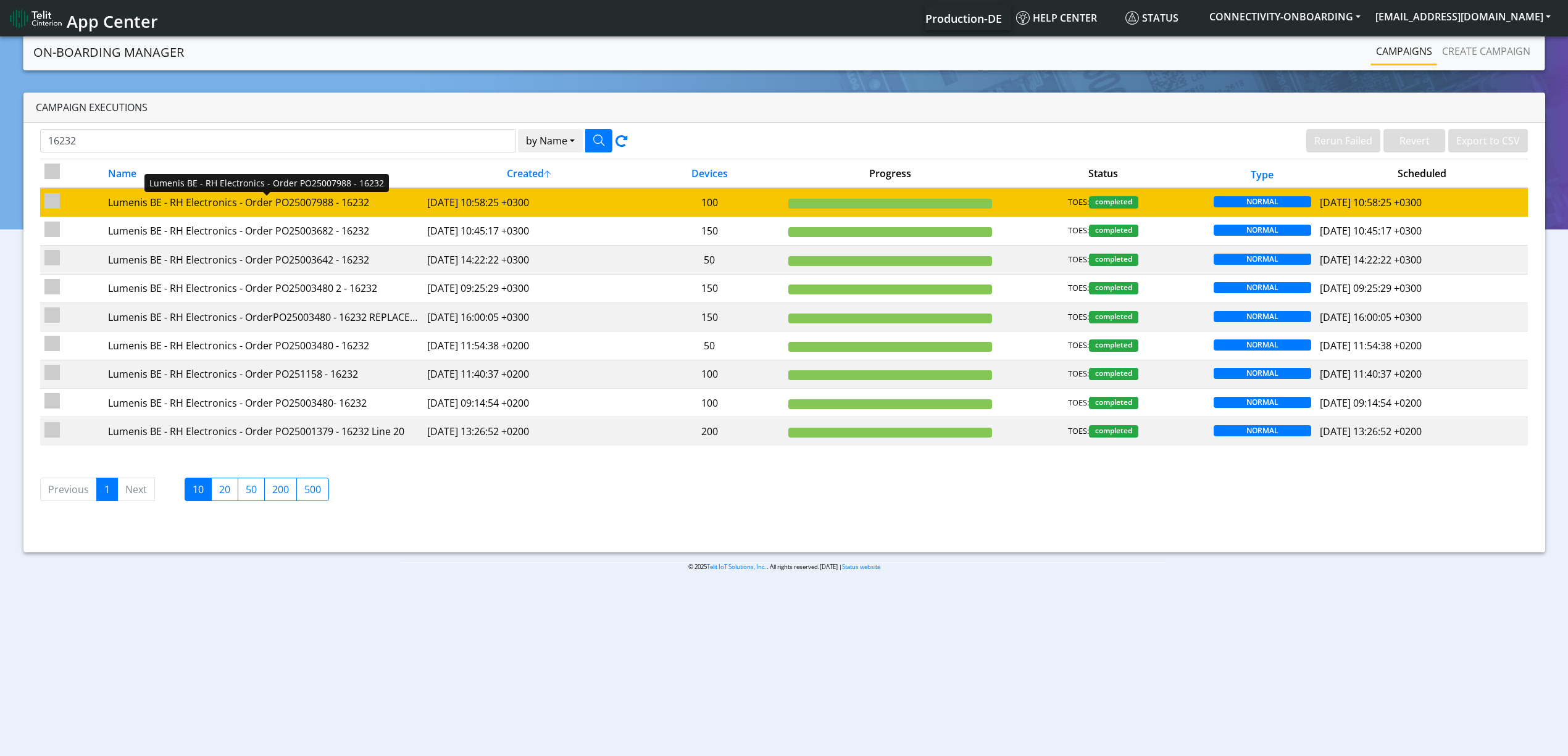
click at [400, 203] on div "Lumenis BE - RH Electronics - Order PO25007988 - 16232" at bounding box center [263, 202] width 310 height 15
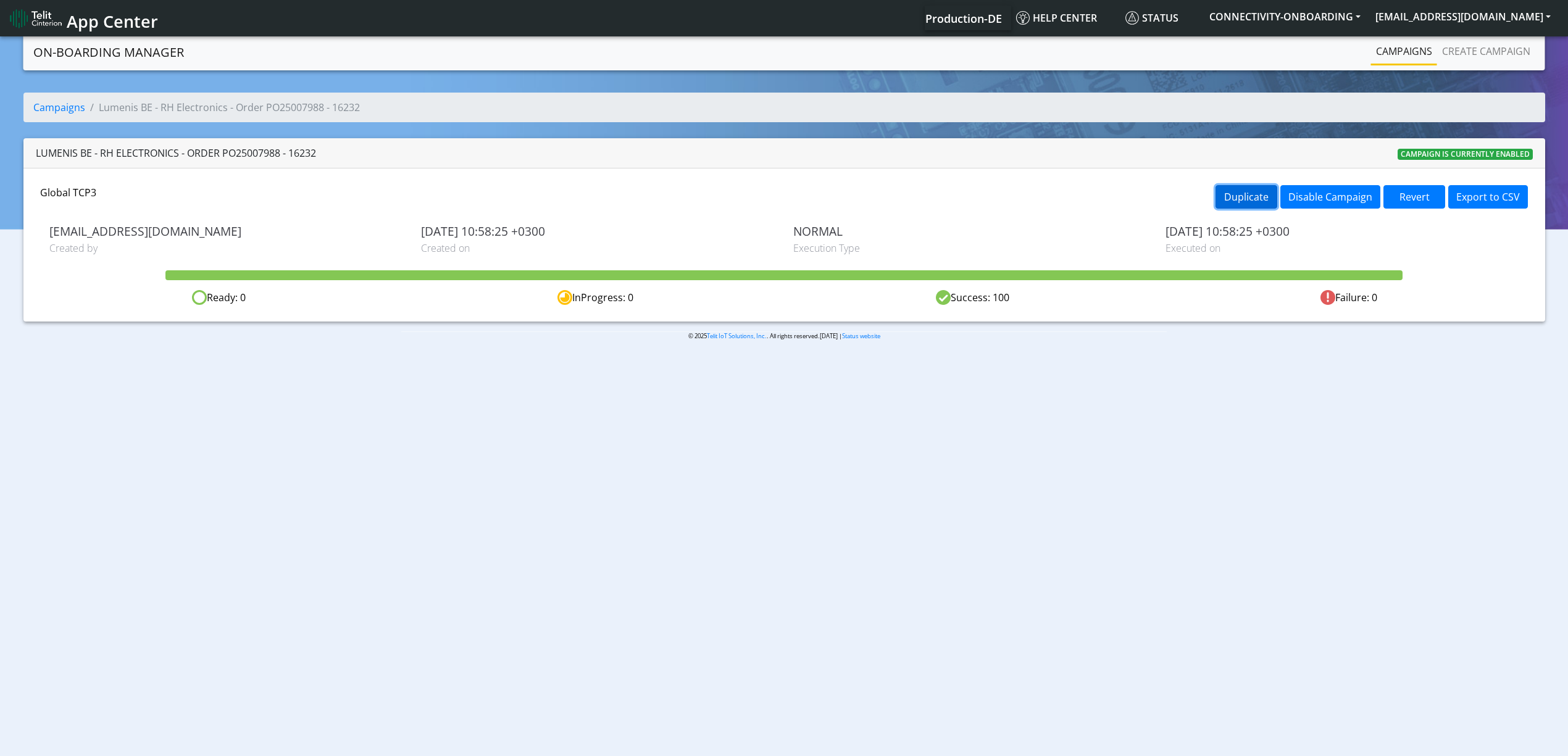
click at [1221, 188] on button "Duplicate" at bounding box center [1246, 197] width 62 height 24
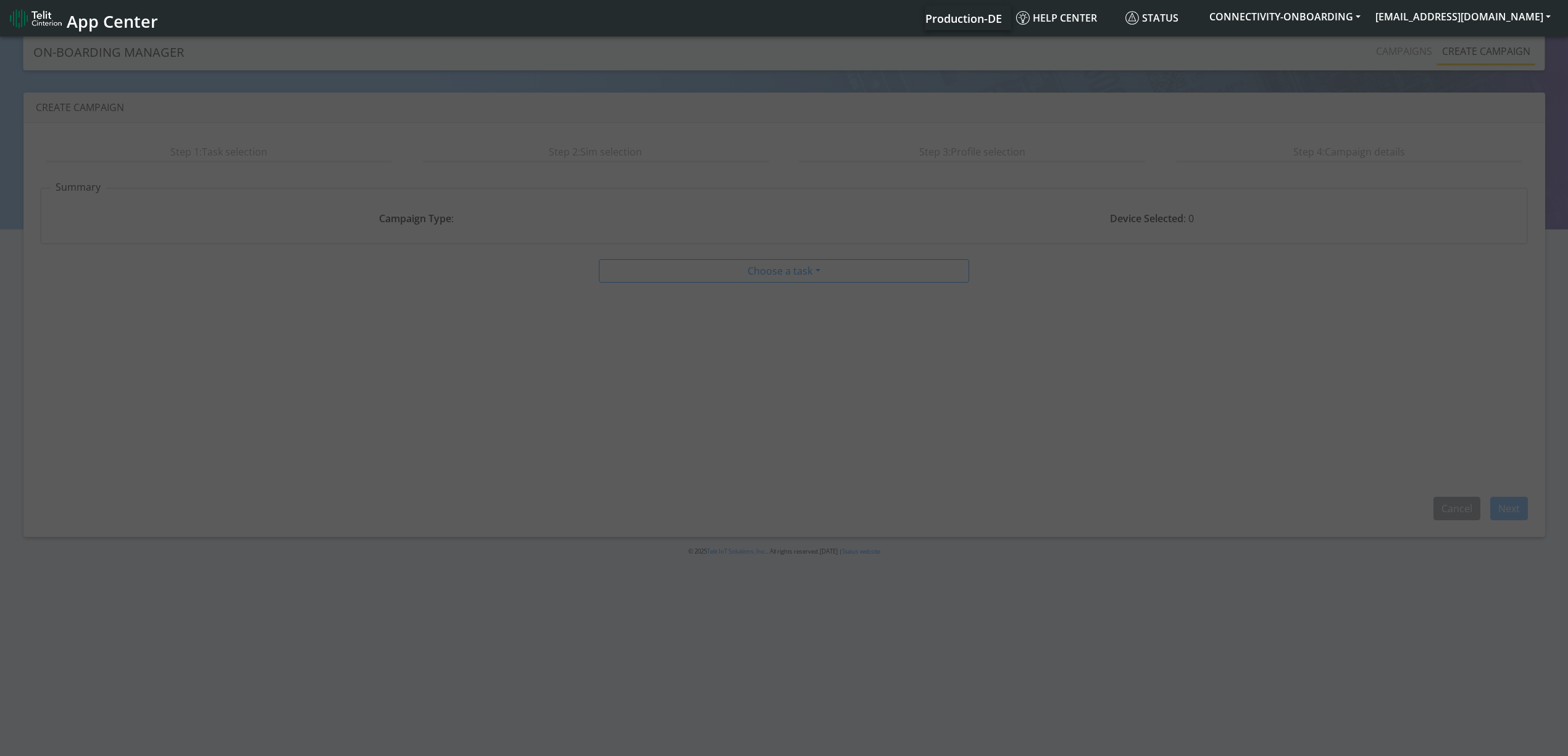
click at [1267, 217] on div at bounding box center [784, 397] width 1568 height 727
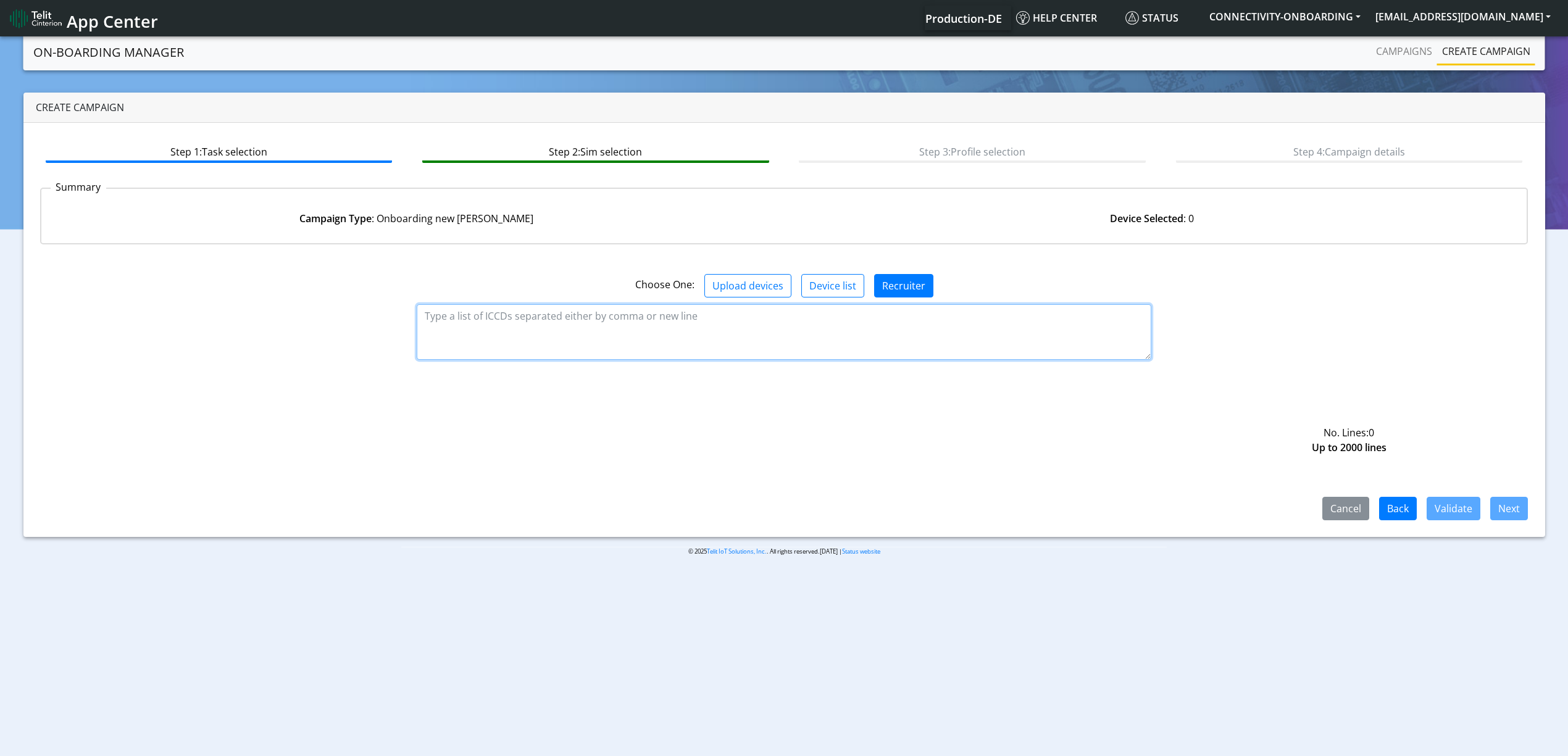
click at [733, 329] on textarea at bounding box center [784, 332] width 735 height 56
click at [627, 306] on textarea at bounding box center [784, 332] width 735 height 56
paste textarea "89358151000008445473 89358151000008445481 89358151000008445499 8935815100000844…"
type textarea "89358151000008445473 89358151000008445481 89358151000008445499 8935815100000844…"
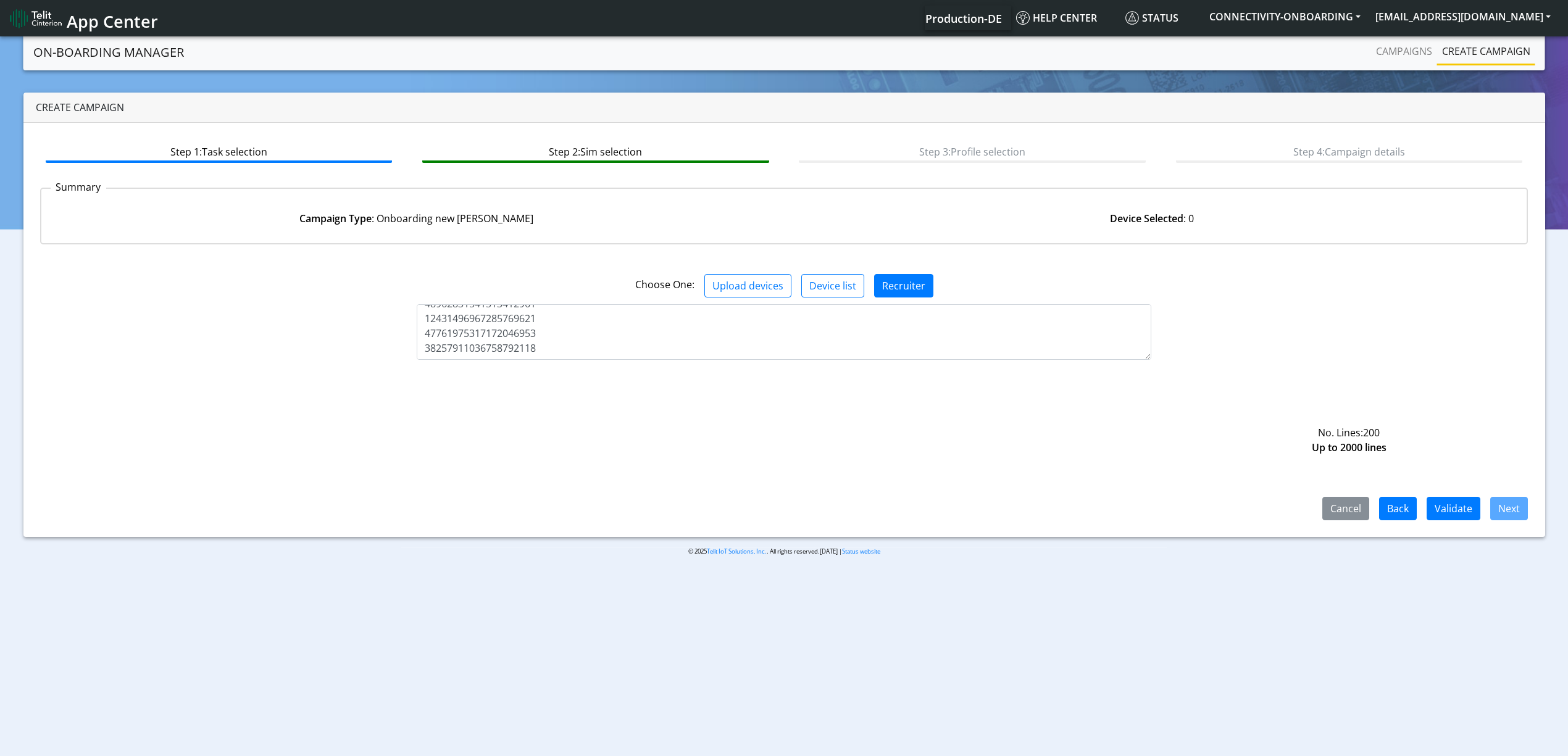
click at [1459, 521] on div "Step 1: Task selection Step 2: Sim selection Step 3: Profile selection Step 4: …" at bounding box center [784, 330] width 1521 height 414
click at [1445, 507] on button "Validate" at bounding box center [1453, 508] width 54 height 24
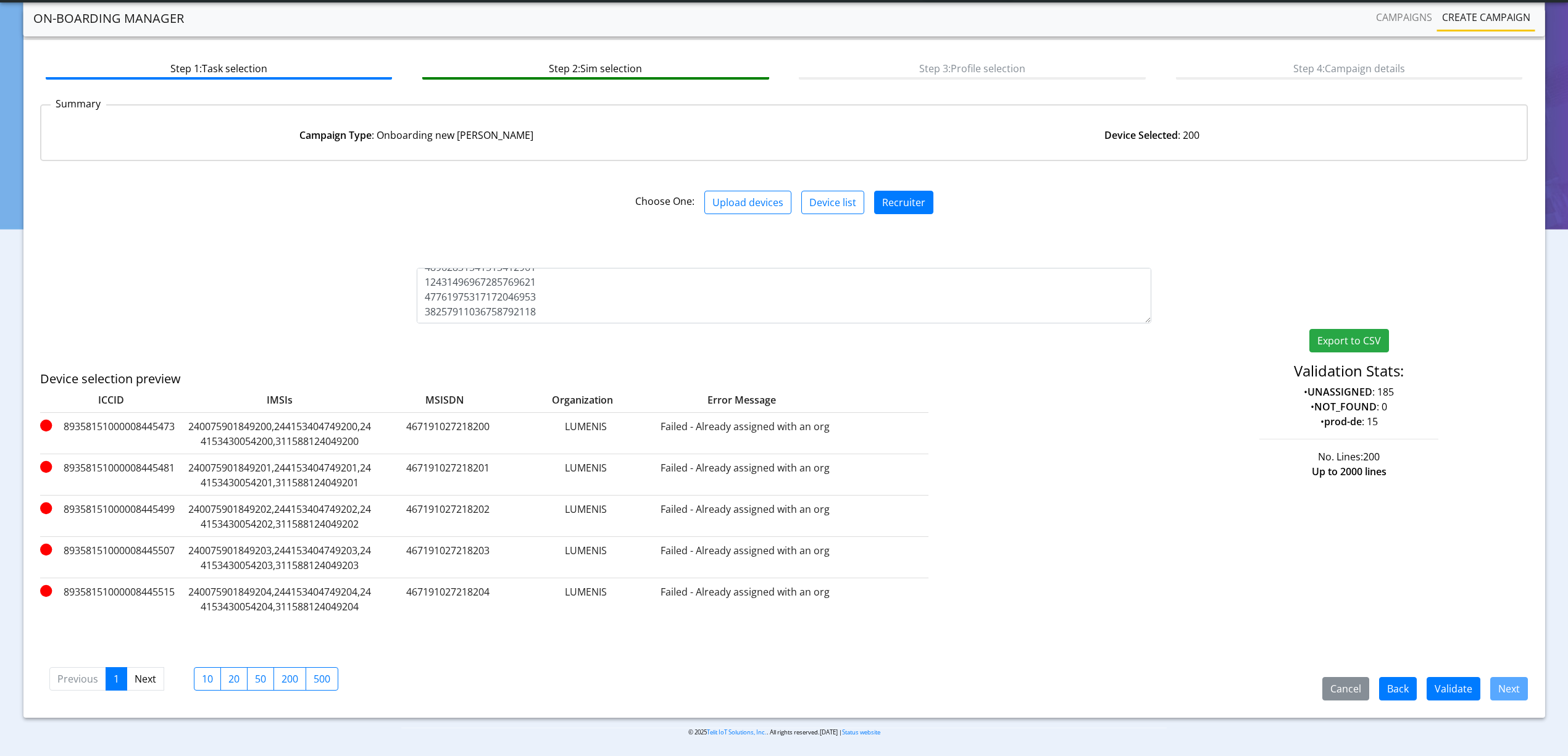
scroll to position [85, 0]
click at [1351, 336] on button "Export to CSV" at bounding box center [1348, 340] width 79 height 24
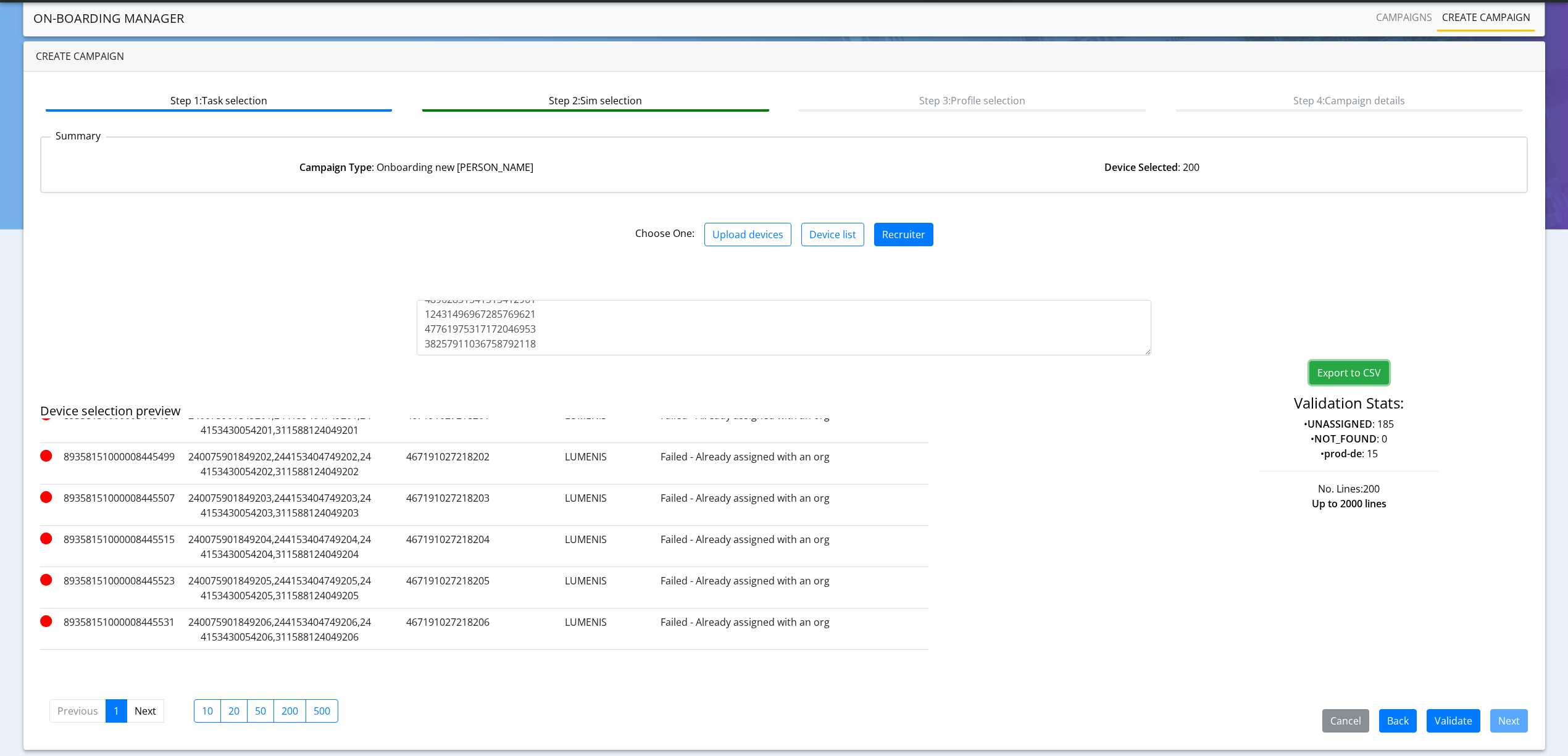
scroll to position [0, 0]
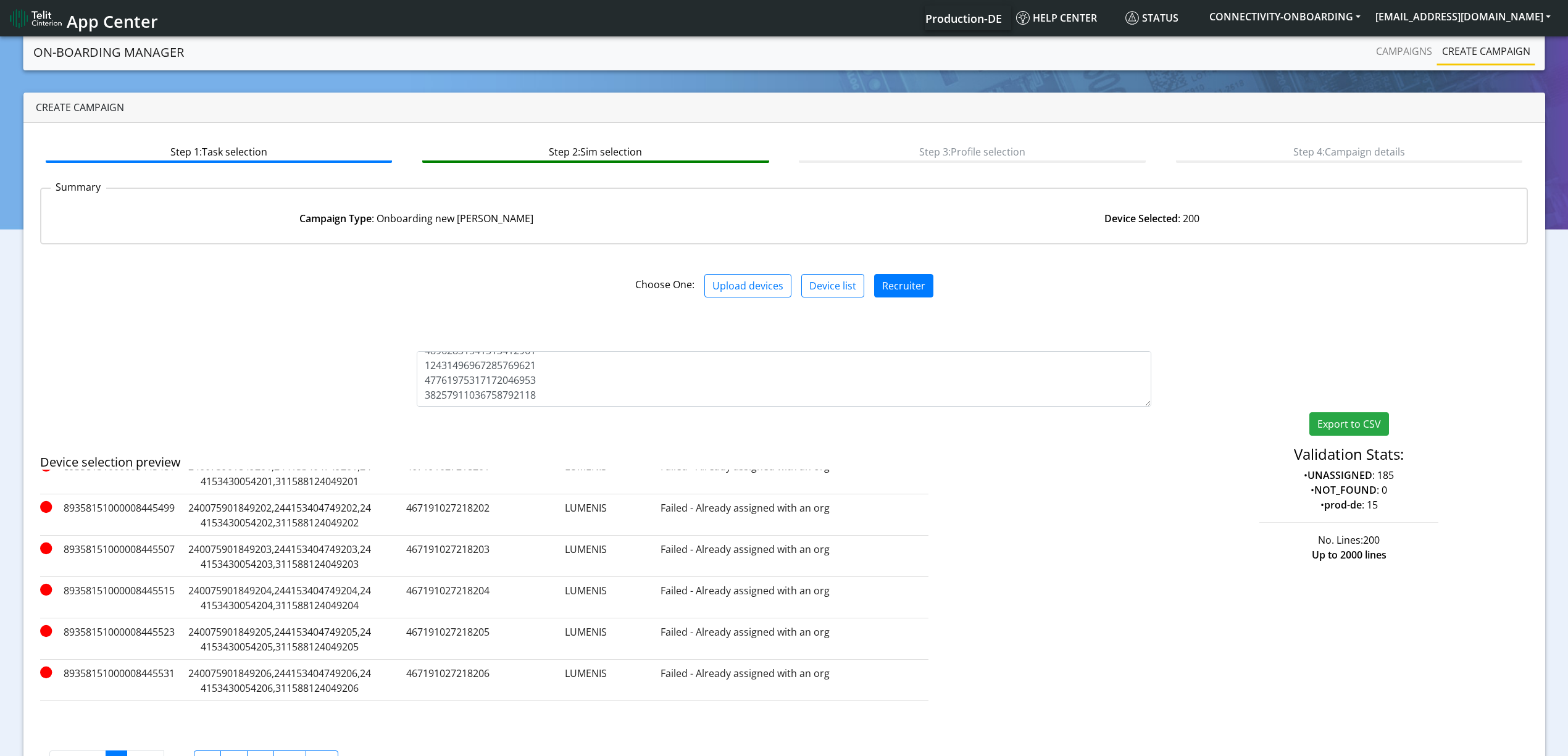
click at [1394, 67] on nav "On-Boarding Manager Campaigns Create campaign" at bounding box center [784, 52] width 1521 height 37
click at [1385, 65] on li "Campaigns" at bounding box center [1404, 52] width 66 height 26
click at [1384, 60] on link "Campaigns" at bounding box center [1404, 51] width 66 height 24
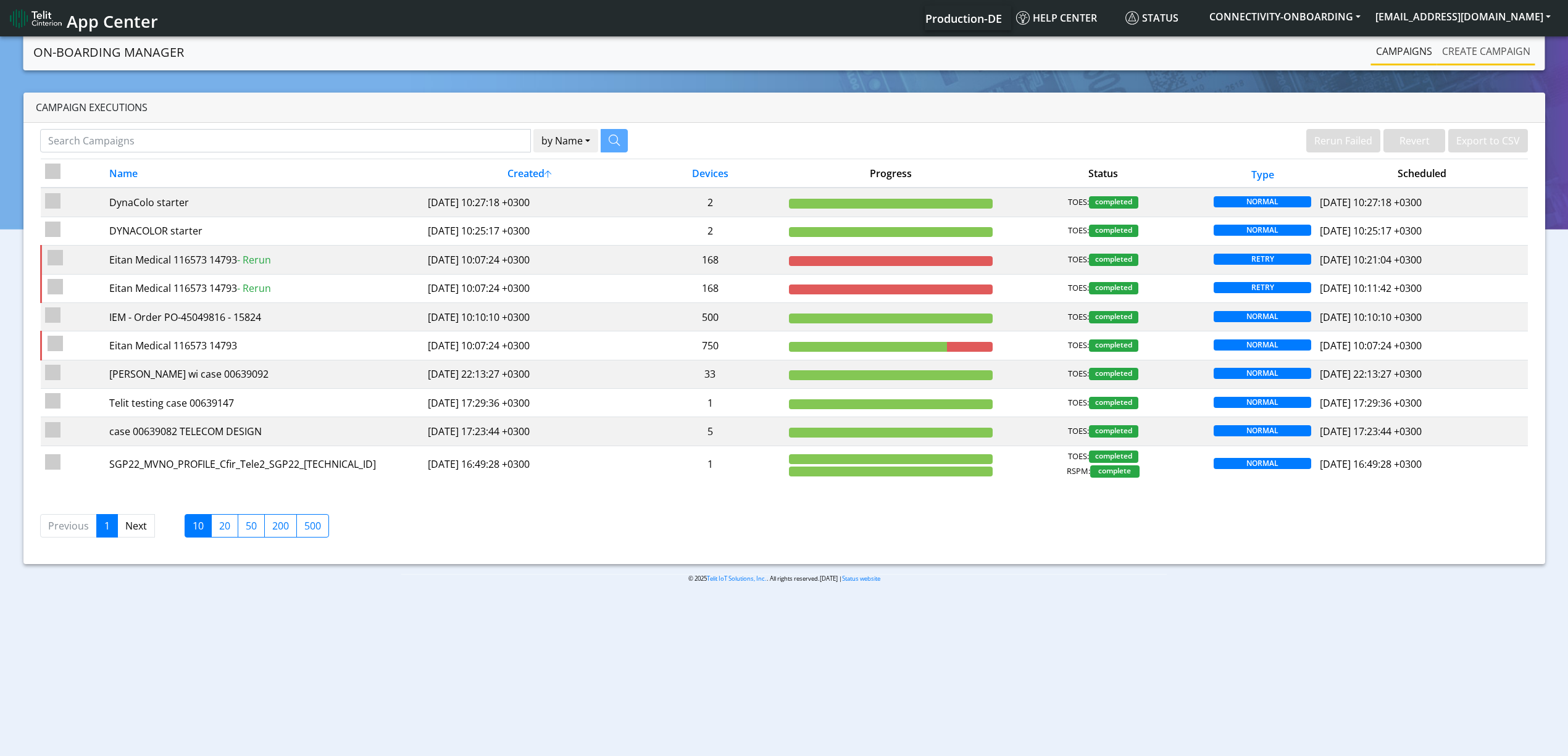
click at [1479, 57] on link "Create campaign" at bounding box center [1486, 51] width 98 height 24
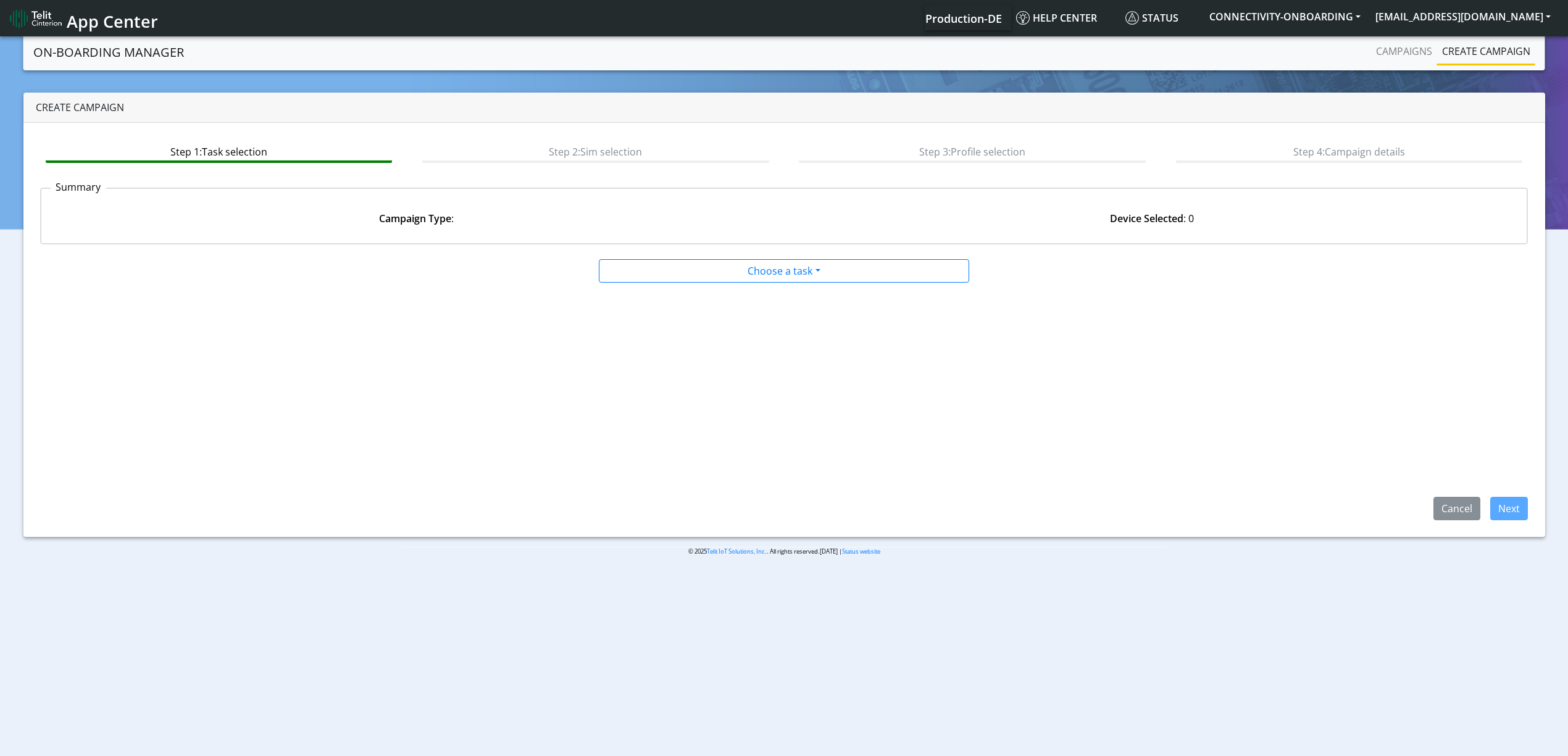
click at [776, 254] on div at bounding box center [783, 256] width 1005 height 5
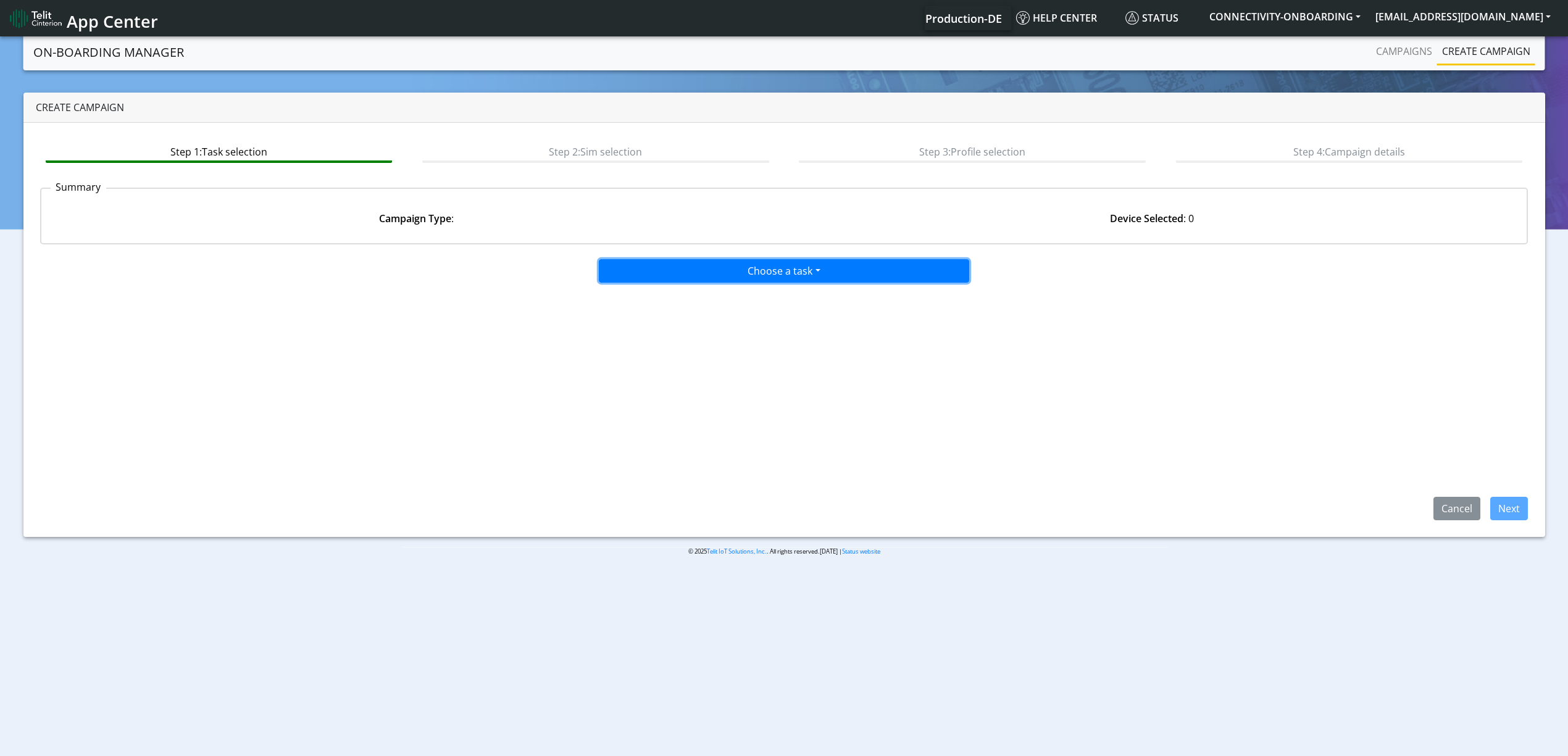
click at [776, 262] on button "Choose a task" at bounding box center [783, 271] width 370 height 24
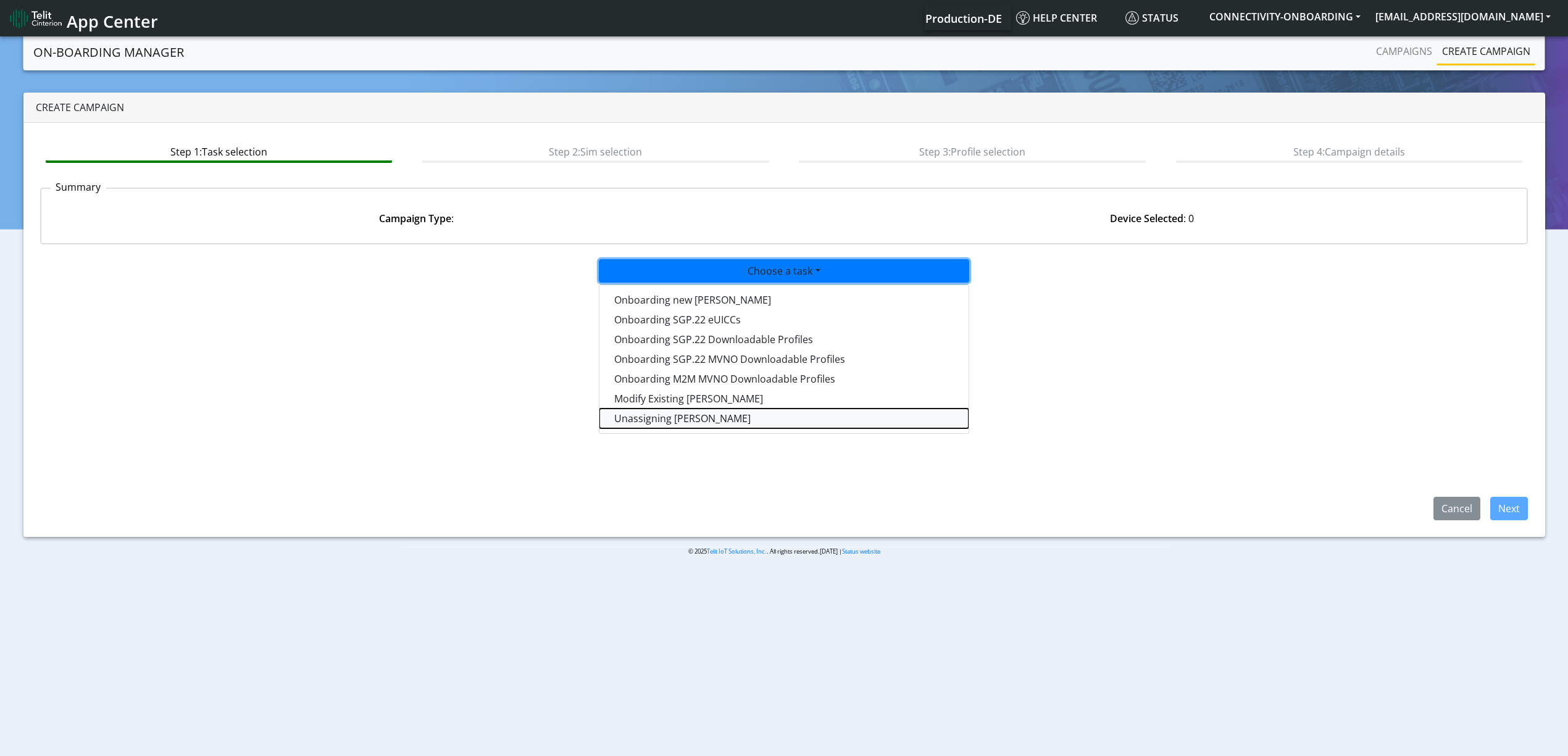
click at [687, 420] on taskunassign-dropdown "Unassigning SIMs" at bounding box center [784, 419] width 369 height 20
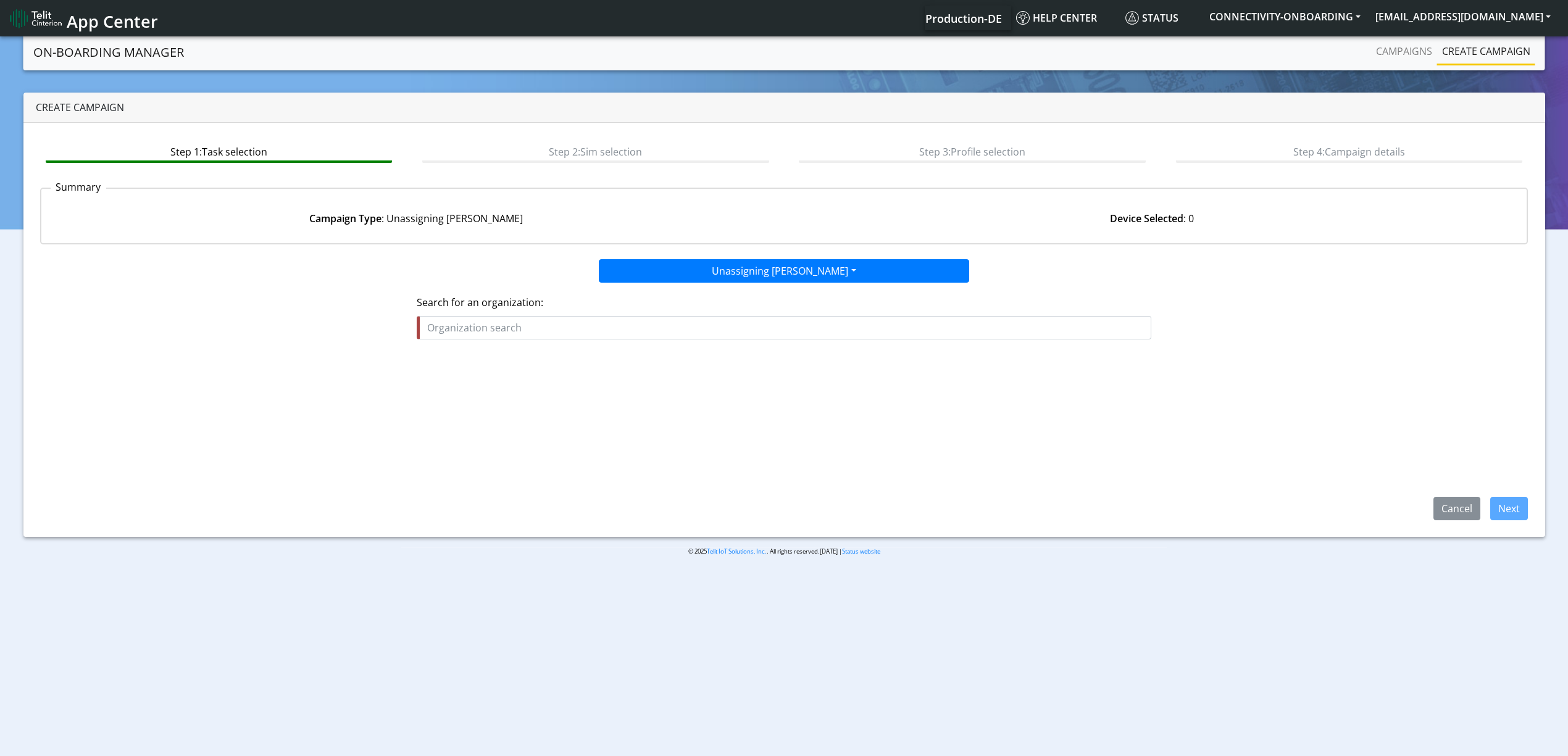
click at [803, 304] on label "Search for an organization:" at bounding box center [784, 302] width 735 height 15
click at [803, 319] on input "text" at bounding box center [784, 327] width 735 height 24
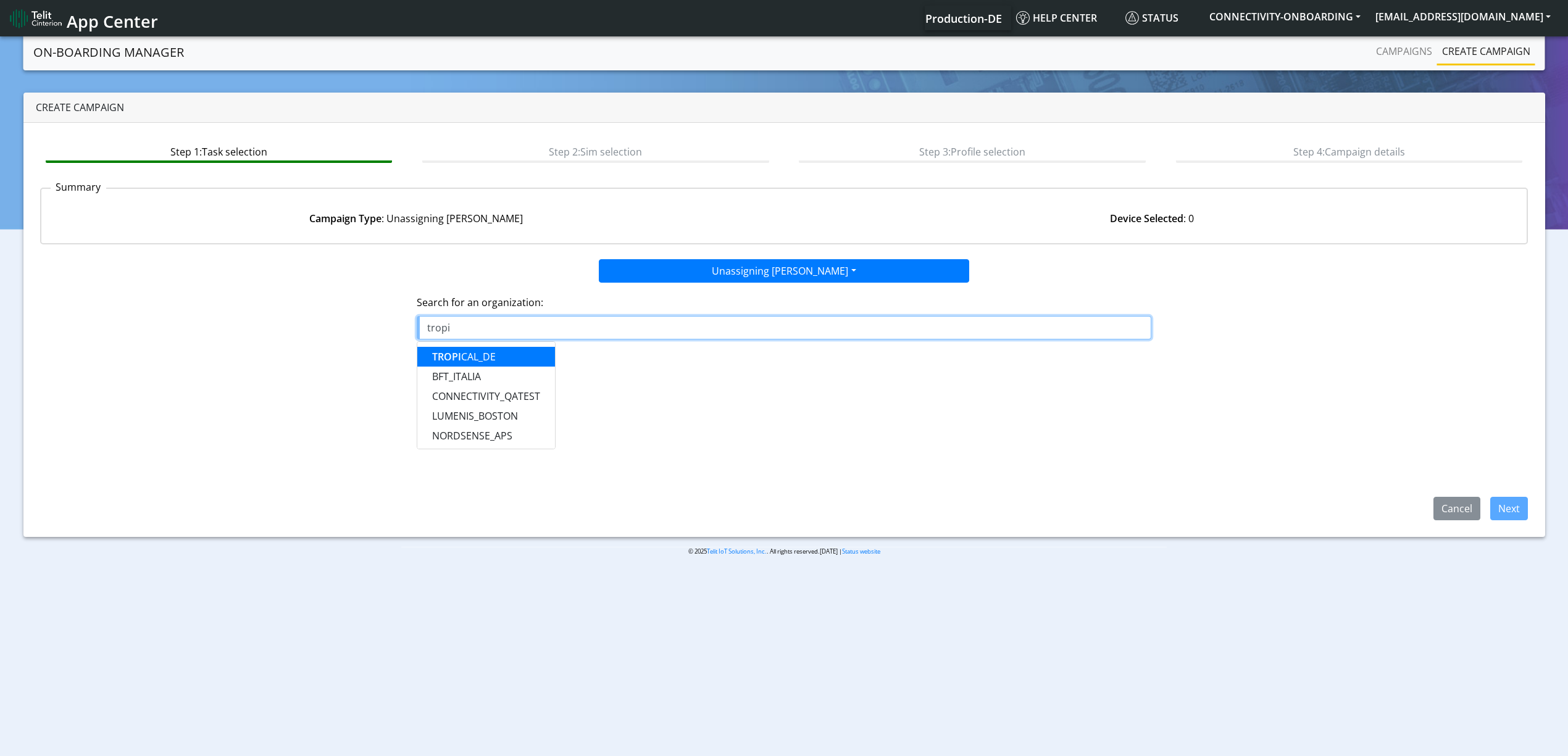
click at [539, 352] on button "TROPI CAL_DE" at bounding box center [486, 357] width 137 height 20
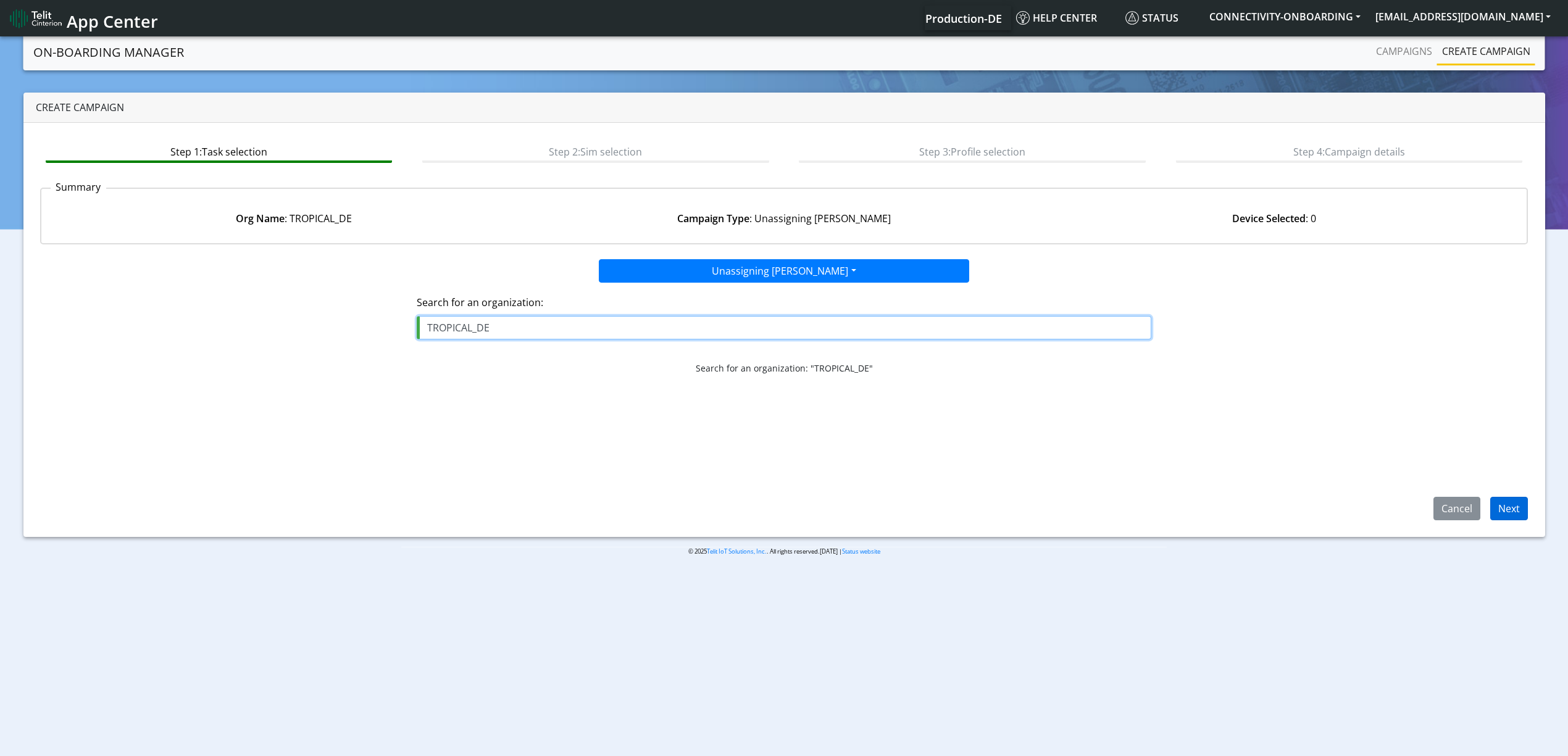
type input "TROPICAL_DE"
click at [1501, 499] on button "Next" at bounding box center [1509, 508] width 38 height 24
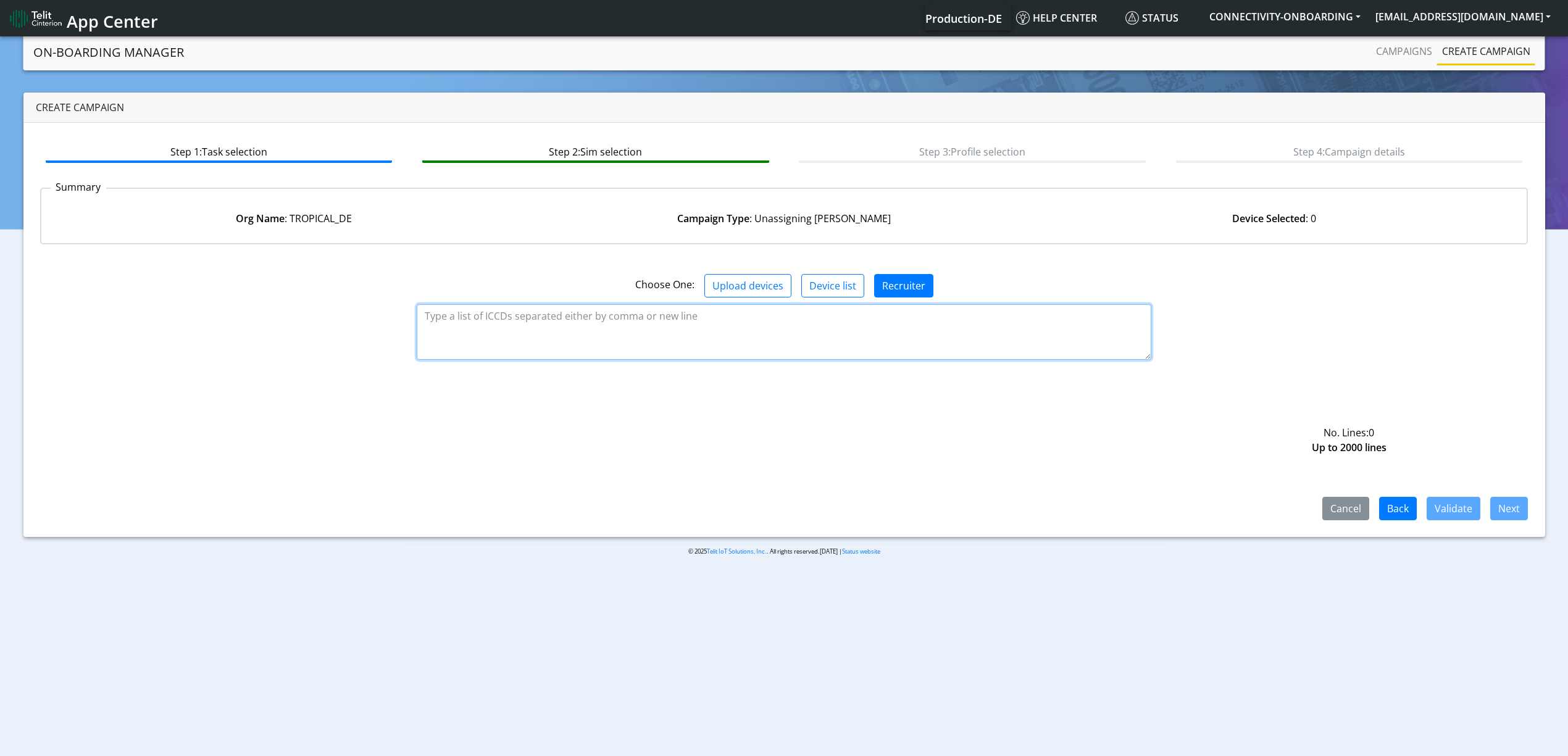
click at [514, 314] on textarea at bounding box center [784, 332] width 735 height 56
paste textarea "89358151000008445564 89358151000008445572 89358151000008445580 8935815100000844…"
type textarea "89358151000008445564 89358151000008445572 89358151000008445580 8935815100000844…"
click at [1457, 509] on button "Validate" at bounding box center [1453, 508] width 54 height 24
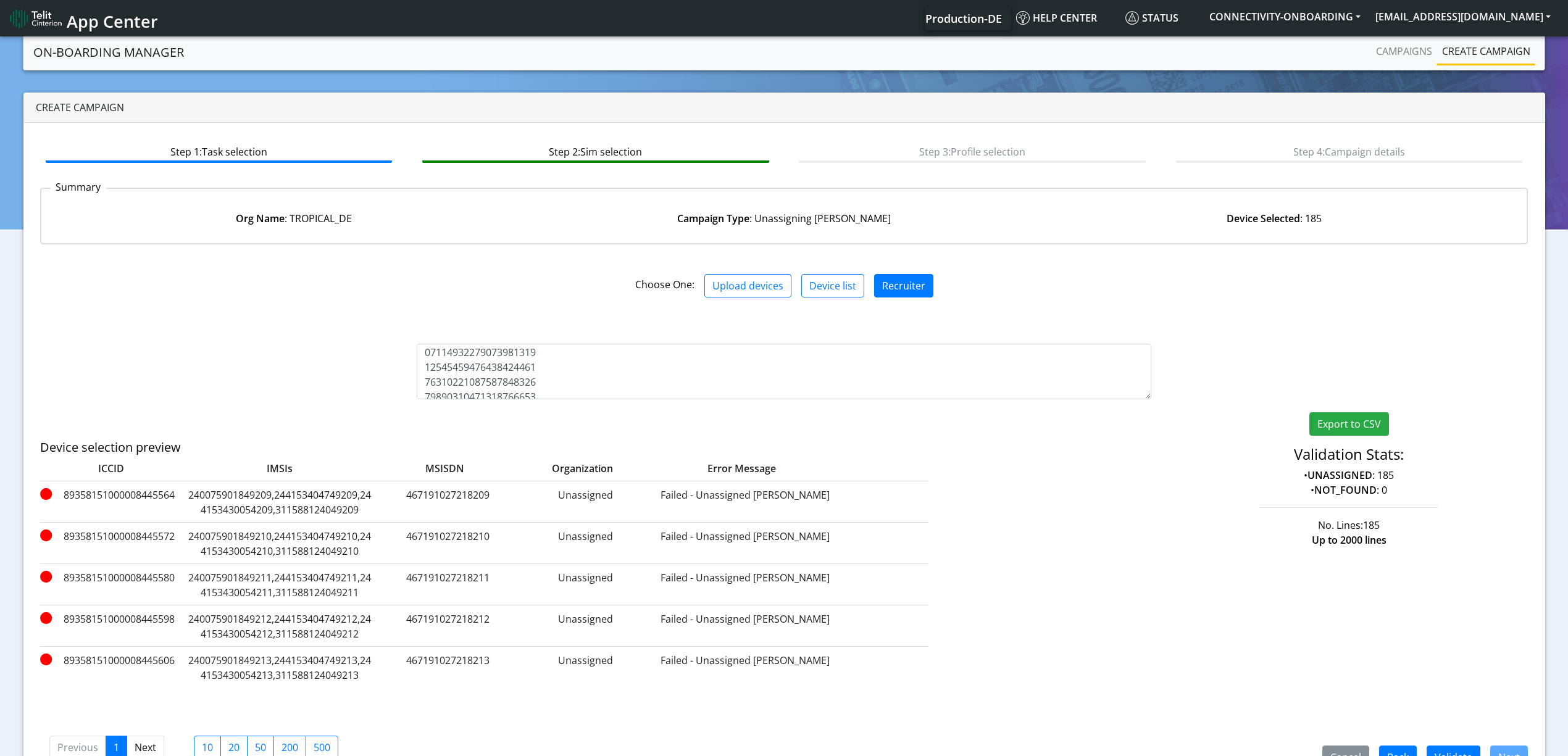
scroll to position [2539, 0]
click at [1408, 41] on link "Campaigns" at bounding box center [1404, 51] width 66 height 24
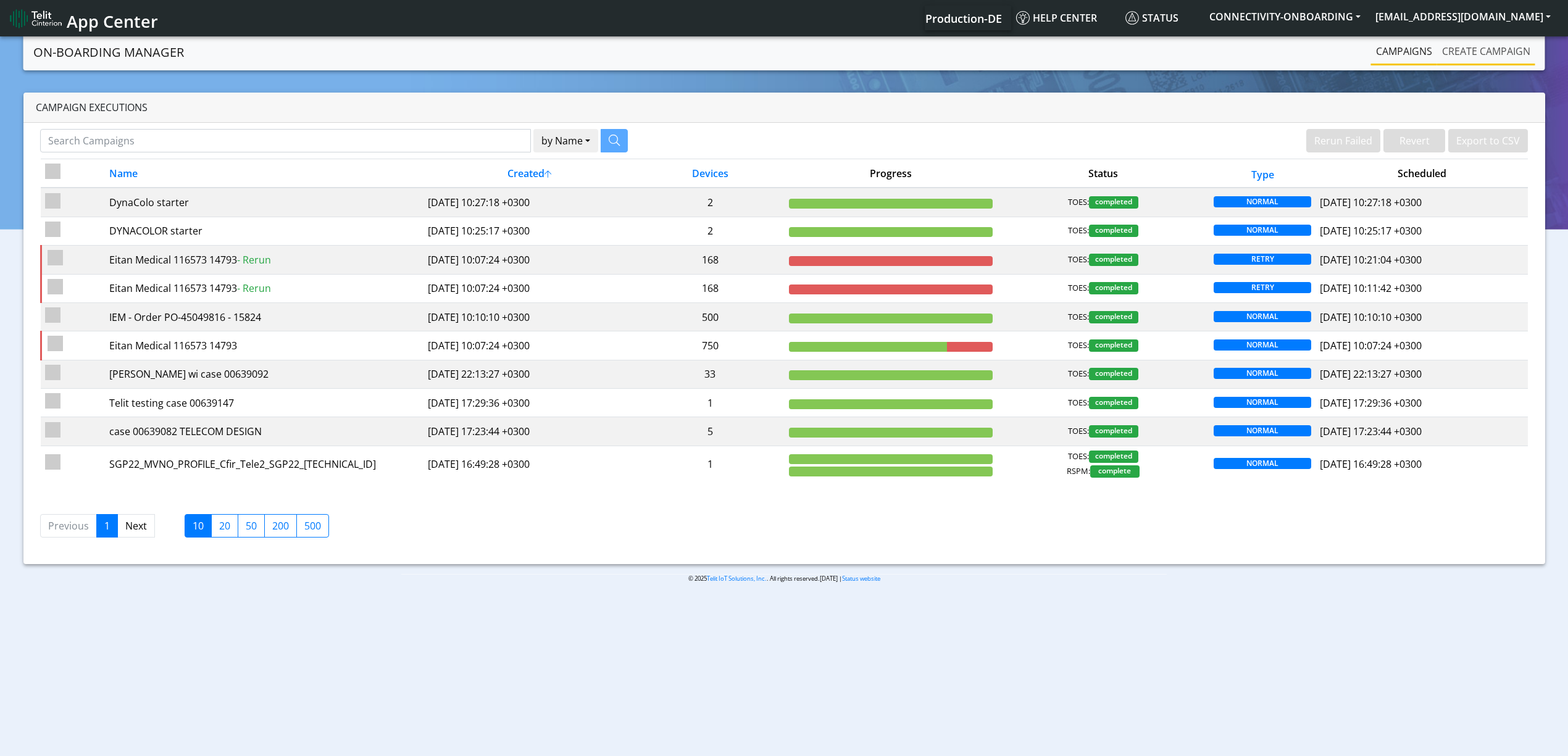
click at [1474, 50] on link "Create campaign" at bounding box center [1486, 51] width 98 height 24
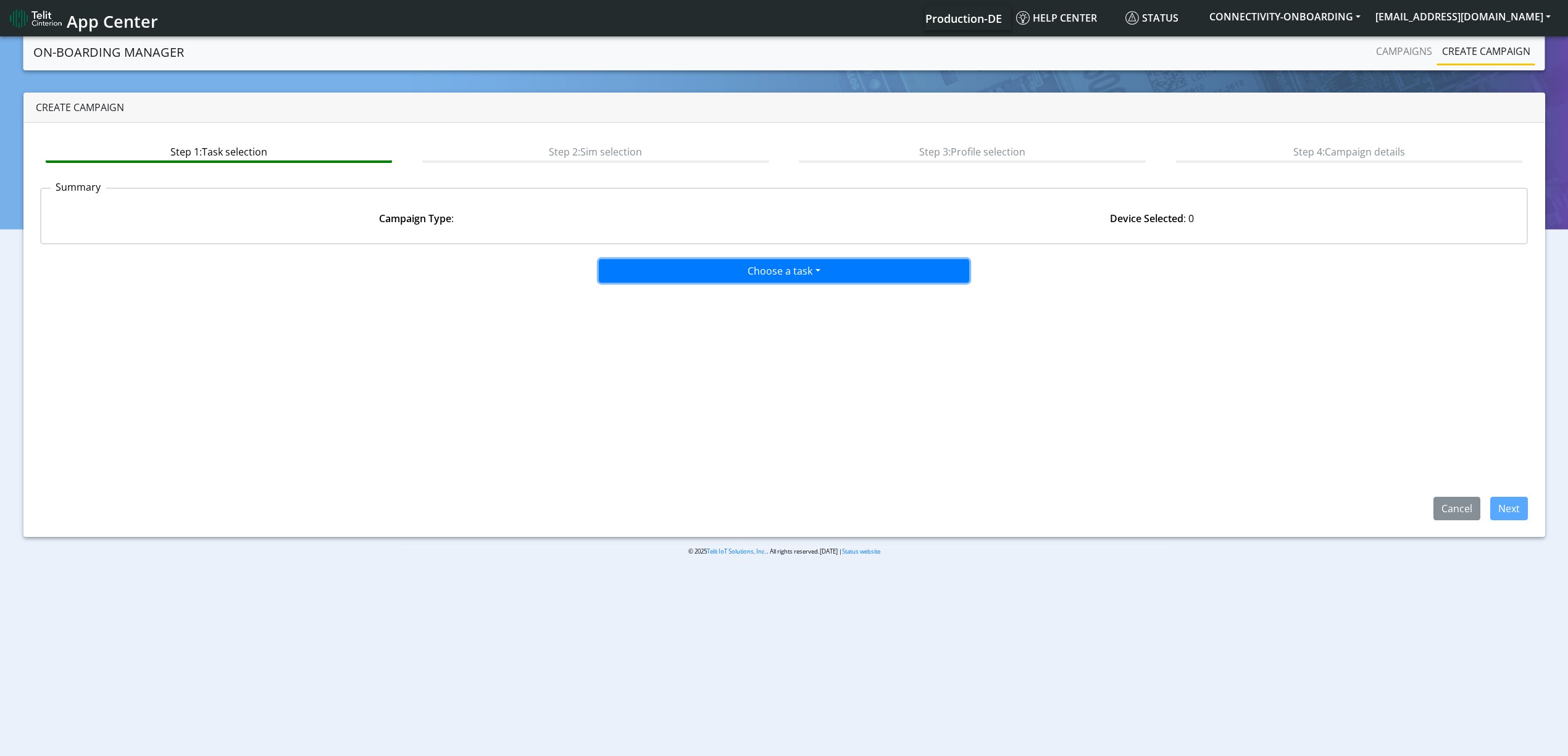
click at [840, 278] on button "Choose a task" at bounding box center [783, 271] width 370 height 24
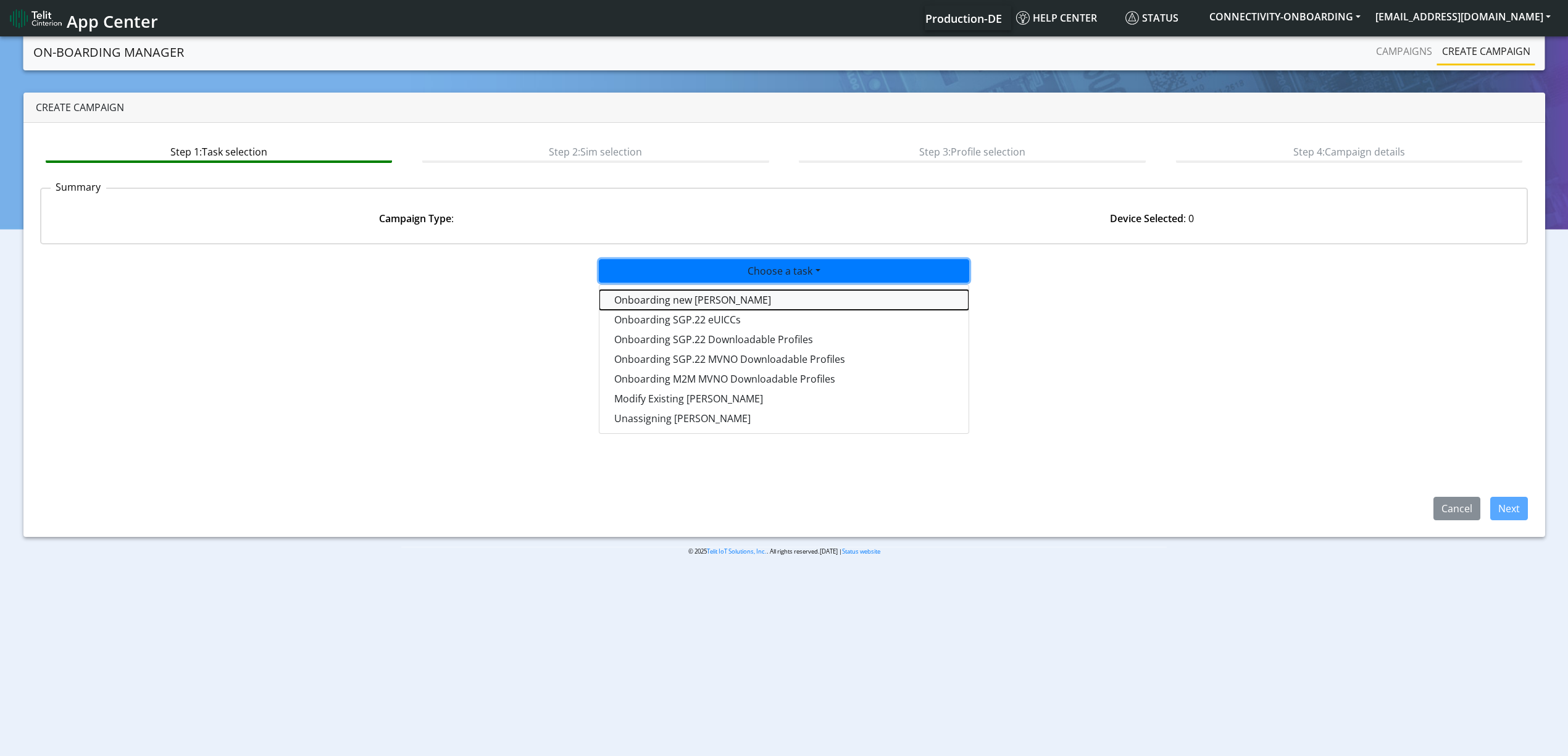
click at [778, 295] on tasktoes-dropdown "Onboarding new SIMs" at bounding box center [784, 300] width 369 height 20
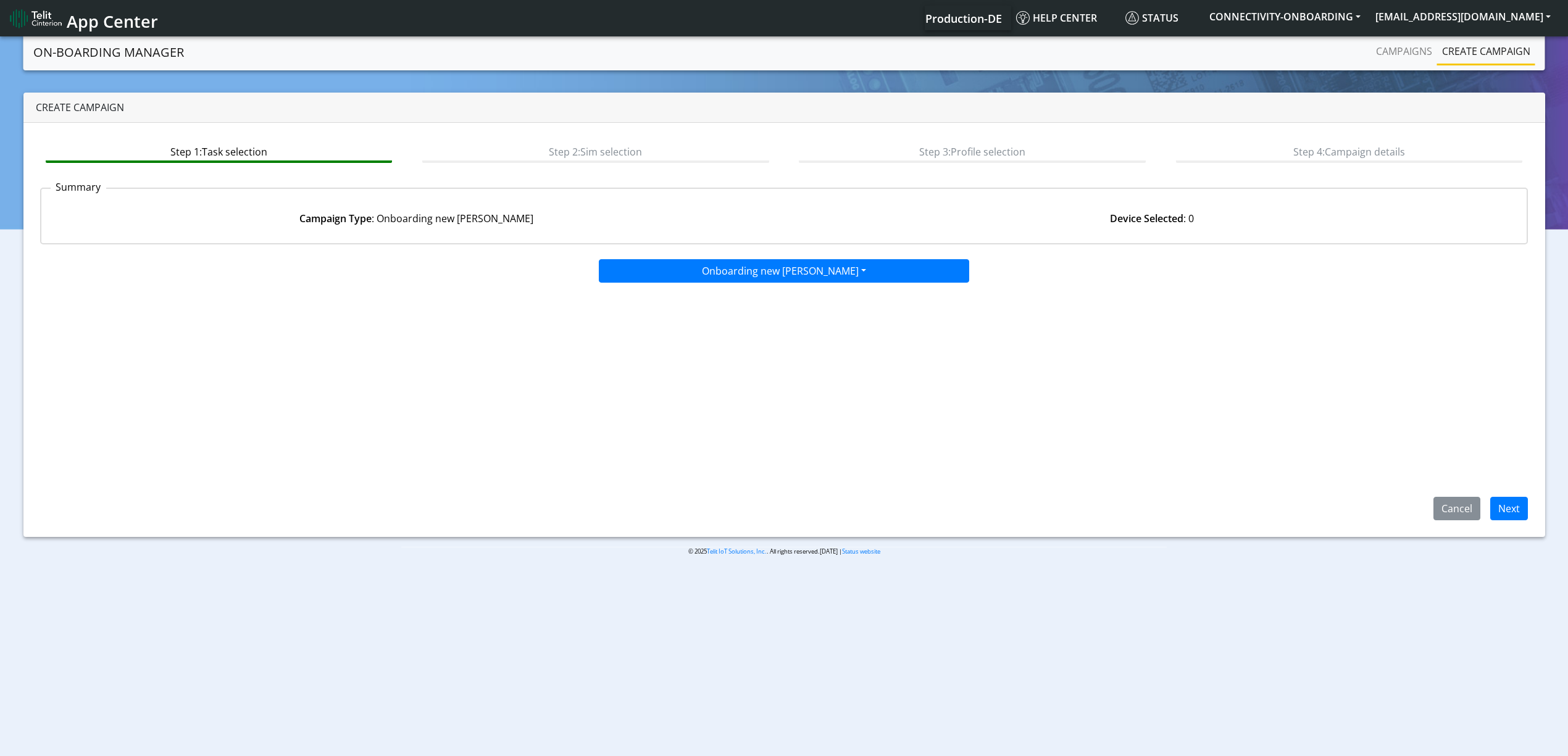
click at [1531, 513] on div "Cancel Next" at bounding box center [1476, 508] width 123 height 24
click at [1519, 515] on button "Next" at bounding box center [1509, 508] width 38 height 24
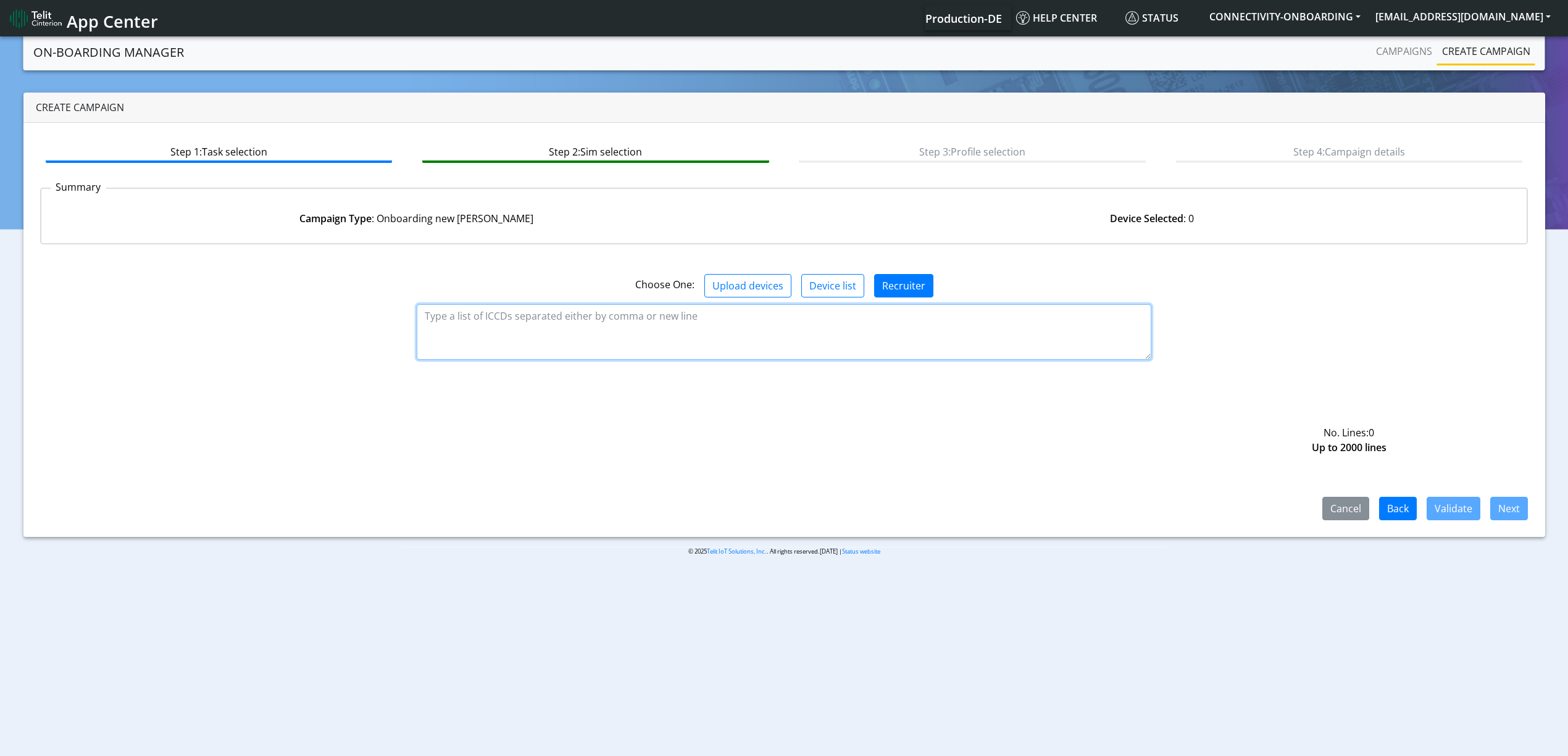
click at [752, 319] on textarea at bounding box center [784, 332] width 735 height 56
paste textarea "89358151000008445564 89358151000008445572 89358151000008445580 8935815100000844…"
type textarea "89358151000008445564 89358151000008445572 89358151000008445580 8935815100000844…"
click at [1443, 515] on button "Validate" at bounding box center [1453, 508] width 54 height 24
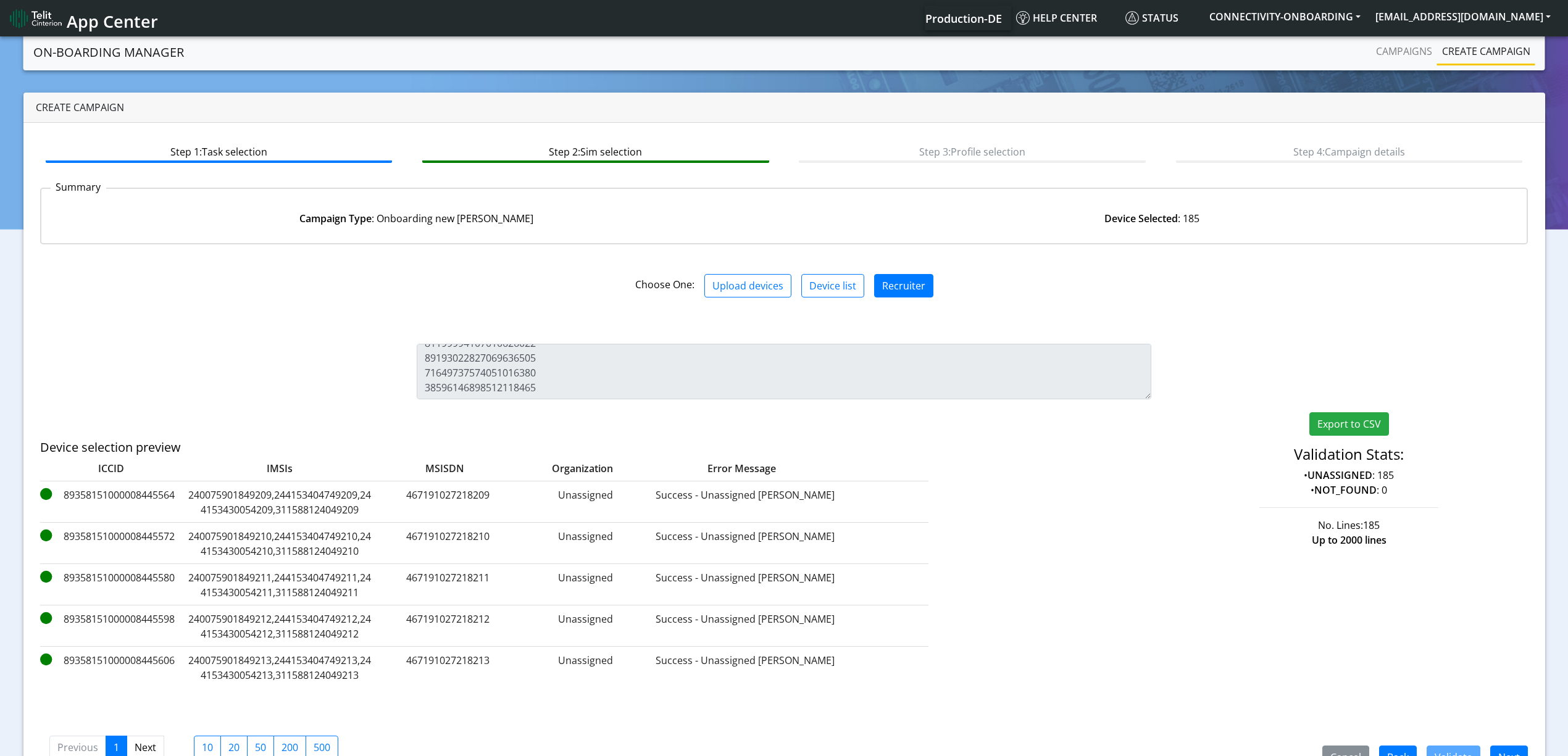
scroll to position [35, 0]
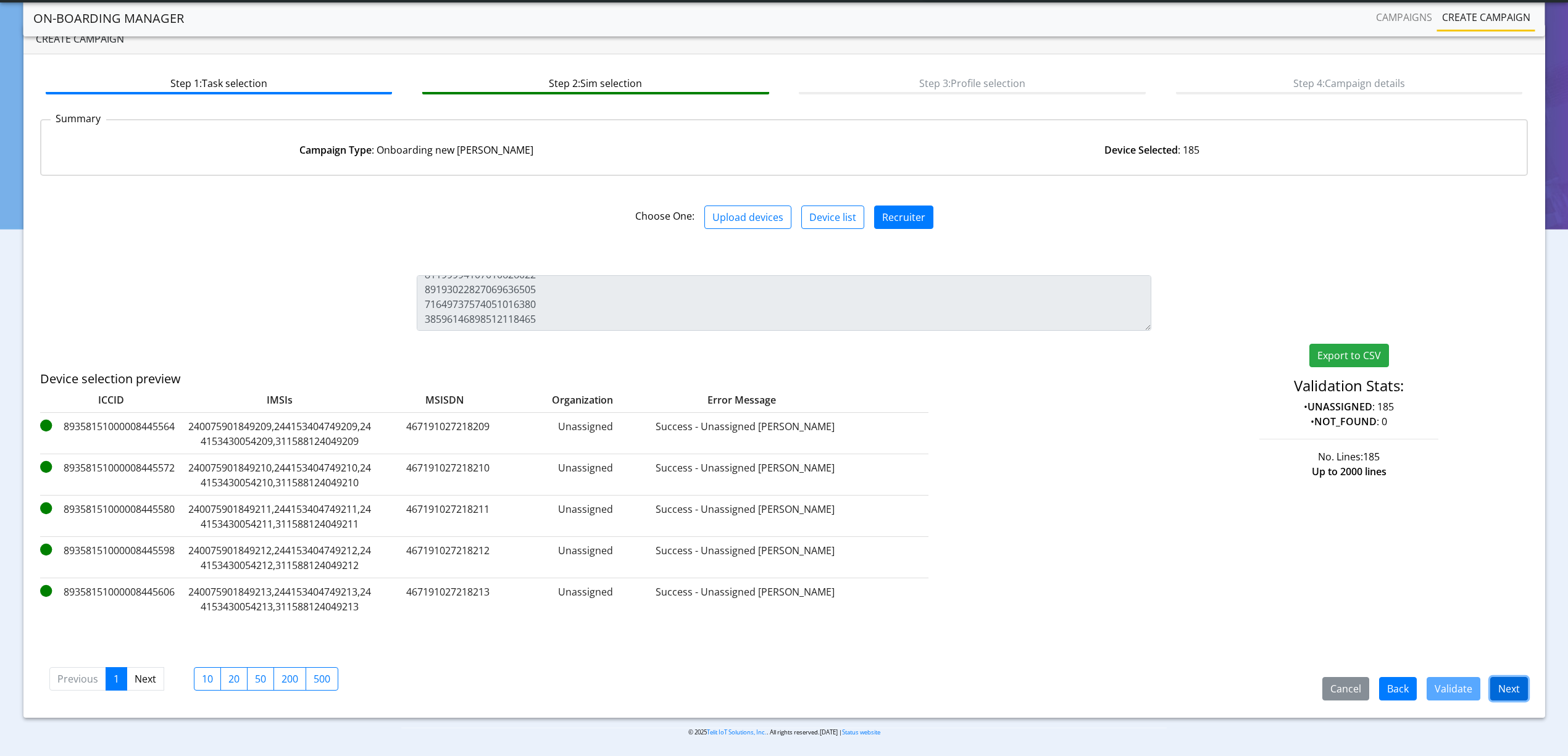
click at [1512, 696] on button "Next" at bounding box center [1509, 689] width 38 height 24
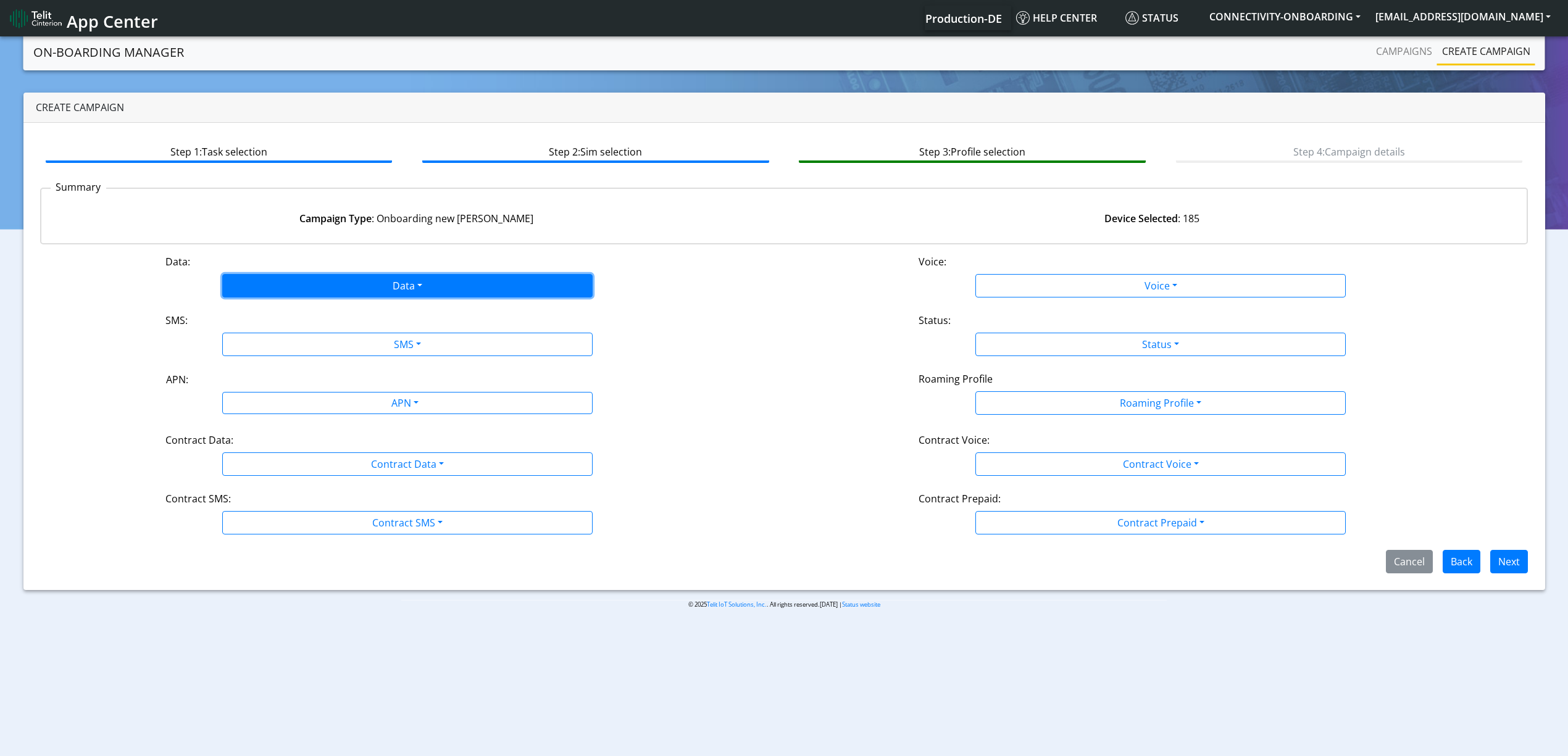
click at [396, 284] on button "Data" at bounding box center [407, 286] width 370 height 24
click at [321, 336] on button "Enabled" at bounding box center [407, 334] width 369 height 20
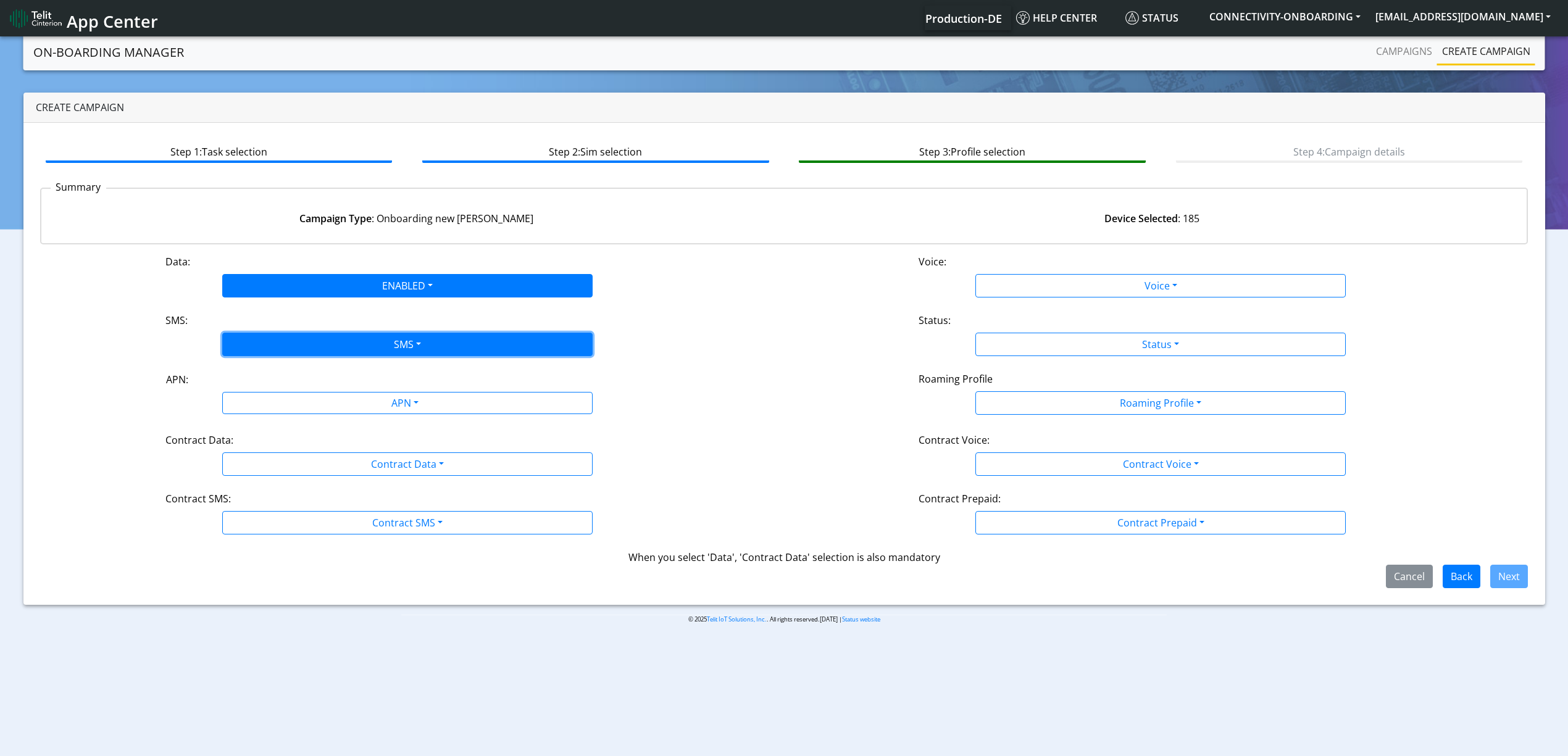
click at [312, 354] on button "SMS" at bounding box center [407, 344] width 370 height 24
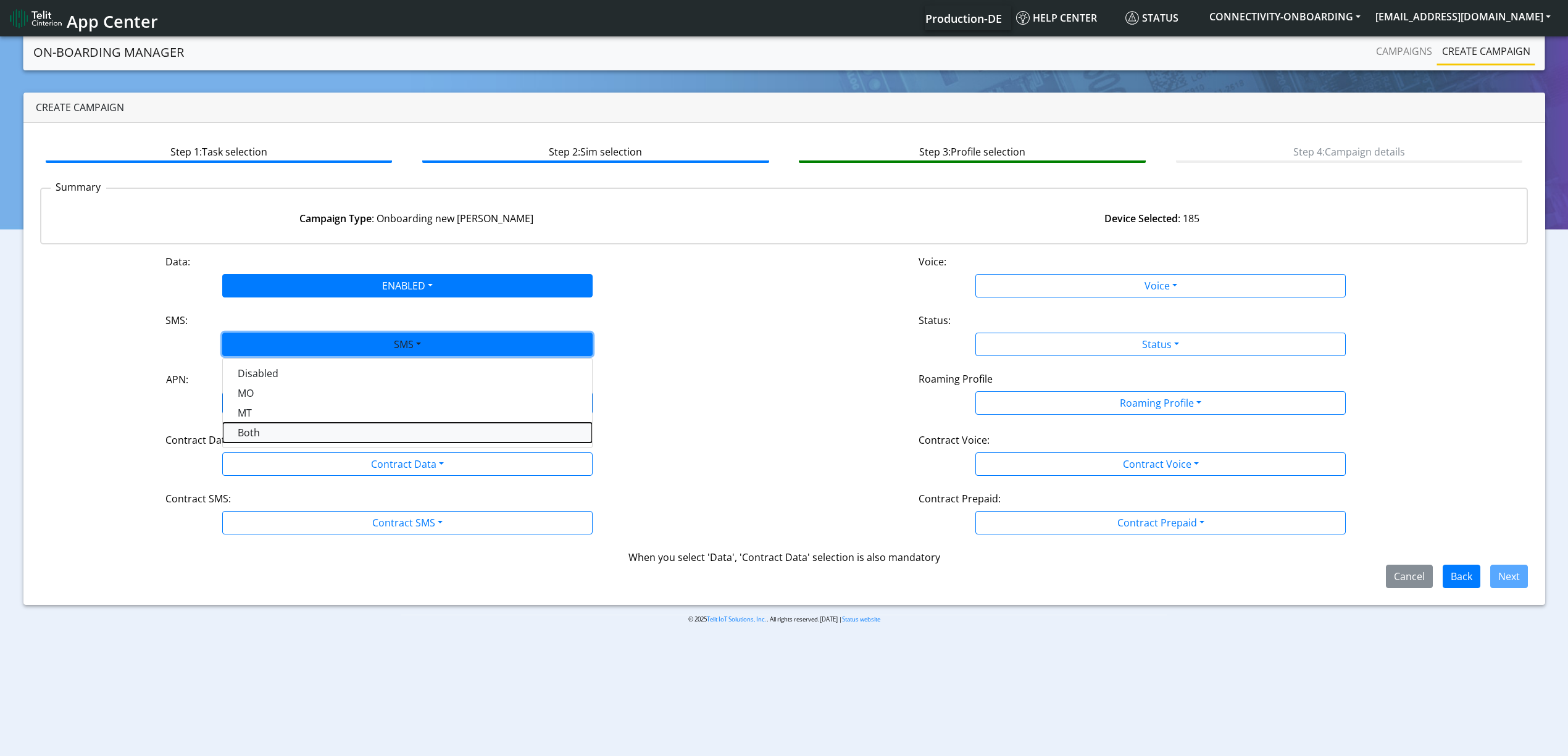
click at [276, 435] on button "Both" at bounding box center [407, 433] width 369 height 20
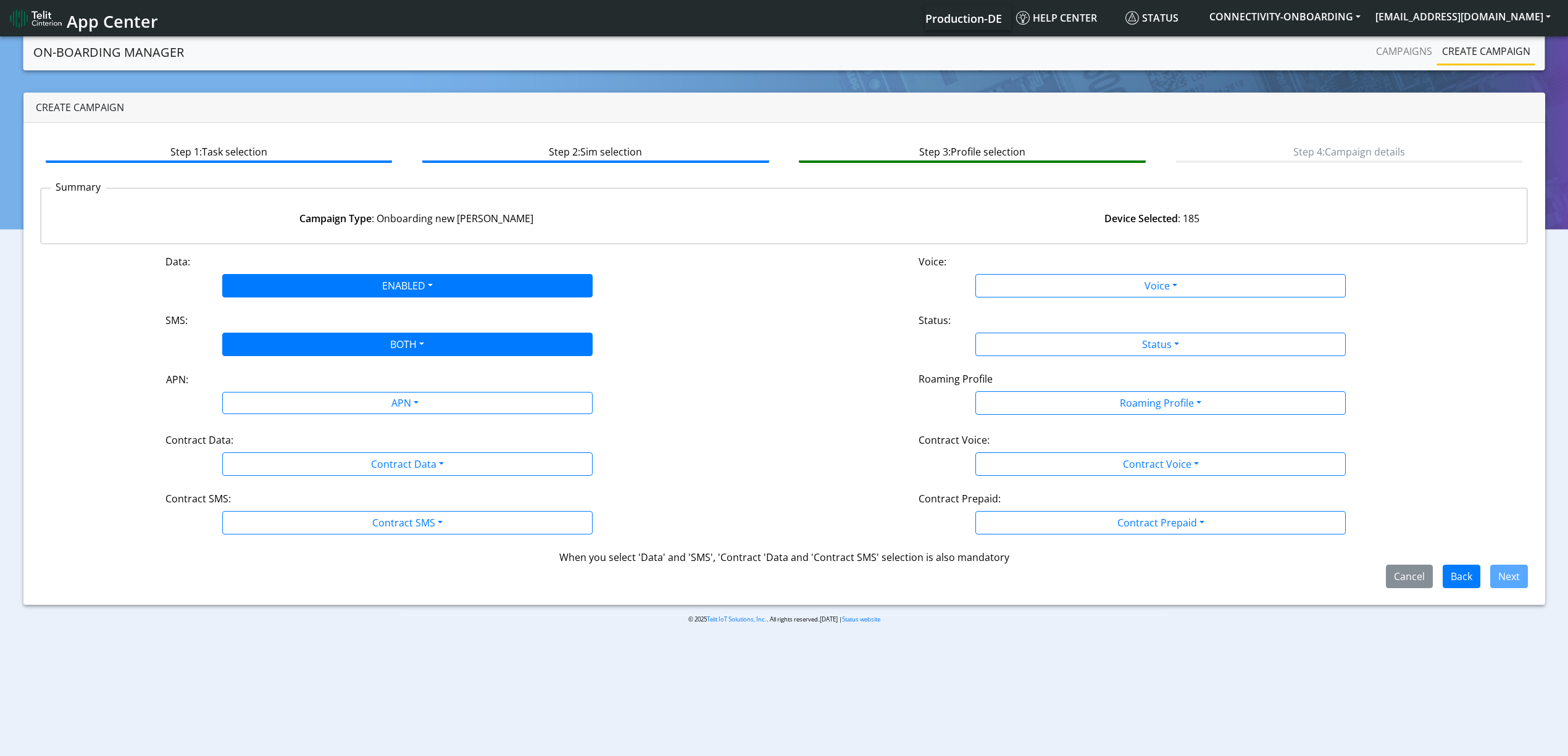
click at [280, 417] on div "APN: APN" at bounding box center [407, 394] width 753 height 46
click at [306, 389] on div "APN:" at bounding box center [407, 382] width 501 height 20
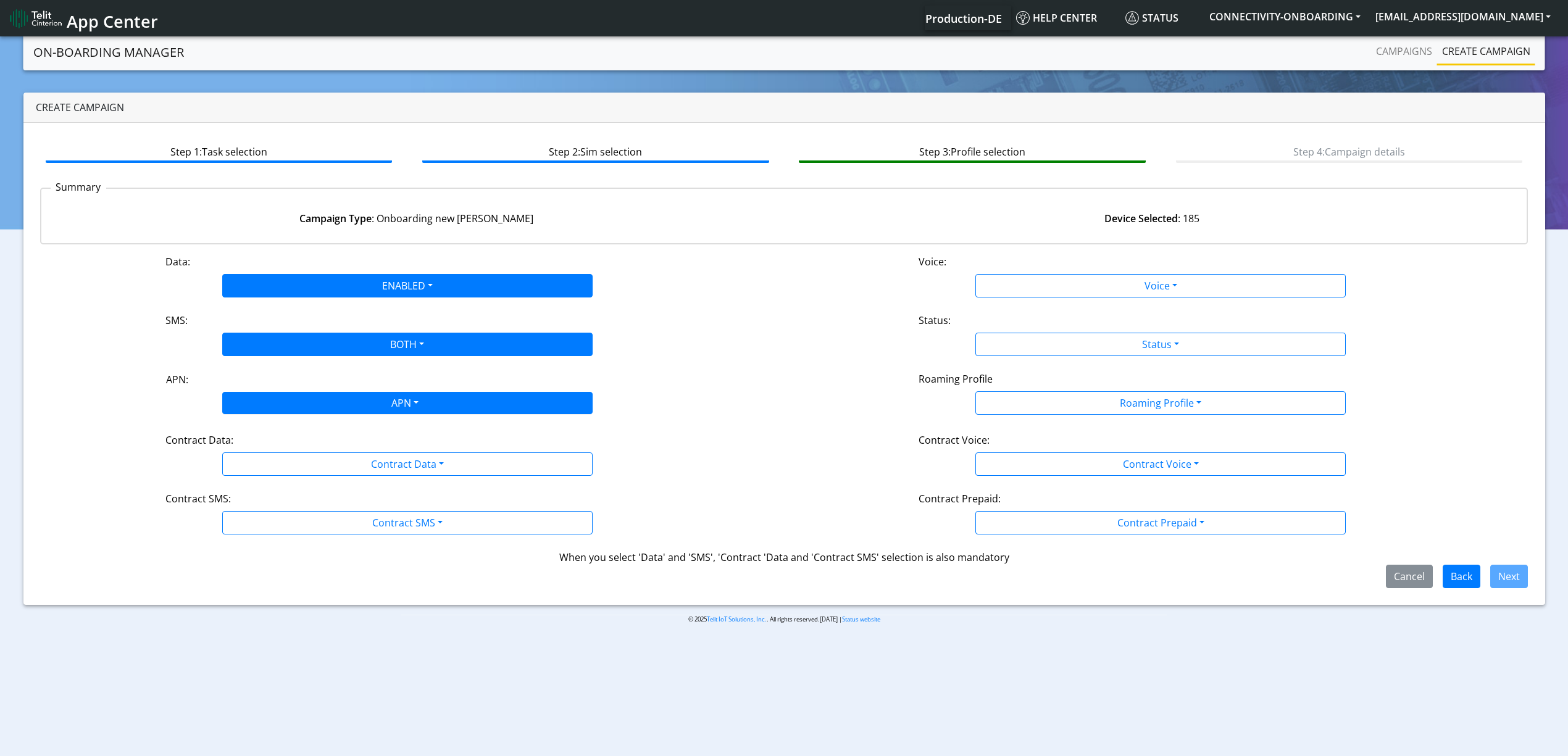
click at [306, 405] on div "APN" at bounding box center [404, 404] width 392 height 24
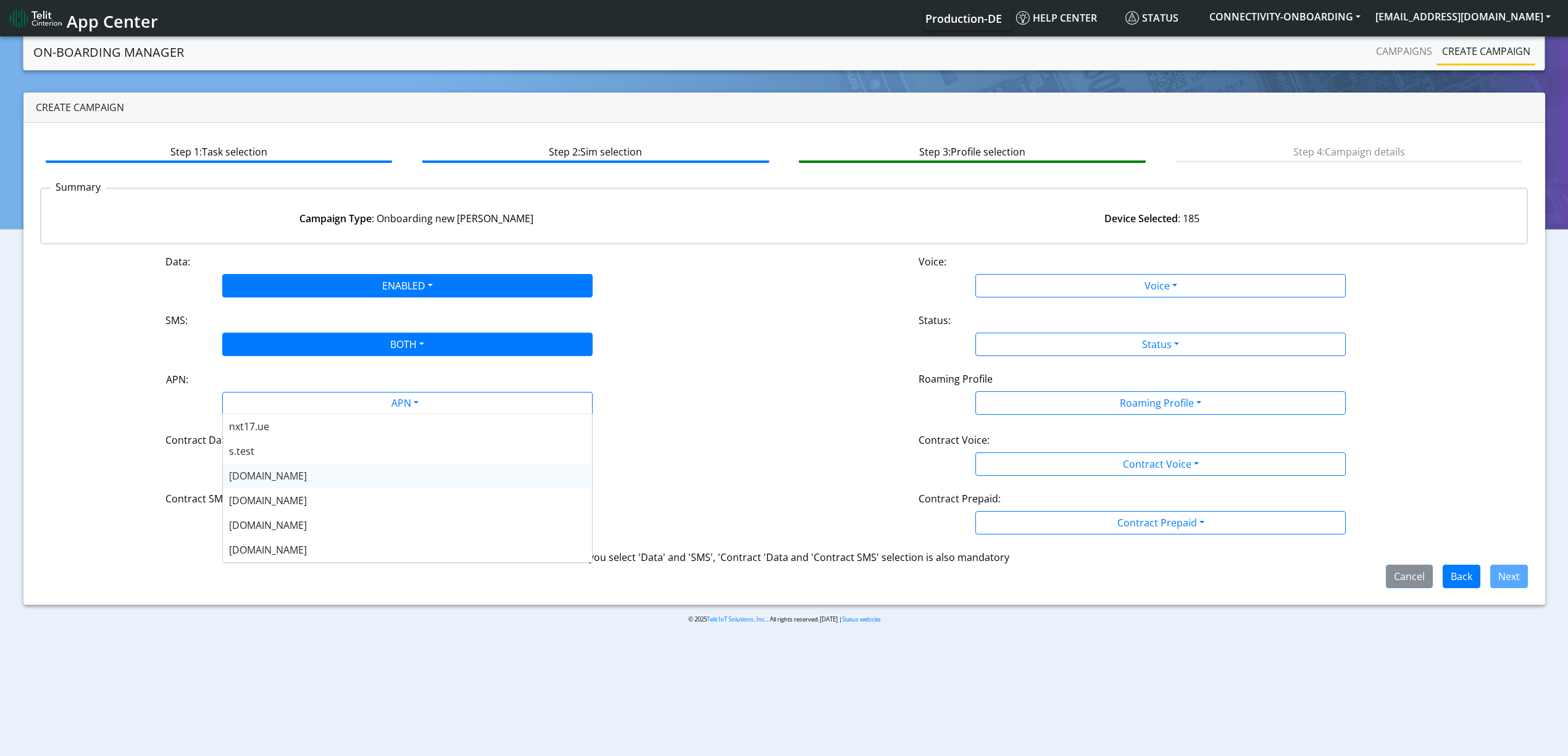
click at [302, 500] on div "nxt20.net" at bounding box center [407, 500] width 369 height 24
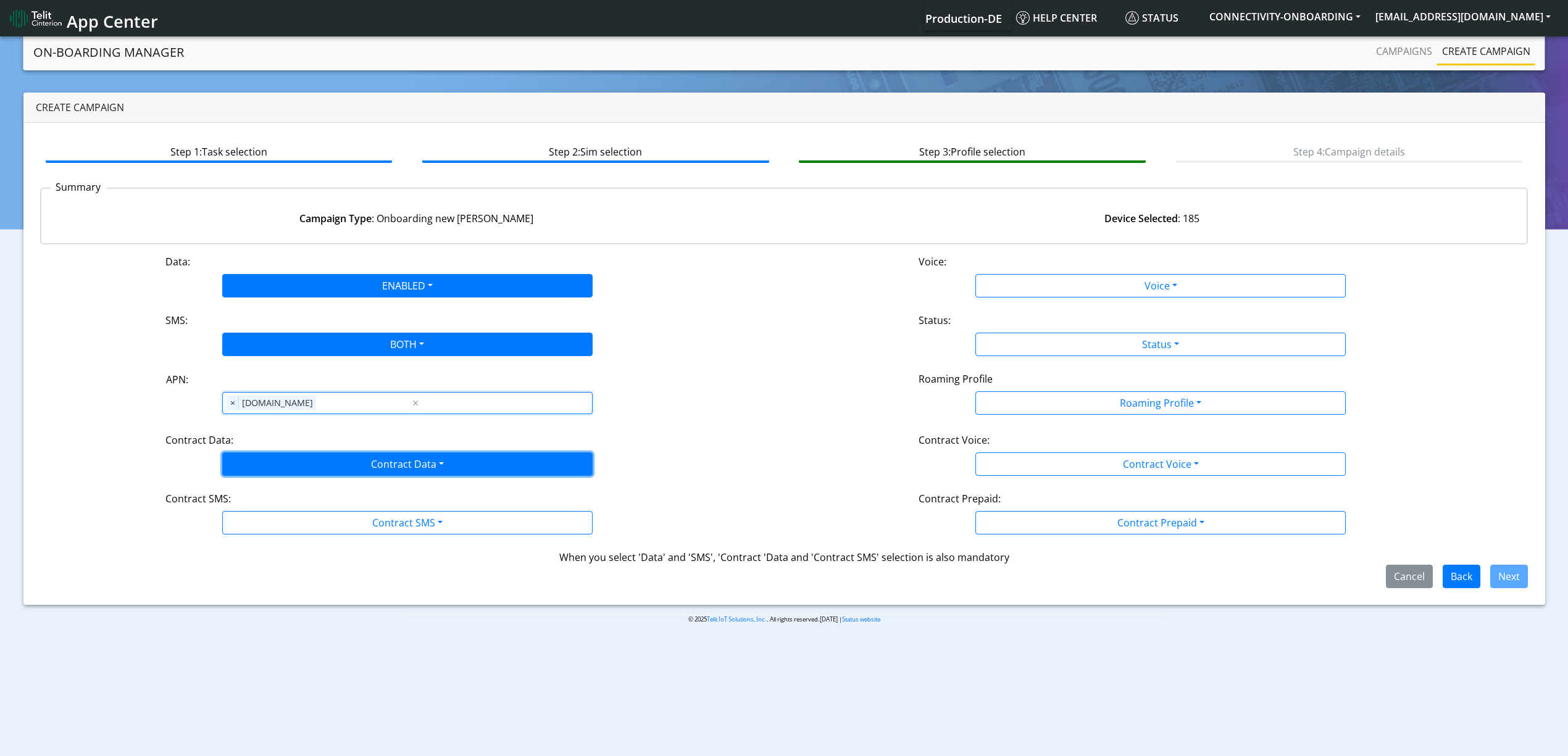
click at [289, 475] on button "Contract Data" at bounding box center [407, 464] width 370 height 24
click at [284, 467] on button "Contract Data" at bounding box center [407, 464] width 370 height 24
click at [289, 457] on button "Contract Data" at bounding box center [407, 464] width 370 height 24
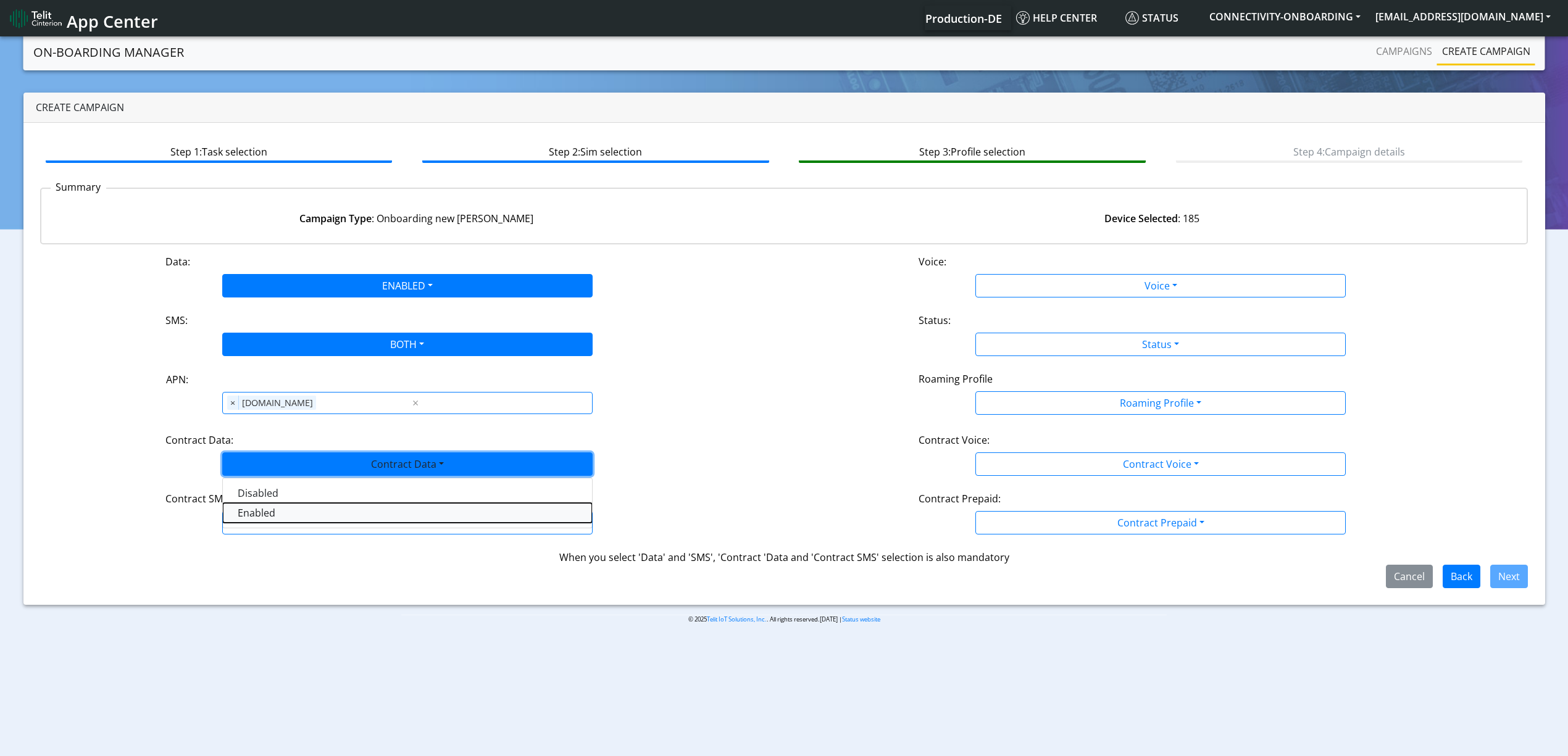
click at [285, 515] on Dataenabled-dropdown "Enabled" at bounding box center [407, 513] width 369 height 20
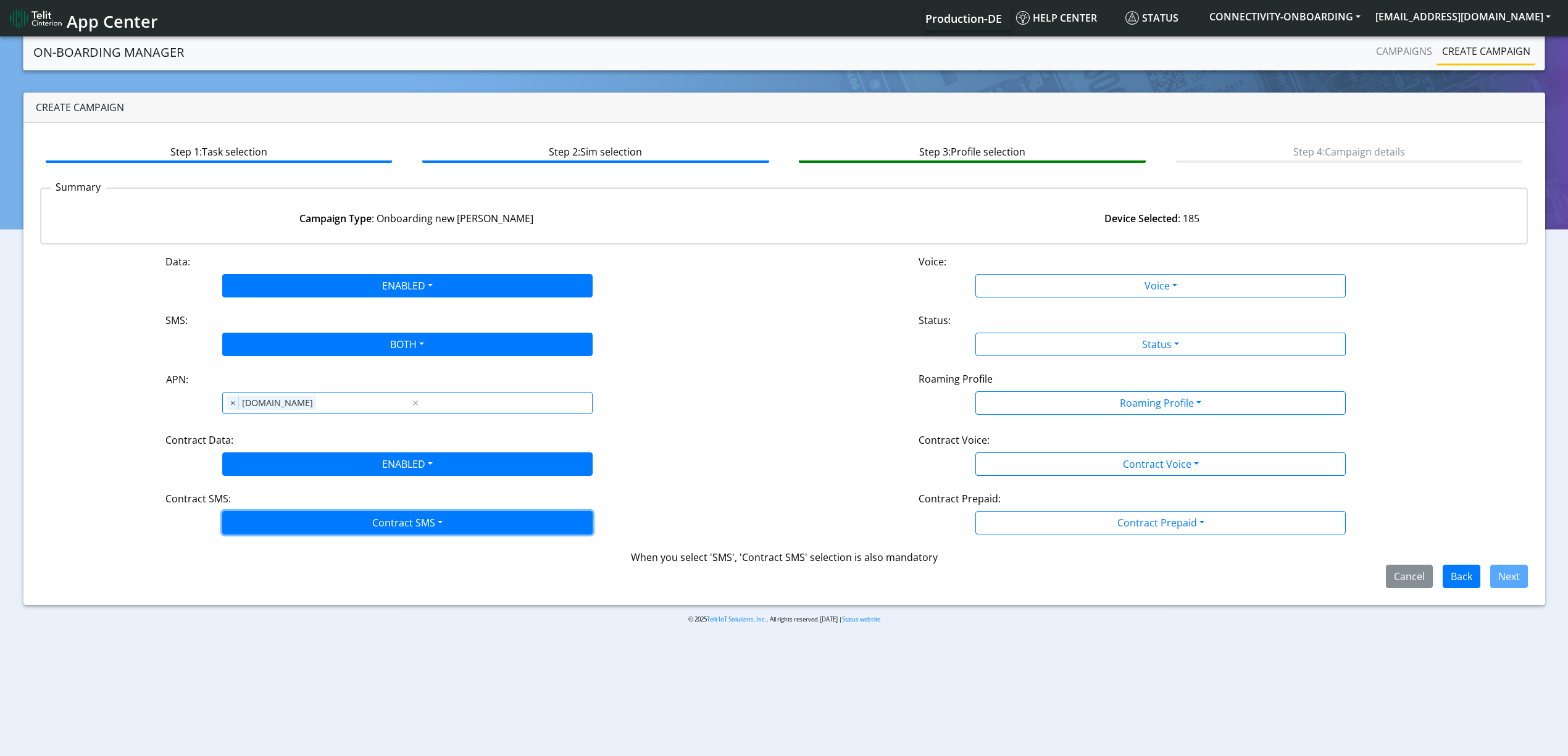
click at [298, 520] on button "Contract SMS" at bounding box center [407, 523] width 370 height 24
click at [279, 607] on SMSboth-dropdown "Both" at bounding box center [407, 611] width 369 height 20
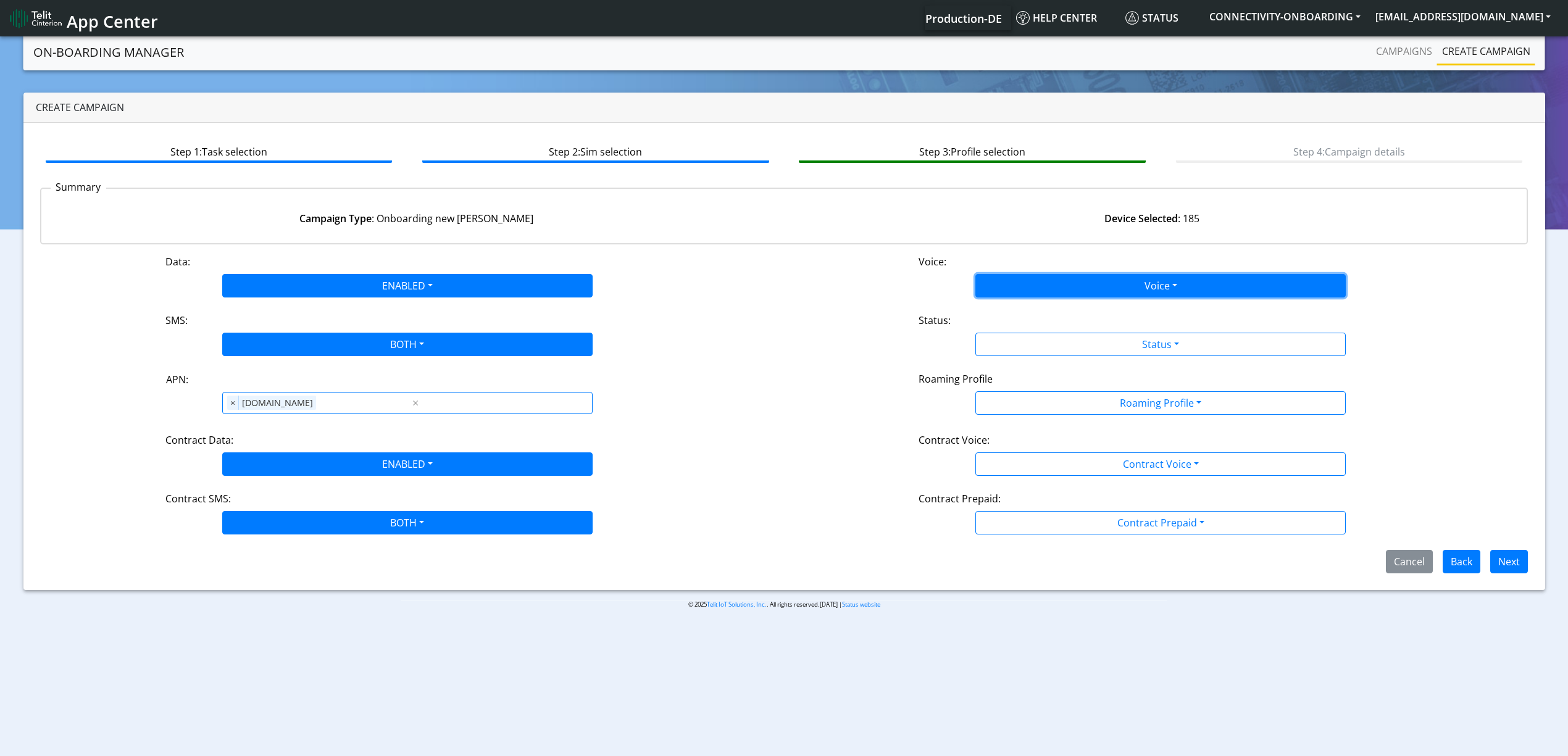
click at [1030, 280] on button "Voice" at bounding box center [1160, 286] width 370 height 24
click at [1025, 301] on div "Disabled Enabled" at bounding box center [1160, 324] width 370 height 51
click at [1028, 321] on button "Disabled" at bounding box center [1161, 315] width 369 height 20
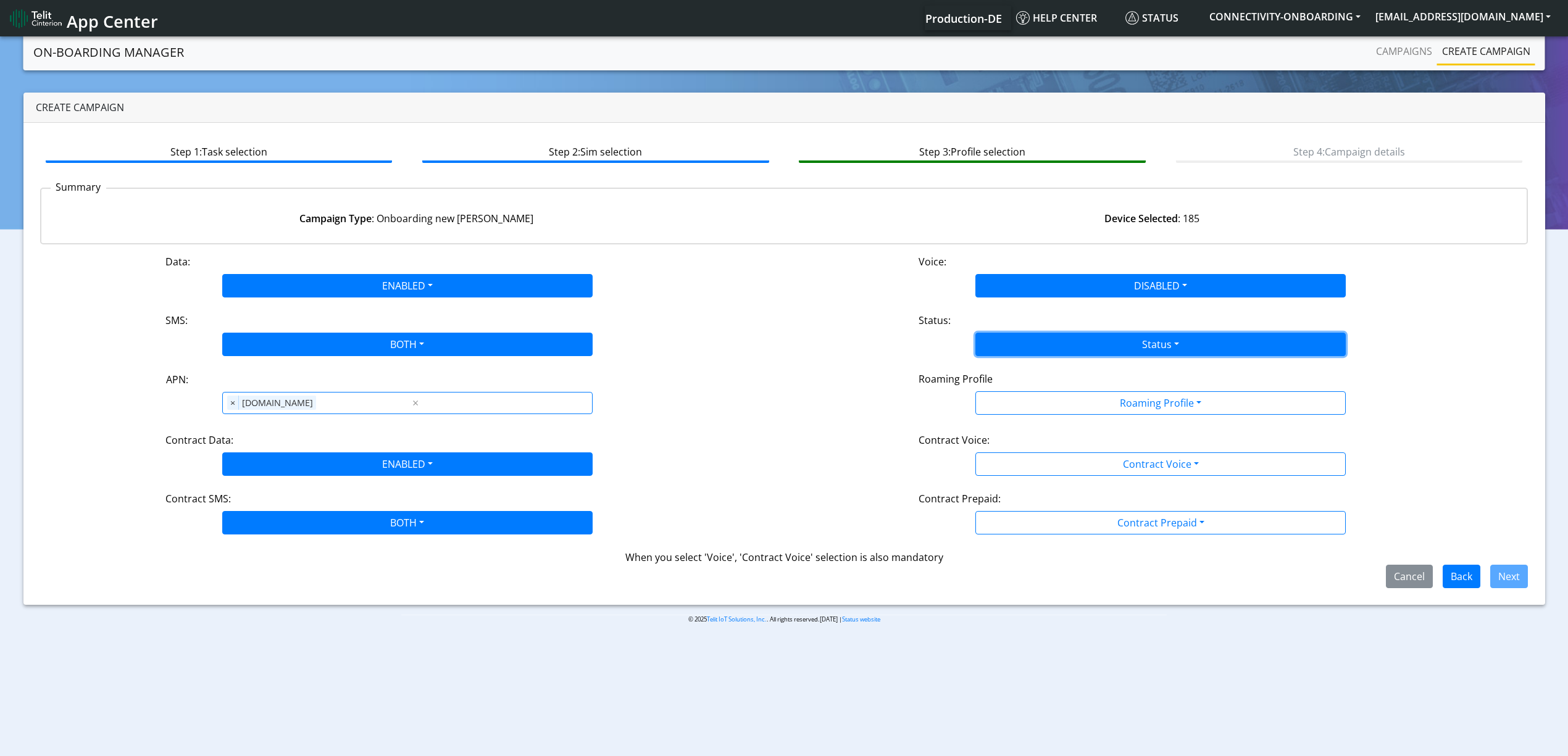
click at [1028, 338] on button "Status" at bounding box center [1160, 344] width 370 height 24
click at [1026, 373] on button "Activate" at bounding box center [1161, 374] width 369 height 20
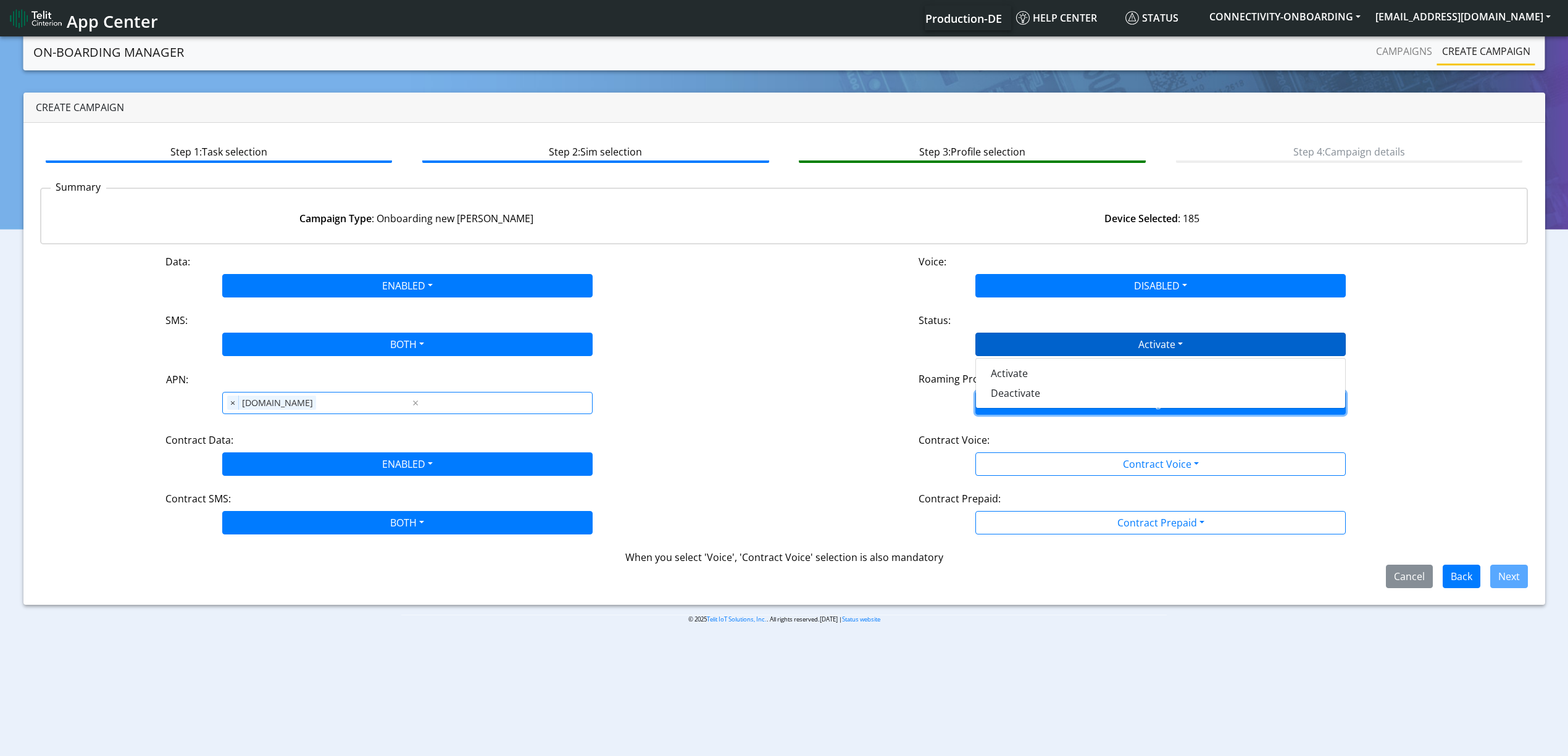
click at [1037, 408] on button "Roaming Profile" at bounding box center [1160, 403] width 370 height 24
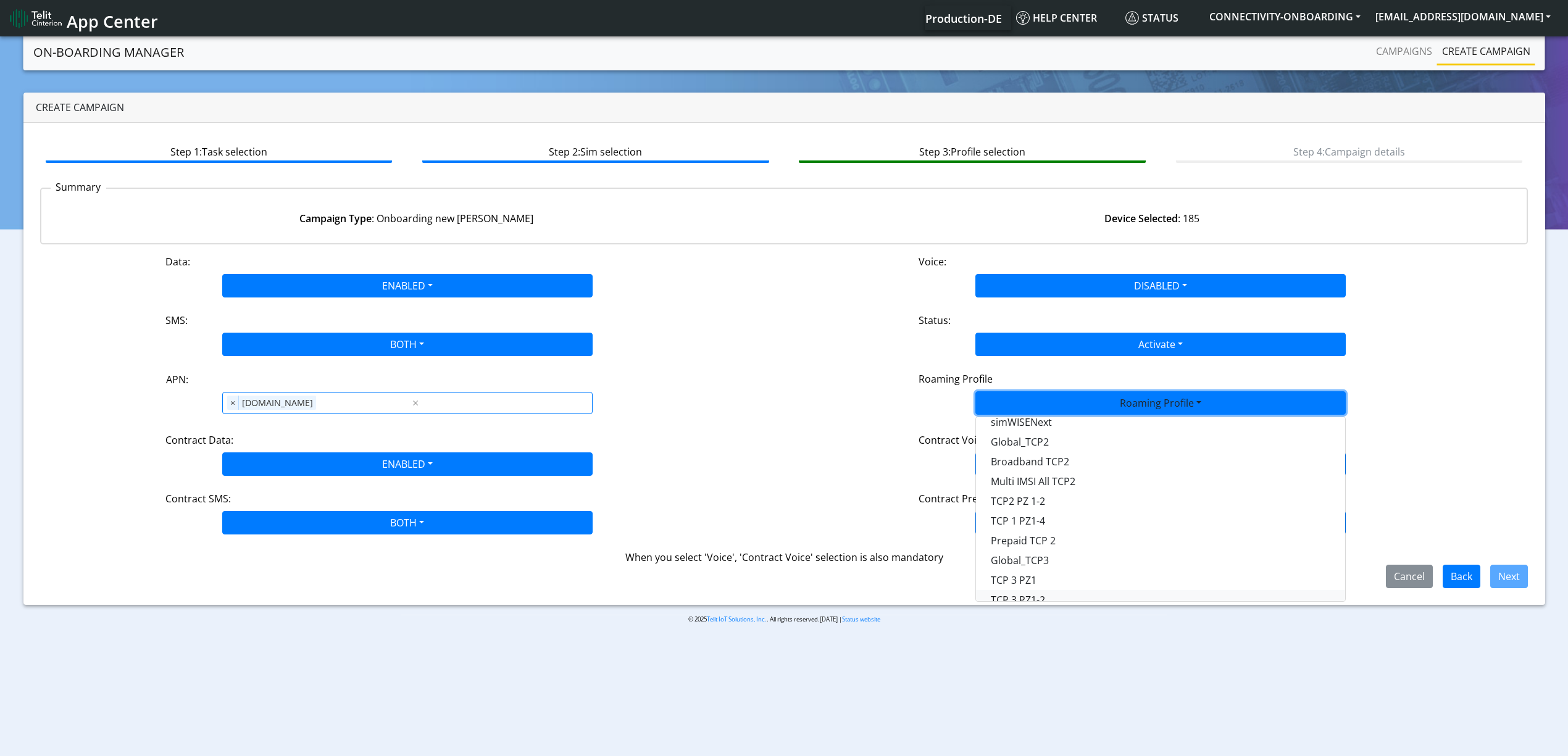
scroll to position [164, 0]
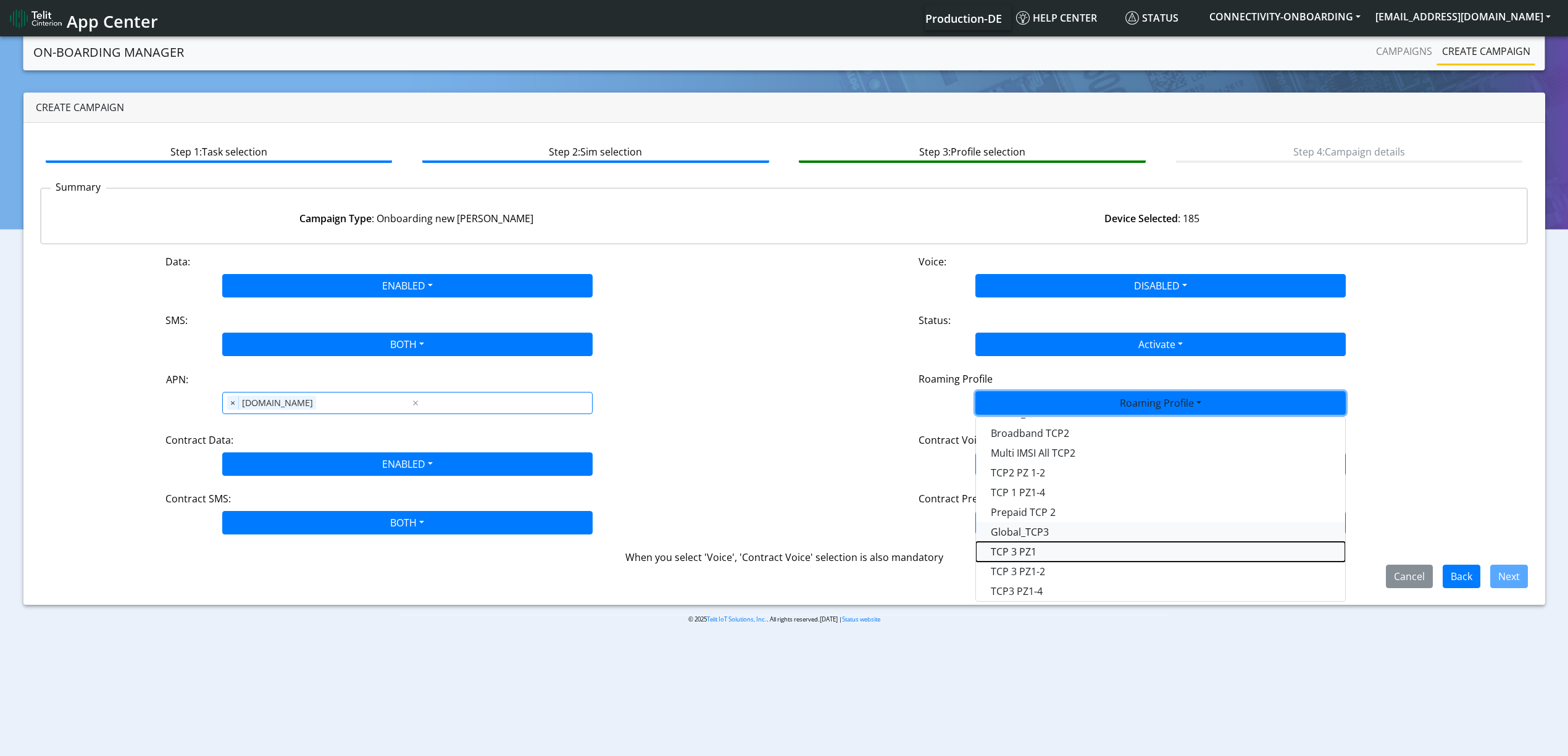
drag, startPoint x: 1050, startPoint y: 551, endPoint x: 1048, endPoint y: 536, distance: 15.1
click at [1048, 536] on div "All Blocked Global All TCP1 Lumenis_LTD TCP 1 Broadband TCP 1 Prepaid TCP 1 sim…" at bounding box center [1160, 509] width 370 height 185
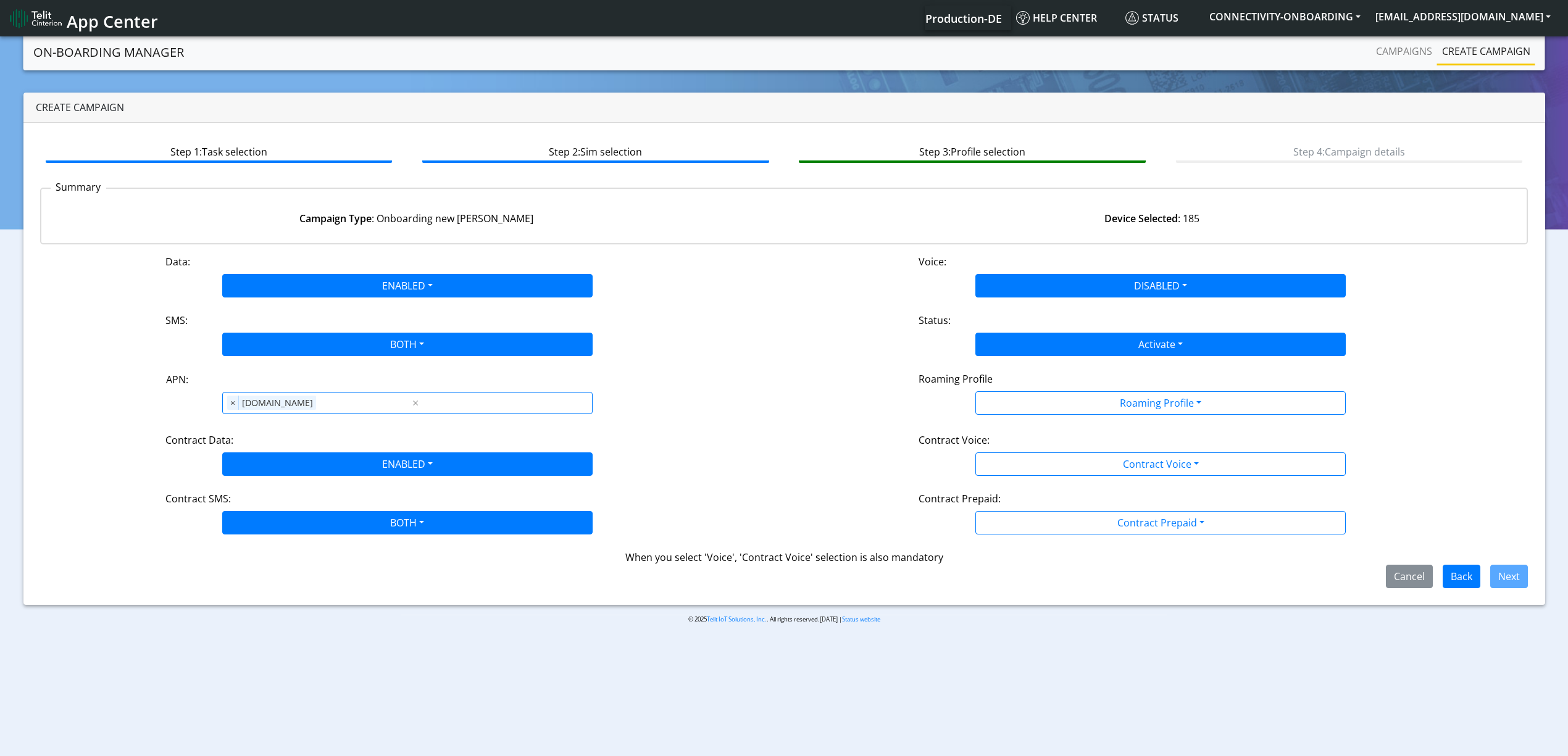
click at [1063, 378] on div "Roaming Profile" at bounding box center [1161, 382] width 503 height 20
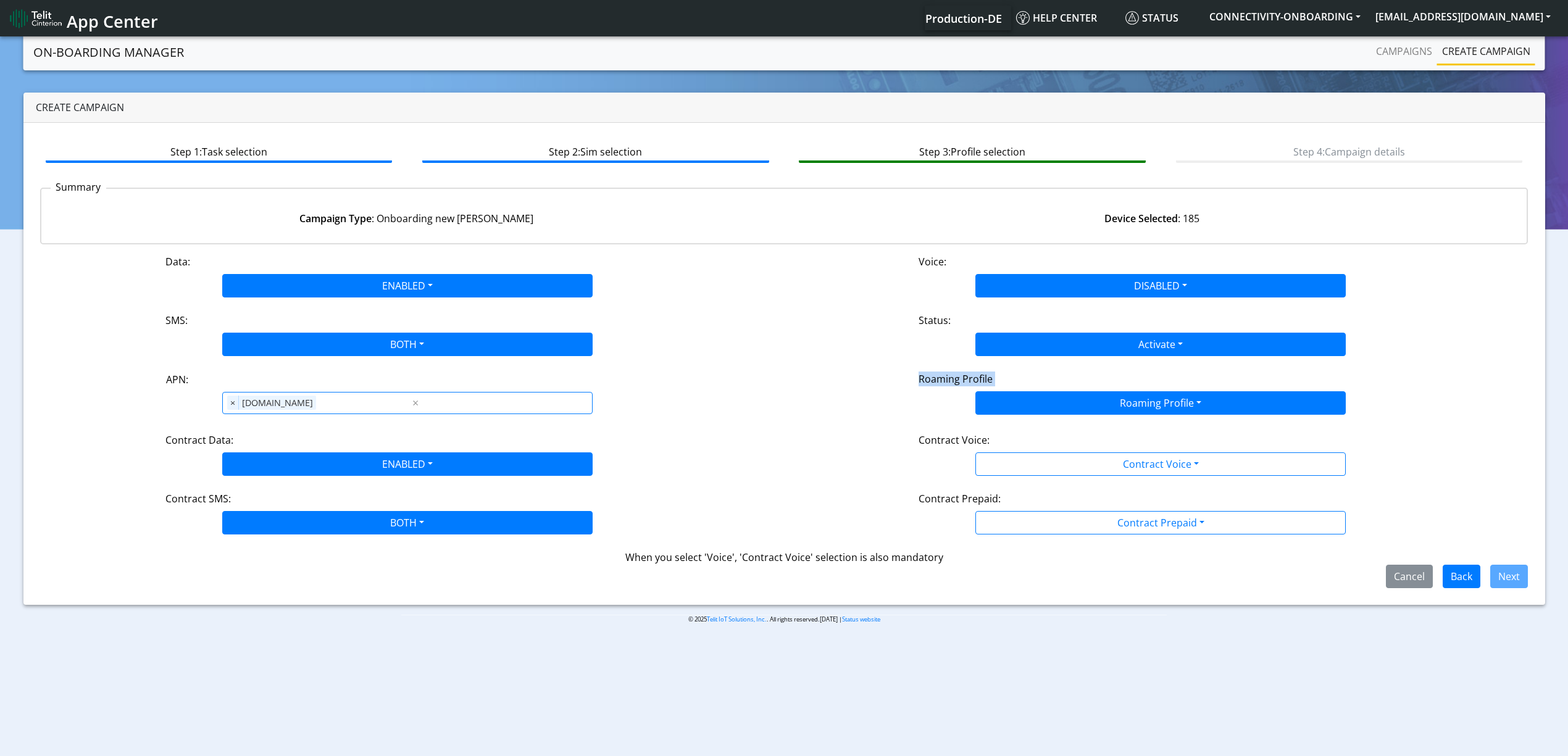
click at [1065, 391] on div "Roaming Profile Roaming Profile All Blocked Global All TCP1 Lumenis_LTD TCP 1 B…" at bounding box center [1161, 393] width 753 height 43
click at [1065, 401] on button "Roaming Profile" at bounding box center [1160, 403] width 370 height 24
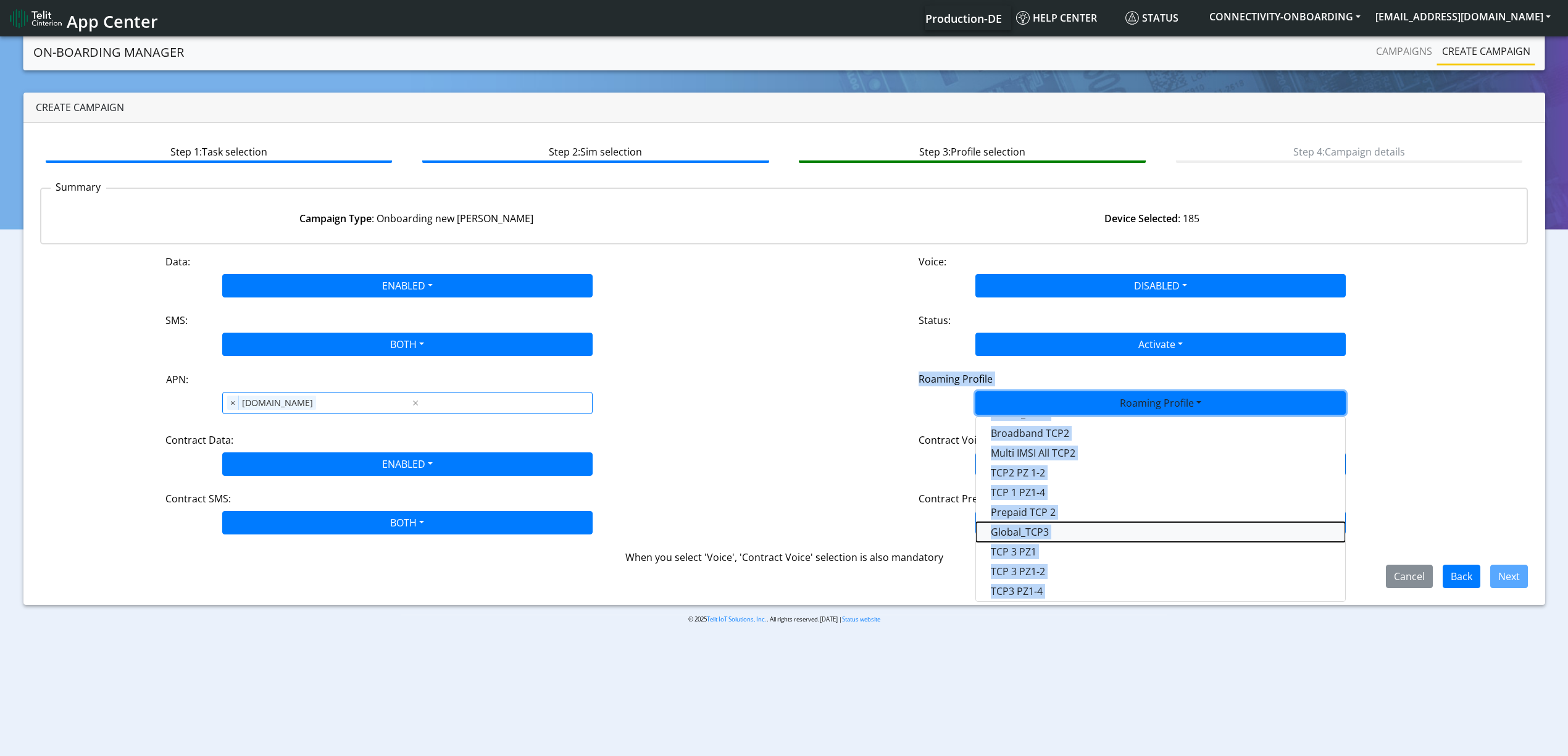
click at [1033, 534] on Profile-dropdown "Global_TCP3" at bounding box center [1161, 532] width 369 height 20
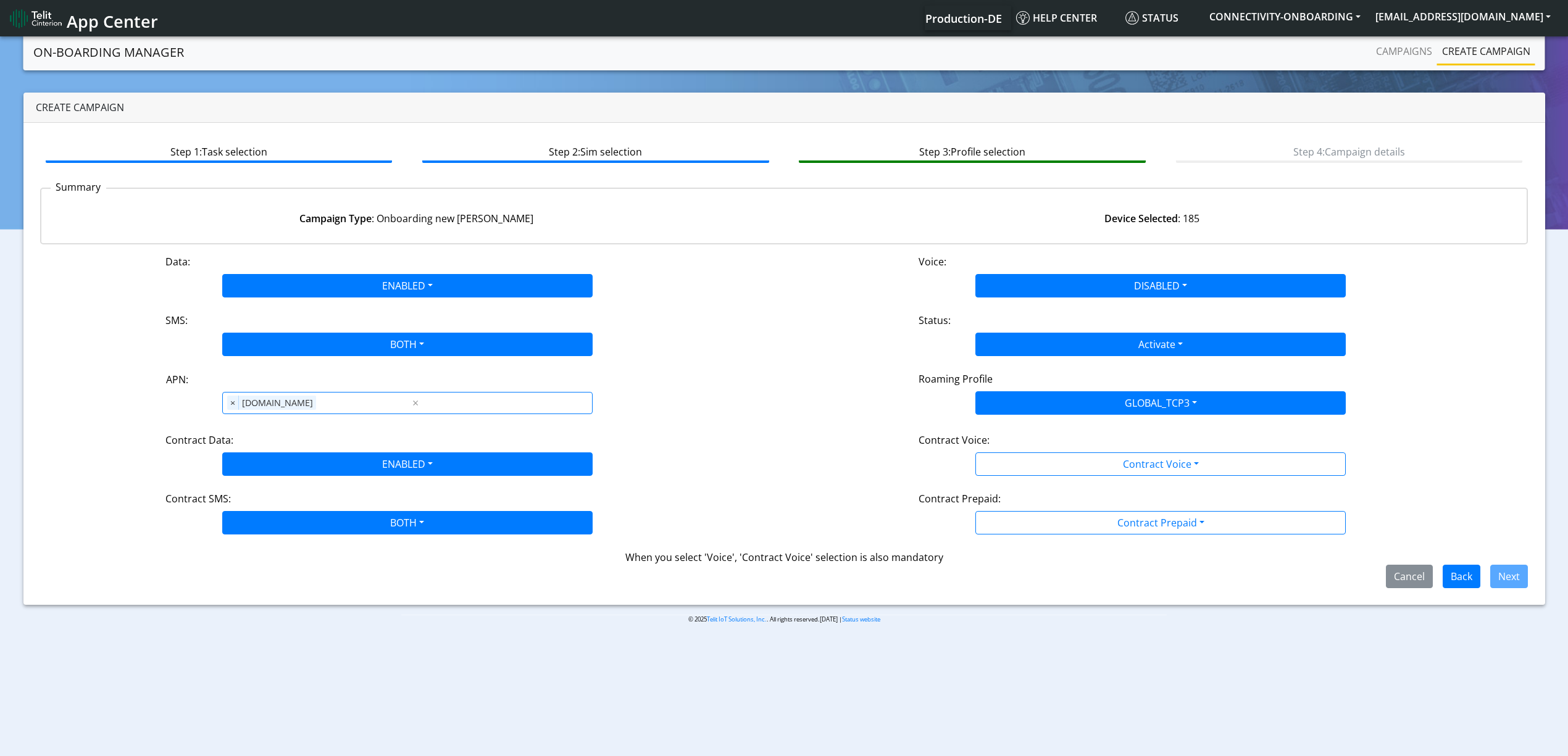
click at [1042, 482] on div "Data: ENABLED Disabled Enabled Voice: DISABLED Disabled Enabled SMS: BOTH Disab…" at bounding box center [784, 421] width 1488 height 334
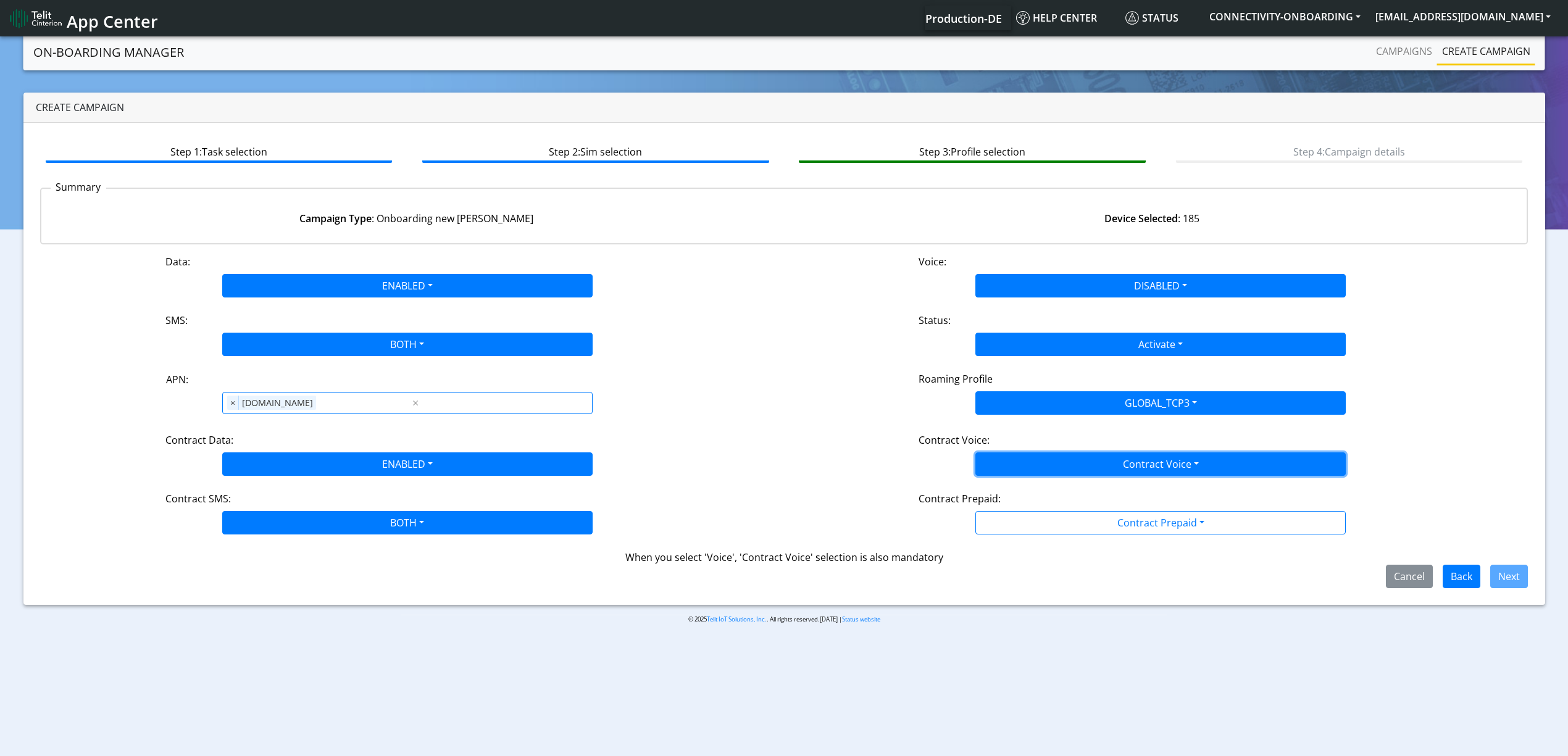
click at [1040, 463] on button "Contract Voice" at bounding box center [1160, 464] width 370 height 24
click at [1035, 500] on Voicedisabled-dropdown "Disabled" at bounding box center [1161, 493] width 369 height 20
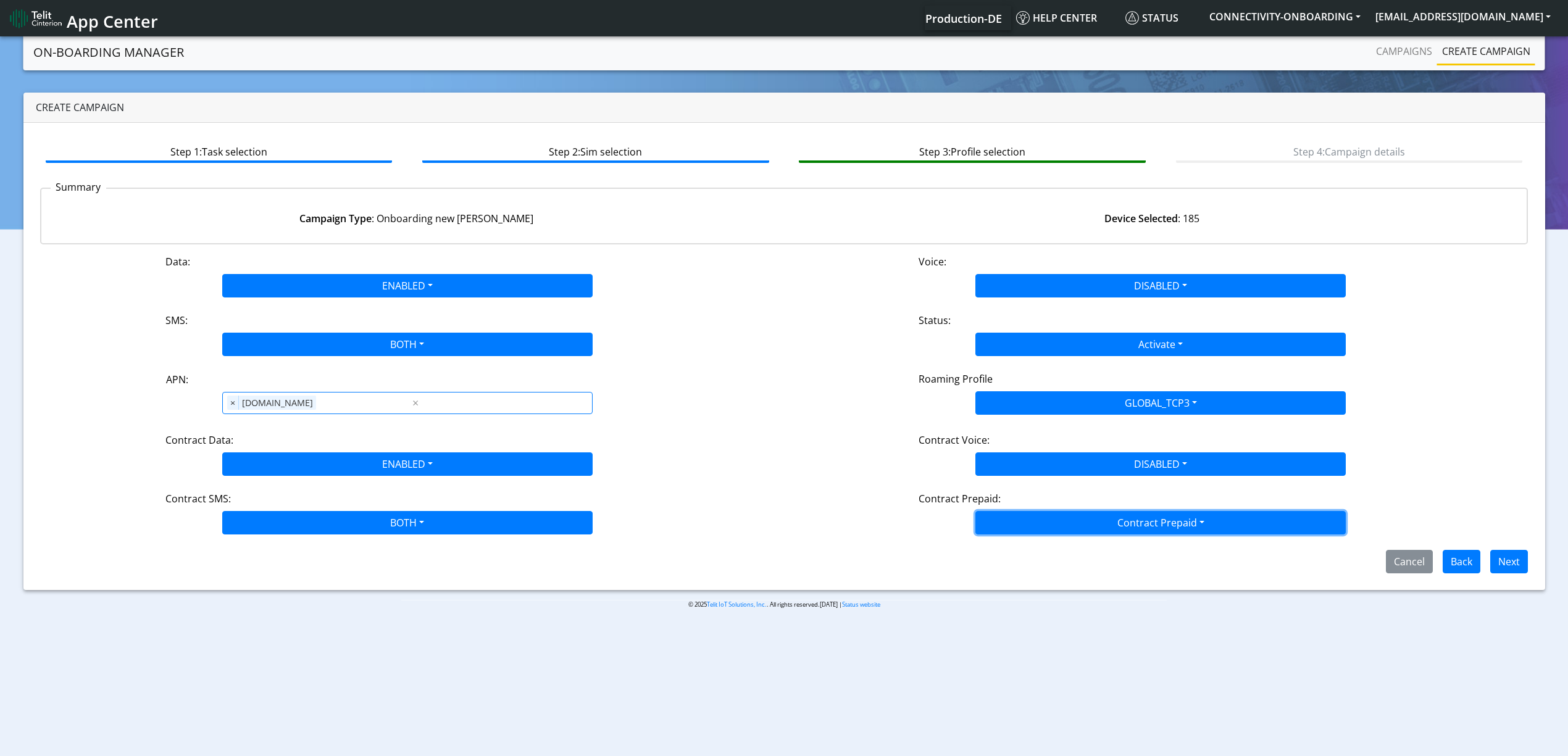
click at [1047, 526] on button "Contract Prepaid" at bounding box center [1160, 523] width 370 height 24
click at [1043, 578] on Prepaidnotprepaid-dropdown "No" at bounding box center [1161, 571] width 369 height 20
click at [1501, 564] on button "Next" at bounding box center [1509, 561] width 38 height 24
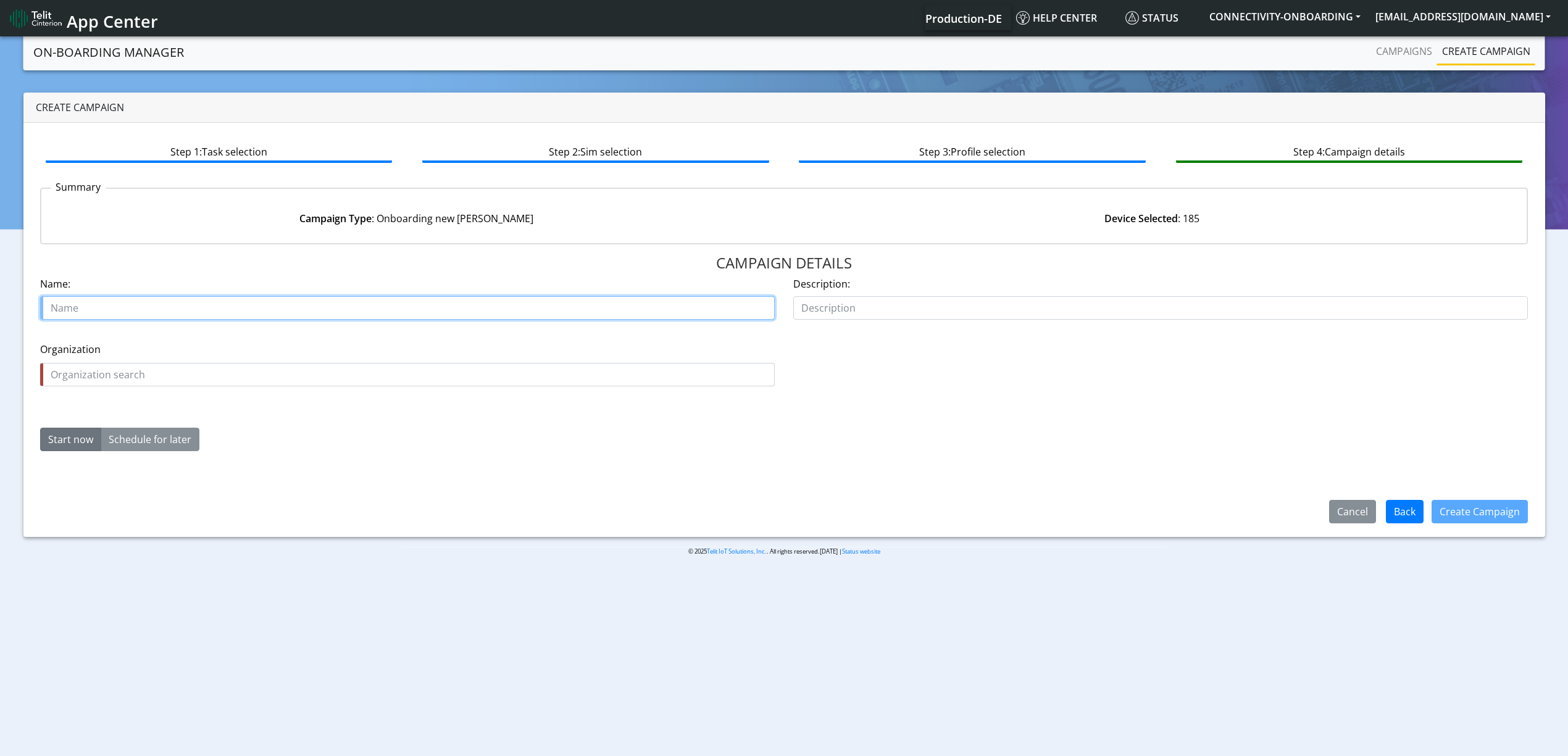
click at [174, 309] on input "text" at bounding box center [407, 308] width 735 height 24
type input "Lumenis bug fix"
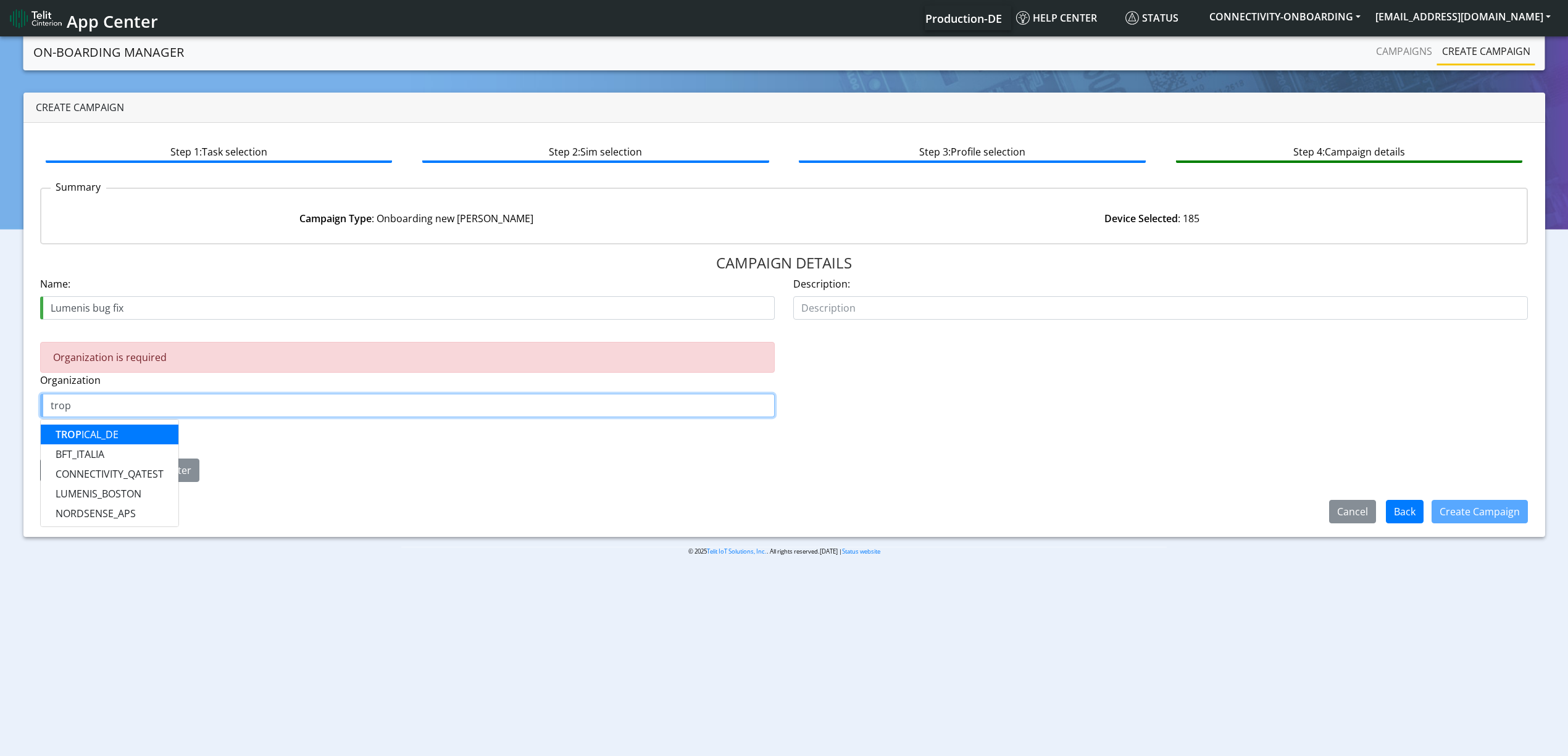
click at [125, 435] on button "TROP ICAL_DE" at bounding box center [110, 435] width 137 height 20
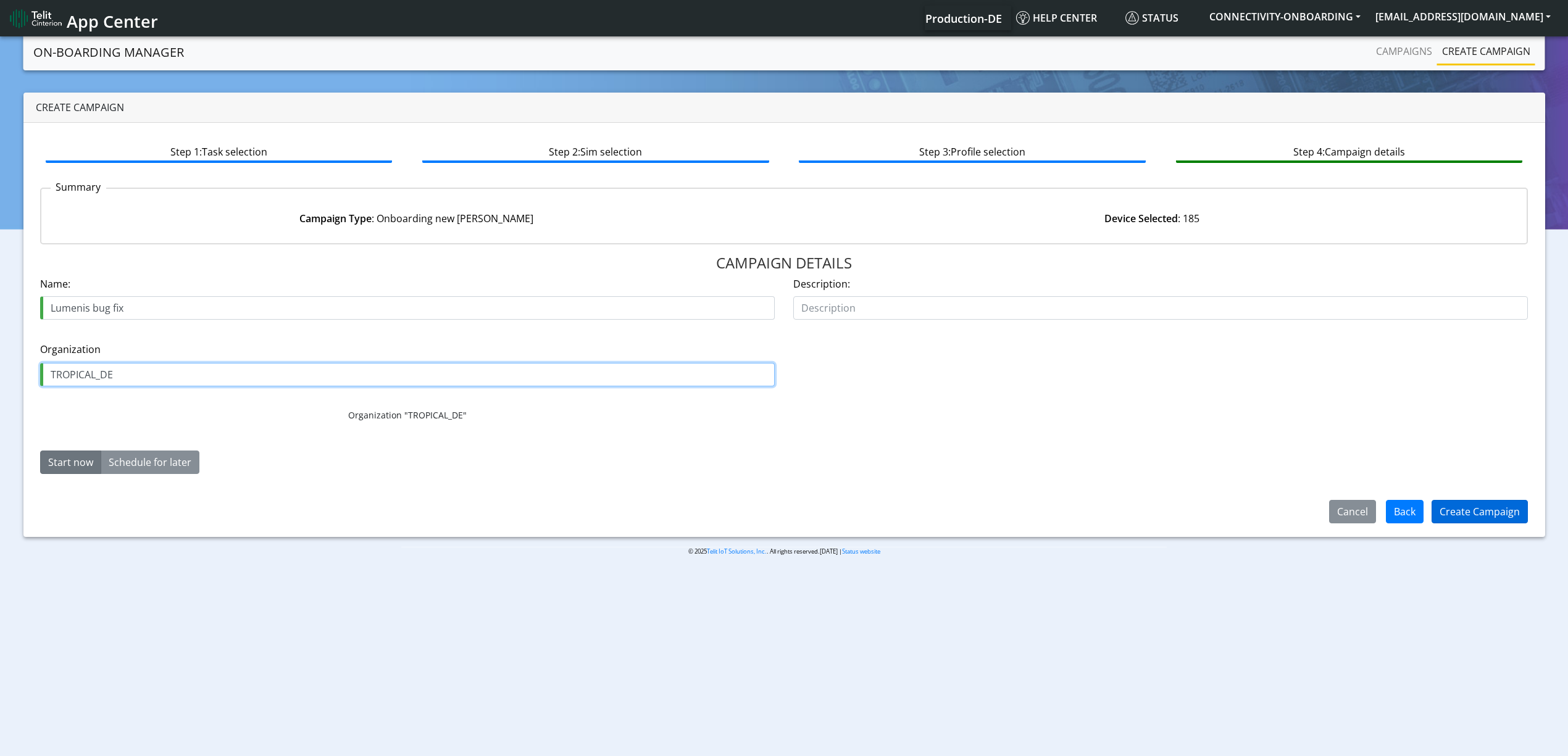
type input "TROPICAL_DE"
click at [1450, 506] on button "Create Campaign" at bounding box center [1479, 511] width 96 height 24
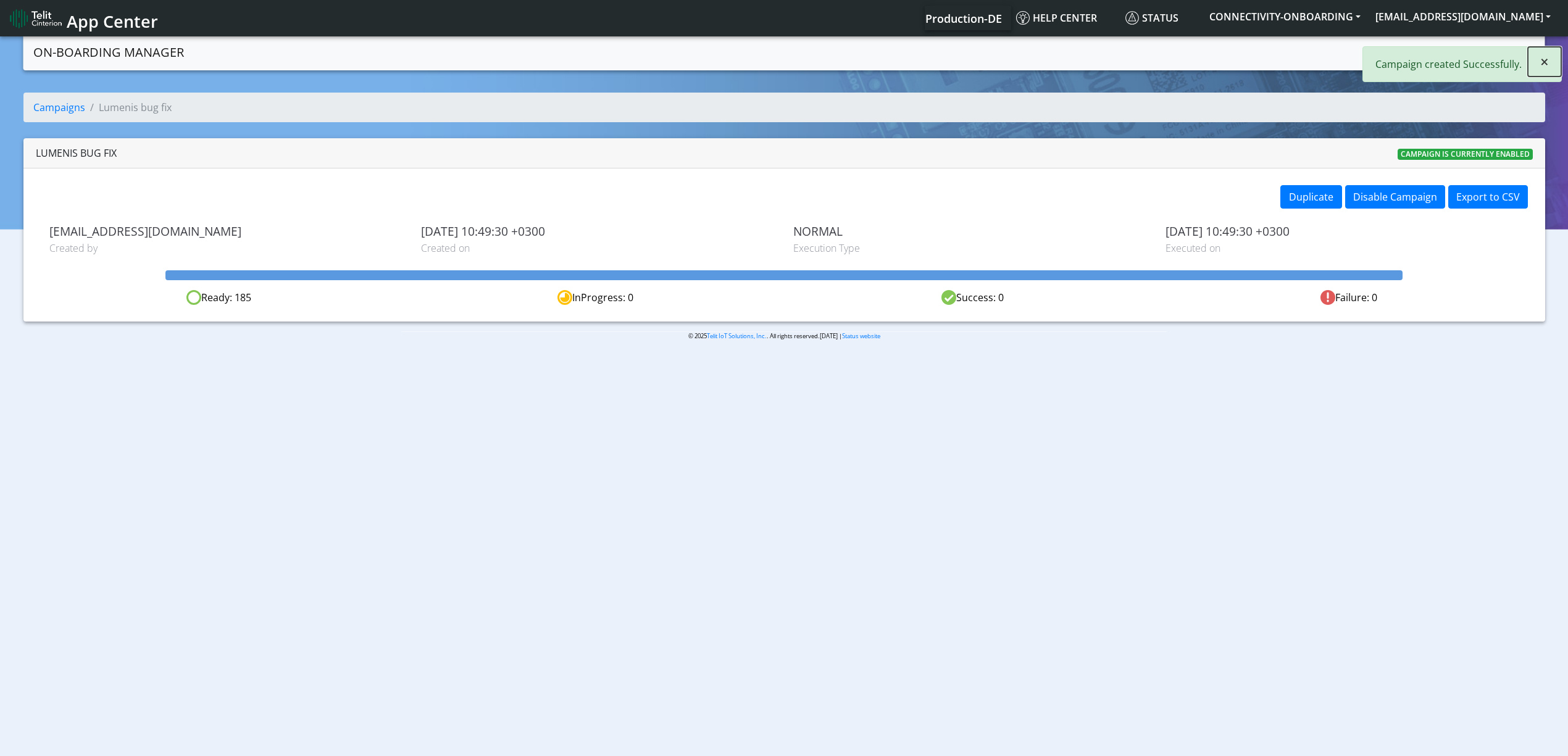
click at [1544, 62] on span "×" at bounding box center [1544, 62] width 9 height 20
click at [1418, 60] on link "Campaigns" at bounding box center [1404, 51] width 66 height 24
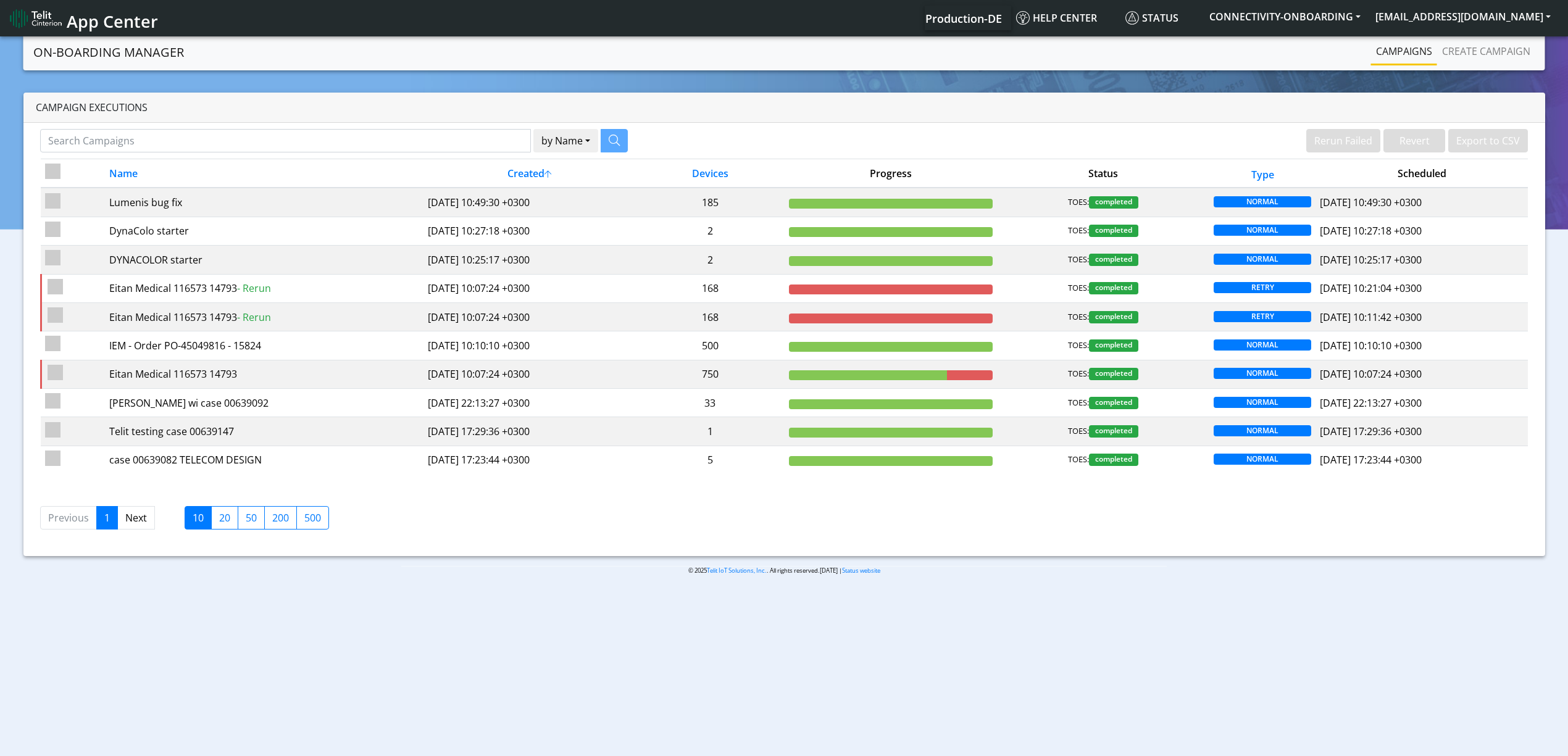
click at [1474, 65] on nav "On-Boarding Manager Rerun Failed Revert Export to CSV Campaigns Create campaign" at bounding box center [784, 52] width 1521 height 37
click at [1466, 59] on link "Create campaign" at bounding box center [1486, 51] width 98 height 24
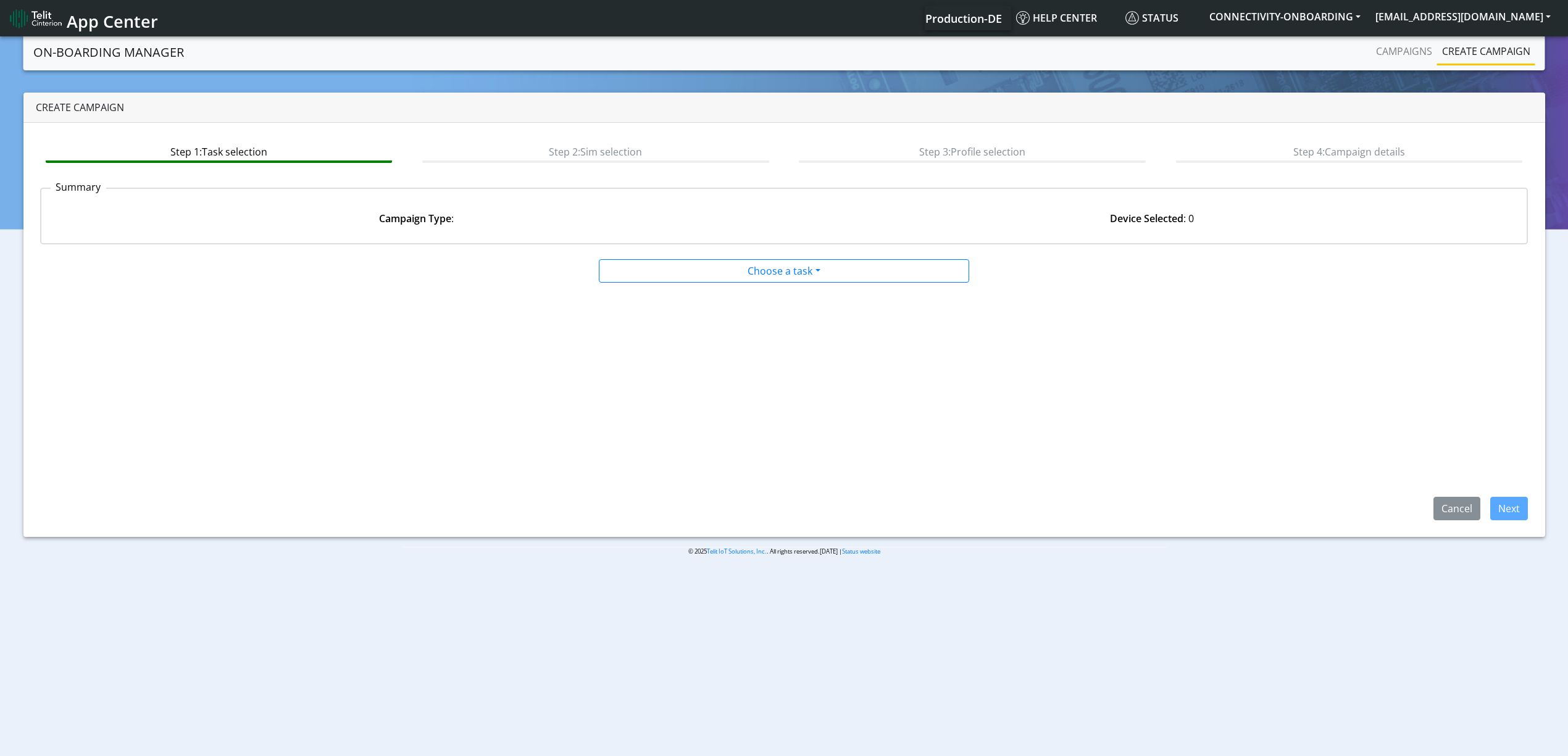
click at [808, 285] on app-paging-btns "Cancel Next" at bounding box center [784, 402] width 1488 height 237
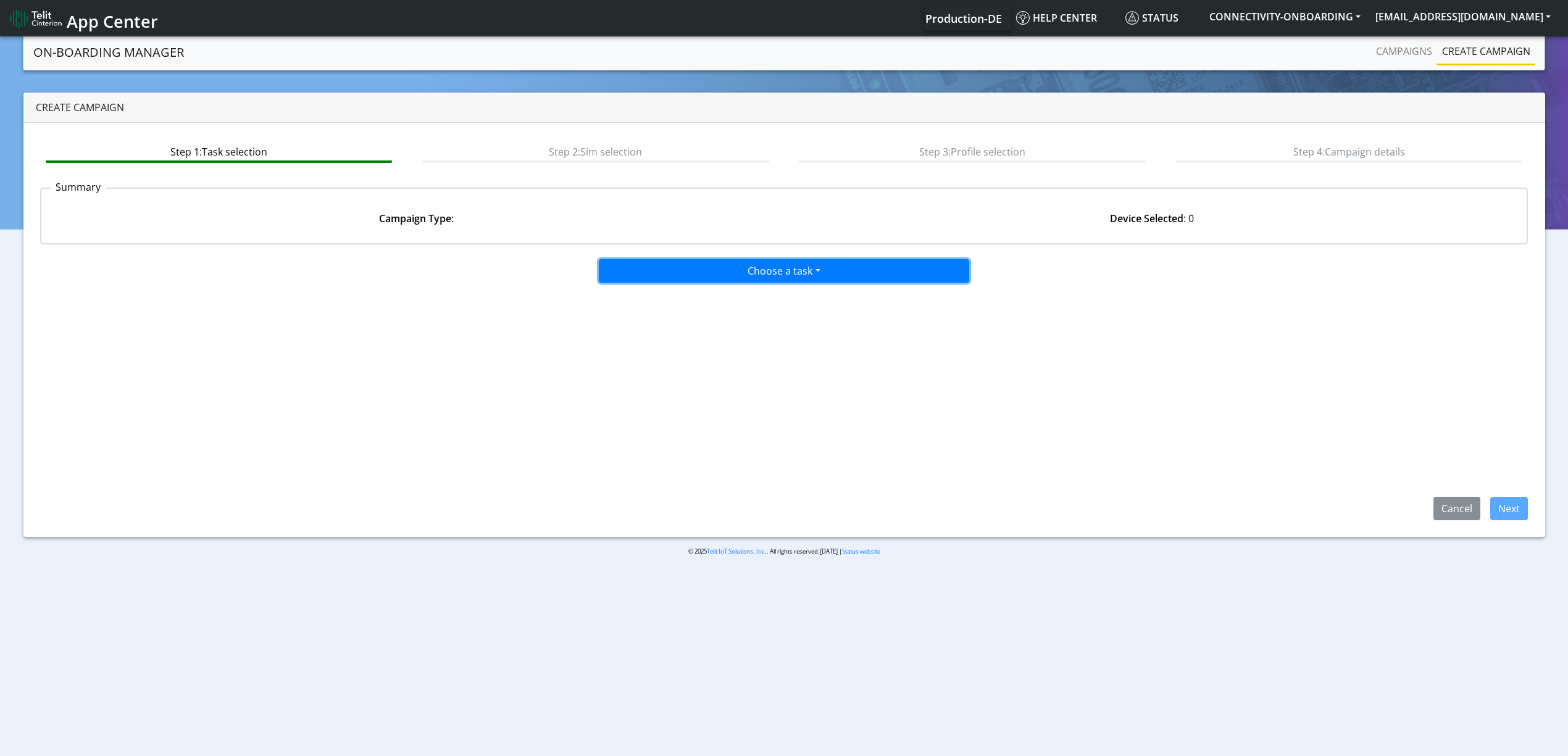
click at [776, 271] on button "Choose a task" at bounding box center [783, 271] width 370 height 24
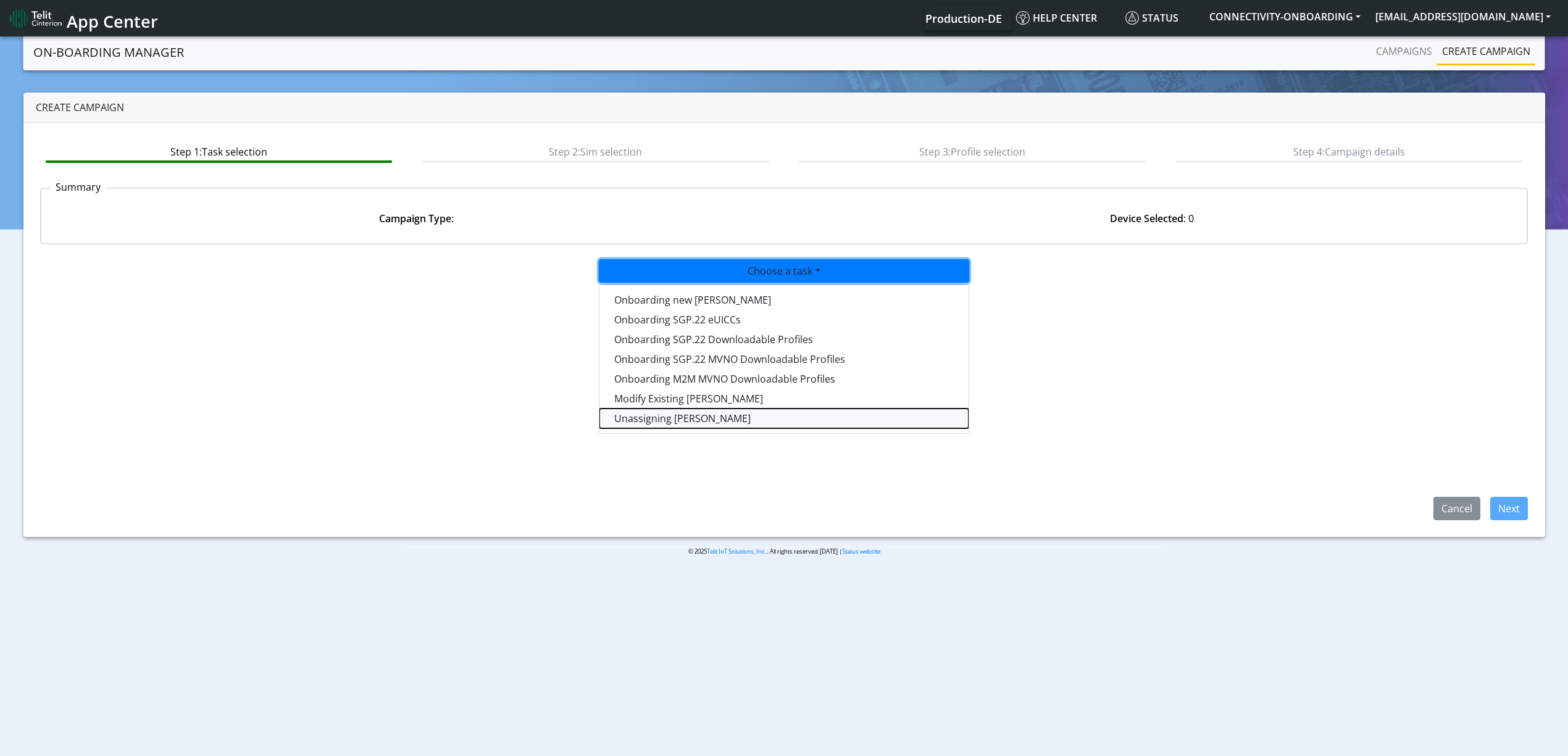
click at [678, 415] on taskunassign-dropdown "Unassigning [PERSON_NAME]" at bounding box center [784, 419] width 369 height 20
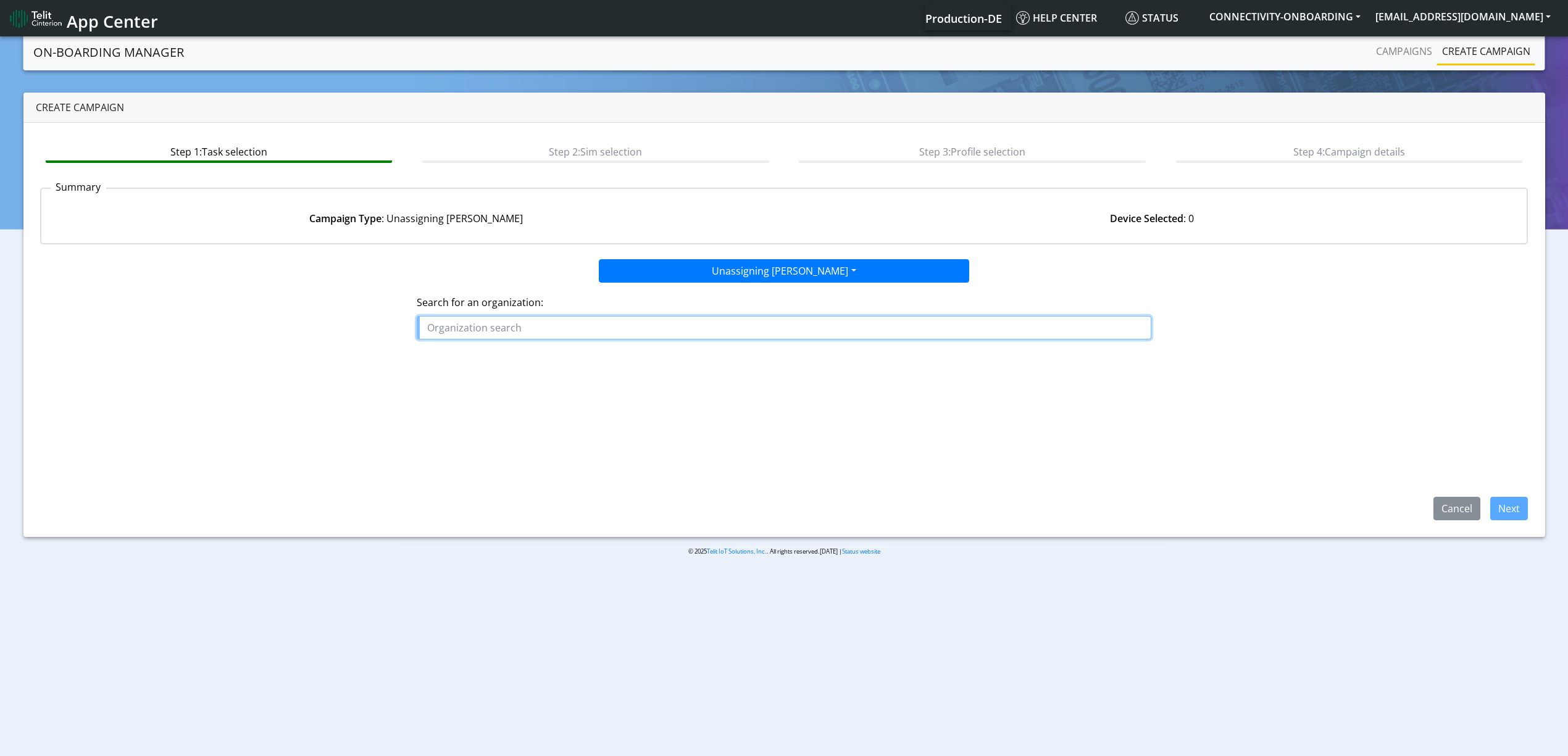
click at [642, 336] on input "text" at bounding box center [784, 327] width 735 height 24
click at [534, 346] on ngb-typeahead-window "TROP ICAL_DE BFT_ITALIA CONNECTIVITY_QATEST LUMENIS_BOSTON NORDSENSE_APS OE-CON…" at bounding box center [486, 395] width 139 height 108
click at [526, 356] on button "TROP ICAL_DE" at bounding box center [486, 357] width 137 height 20
type input "TROPICAL_DE"
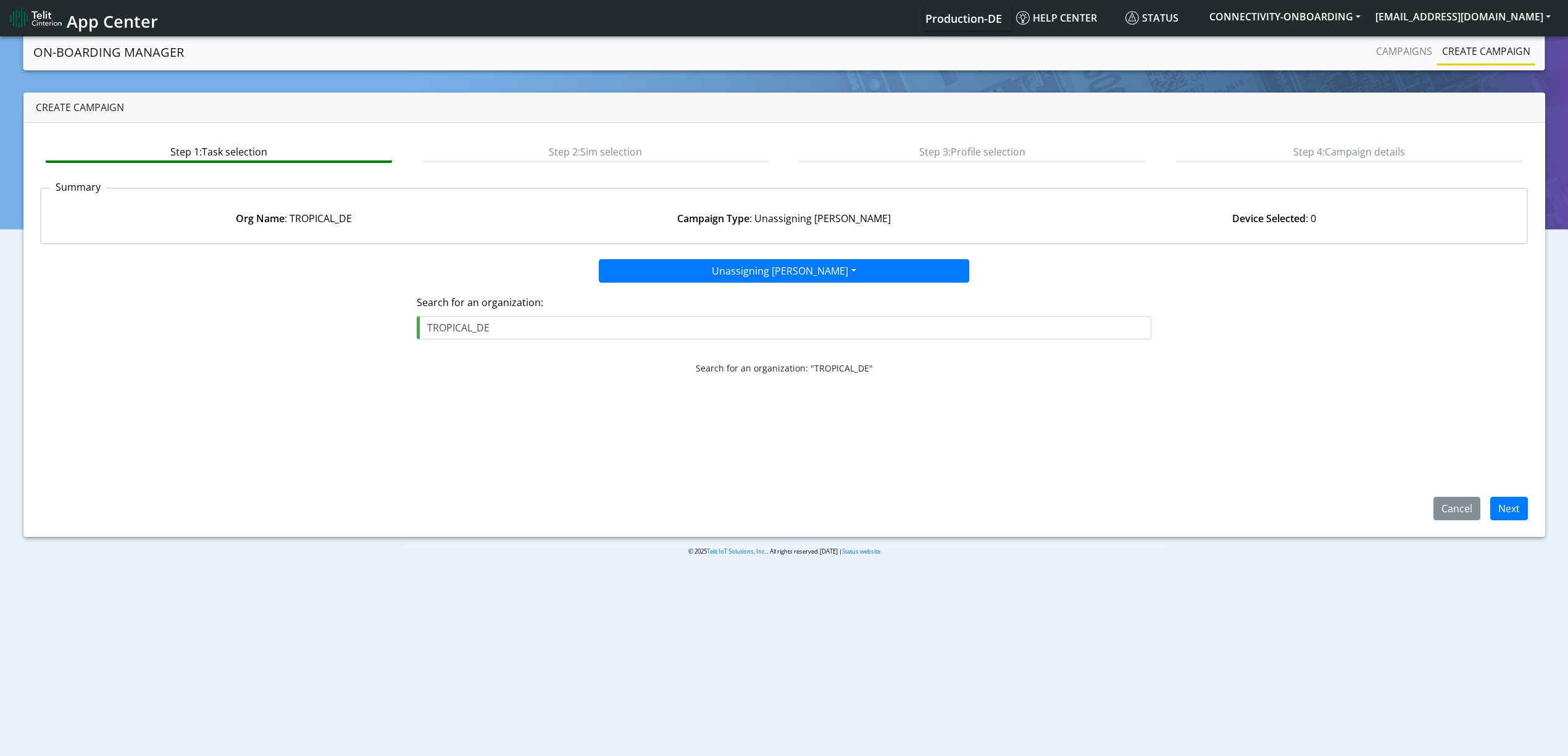
click at [709, 455] on app-paging-btns "Cancel Next" at bounding box center [784, 452] width 1488 height 136
click at [1515, 496] on app-paging-btns "Cancel Next" at bounding box center [784, 452] width 1488 height 136
click at [1515, 500] on button "Next" at bounding box center [1509, 508] width 38 height 24
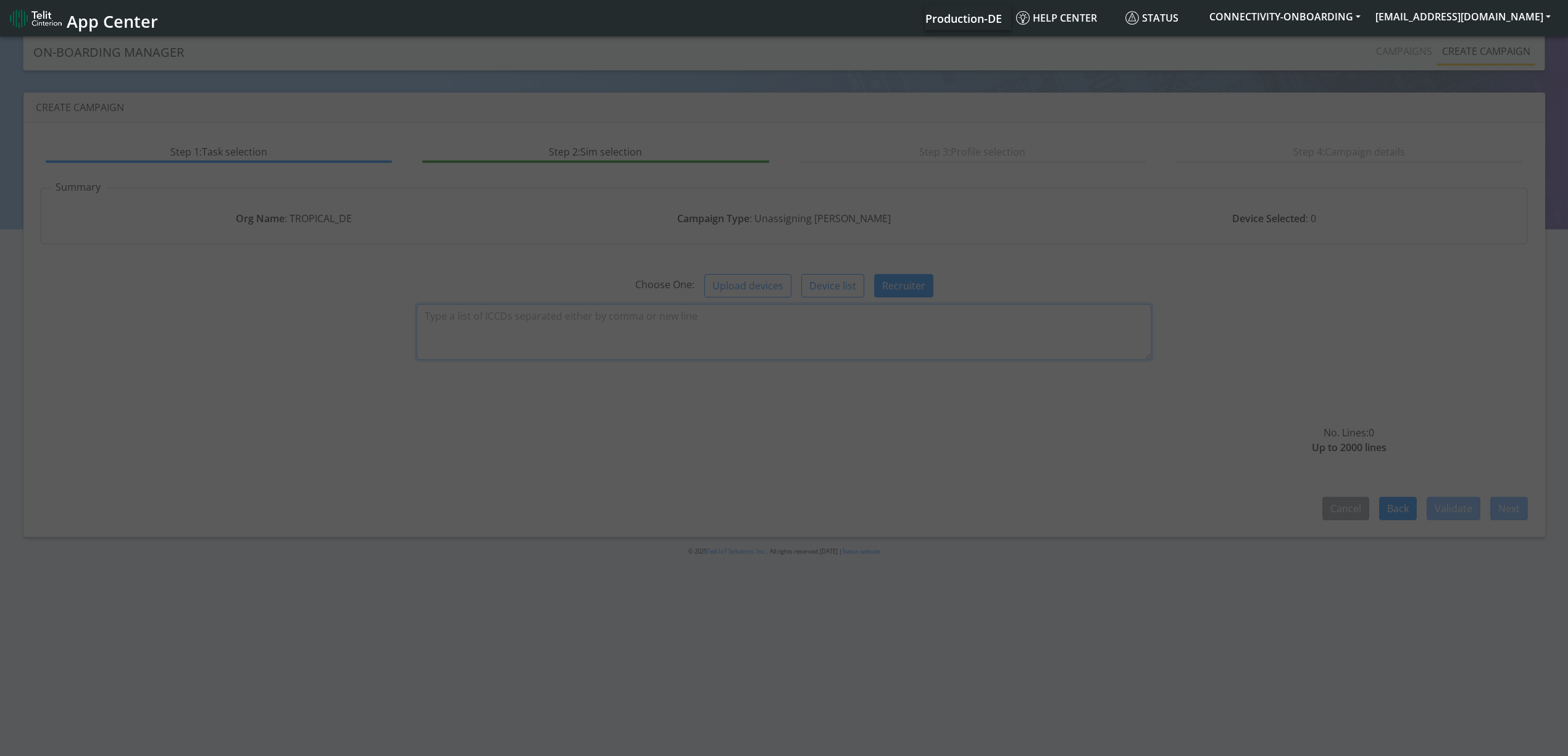
click at [501, 324] on textarea at bounding box center [784, 332] width 735 height 56
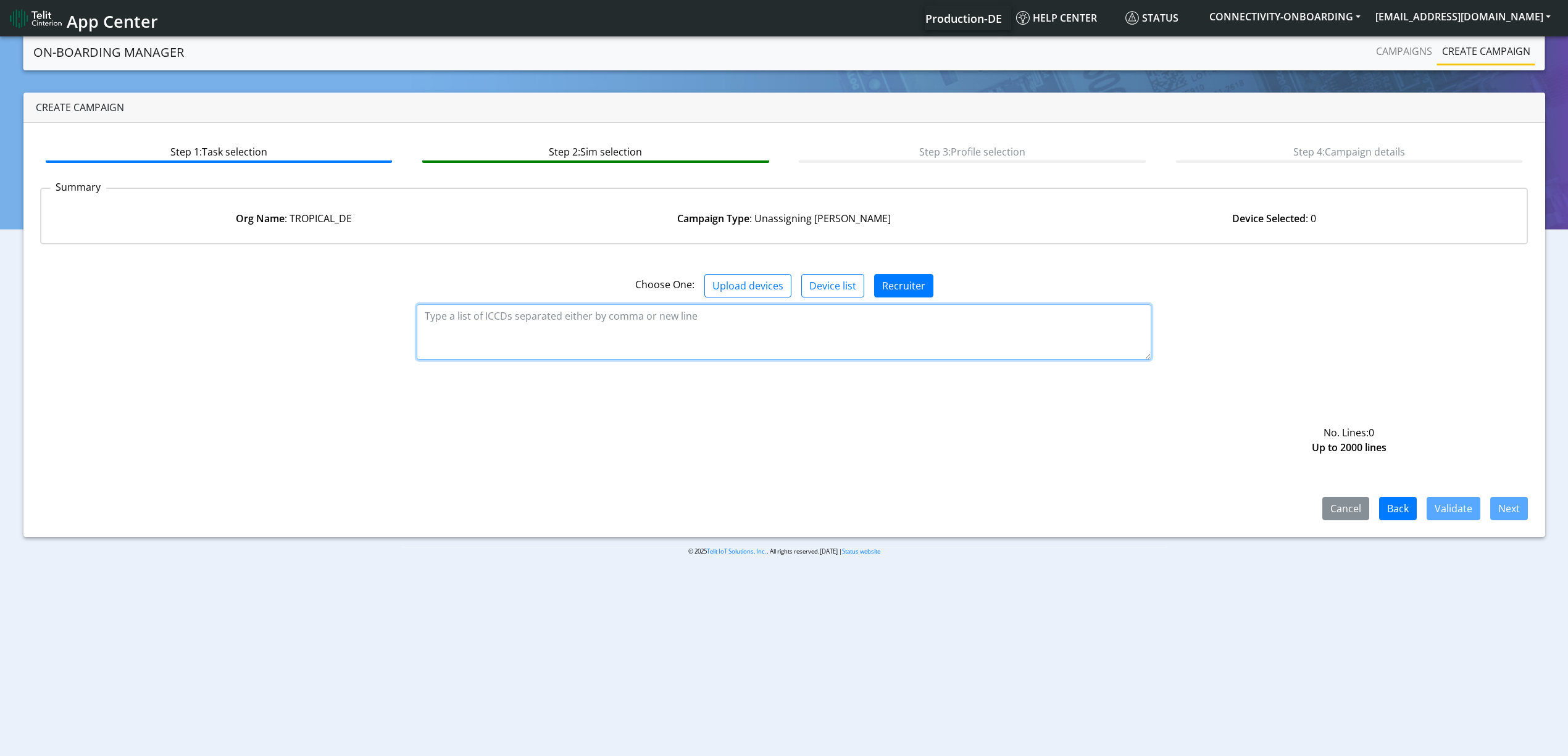
paste textarea "89358151000008445564 89358151000008445572 89358151000008445580 8935815100000844…"
type textarea "89358151000008445564 89358151000008445572 89358151000008445580 8935815100000844…"
click at [1450, 516] on button "Validate" at bounding box center [1453, 508] width 54 height 24
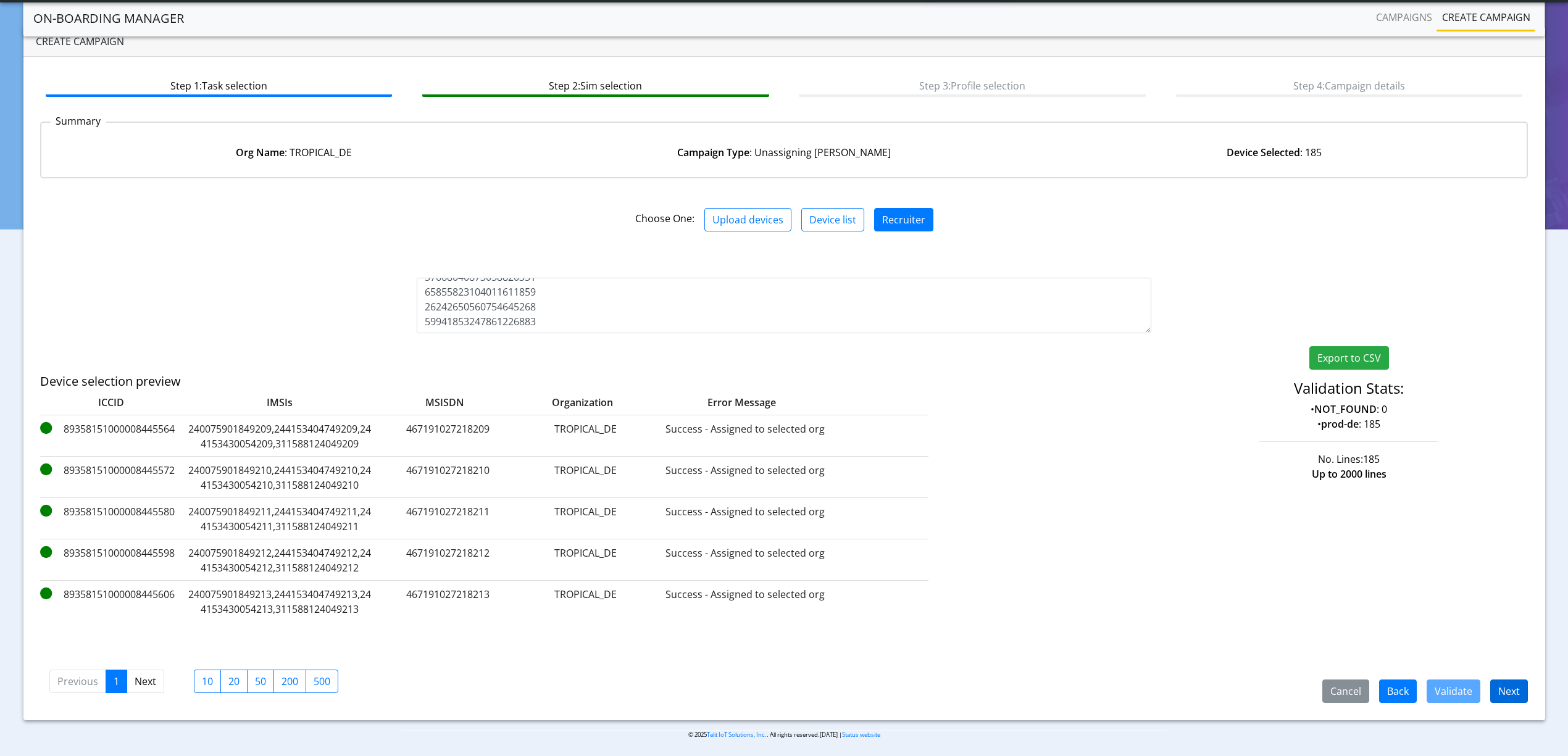
scroll to position [35, 0]
click at [1499, 687] on button "Next" at bounding box center [1509, 689] width 38 height 24
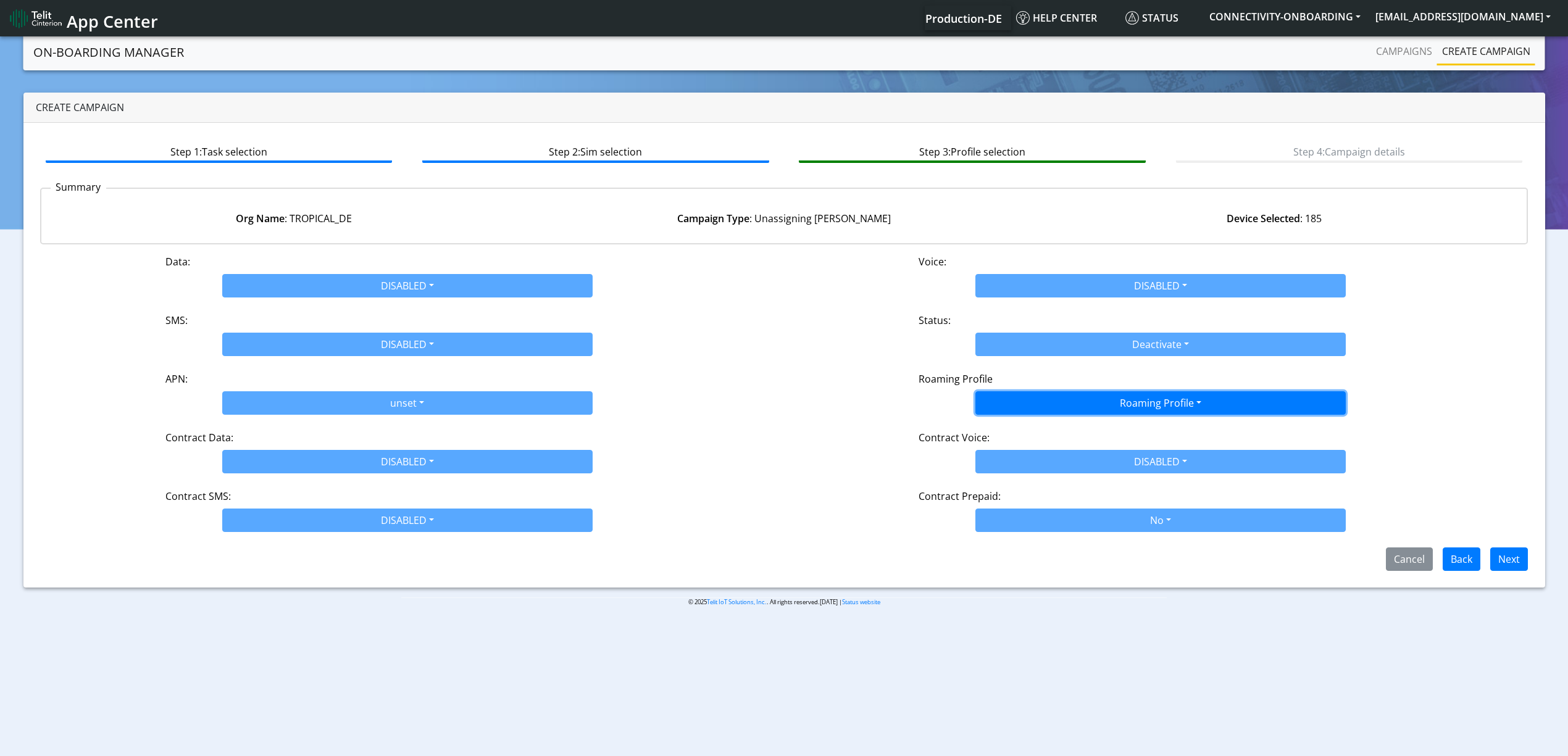
click at [998, 411] on button "Roaming Profile" at bounding box center [1160, 403] width 370 height 24
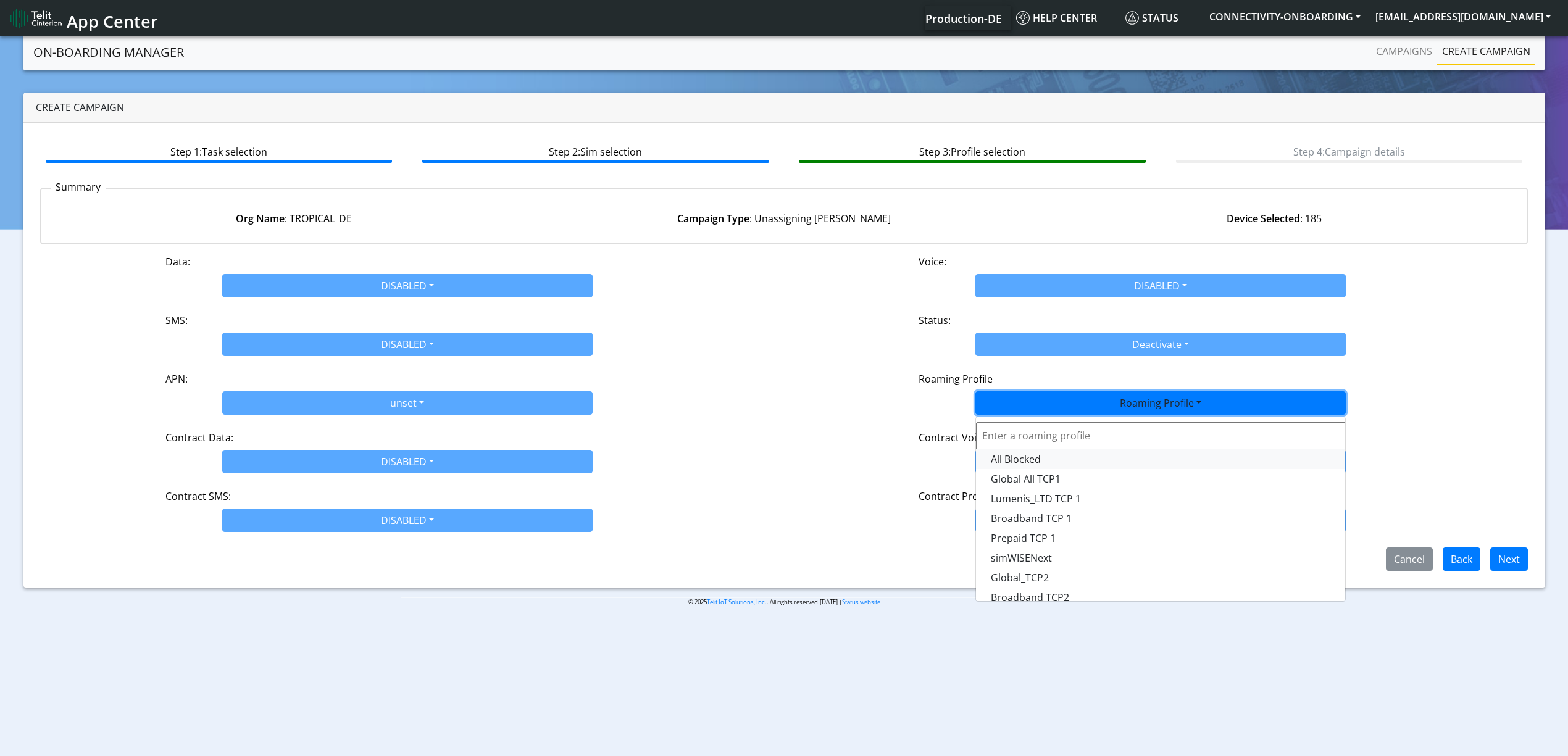
drag, startPoint x: 1000, startPoint y: 431, endPoint x: 1001, endPoint y: 450, distance: 19.0
click at [1001, 450] on div "All Blocked Global All TCP1 Lumenis_LTD TCP 1 Broadband TCP 1 Prepaid TCP 1 sim…" at bounding box center [1160, 509] width 370 height 185
click at [1001, 450] on Profile-dropdown "All Blocked" at bounding box center [1161, 460] width 369 height 20
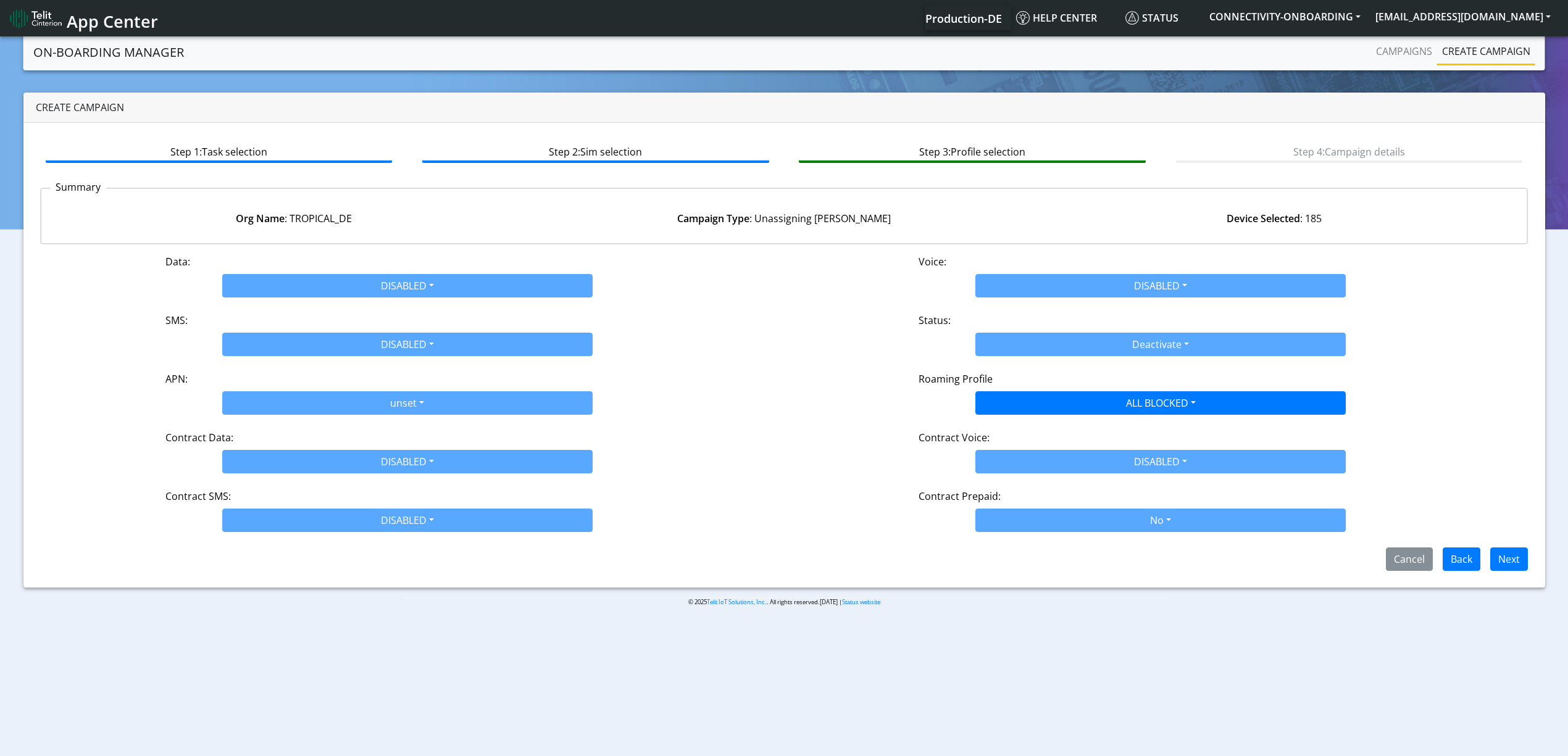
click at [1483, 553] on span "Next" at bounding box center [1504, 558] width 47 height 14
click at [1496, 558] on button "Next" at bounding box center [1509, 559] width 38 height 24
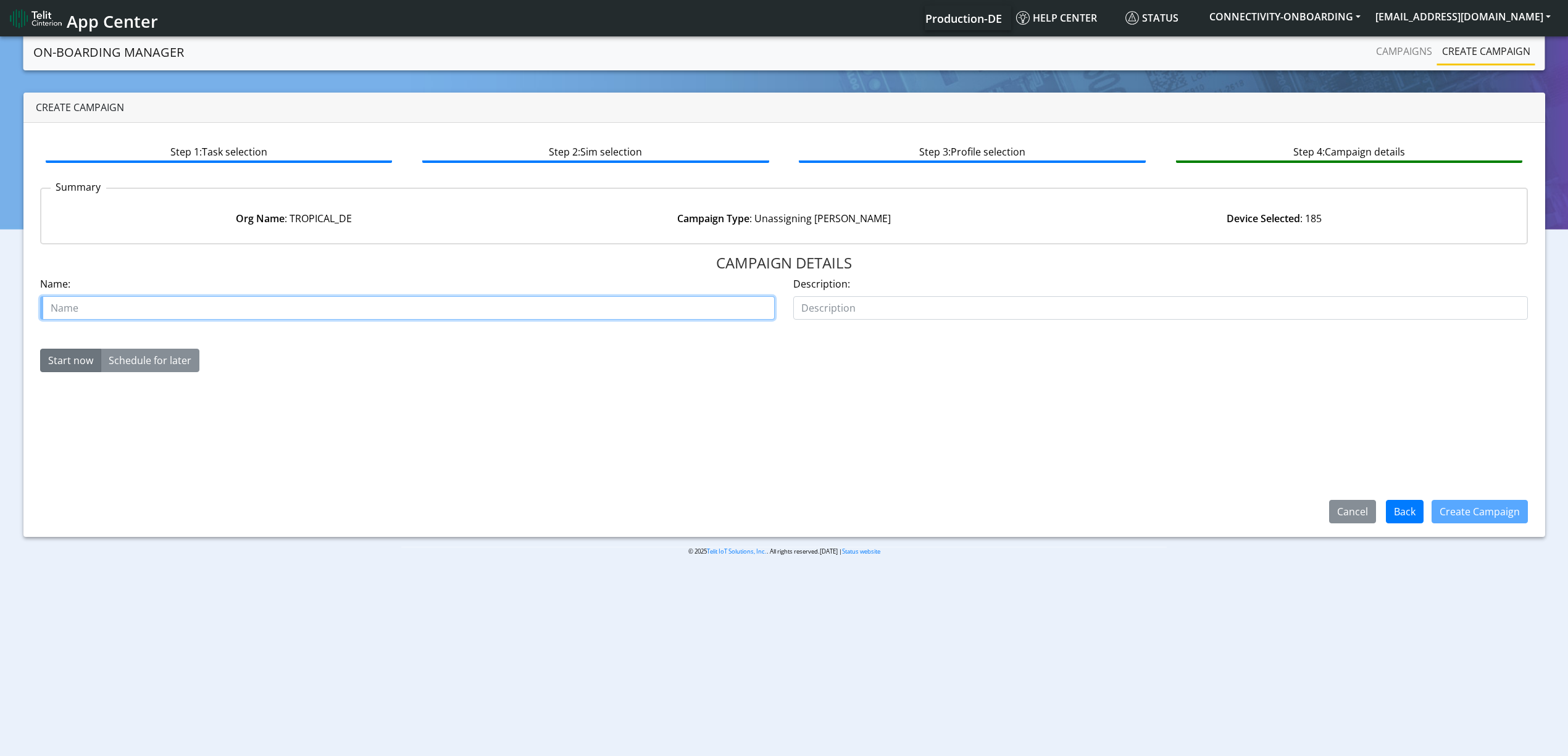
click at [205, 312] on input "text" at bounding box center [407, 308] width 735 height 24
type input "bugfix lumuensis"
click at [1486, 521] on button "Create Campaign" at bounding box center [1479, 511] width 96 height 24
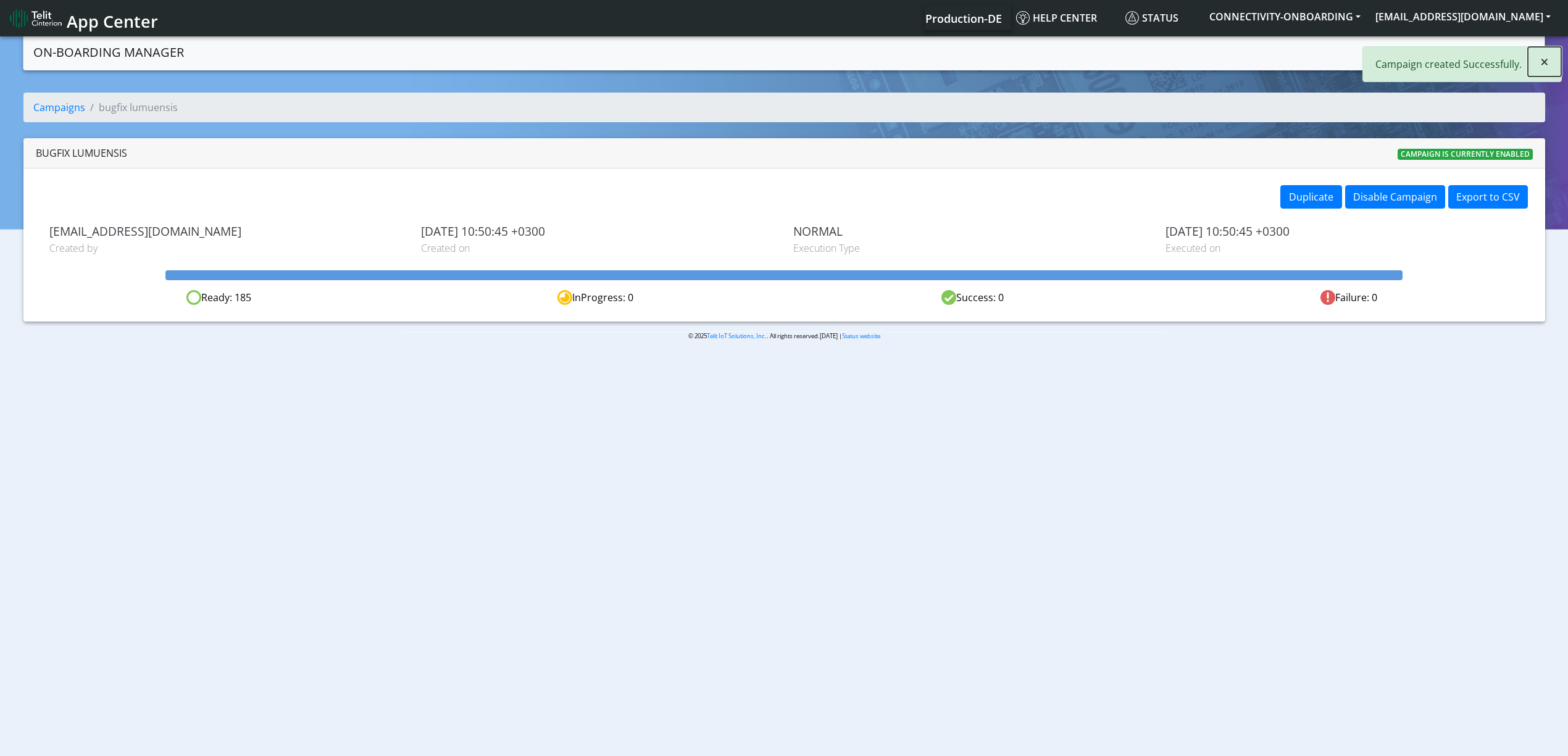
click at [1537, 64] on button "×" at bounding box center [1544, 62] width 34 height 29
click at [1408, 57] on link "Campaigns" at bounding box center [1404, 51] width 66 height 24
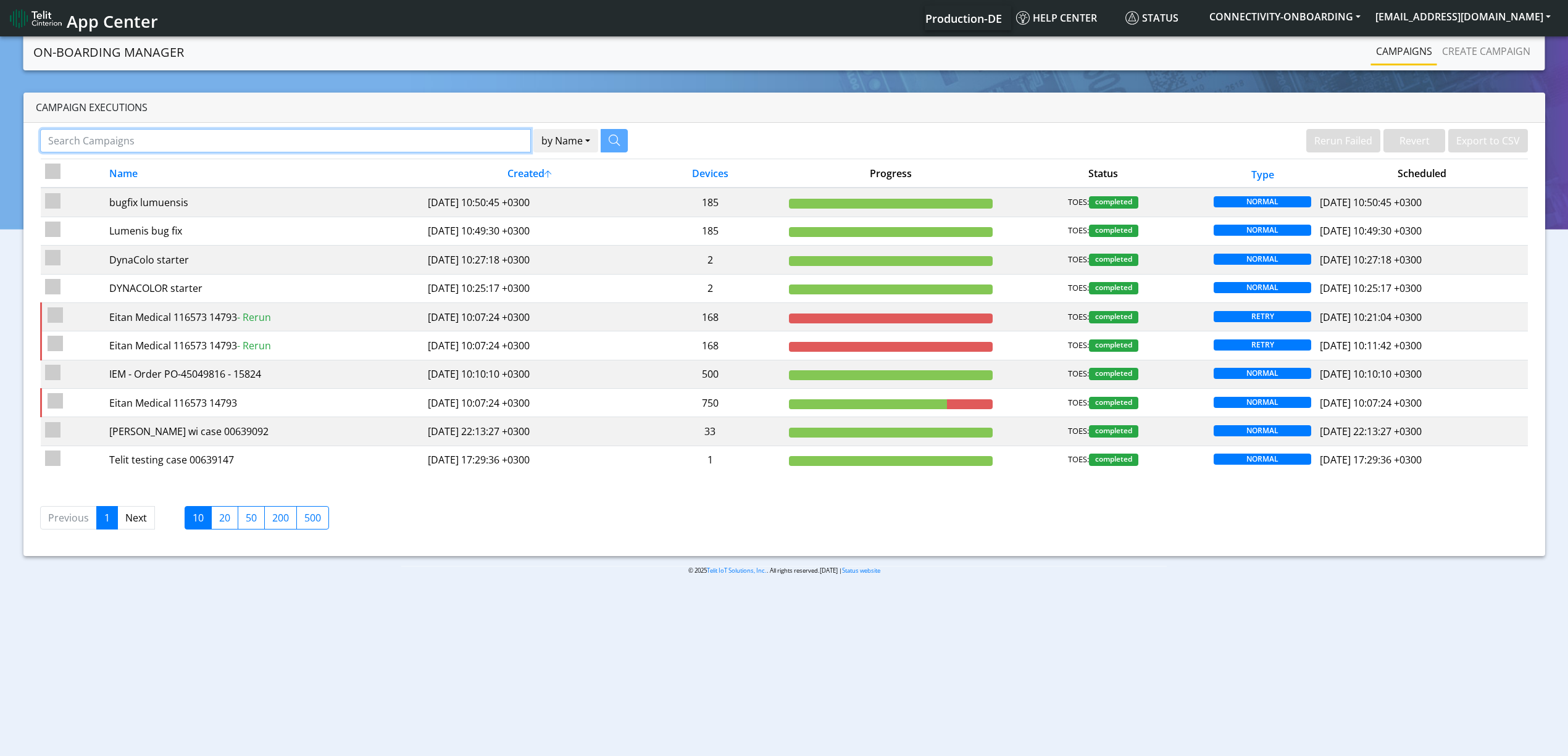
click at [369, 134] on input "Search Campaigns" at bounding box center [285, 140] width 490 height 24
paste input "16232"
type input "16232"
click at [601, 141] on icon "button" at bounding box center [599, 140] width 11 height 11
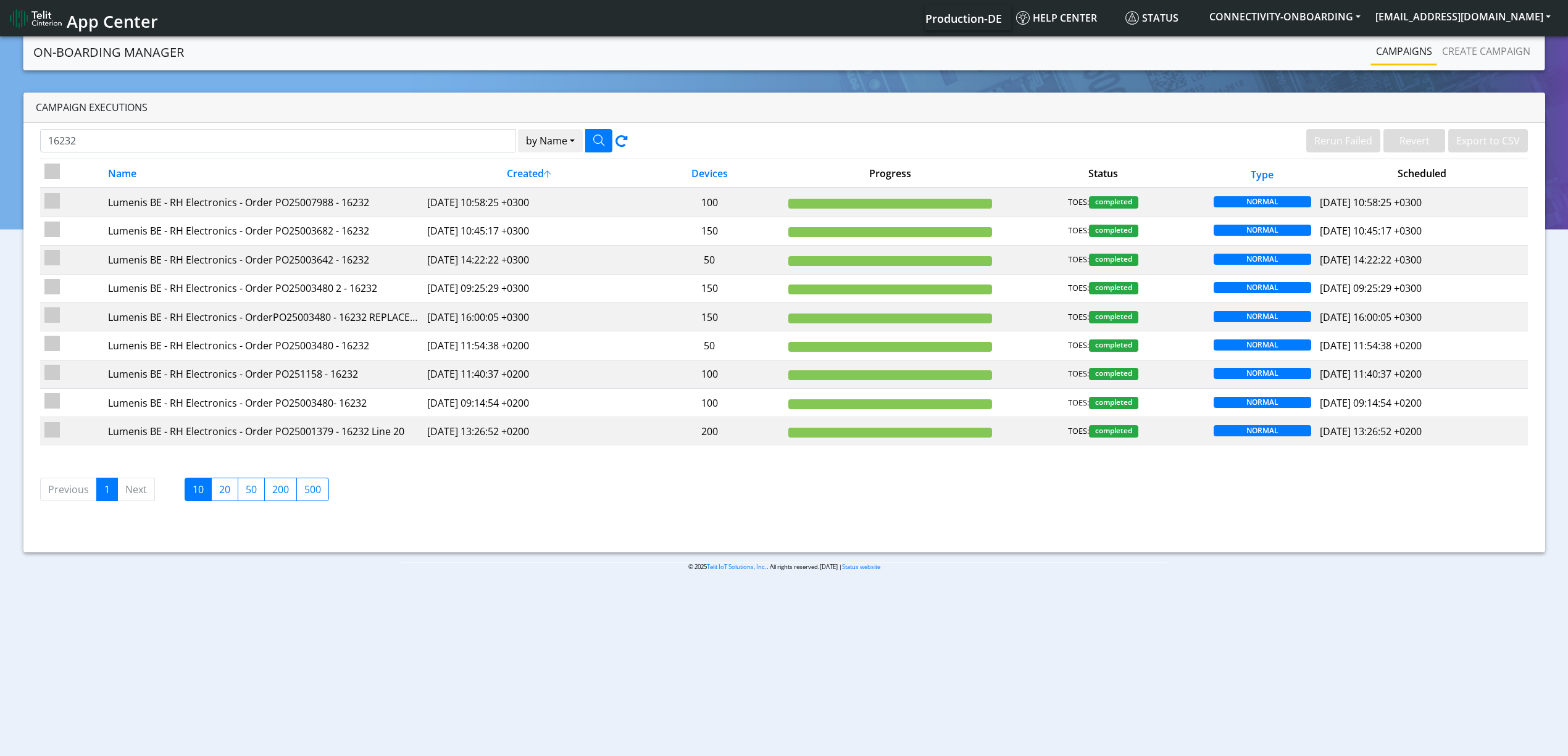
click at [138, 501] on li "Next" at bounding box center [137, 489] width 37 height 24
click at [185, 536] on div "16232 by Name Name Device Rerun Failed Revert Export to CSV Name Created Device…" at bounding box center [784, 338] width 1521 height 430
click at [230, 493] on label "20" at bounding box center [225, 489] width 27 height 24
click at [227, 490] on input "20" at bounding box center [223, 485] width 8 height 8
click at [247, 496] on label "50" at bounding box center [251, 489] width 27 height 24
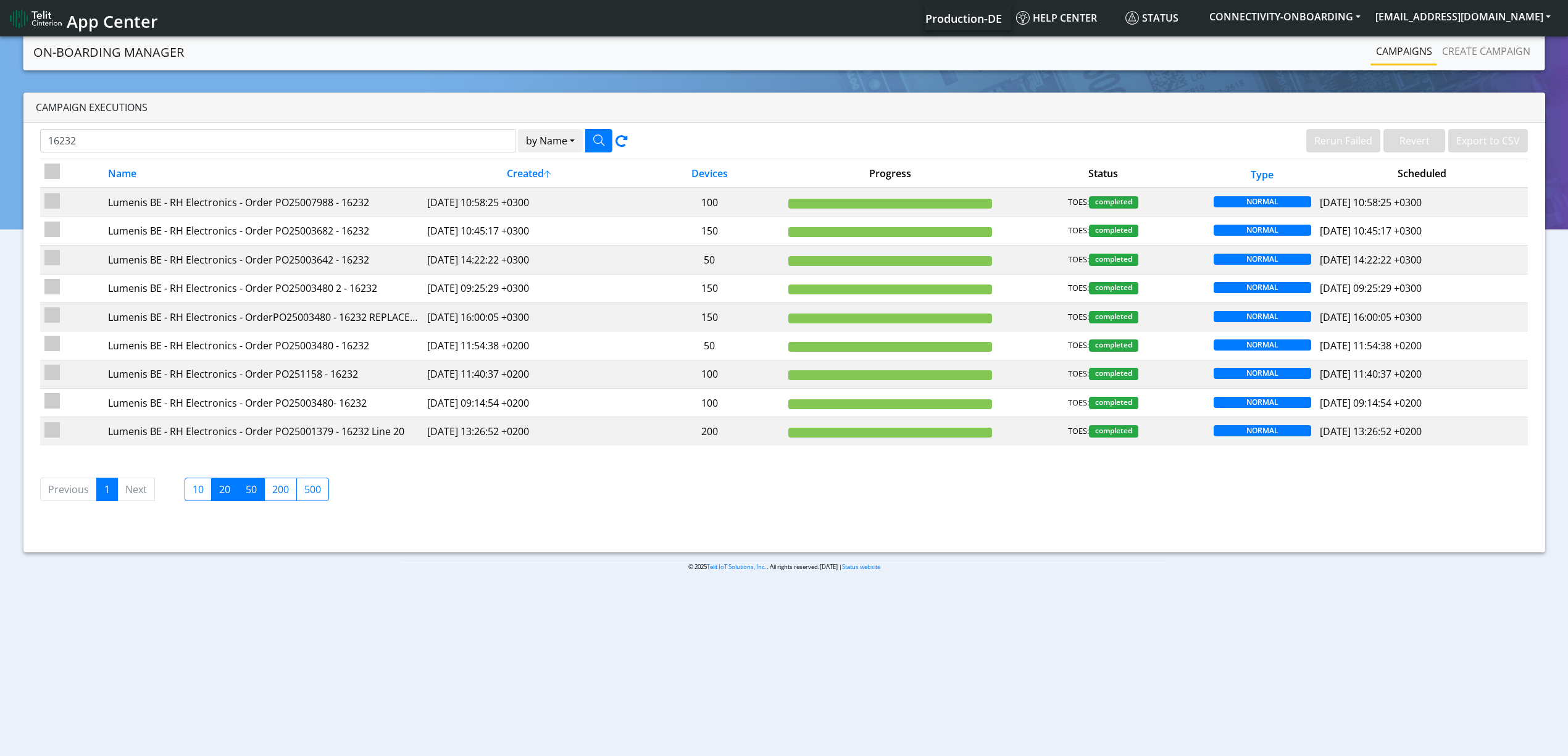
click at [247, 490] on input "50" at bounding box center [249, 485] width 8 height 8
click at [514, 608] on body "App Center Production-DE Help center Status CONNECTIVITY-ONBOARDING yaniv.avrah…" at bounding box center [784, 397] width 1568 height 727
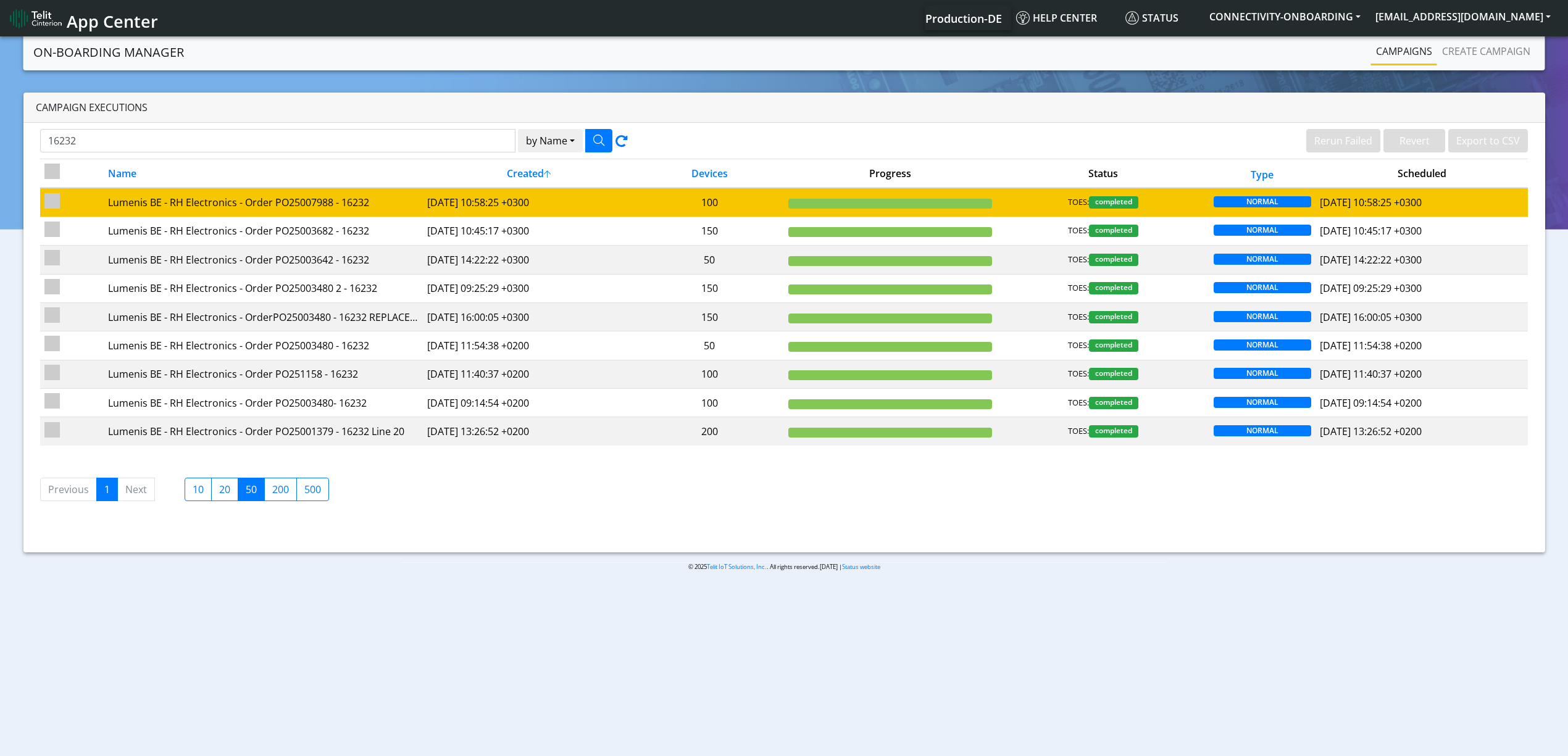
click at [615, 199] on td "2025-07-17 10:58:25 +0300" at bounding box center [529, 202] width 213 height 29
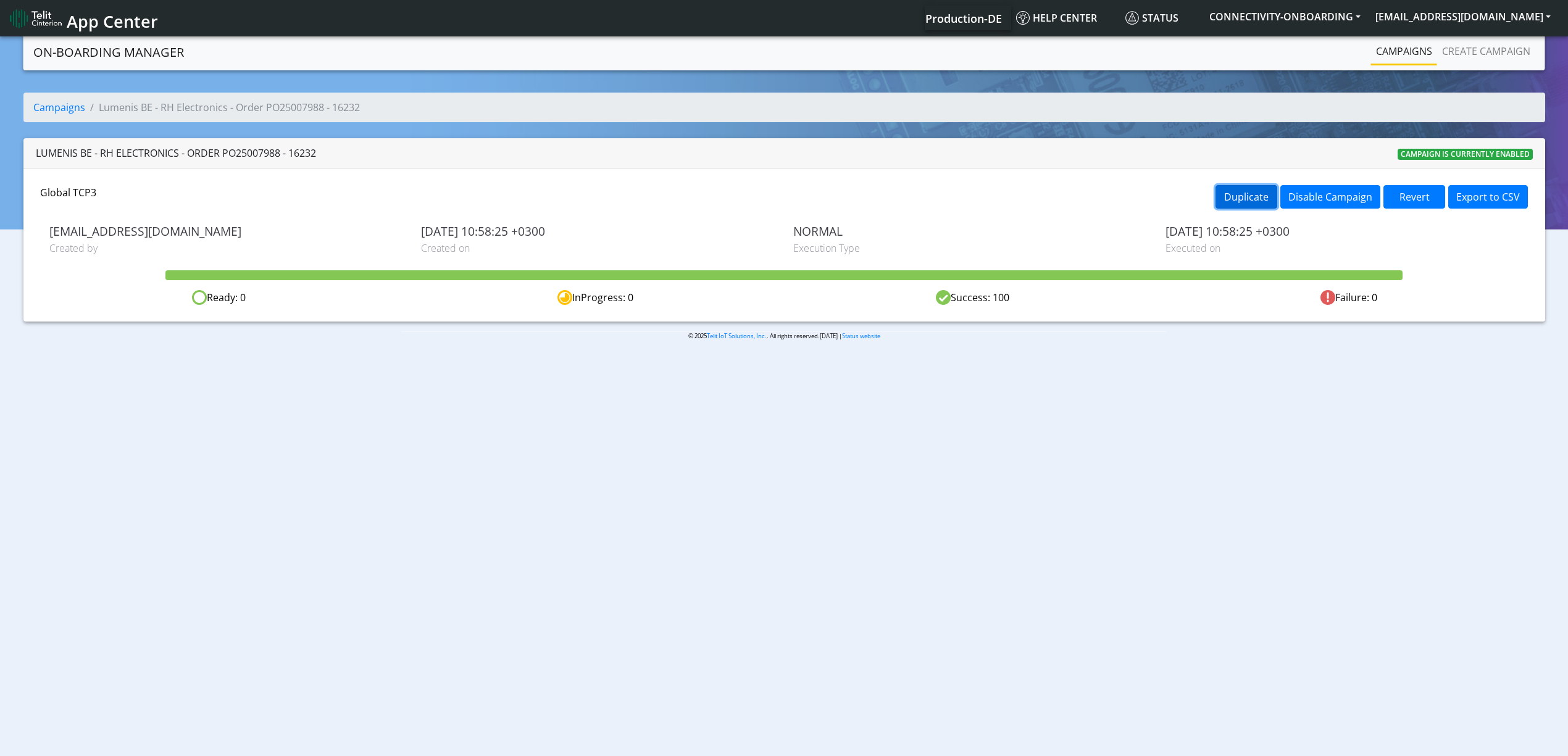
click at [1267, 203] on button "Duplicate" at bounding box center [1246, 197] width 62 height 24
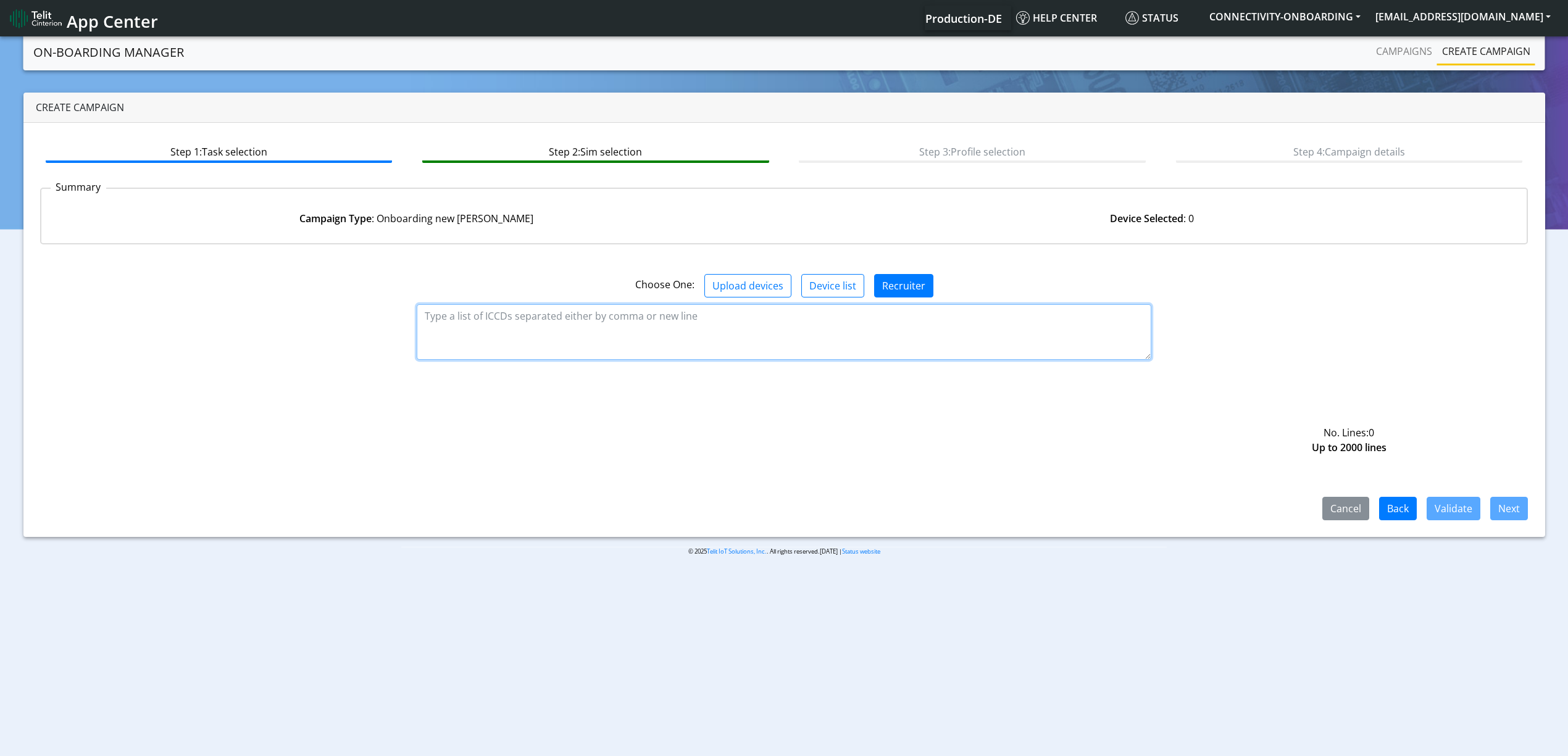
click at [579, 331] on textarea at bounding box center [784, 332] width 735 height 56
paste textarea "89358151000008445564 89358151000008445572 89358151000008445580 8935815100000844…"
type textarea "89358151000008445564 89358151000008445572 89358151000008445580 8935815100000844…"
click at [1453, 508] on button "Validate" at bounding box center [1453, 508] width 54 height 24
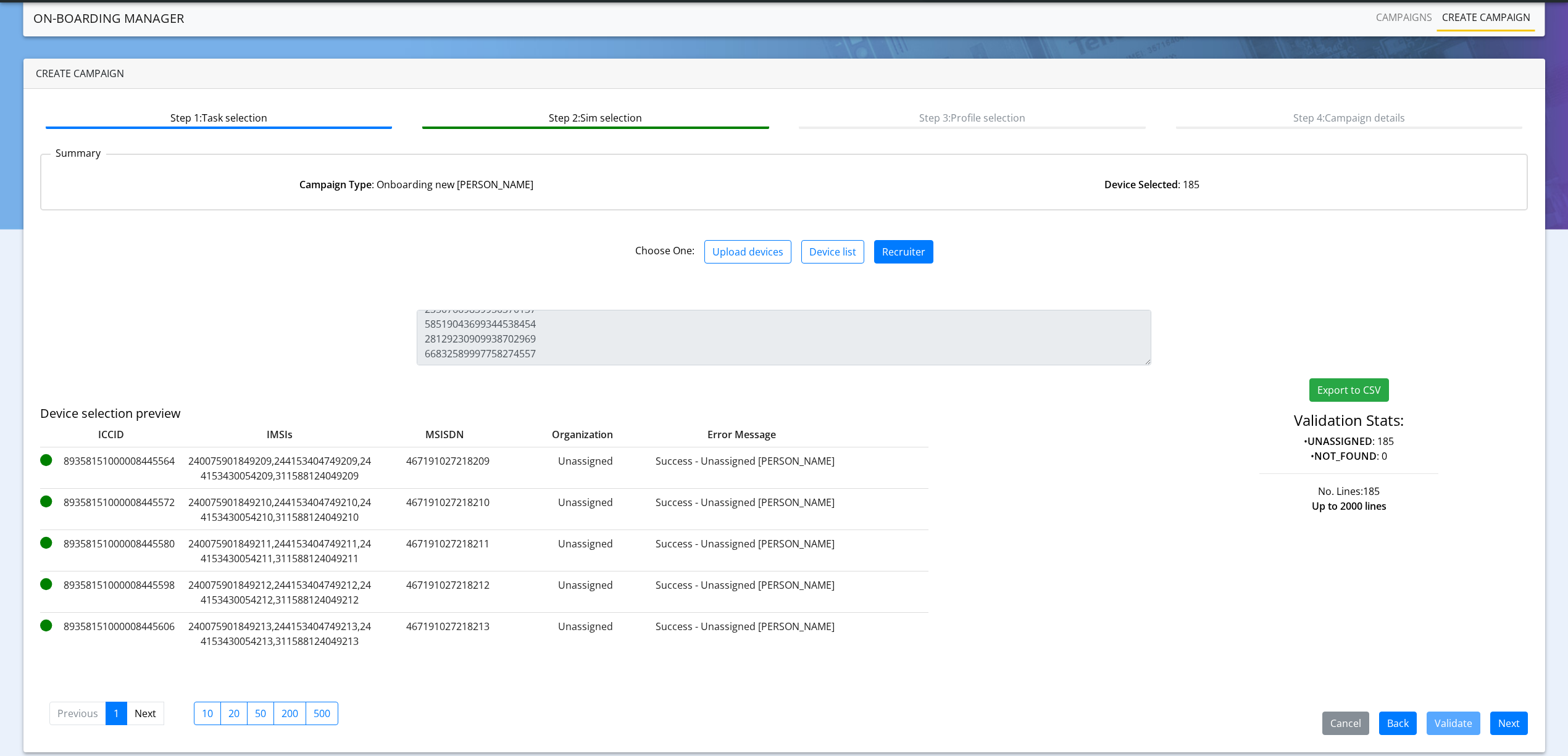
scroll to position [35, 0]
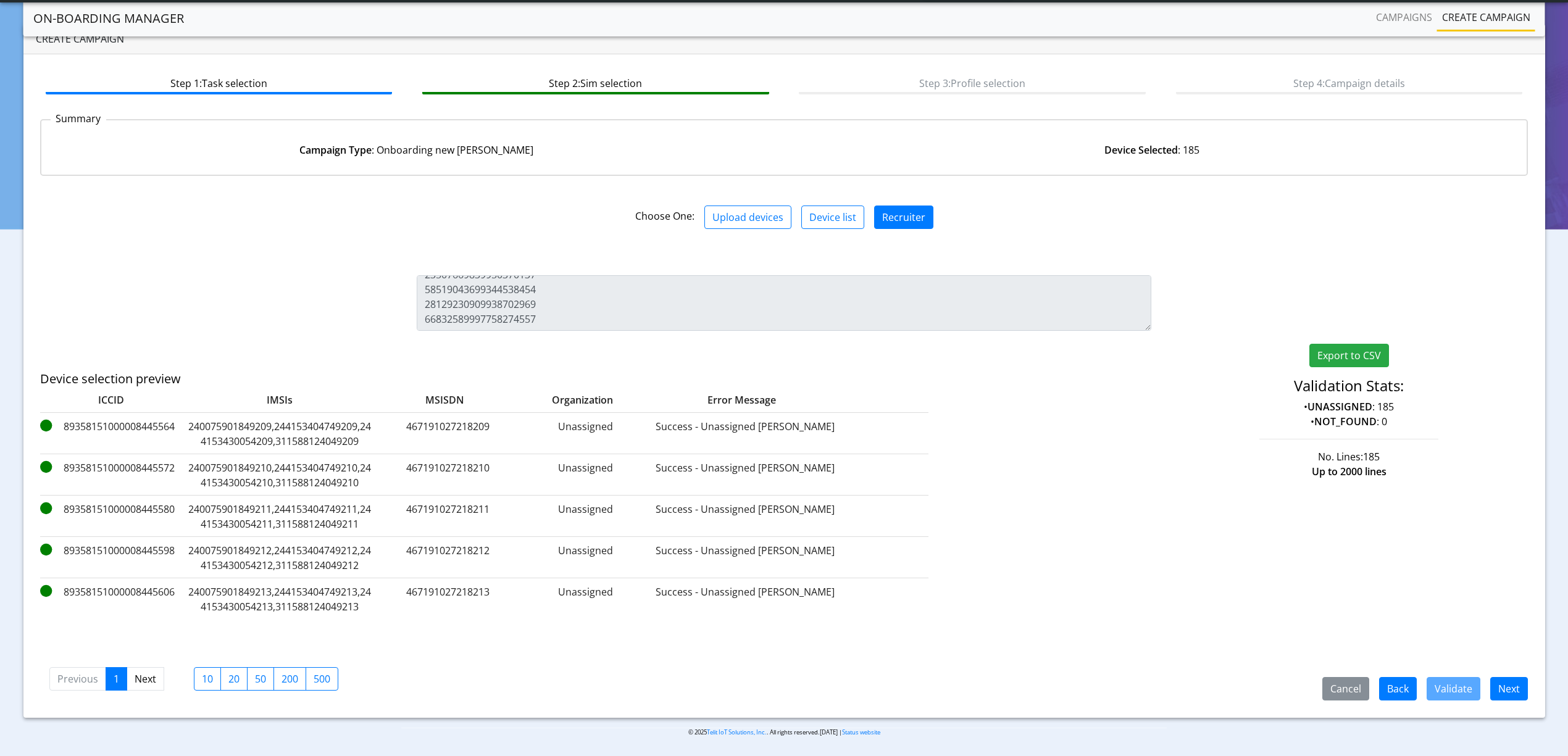
click at [1521, 704] on div "Step 1: Task selection Step 2: Sim selection Step 3: Profile selection Step 4: …" at bounding box center [784, 386] width 1521 height 664
click at [1521, 692] on button "Next" at bounding box center [1509, 689] width 38 height 24
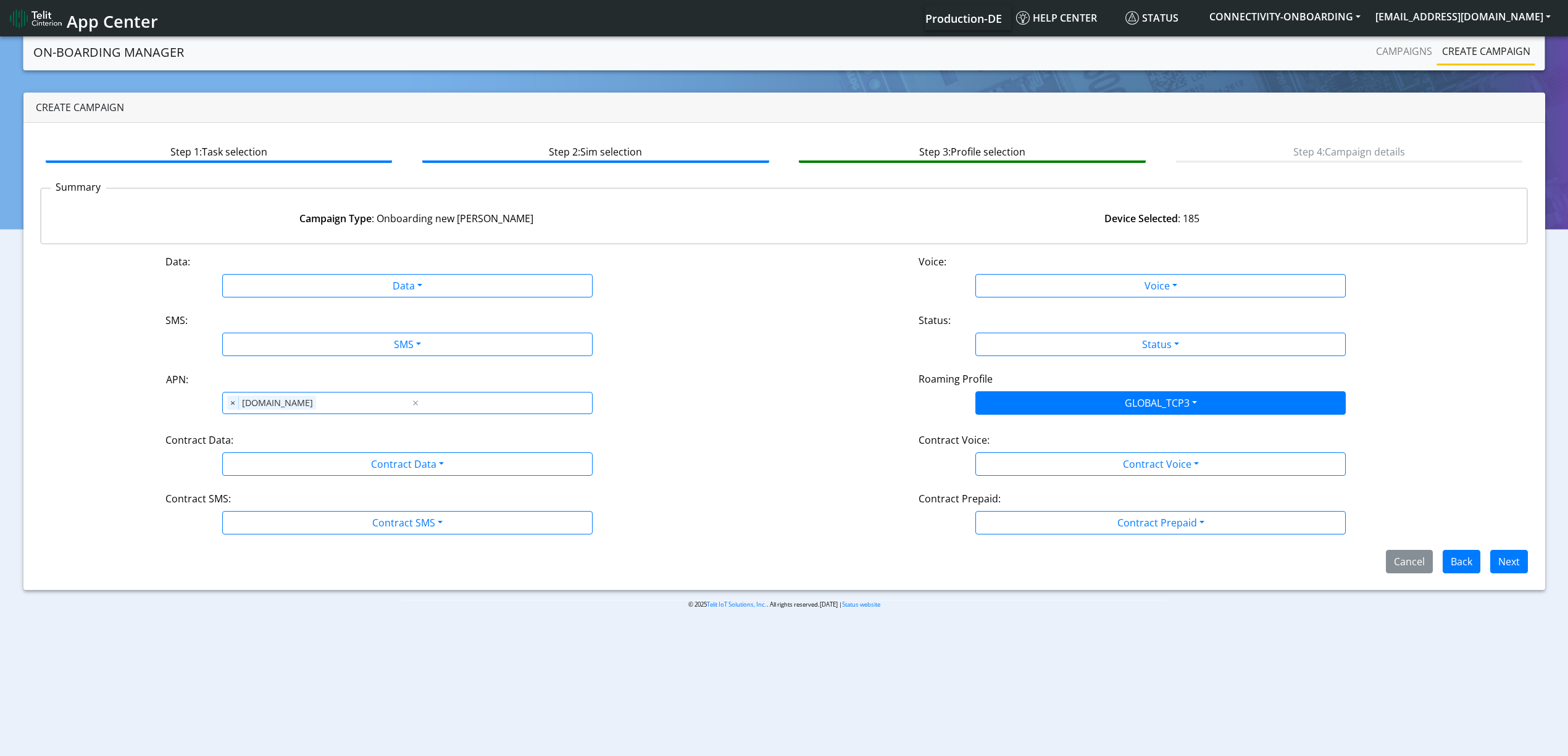
click at [329, 274] on div "Data Disabled Enabled" at bounding box center [407, 286] width 370 height 24
click at [277, 299] on div "Data: Data Disabled Enabled Voice: Voice Disabled Enabled SMS: SMS Disabled MO …" at bounding box center [784, 414] width 1488 height 319
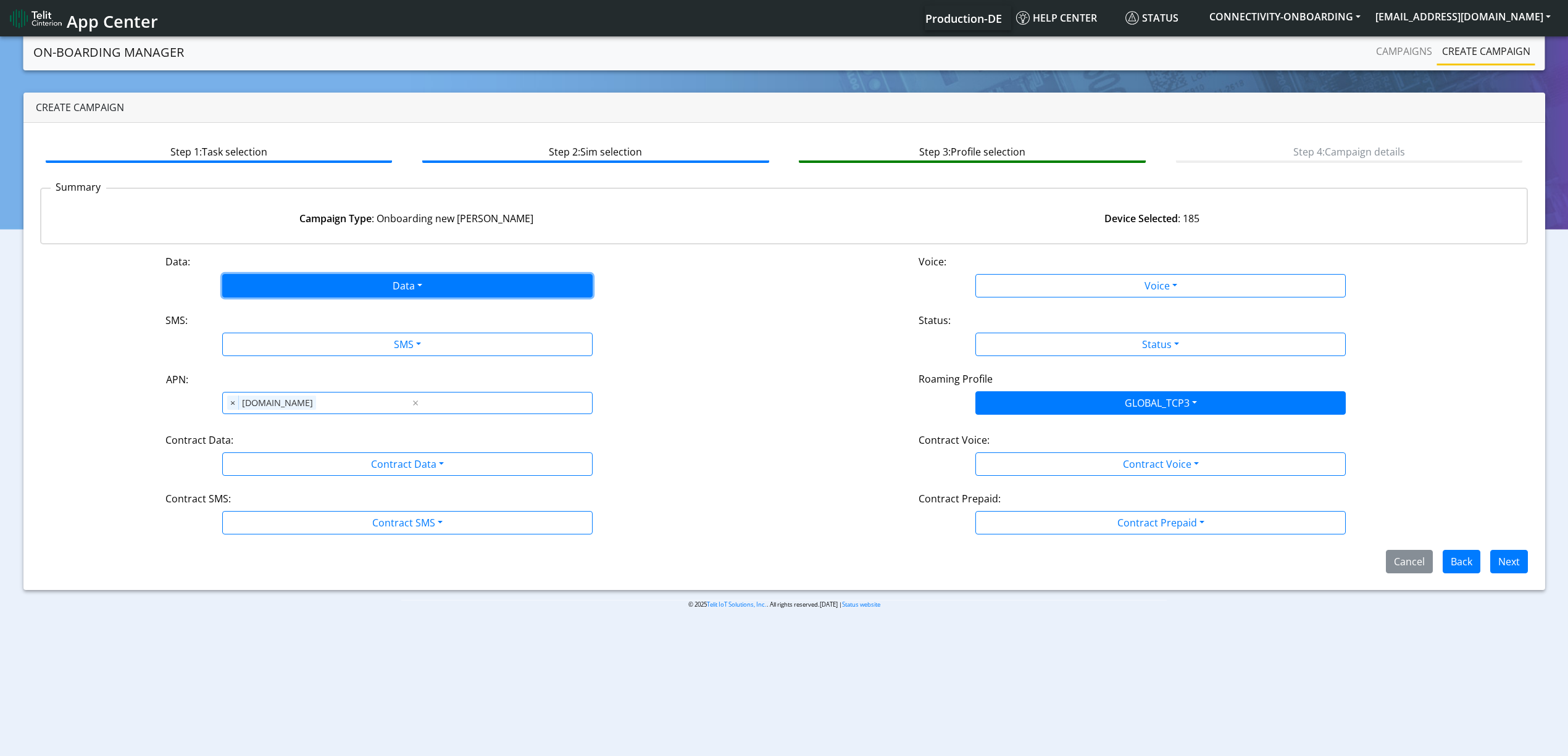
click at [276, 291] on button "Data" at bounding box center [407, 286] width 370 height 24
click at [275, 338] on button "Enabled" at bounding box center [407, 334] width 369 height 20
click at [278, 339] on button "SMS" at bounding box center [407, 344] width 370 height 24
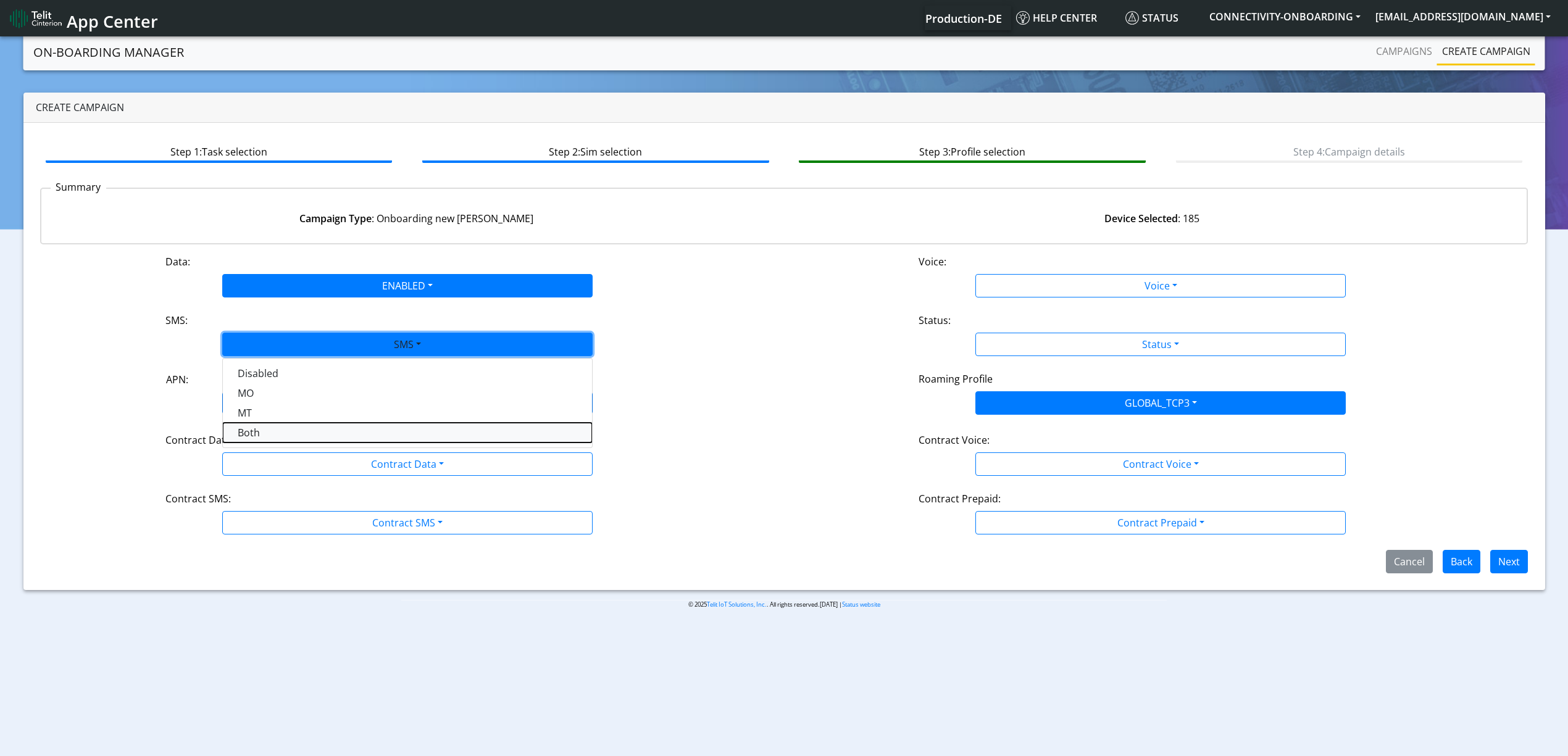
click at [257, 435] on button "Both" at bounding box center [407, 433] width 369 height 20
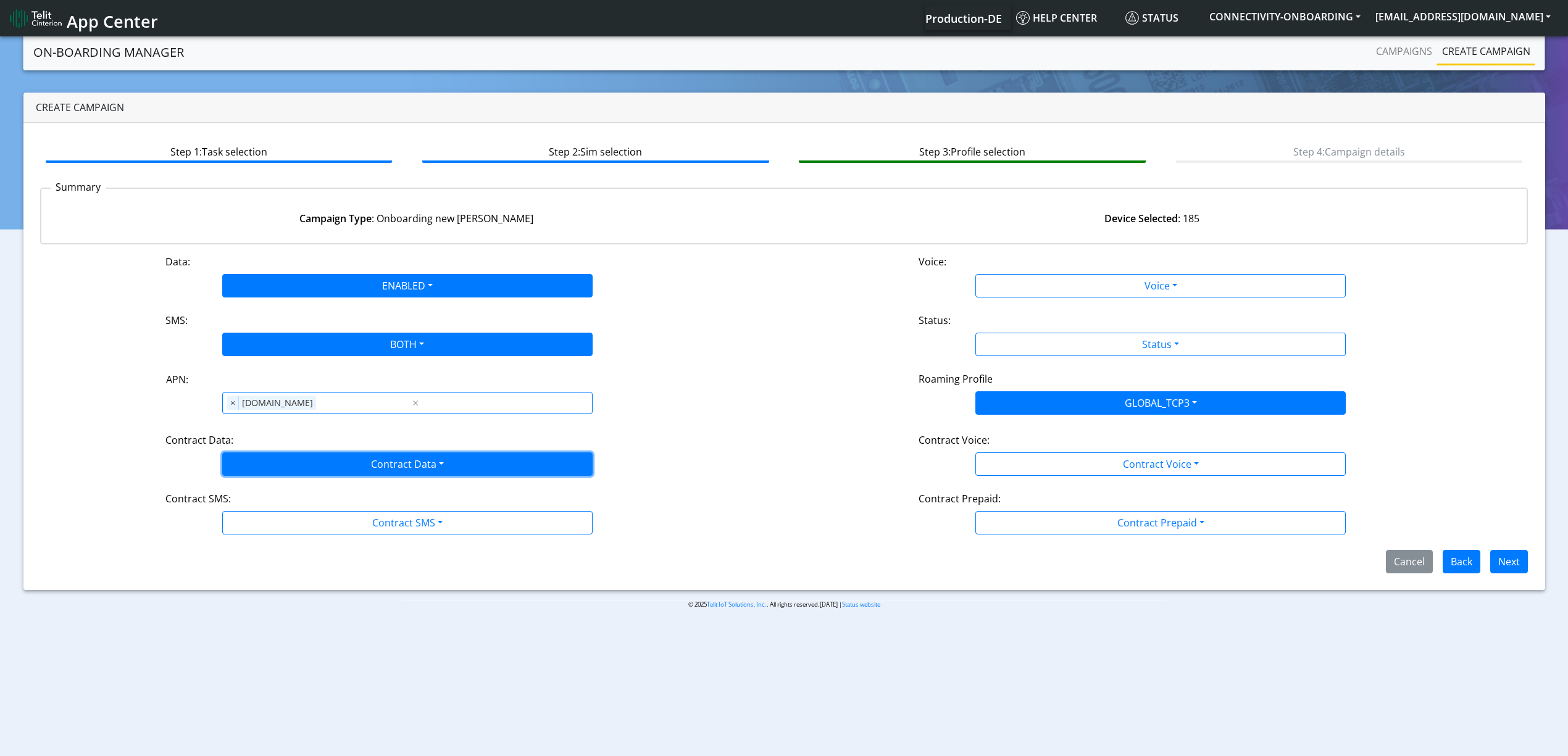
click at [300, 470] on button "Contract Data" at bounding box center [407, 464] width 370 height 24
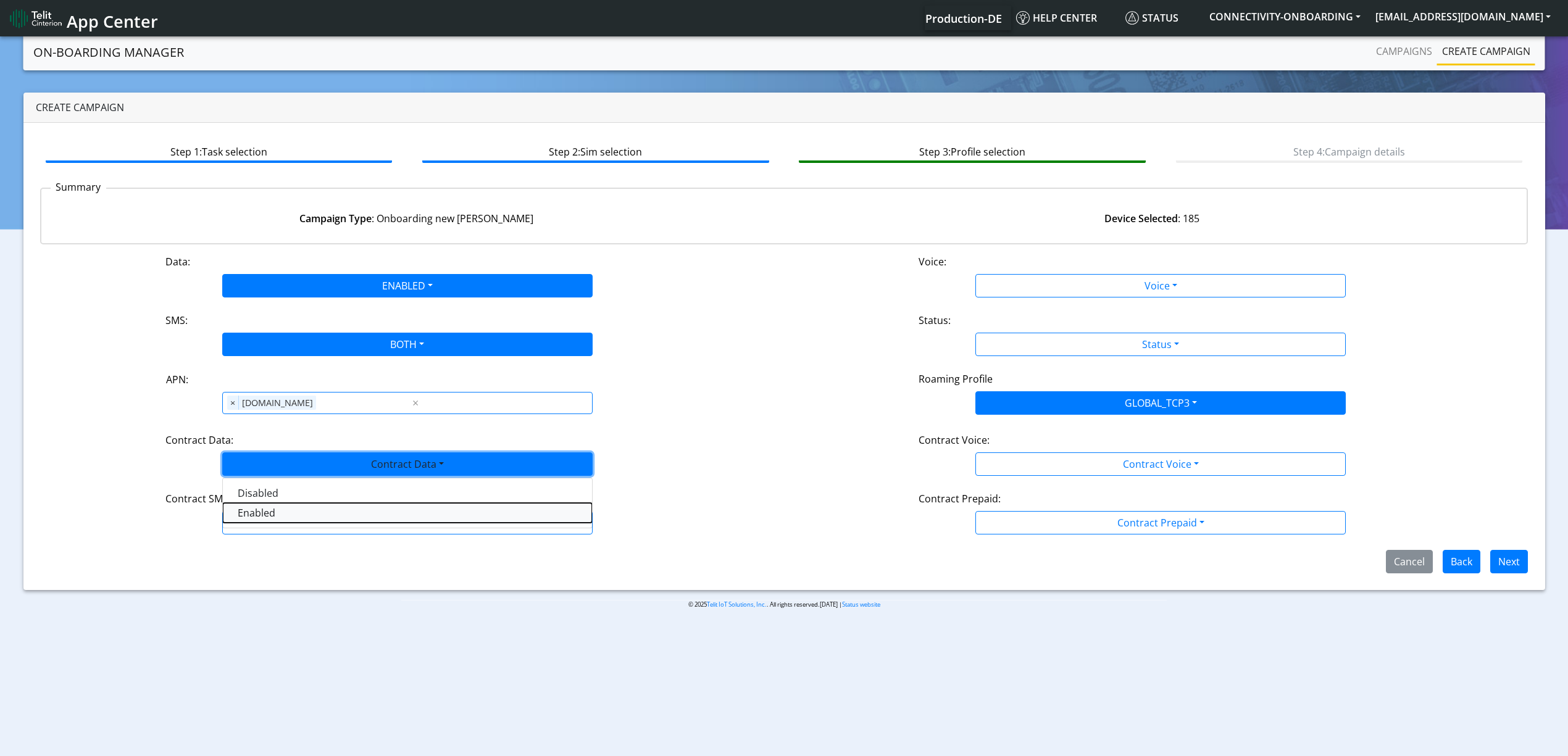
click at [275, 517] on Dataenabled-dropdown "Enabled" at bounding box center [407, 513] width 369 height 20
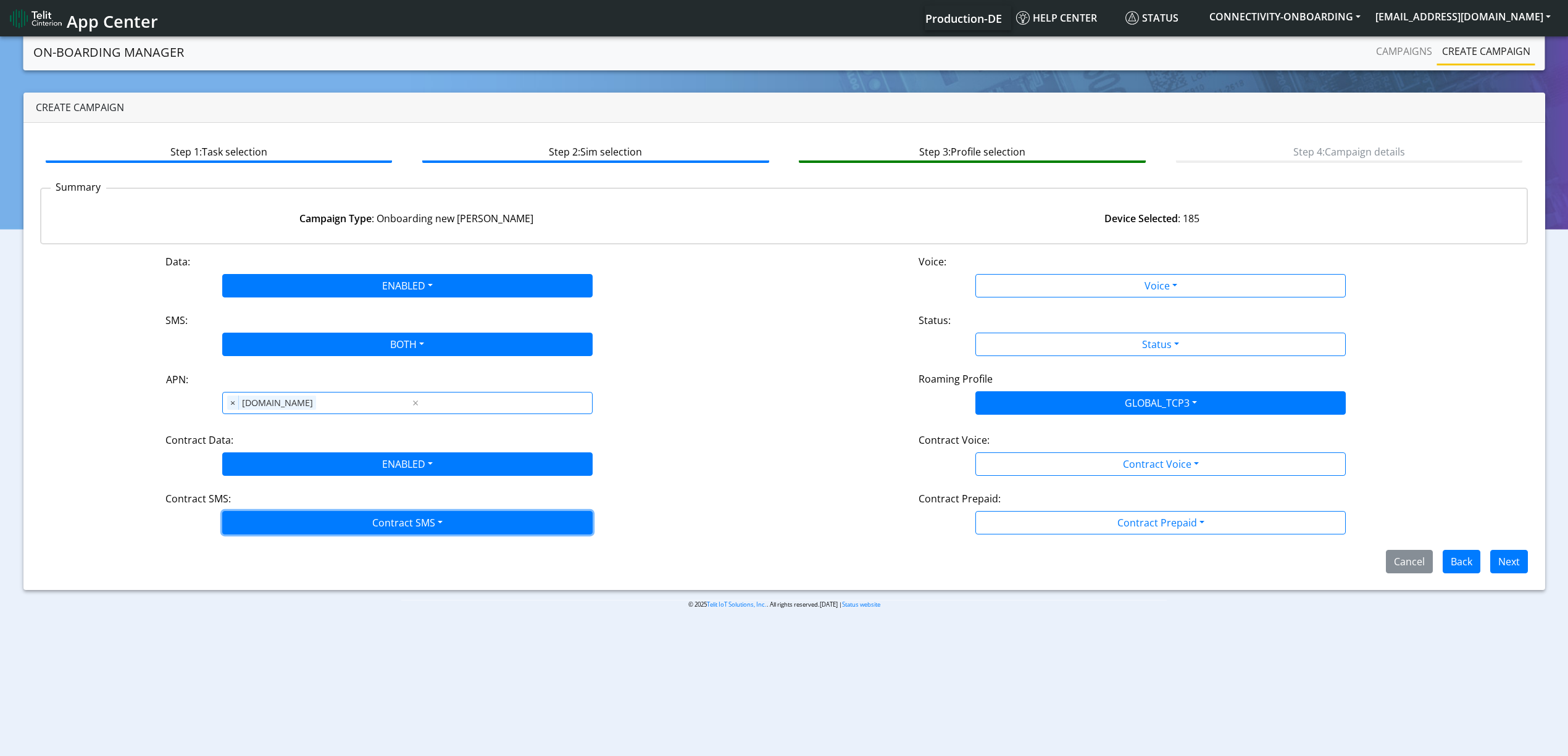
click at [278, 524] on button "Contract SMS" at bounding box center [407, 523] width 370 height 24
click at [262, 610] on SMSboth-dropdown "Both" at bounding box center [407, 611] width 369 height 20
click at [1021, 305] on div "Data: ENABLED Disabled Enabled Voice: Voice Disabled Enabled SMS: BOTH Disabled…" at bounding box center [784, 414] width 1488 height 319
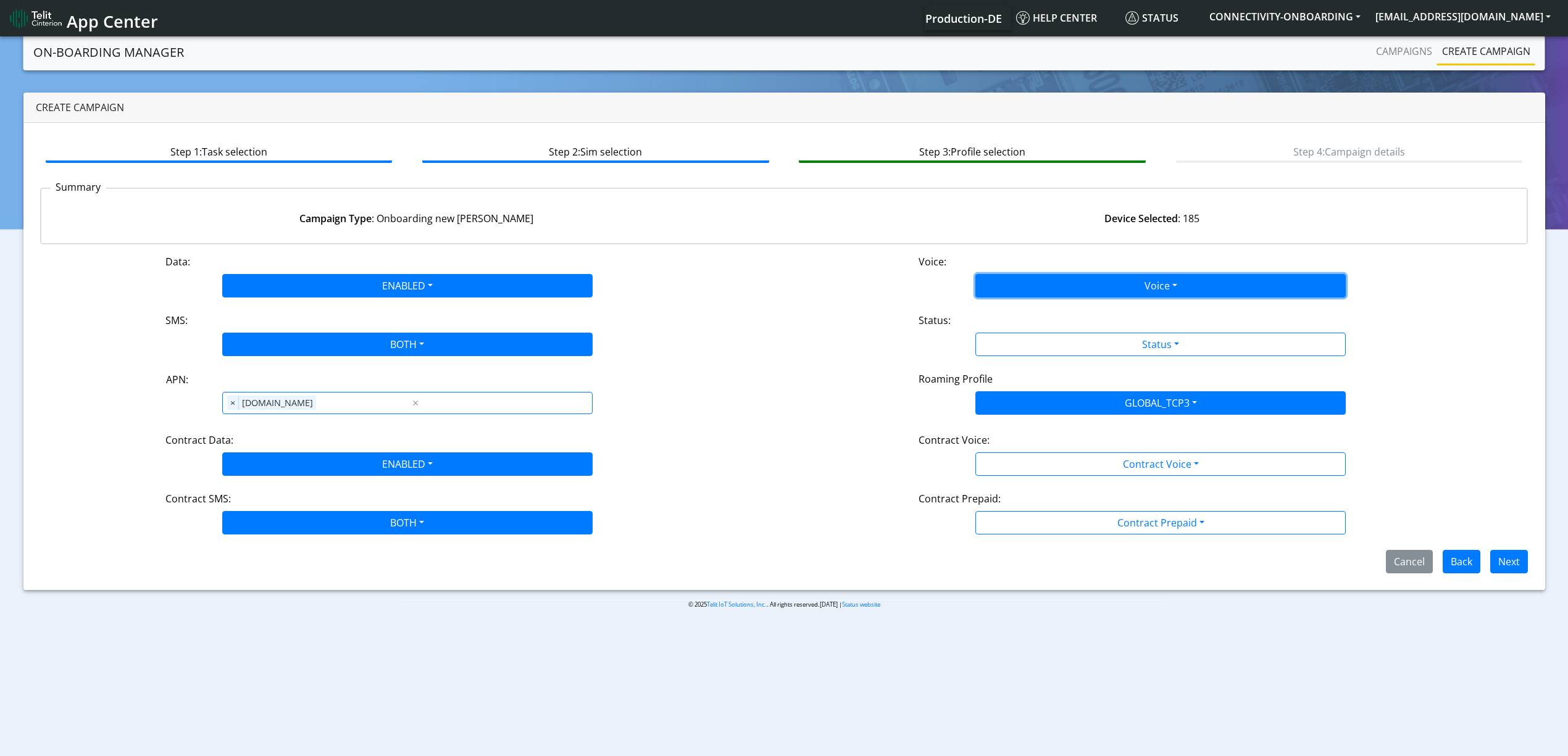
click at [1017, 290] on button "Voice" at bounding box center [1160, 286] width 370 height 24
click at [1012, 314] on button "Disabled" at bounding box center [1161, 315] width 369 height 20
click at [1017, 324] on div "Status:" at bounding box center [1161, 323] width 503 height 20
click at [1017, 356] on div "Data: ENABLED Disabled Enabled Voice: DISABLED Disabled Enabled SMS: BOTH Disab…" at bounding box center [784, 414] width 1488 height 319
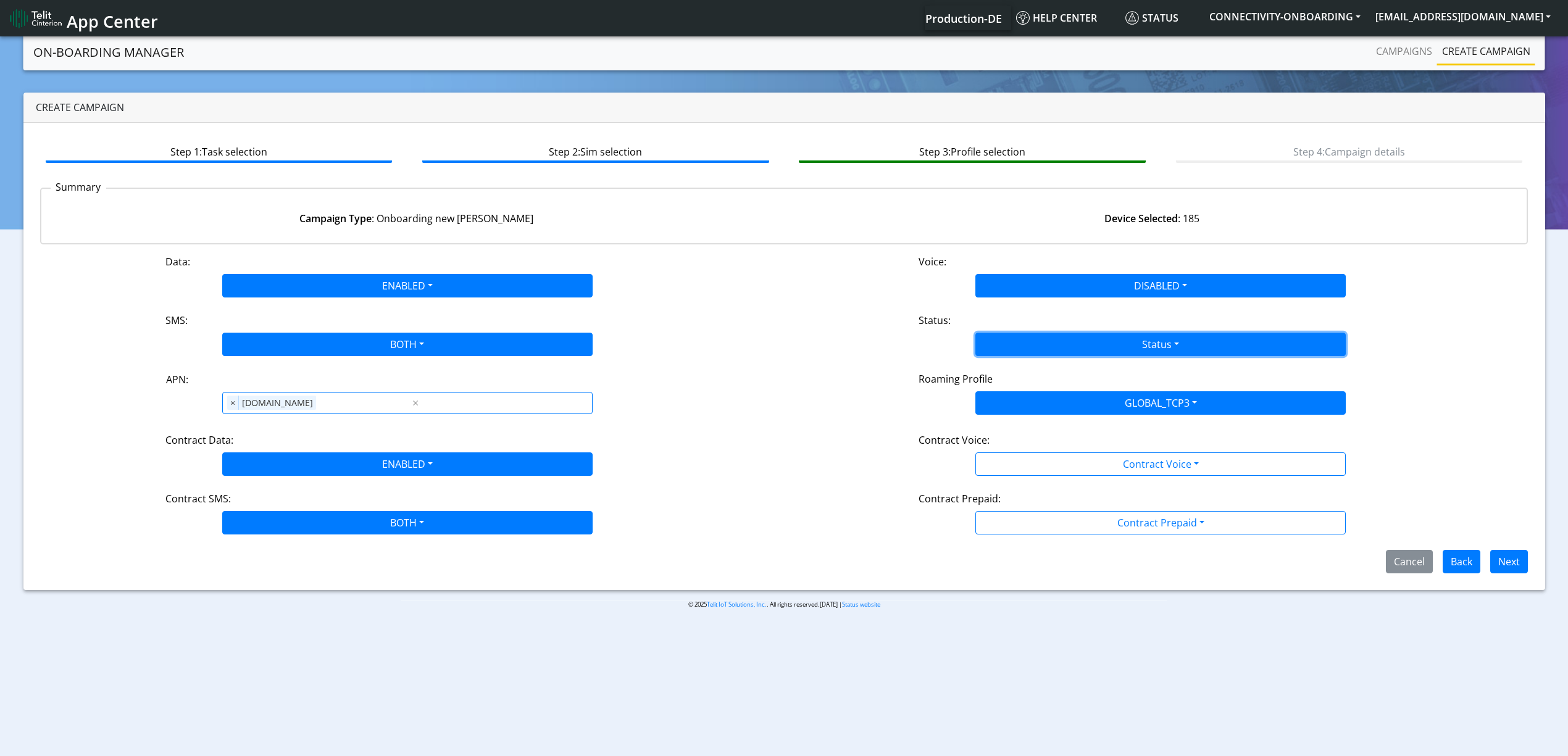
click at [1015, 354] on button "Status" at bounding box center [1160, 344] width 370 height 24
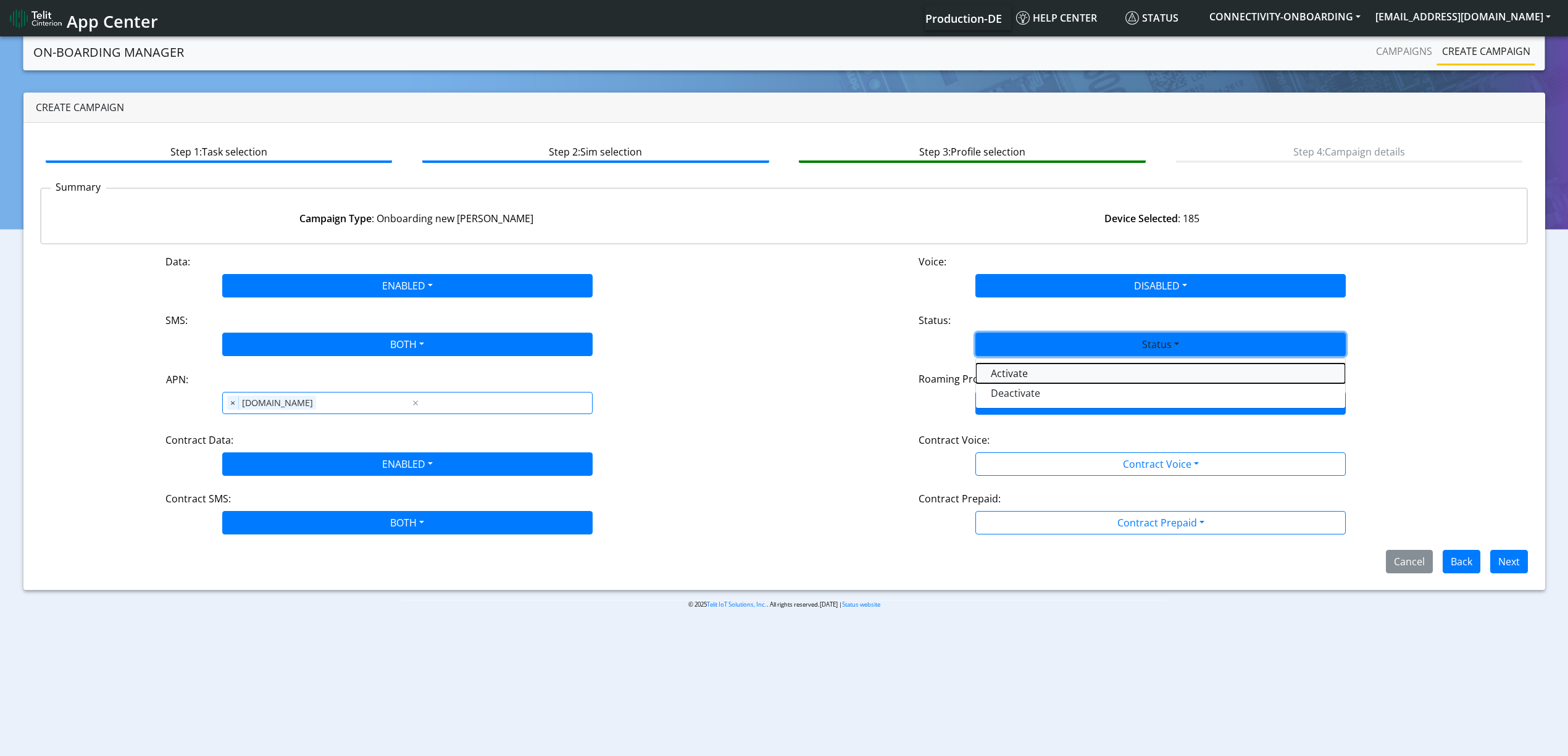
click at [1015, 377] on button "Activate" at bounding box center [1161, 374] width 369 height 20
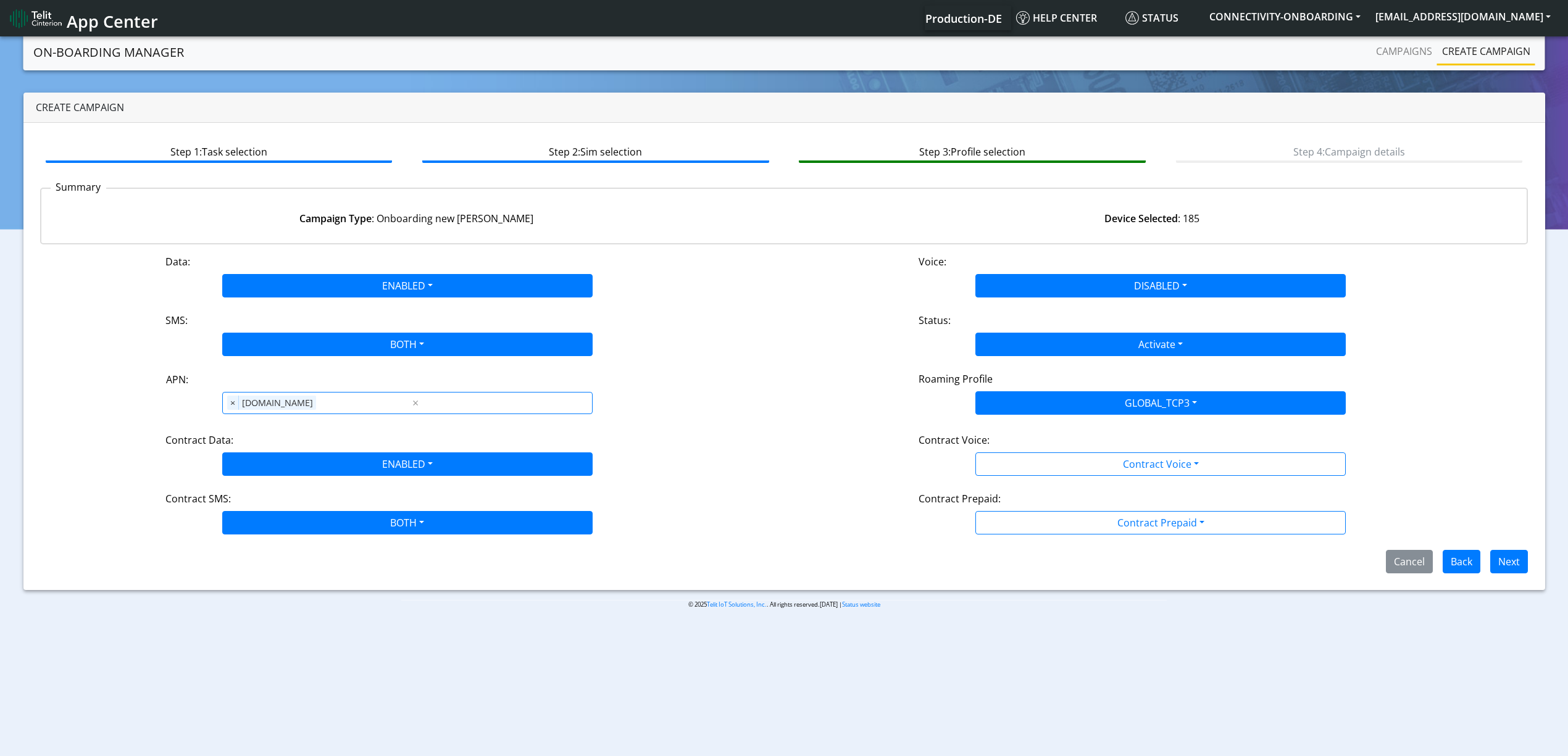
click at [1001, 484] on div "Data: ENABLED Disabled Enabled Voice: DISABLED Disabled Enabled SMS: BOTH Disab…" at bounding box center [784, 414] width 1488 height 319
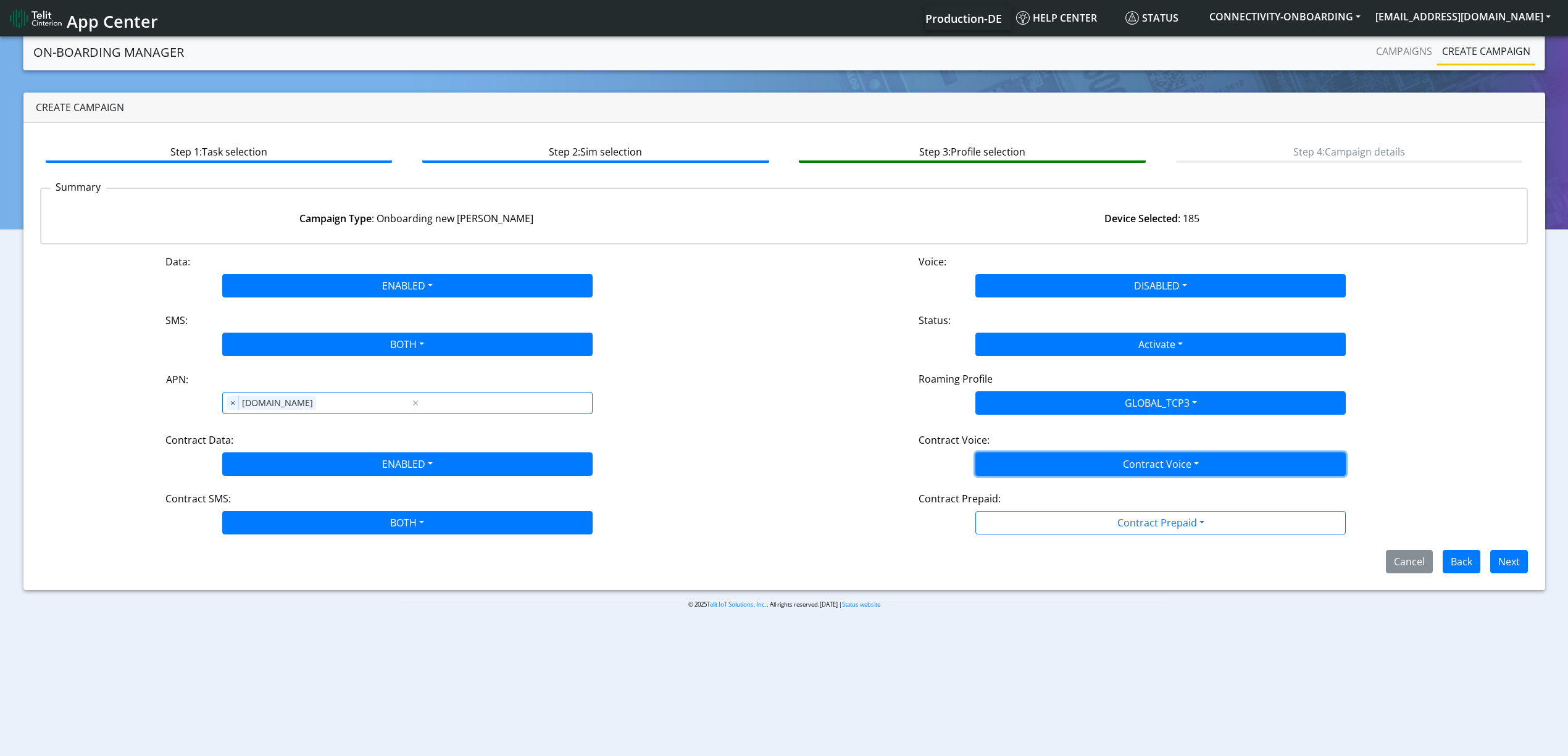
click at [996, 469] on button "Contract Voice" at bounding box center [1160, 464] width 370 height 24
click at [1006, 486] on Voicedisabled-dropdown "Disabled" at bounding box center [1161, 493] width 369 height 20
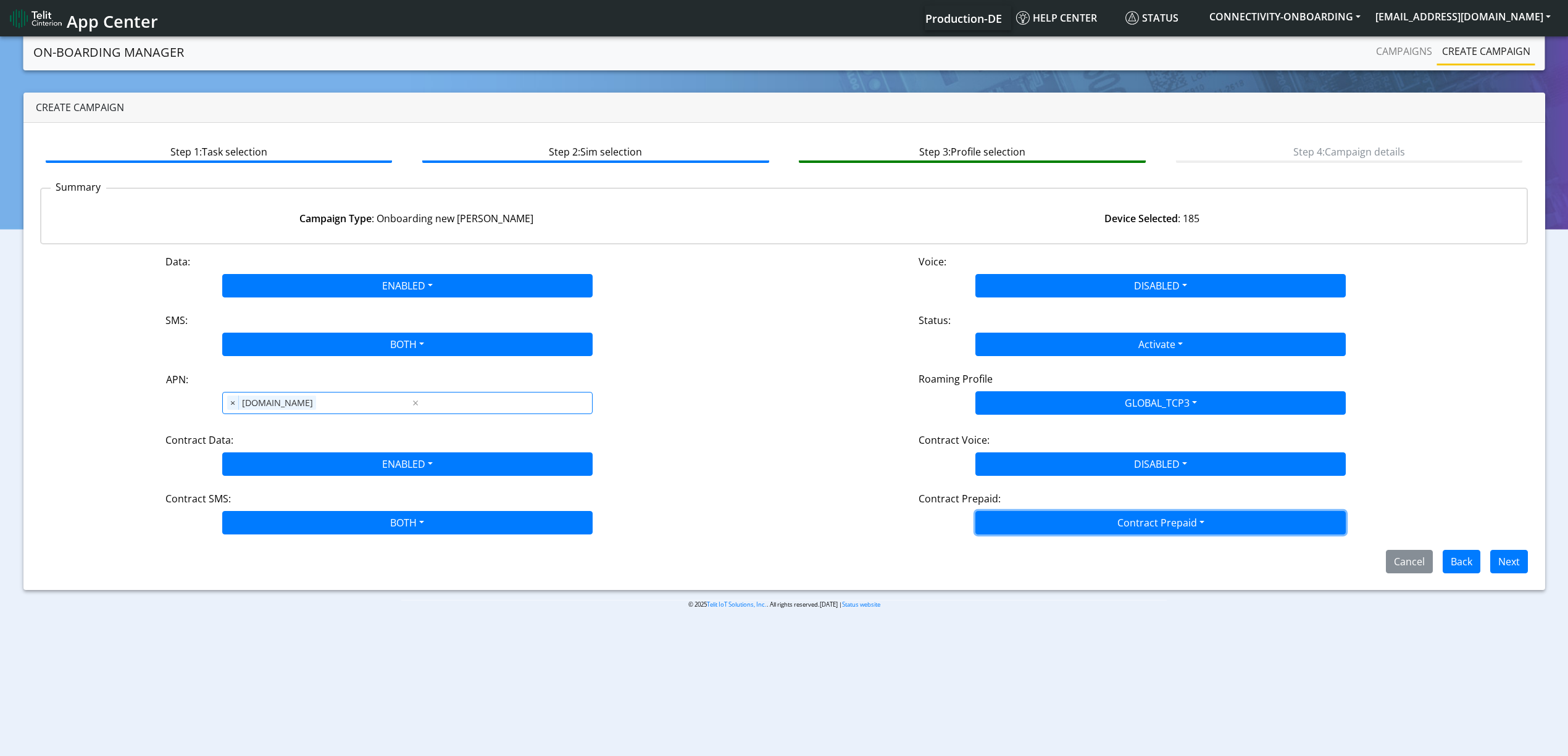
click at [1031, 524] on button "Contract Prepaid" at bounding box center [1160, 523] width 370 height 24
click at [1022, 573] on Prepaidnotprepaid-dropdown "No" at bounding box center [1161, 571] width 369 height 20
click at [1521, 559] on button "Next" at bounding box center [1509, 561] width 38 height 24
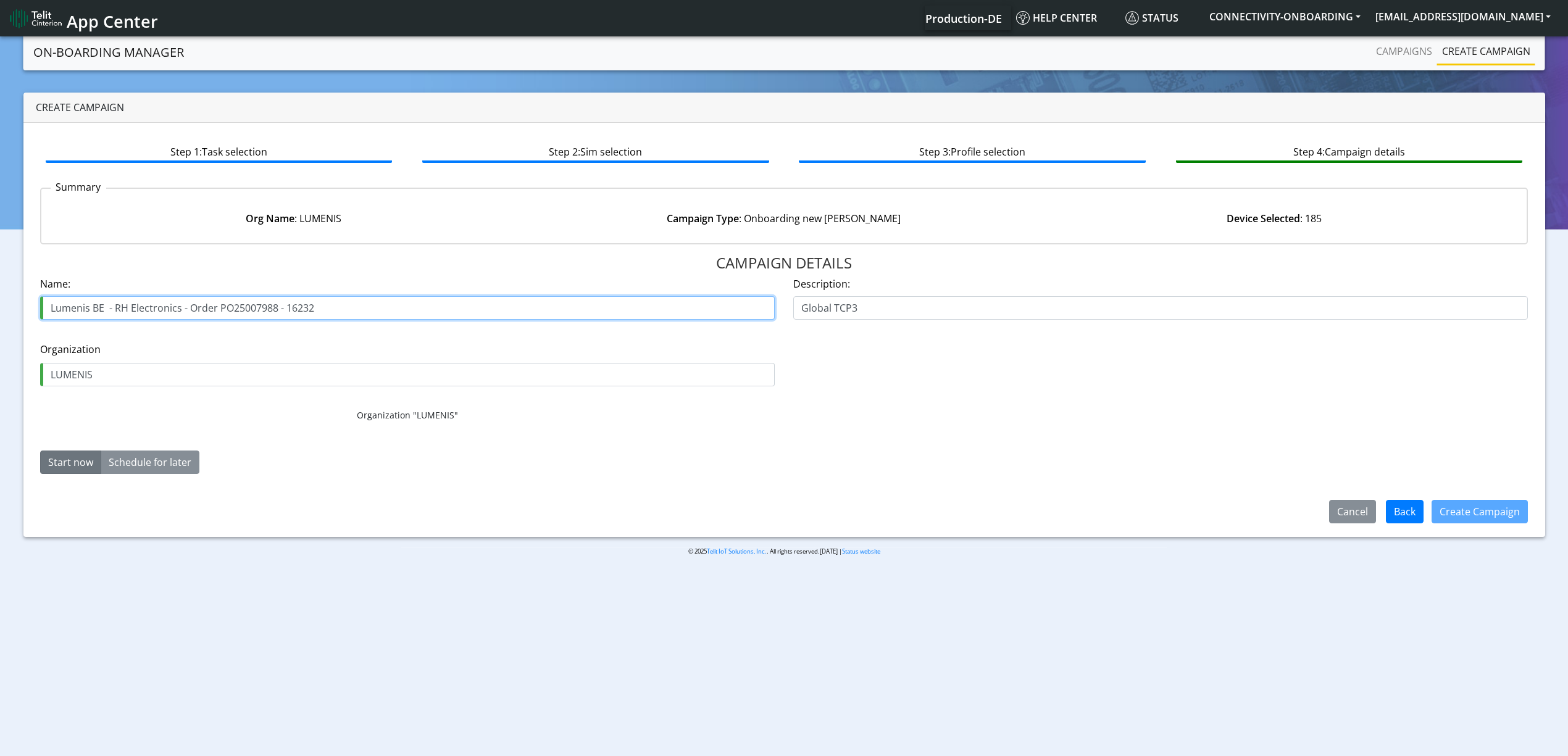
click at [231, 307] on input "Lumenis BE - RH Electronics - Order PO25007988 - 16232" at bounding box center [407, 308] width 735 height 24
paste input "900137762"
type input "Lumenis BE - RH Electronics - Order 5900137762- 16232"
click at [1461, 513] on button "Create Campaign" at bounding box center [1479, 511] width 96 height 24
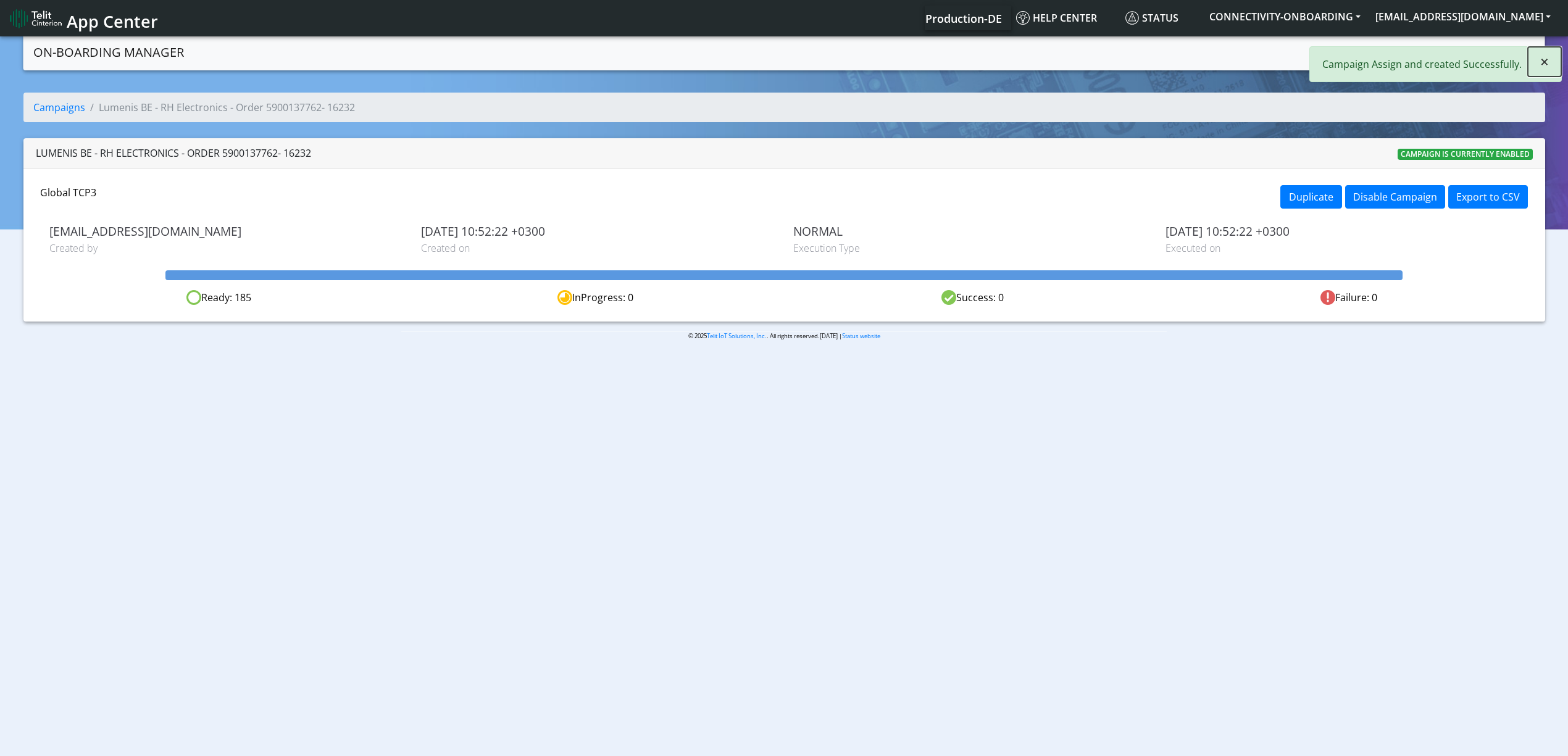
click at [1554, 59] on button "×" at bounding box center [1544, 62] width 34 height 29
click at [1373, 57] on link "Campaigns" at bounding box center [1404, 51] width 66 height 24
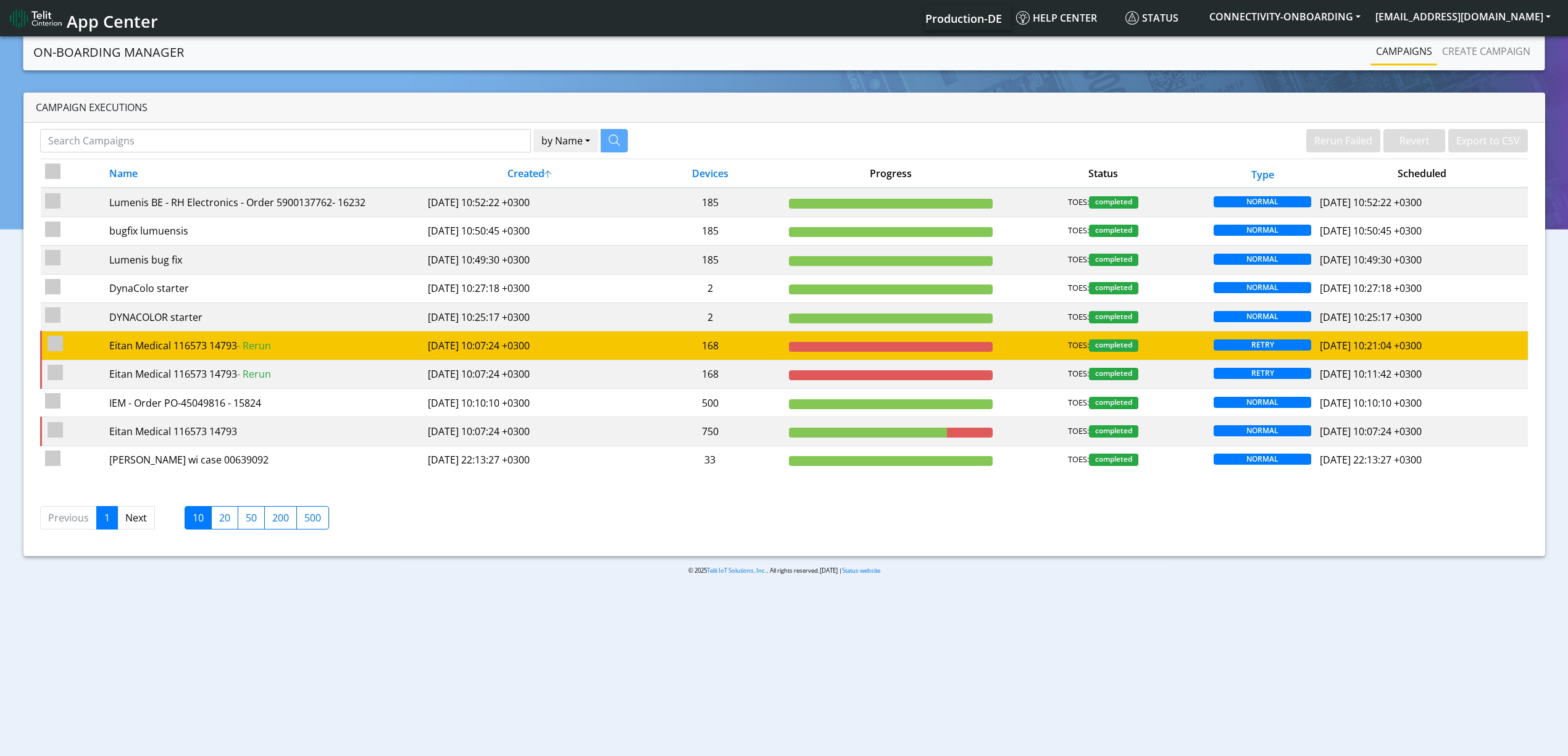
click at [734, 358] on td "168" at bounding box center [710, 346] width 149 height 29
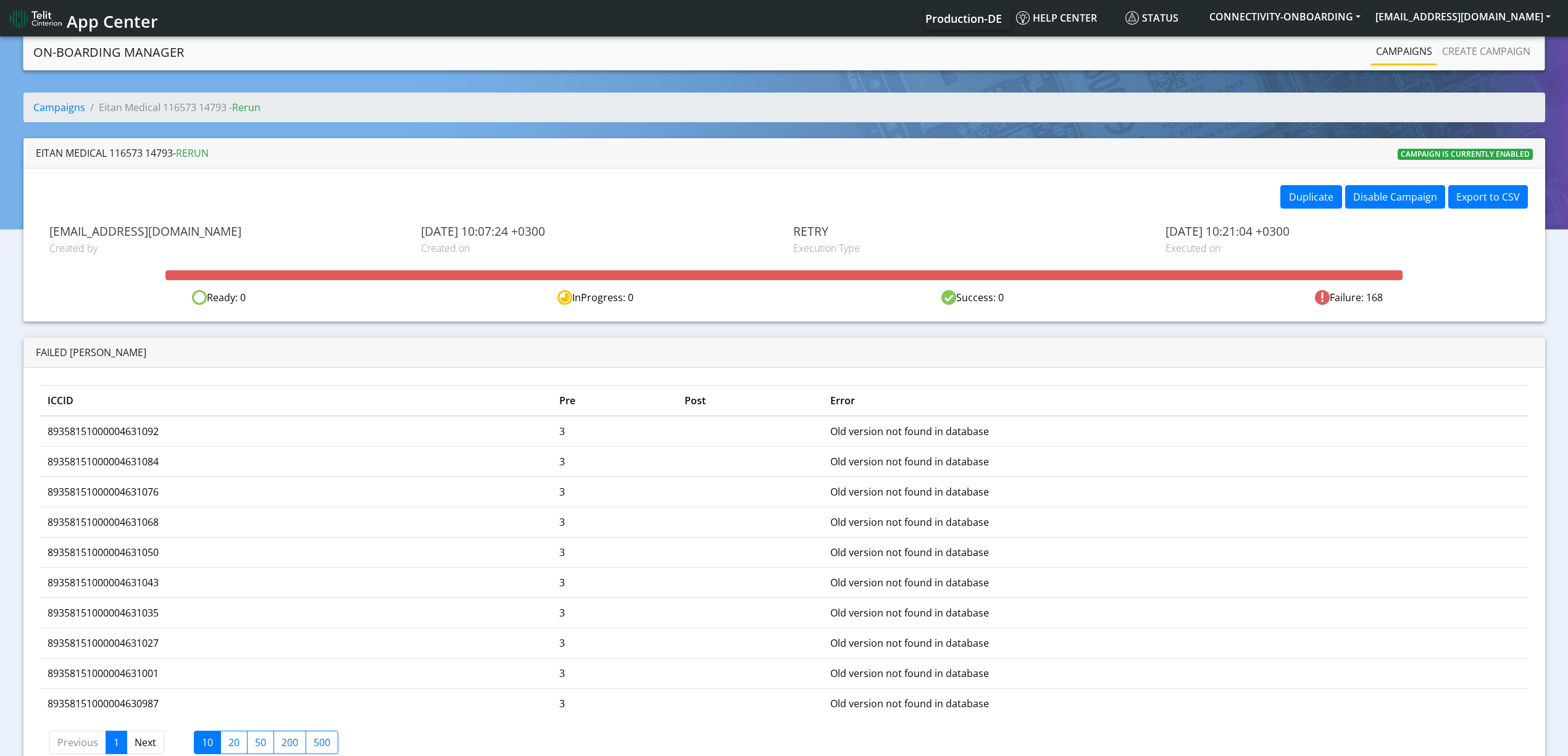
click at [841, 432] on td "Old version not found in database" at bounding box center [1175, 431] width 705 height 31
click at [844, 452] on td "Old version not found in database" at bounding box center [1175, 461] width 705 height 30
click at [844, 428] on td "Old version not found in database" at bounding box center [1175, 431] width 705 height 31
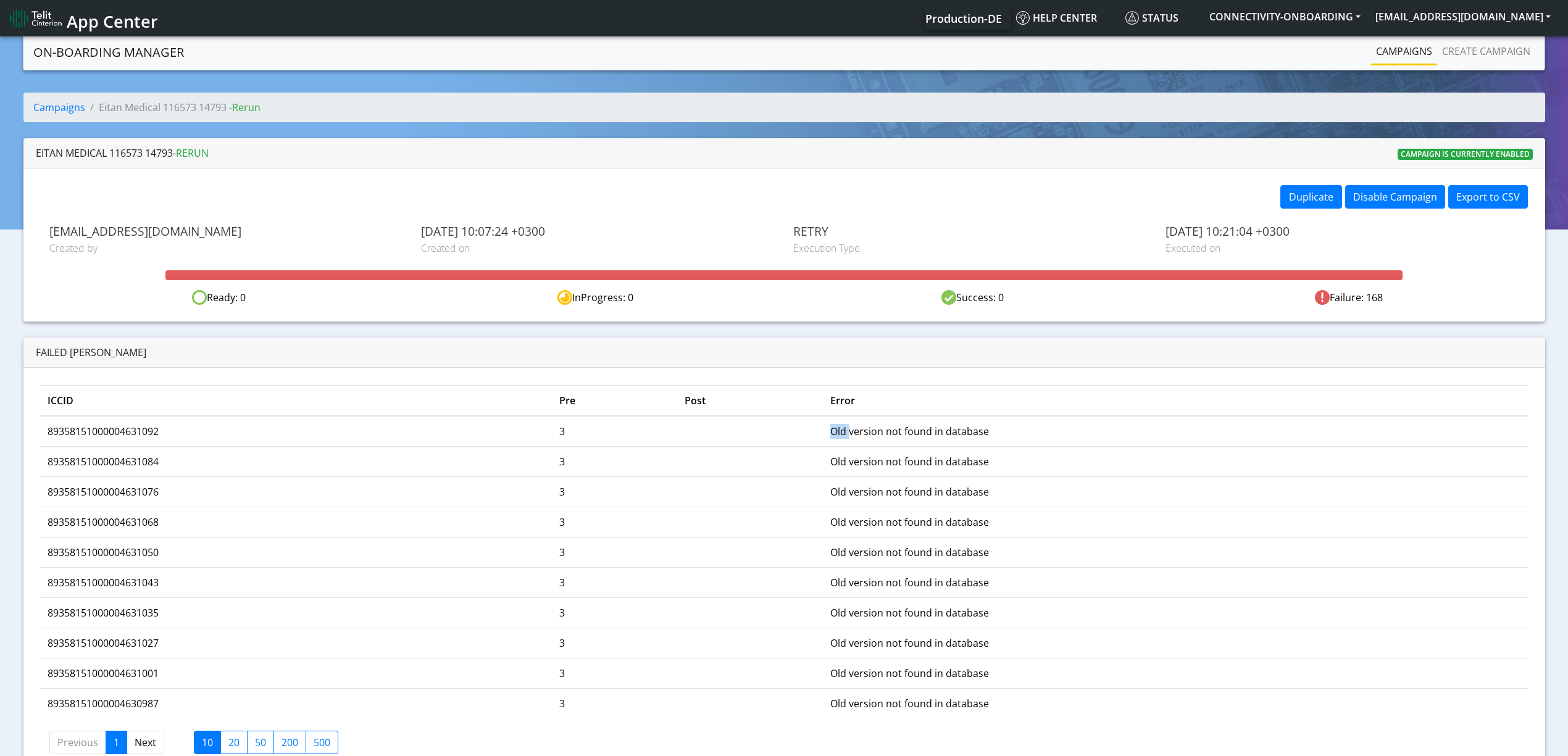
click at [844, 428] on td "Old version not found in database" at bounding box center [1175, 431] width 705 height 31
click at [849, 430] on td "Old version not found in database" at bounding box center [1175, 431] width 705 height 31
click at [859, 428] on td "Old version not found in database" at bounding box center [1175, 431] width 705 height 31
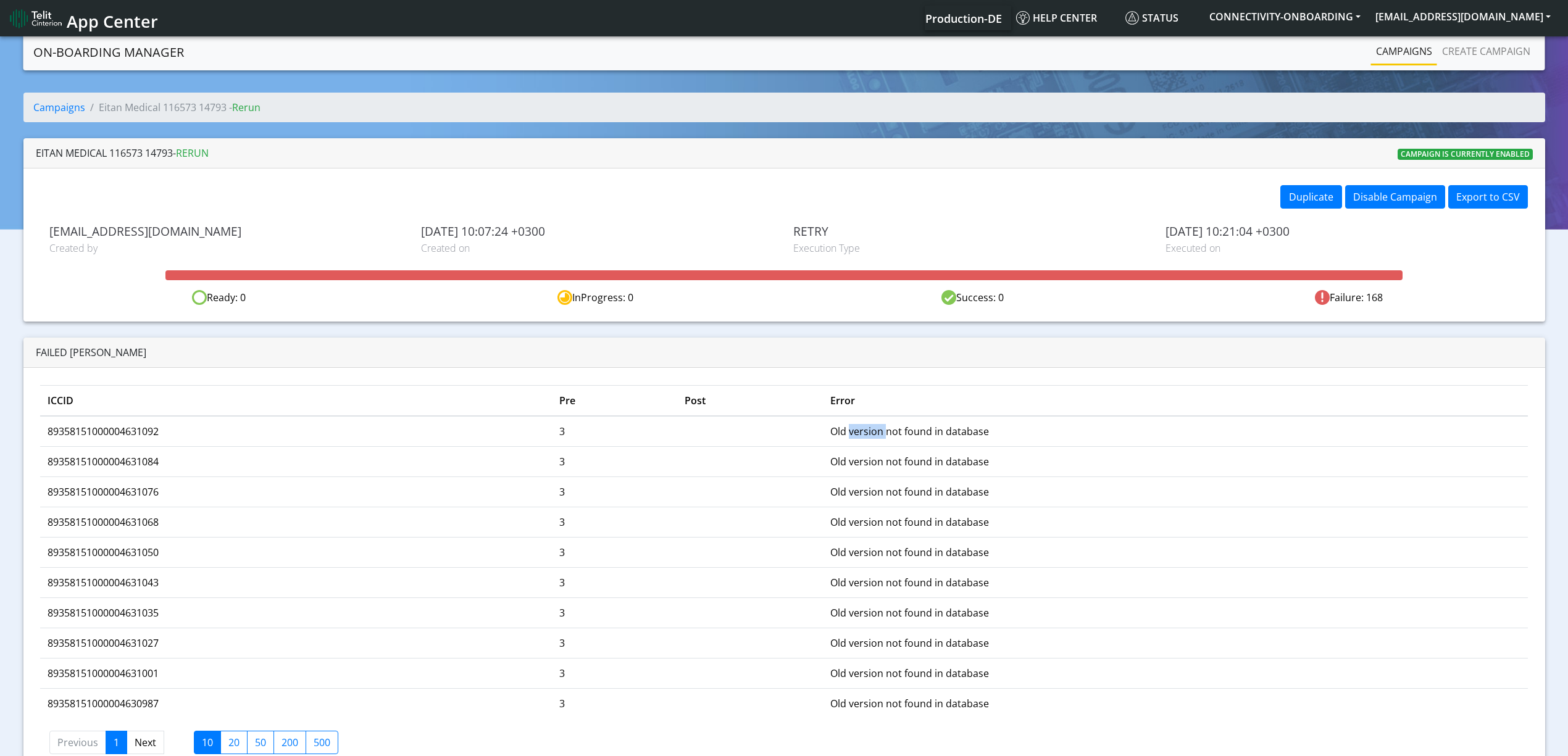
click at [859, 428] on td "Old version not found in database" at bounding box center [1175, 431] width 705 height 31
click at [866, 455] on td "Old version not found in database" at bounding box center [1175, 461] width 705 height 30
click at [839, 475] on td "Old version not found in database" at bounding box center [1175, 461] width 705 height 30
click at [839, 472] on td "Old version not found in database" at bounding box center [1175, 461] width 705 height 30
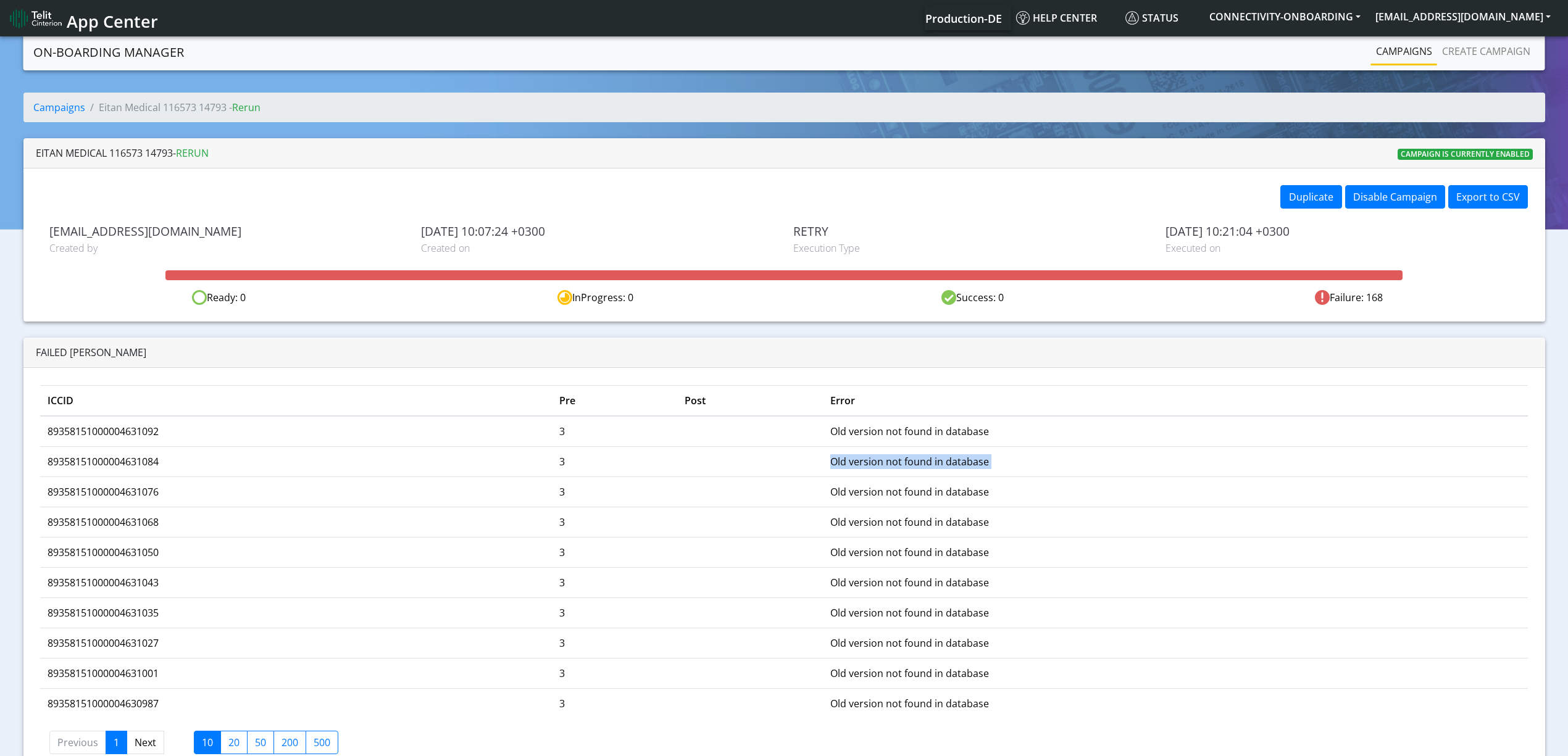
click at [839, 475] on td "Old version not found in database" at bounding box center [1175, 461] width 705 height 30
click at [845, 499] on td "Old version not found in database" at bounding box center [1175, 492] width 705 height 30
drag, startPoint x: 836, startPoint y: 467, endPoint x: 999, endPoint y: 478, distance: 163.4
click at [999, 478] on tbody "89358151000004631092 3 Old version not found in database 89358151000004631084 3…" at bounding box center [784, 567] width 1488 height 302
click at [989, 460] on td "Old version not found in database" at bounding box center [1175, 461] width 705 height 30
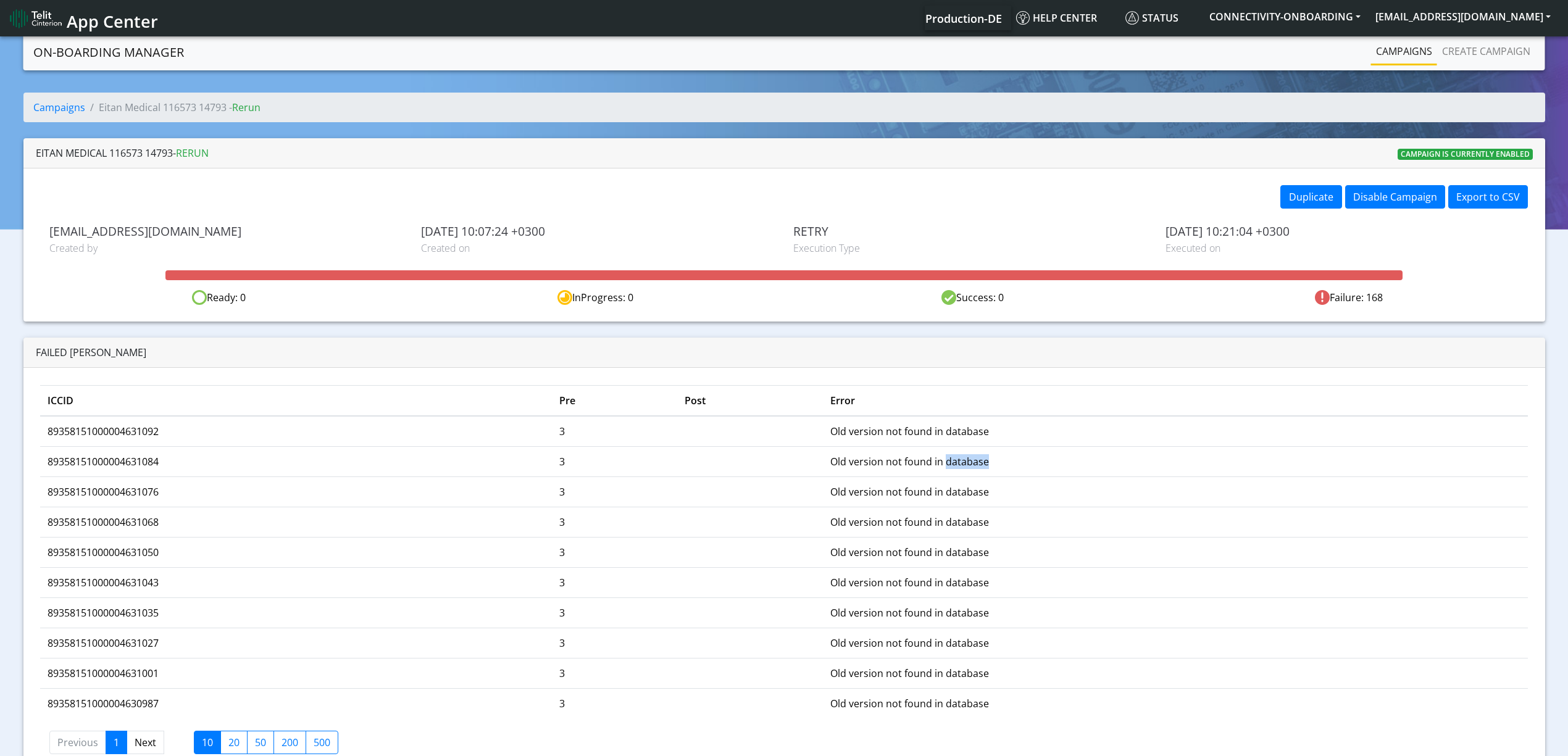
click at [989, 460] on td "Old version not found in database" at bounding box center [1175, 461] width 705 height 30
drag, startPoint x: 989, startPoint y: 460, endPoint x: 864, endPoint y: 459, distance: 125.0
click at [868, 459] on td "Old version not found in database" at bounding box center [1175, 461] width 705 height 30
click at [846, 457] on td "Old version not found in database" at bounding box center [1175, 461] width 705 height 30
drag, startPoint x: 837, startPoint y: 458, endPoint x: 996, endPoint y: 472, distance: 159.6
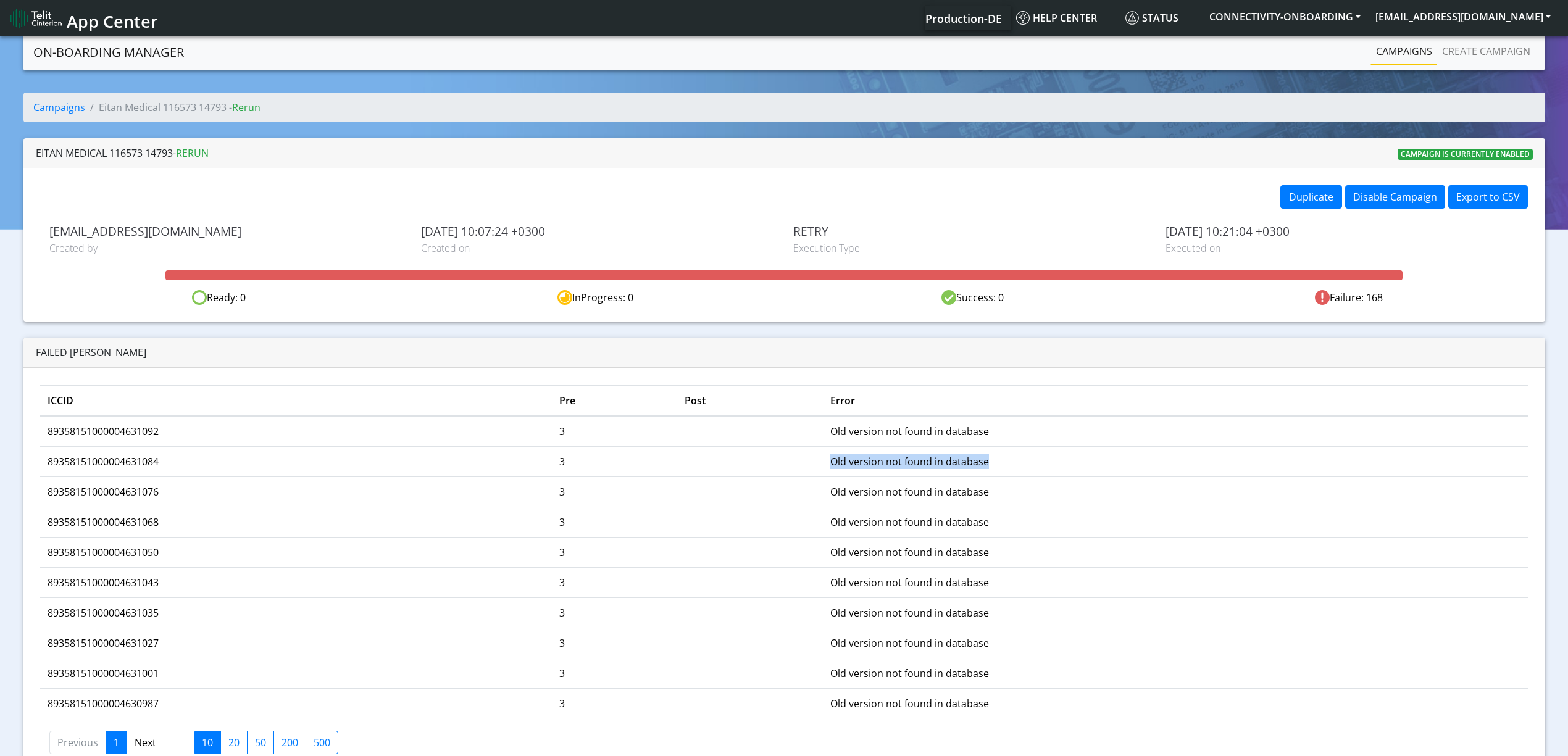
click at [996, 472] on td "Old version not found in database" at bounding box center [1175, 461] width 705 height 30
click at [987, 472] on td "Old version not found in database" at bounding box center [1175, 461] width 705 height 30
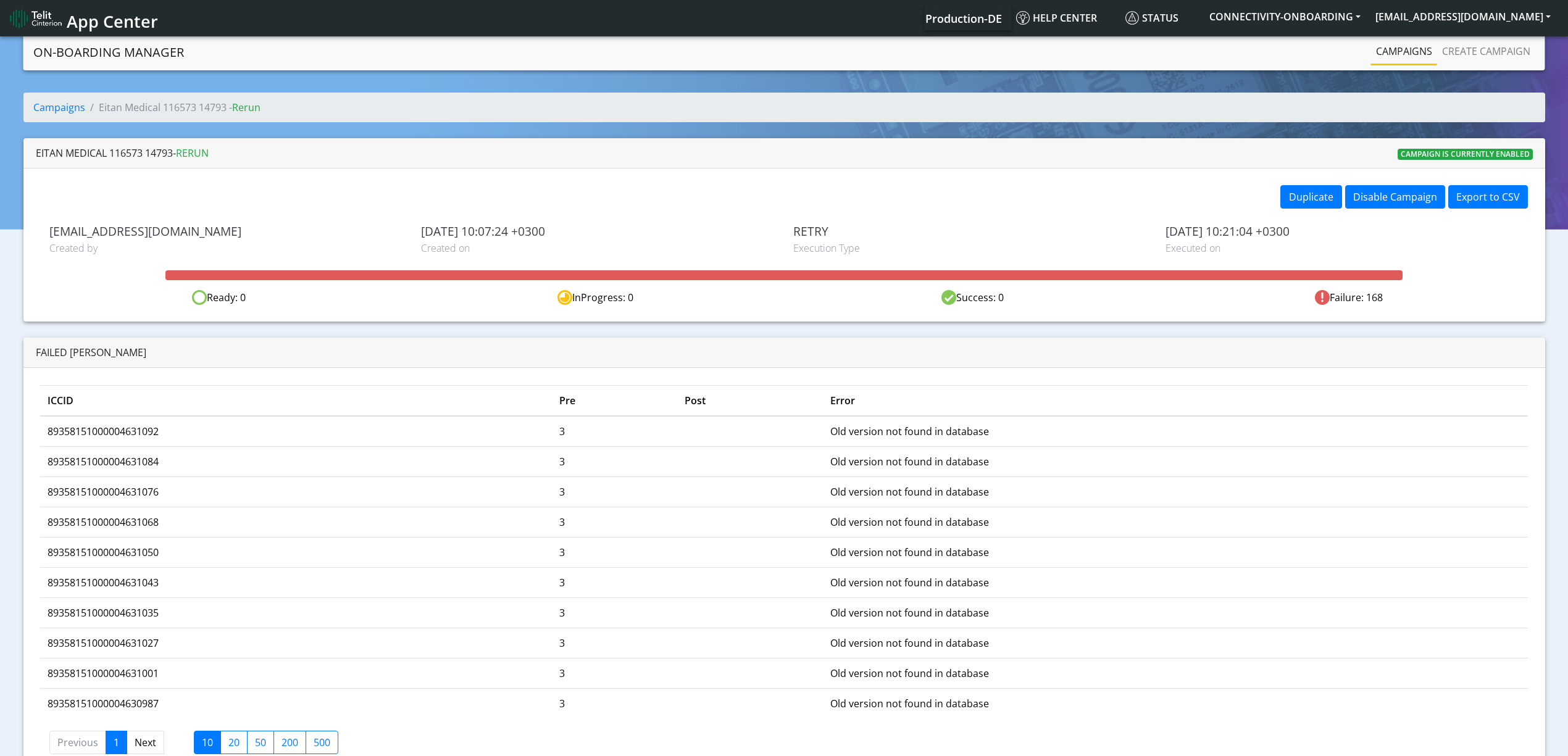
click at [987, 511] on td "Old version not found in database" at bounding box center [1175, 522] width 705 height 30
click at [1381, 58] on link "Campaigns" at bounding box center [1404, 51] width 66 height 24
